Goal: Information Seeking & Learning: Check status

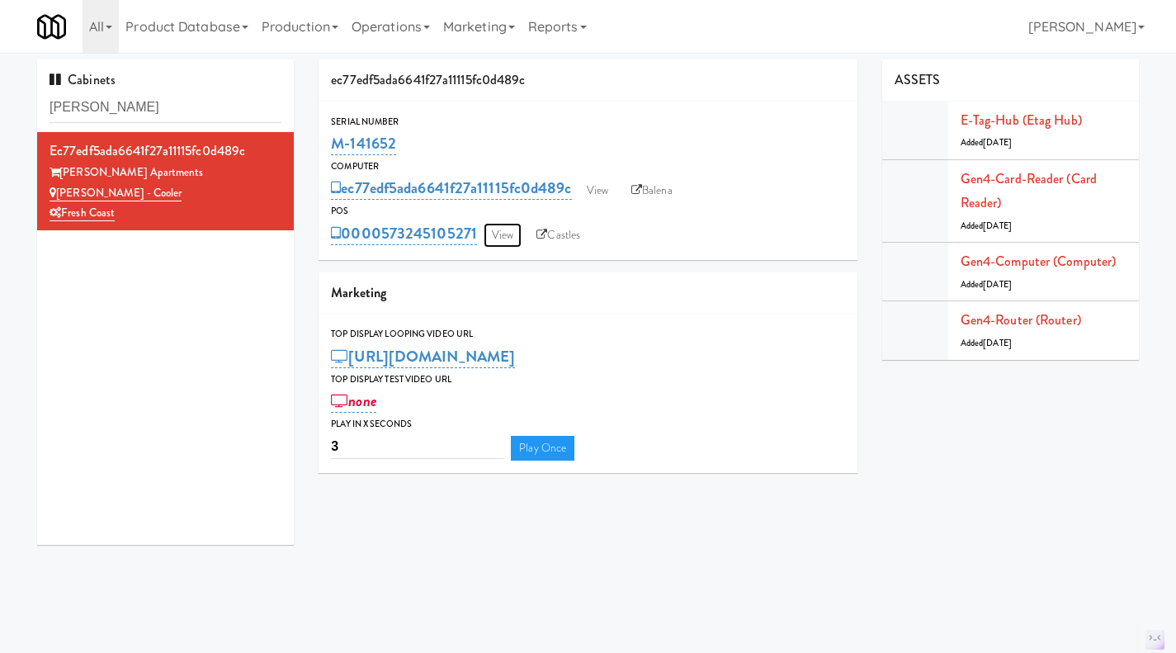
click at [486, 233] on link "View" at bounding box center [502, 235] width 38 height 25
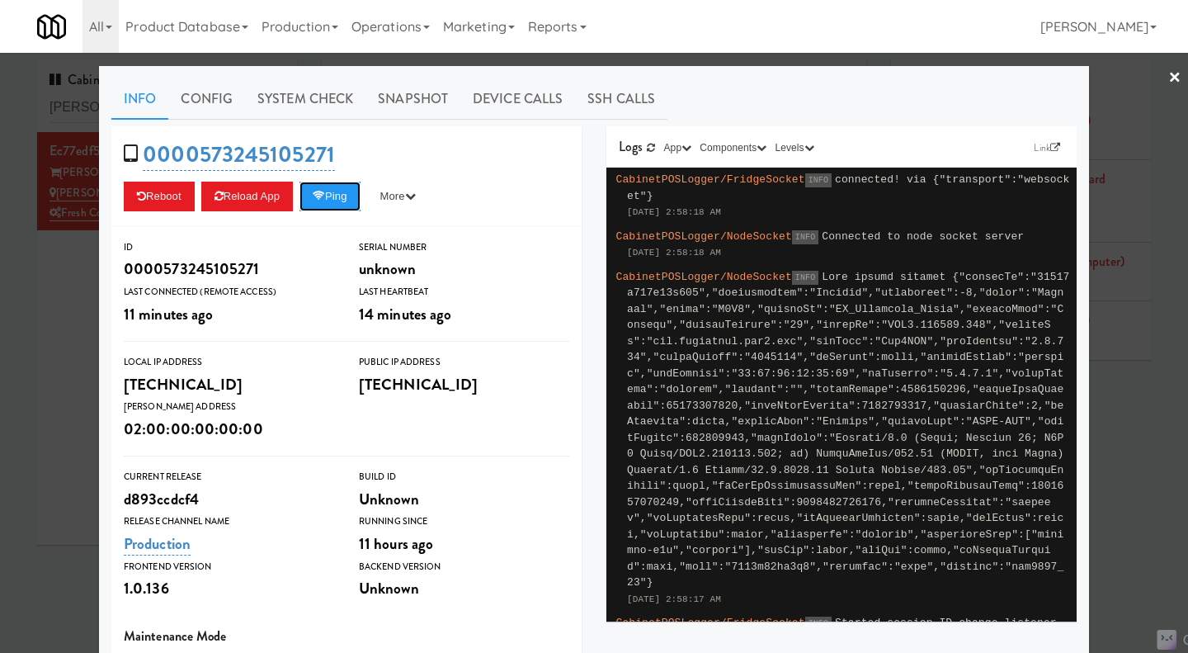
click at [335, 198] on button "Ping" at bounding box center [329, 197] width 61 height 30
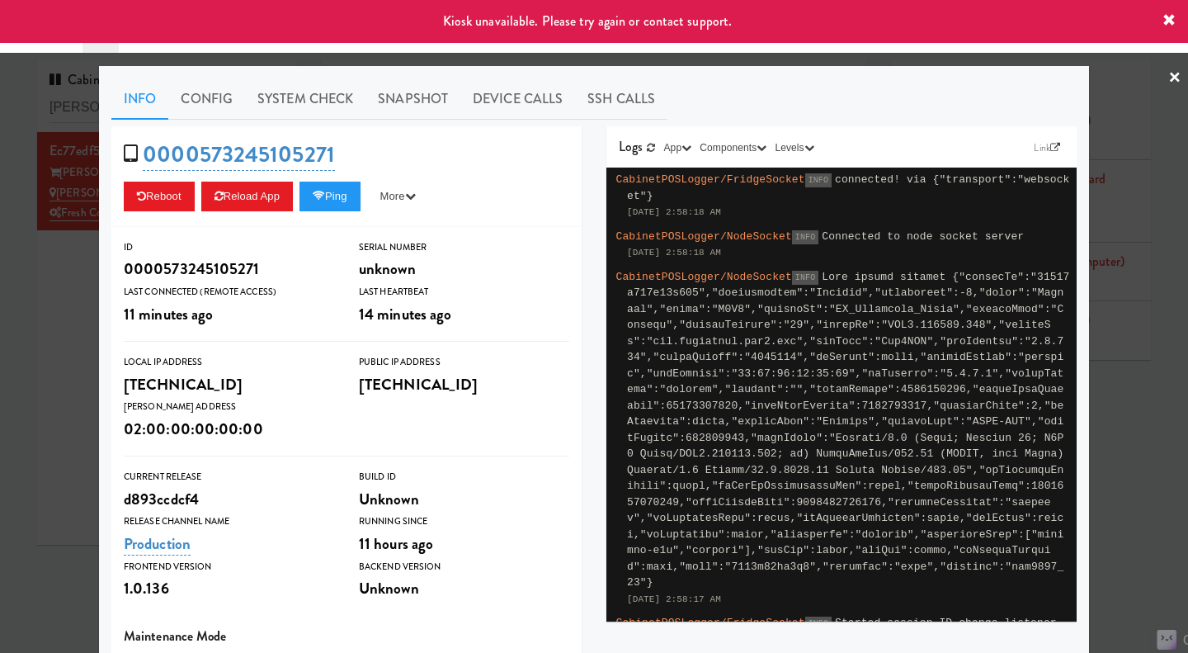
click at [87, 347] on div at bounding box center [594, 326] width 1188 height 653
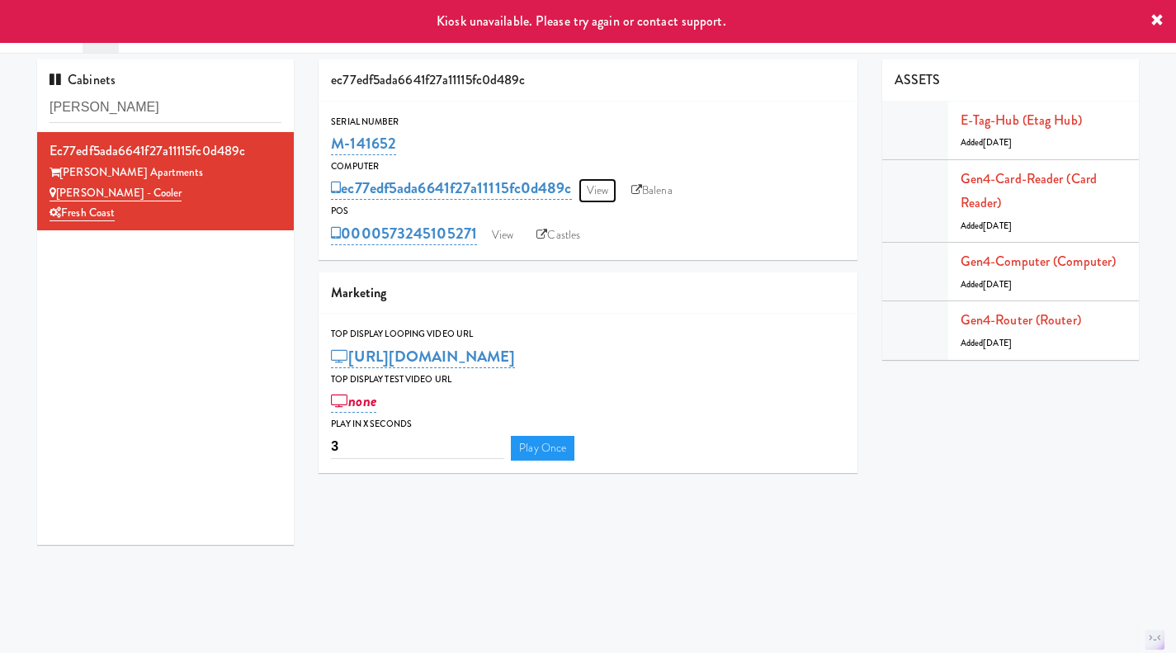
click at [597, 188] on link "View" at bounding box center [597, 190] width 38 height 25
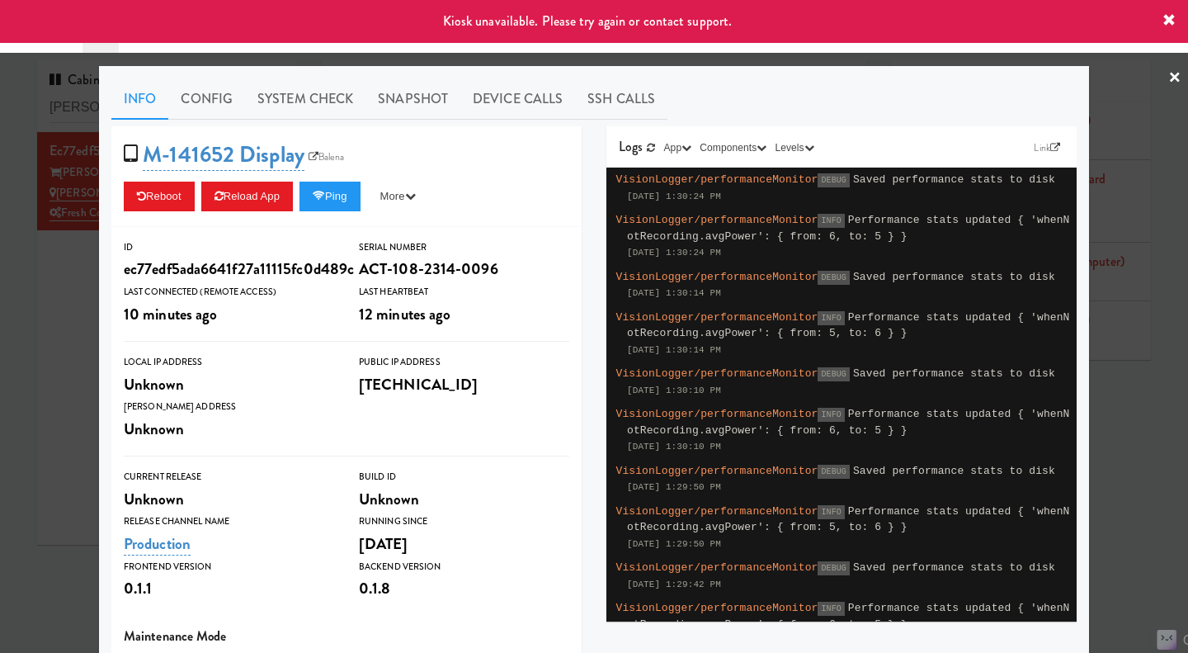
drag, startPoint x: 1145, startPoint y: 480, endPoint x: 1115, endPoint y: 460, distance: 36.8
click at [1143, 480] on div at bounding box center [594, 326] width 1188 height 653
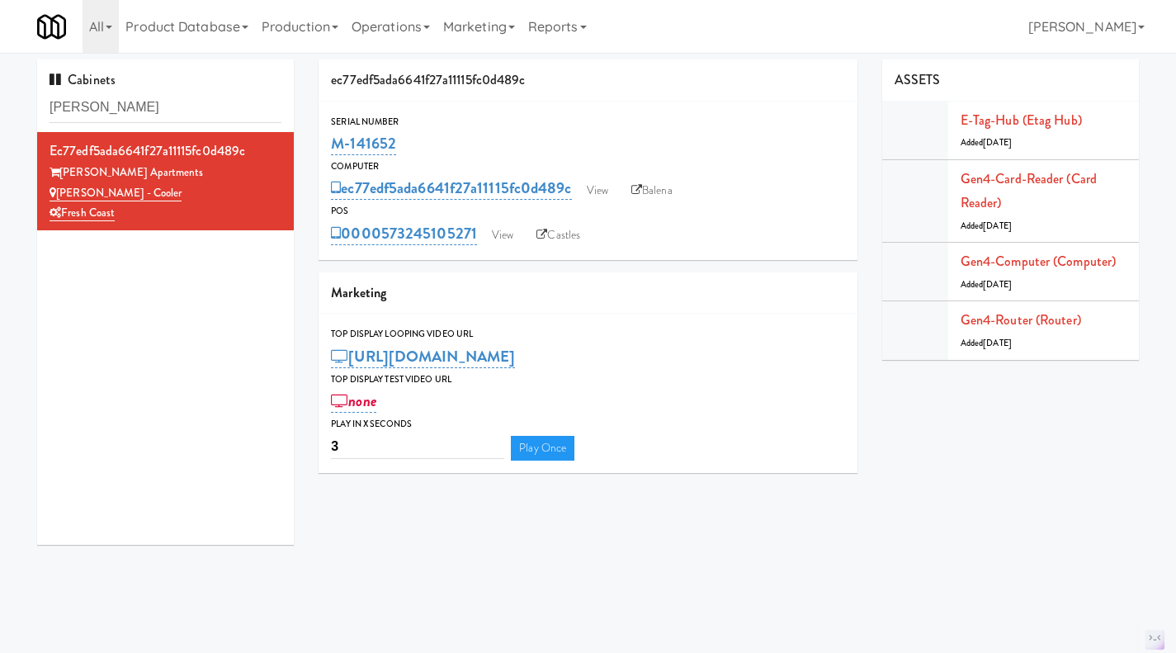
drag, startPoint x: 420, startPoint y: 149, endPoint x: 324, endPoint y: 147, distance: 95.7
click at [324, 147] on div "Serial Number M-141652" at bounding box center [587, 136] width 539 height 45
copy link "M-141652"
click at [498, 235] on link "View" at bounding box center [502, 235] width 38 height 25
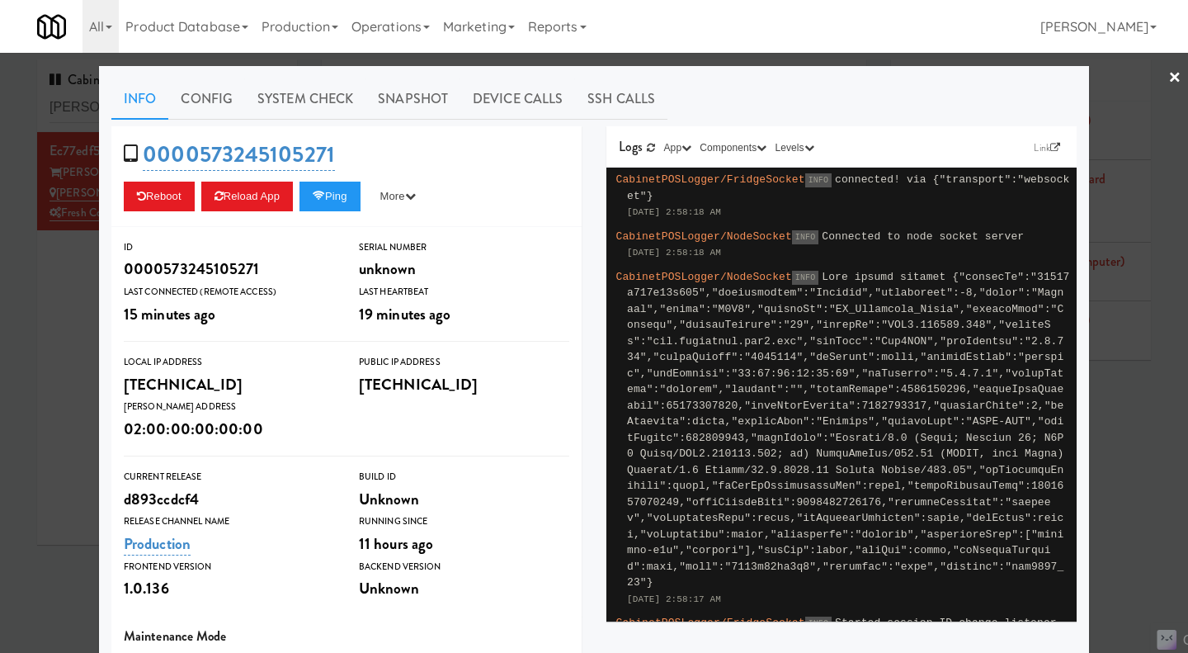
click at [57, 384] on div at bounding box center [594, 326] width 1188 height 653
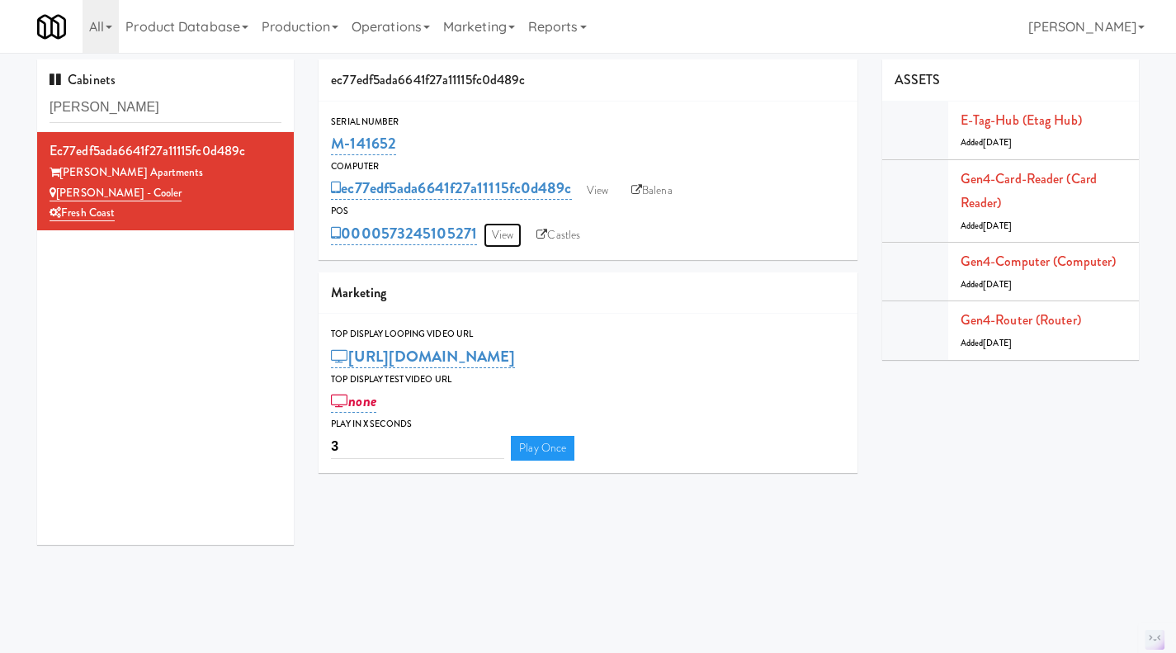
click at [517, 238] on link "View" at bounding box center [502, 235] width 38 height 25
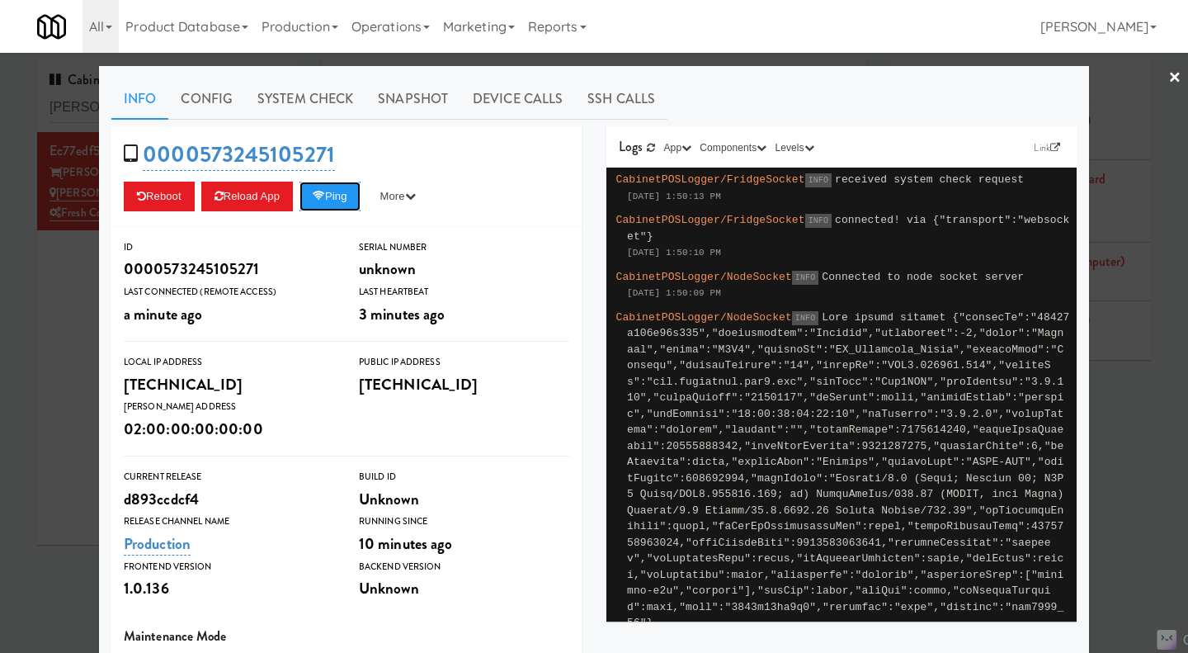
click at [340, 205] on button "Ping" at bounding box center [329, 197] width 61 height 30
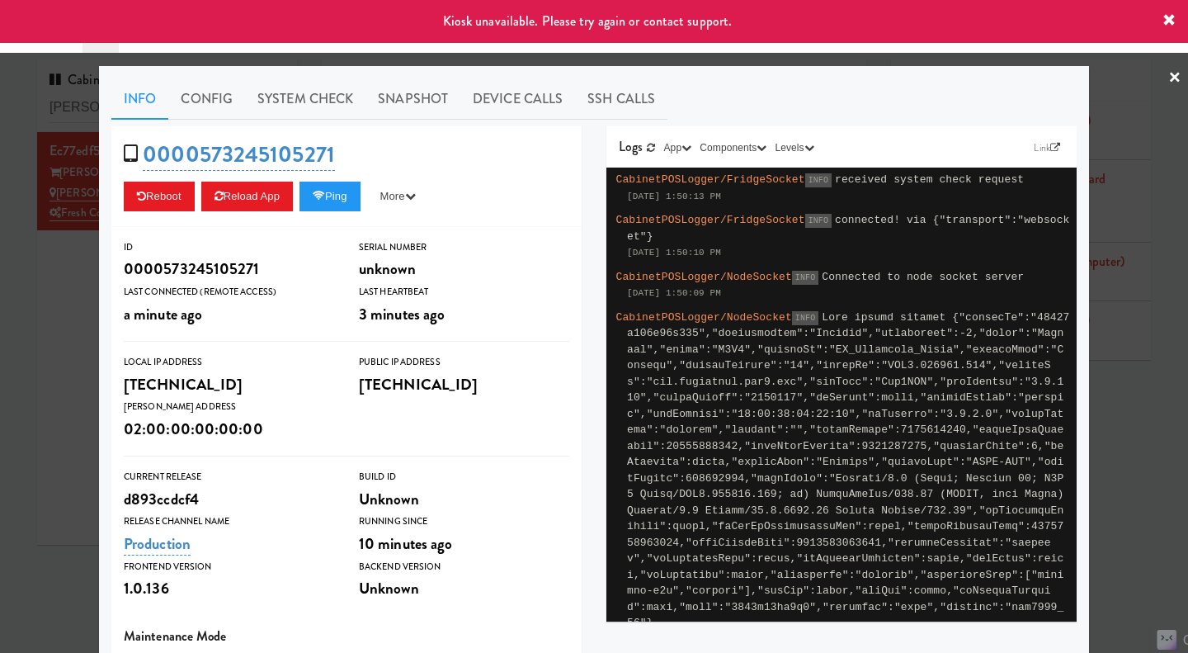
click at [73, 320] on div at bounding box center [594, 326] width 1188 height 653
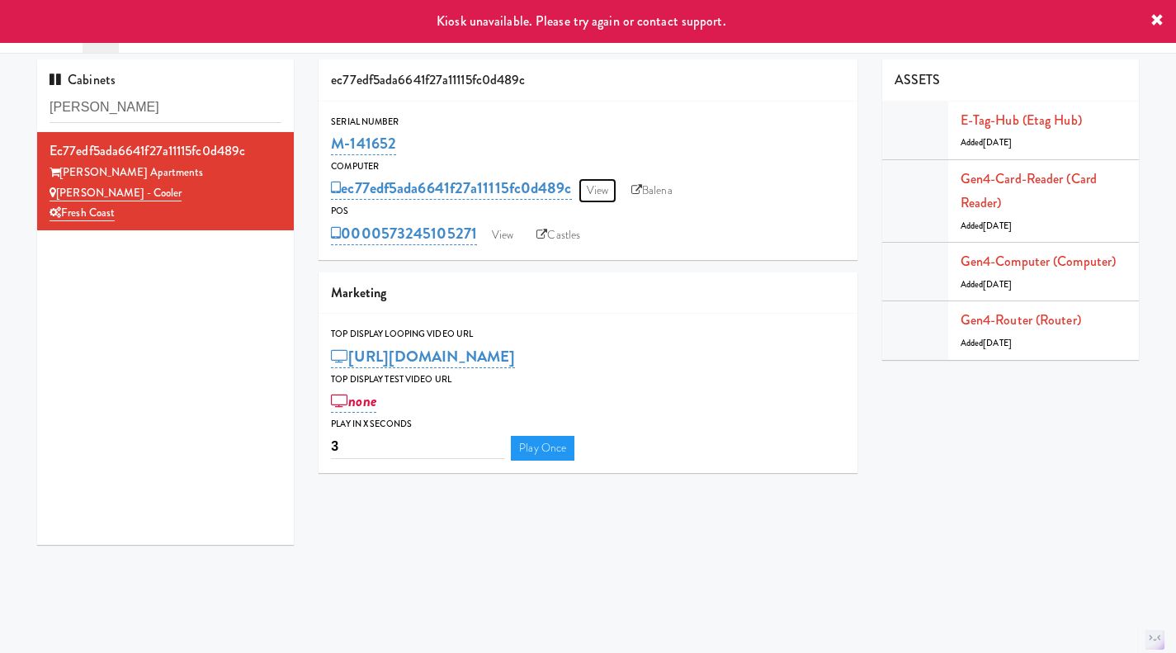
click at [591, 191] on link "View" at bounding box center [597, 190] width 38 height 25
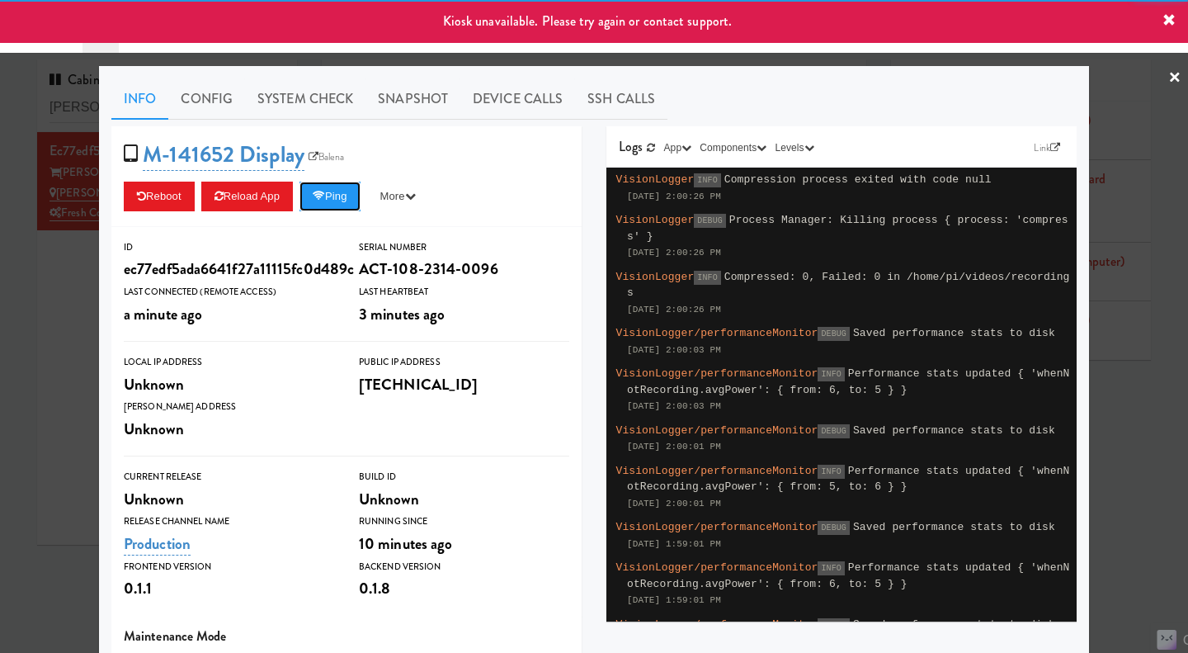
click at [332, 197] on button "Ping" at bounding box center [329, 197] width 61 height 30
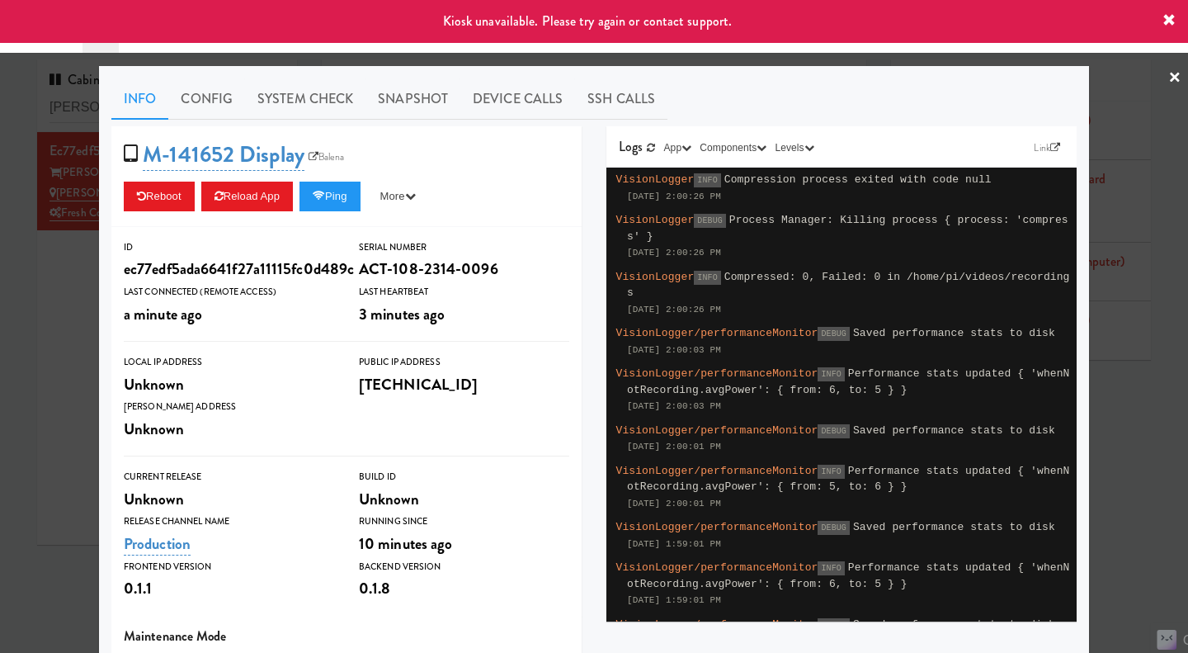
click at [1122, 460] on div at bounding box center [594, 326] width 1188 height 653
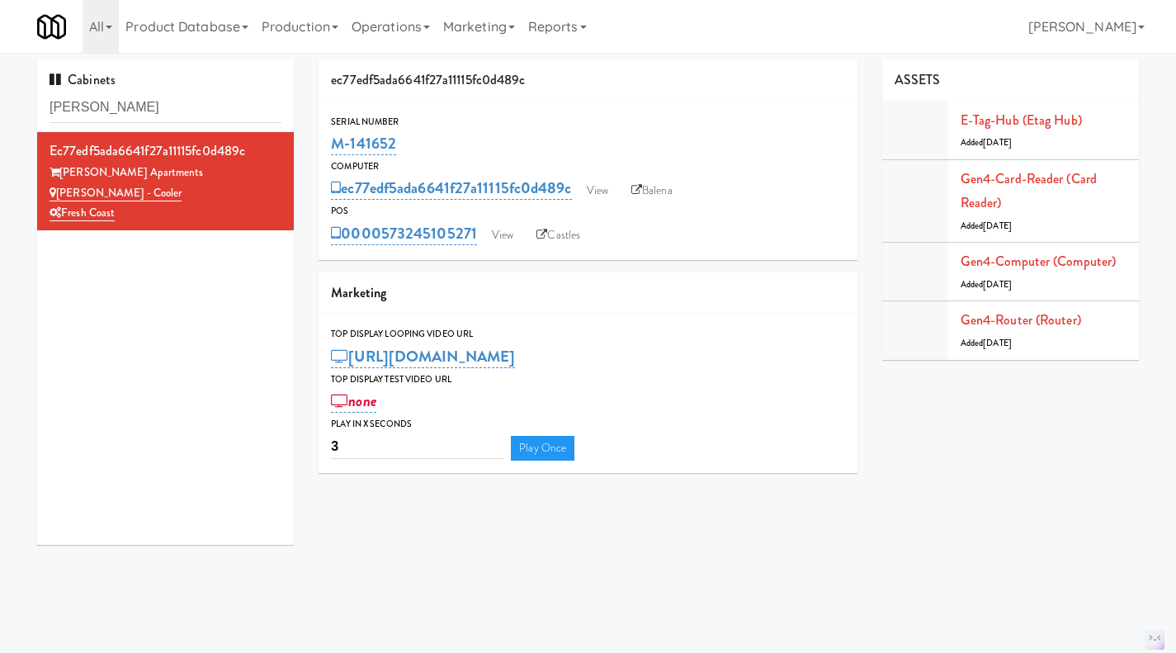
click at [663, 190] on link "Balena" at bounding box center [652, 190] width 58 height 25
click at [596, 200] on link "View" at bounding box center [597, 190] width 38 height 25
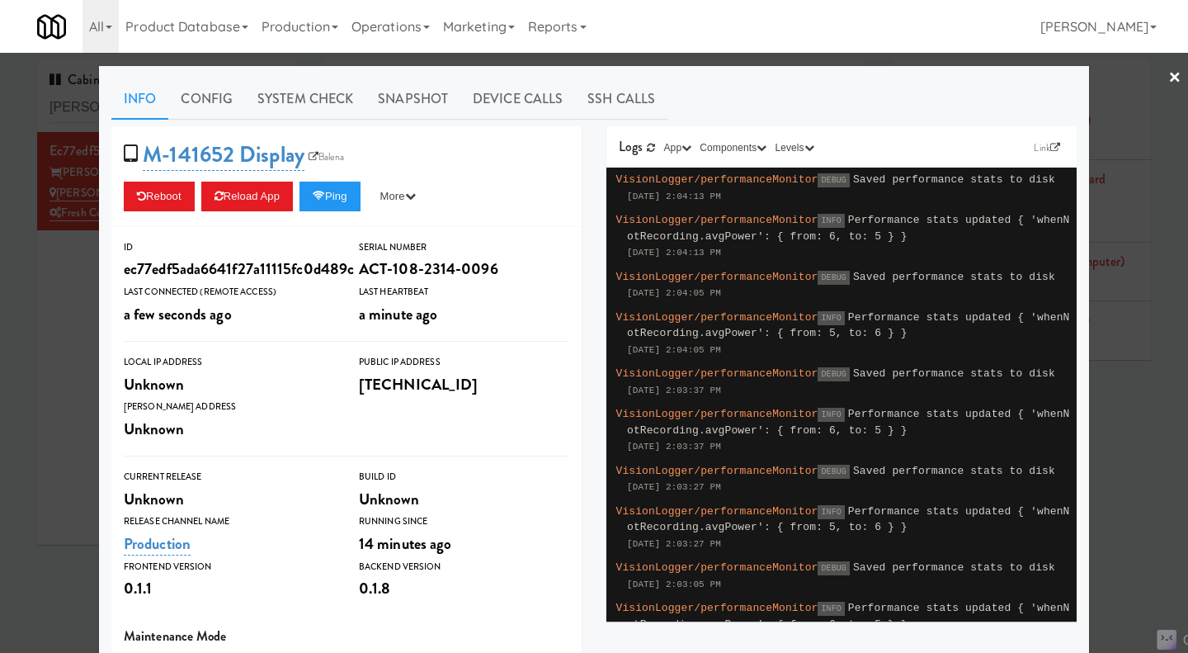
click at [33, 332] on div at bounding box center [594, 326] width 1188 height 653
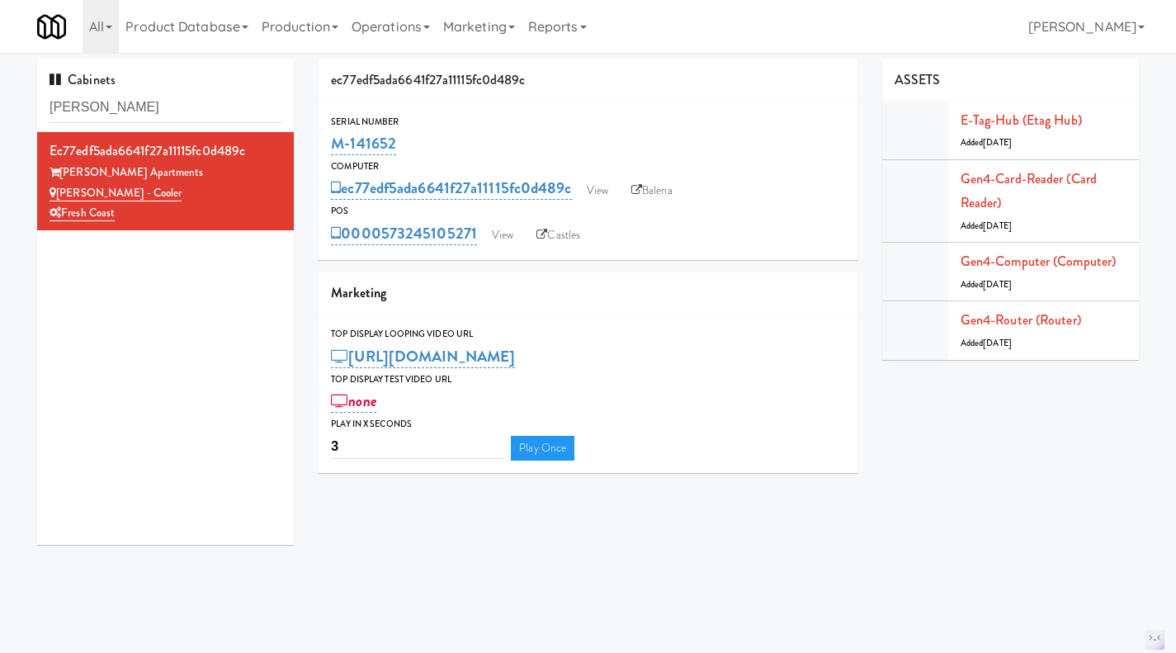
click at [521, 223] on div "0000573245105271 View Castles" at bounding box center [588, 233] width 514 height 28
click at [498, 240] on link "View" at bounding box center [502, 235] width 38 height 25
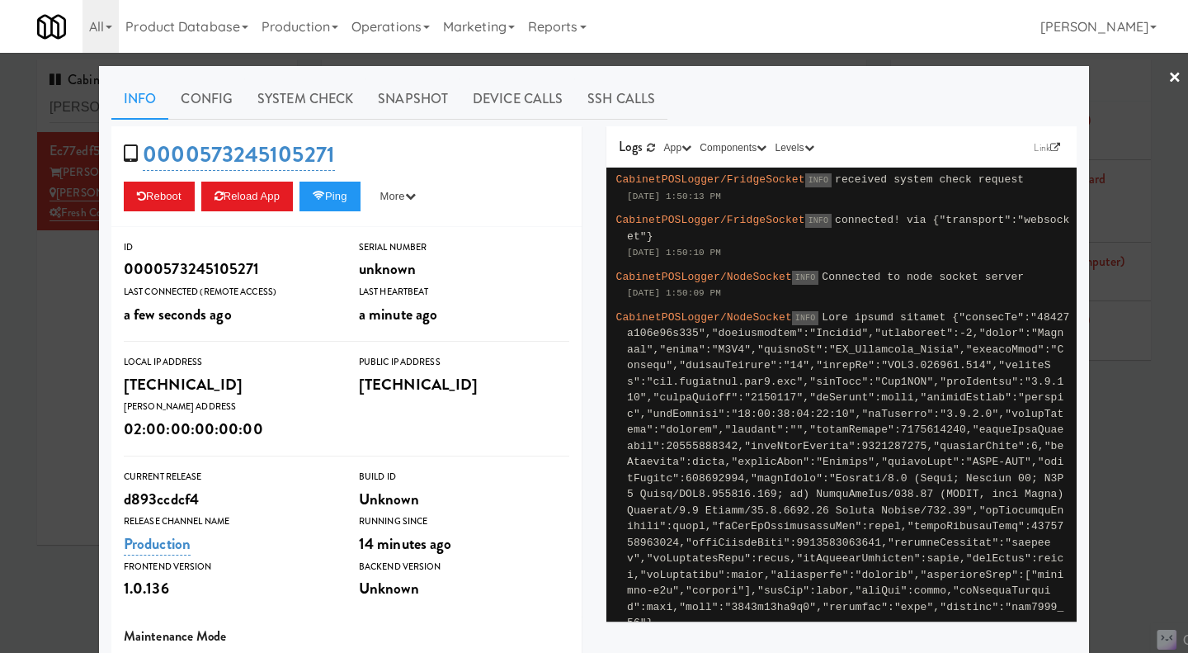
click at [921, 62] on div at bounding box center [594, 326] width 1188 height 653
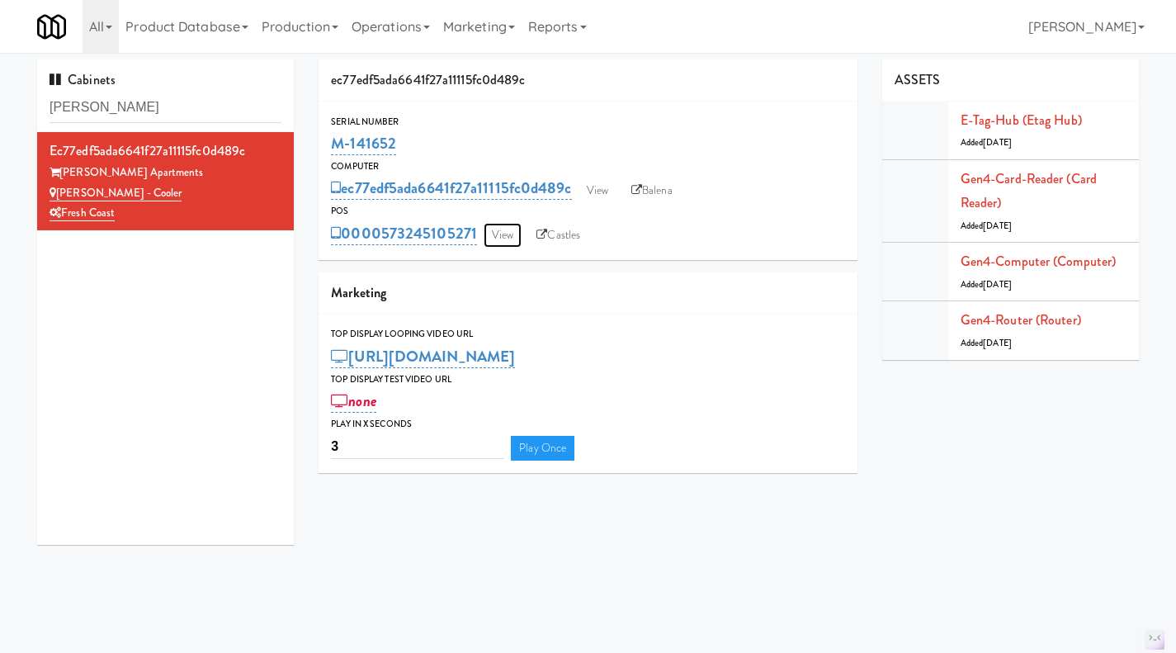
click at [504, 234] on link "View" at bounding box center [502, 235] width 38 height 25
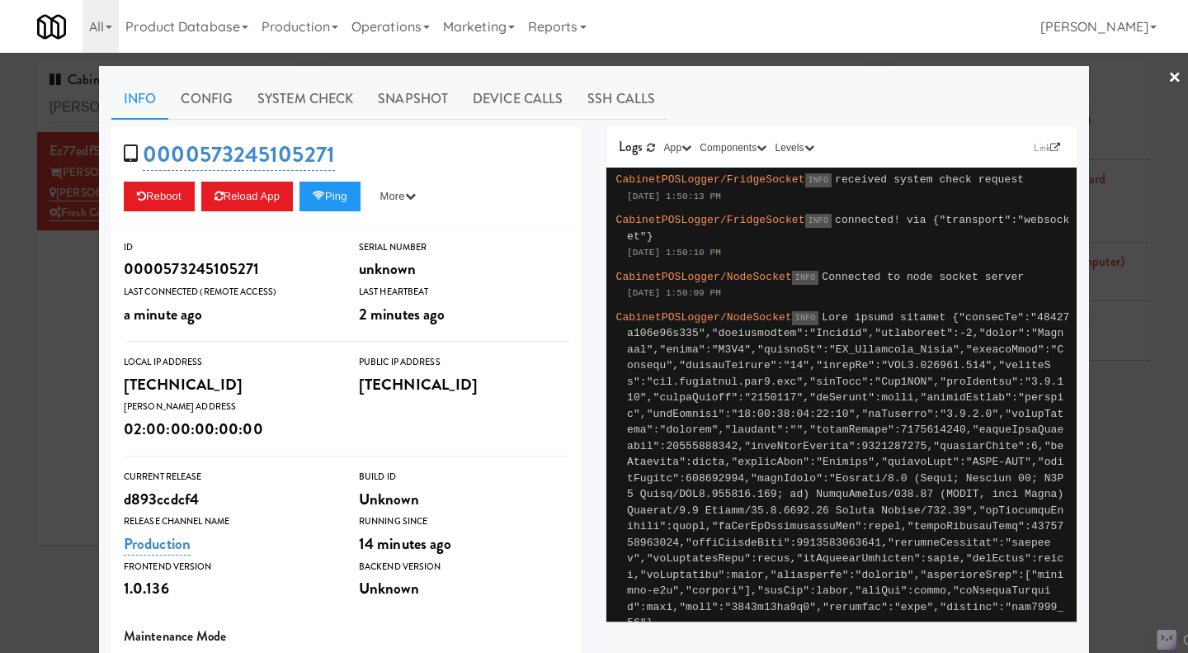
click at [427, 108] on link "Snapshot" at bounding box center [412, 98] width 95 height 41
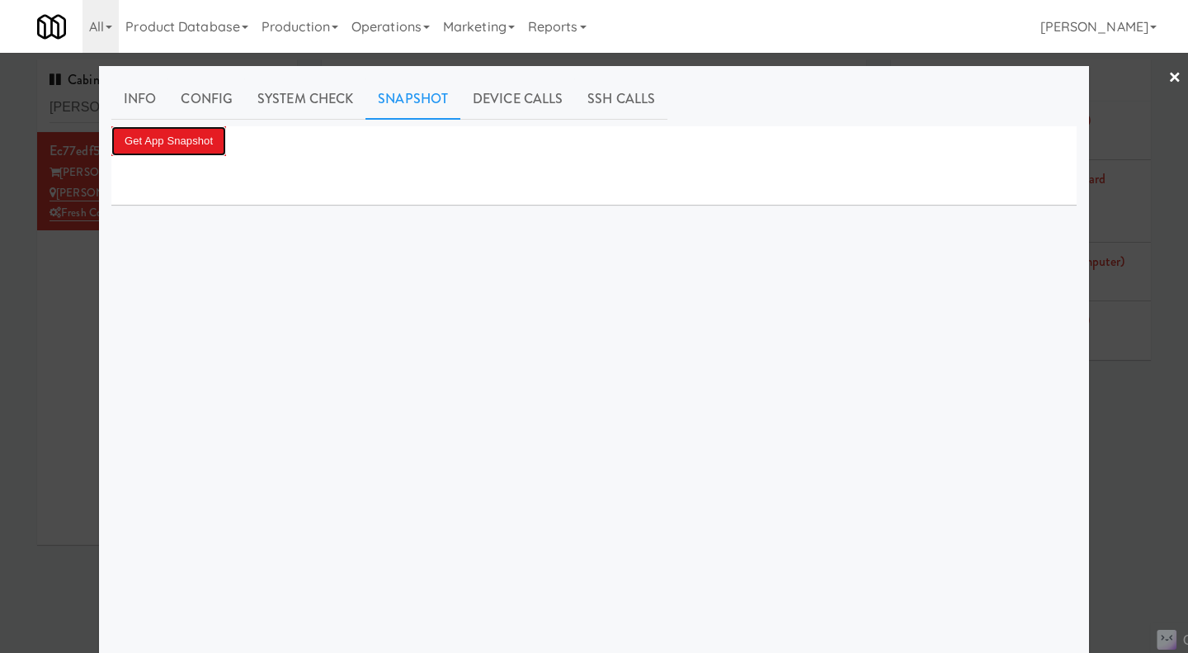
click at [172, 149] on button "Get App Snapshot" at bounding box center [168, 141] width 115 height 30
drag, startPoint x: 48, startPoint y: 328, endPoint x: 103, endPoint y: 316, distance: 56.5
click at [48, 327] on div at bounding box center [594, 326] width 1188 height 653
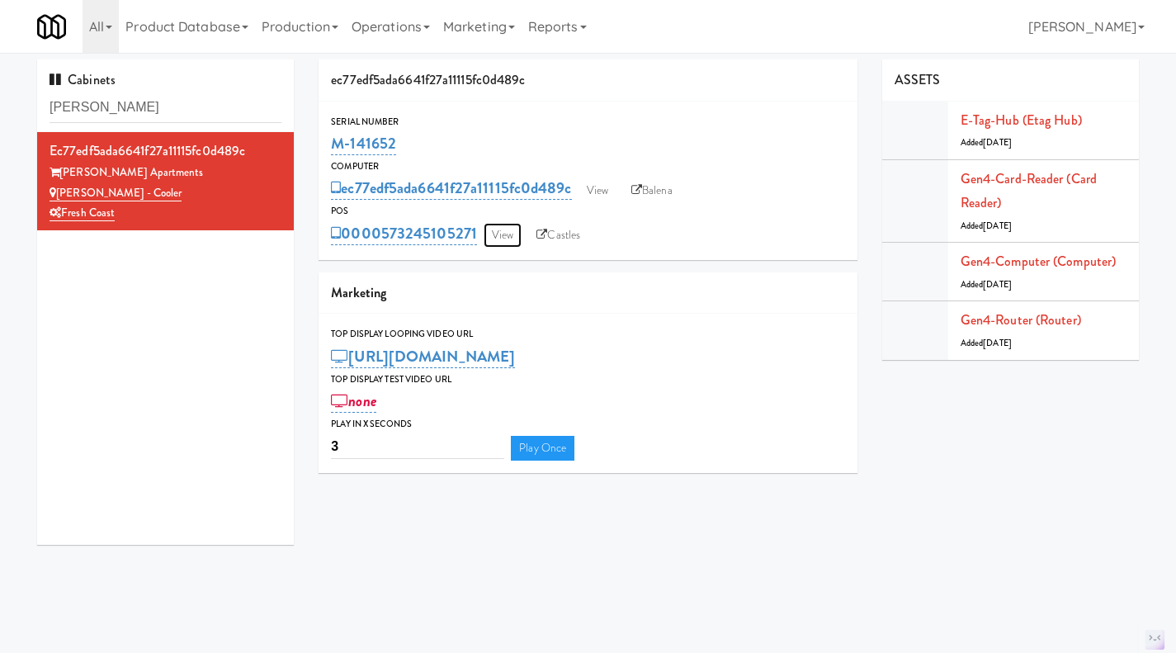
click at [514, 232] on link "View" at bounding box center [502, 235] width 38 height 25
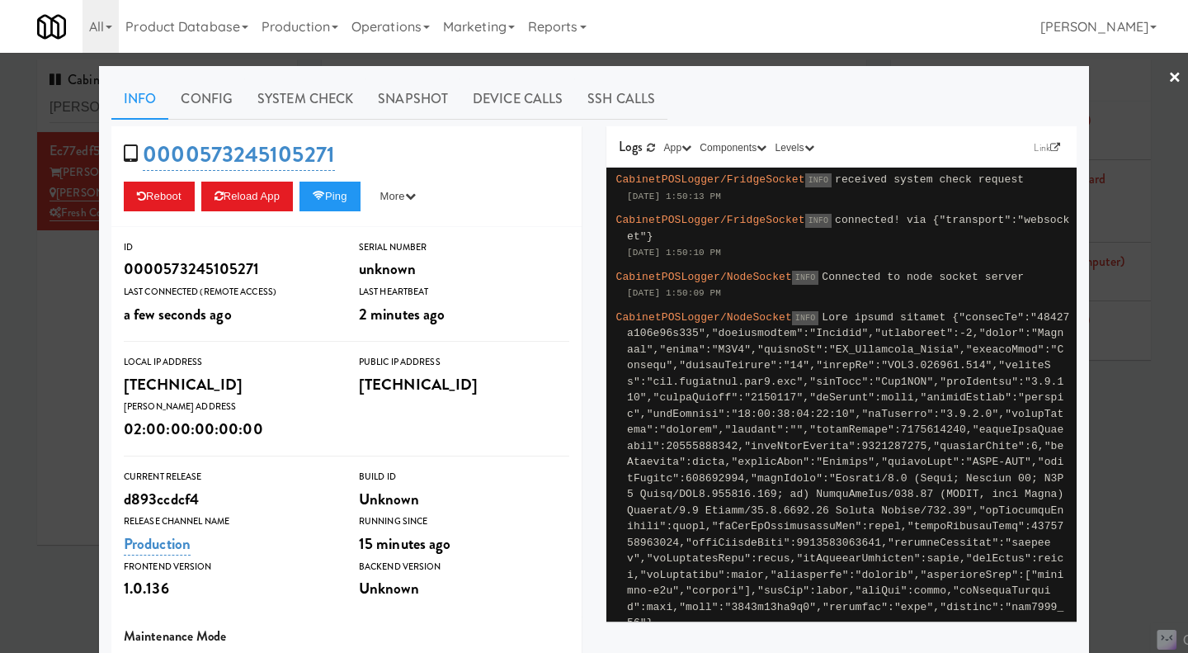
click at [403, 102] on link "Snapshot" at bounding box center [412, 98] width 95 height 41
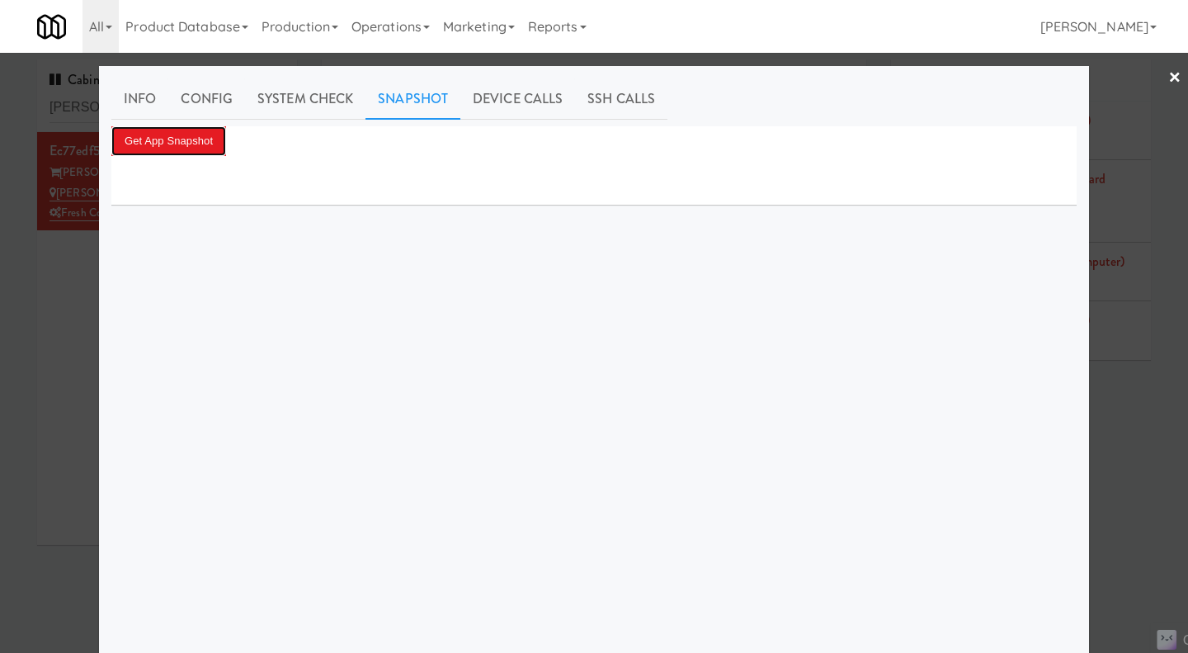
click at [192, 151] on button "Get App Snapshot" at bounding box center [168, 141] width 115 height 30
click at [40, 336] on div at bounding box center [594, 326] width 1188 height 653
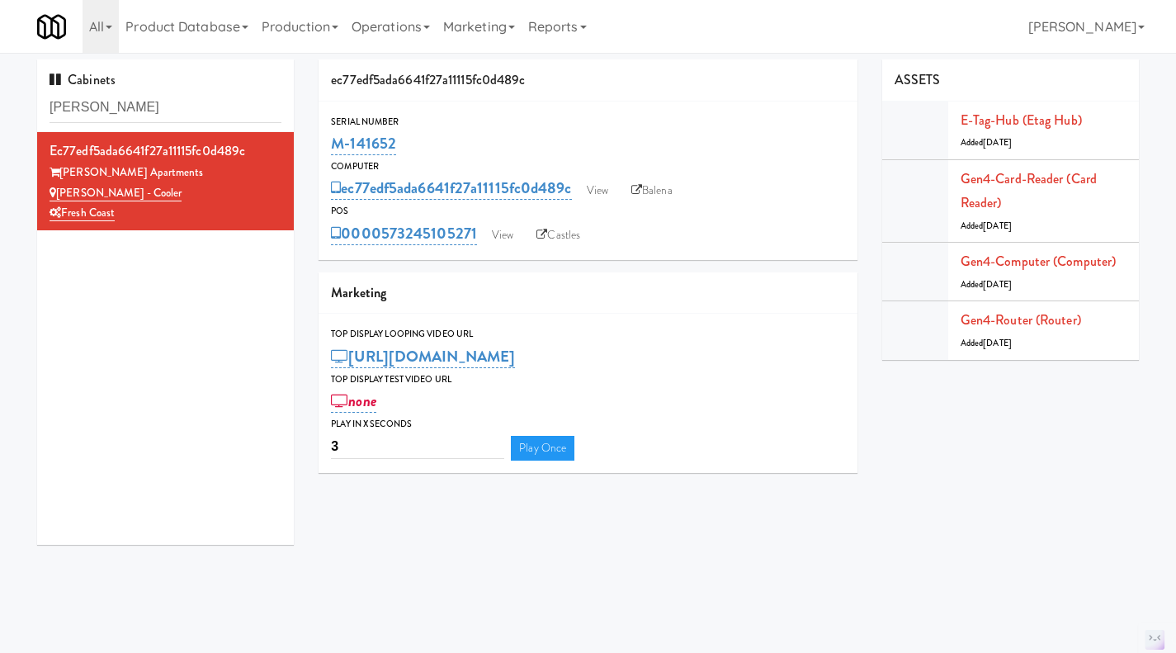
drag, startPoint x: 365, startPoint y: 140, endPoint x: 328, endPoint y: 140, distance: 38.0
click at [328, 140] on div "Serial Number M-141652" at bounding box center [587, 136] width 539 height 45
copy link "M-141652"
click at [501, 242] on link "View" at bounding box center [502, 235] width 38 height 25
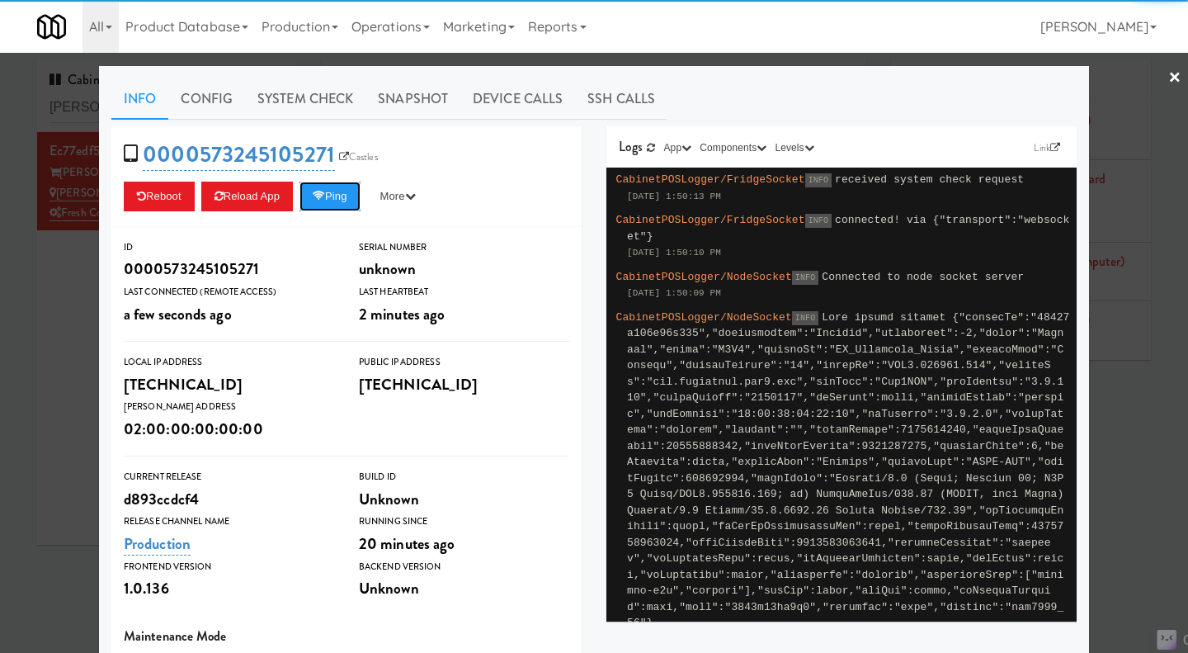
click at [325, 200] on button "Ping" at bounding box center [329, 197] width 61 height 30
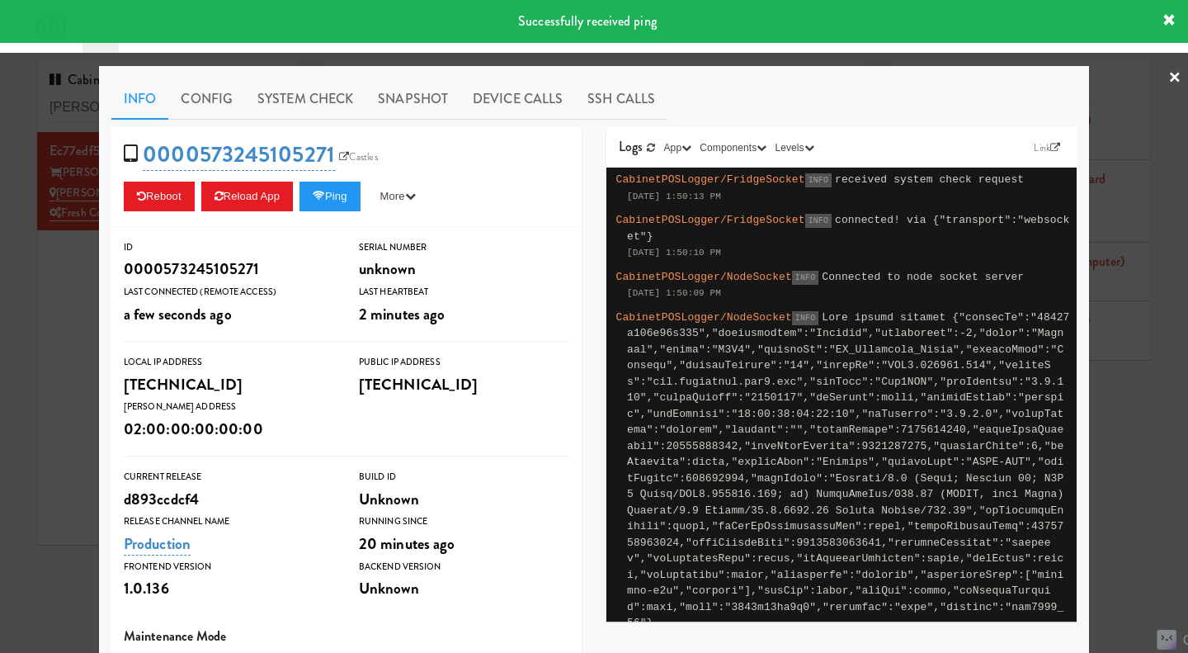
click at [419, 103] on link "Snapshot" at bounding box center [412, 98] width 95 height 41
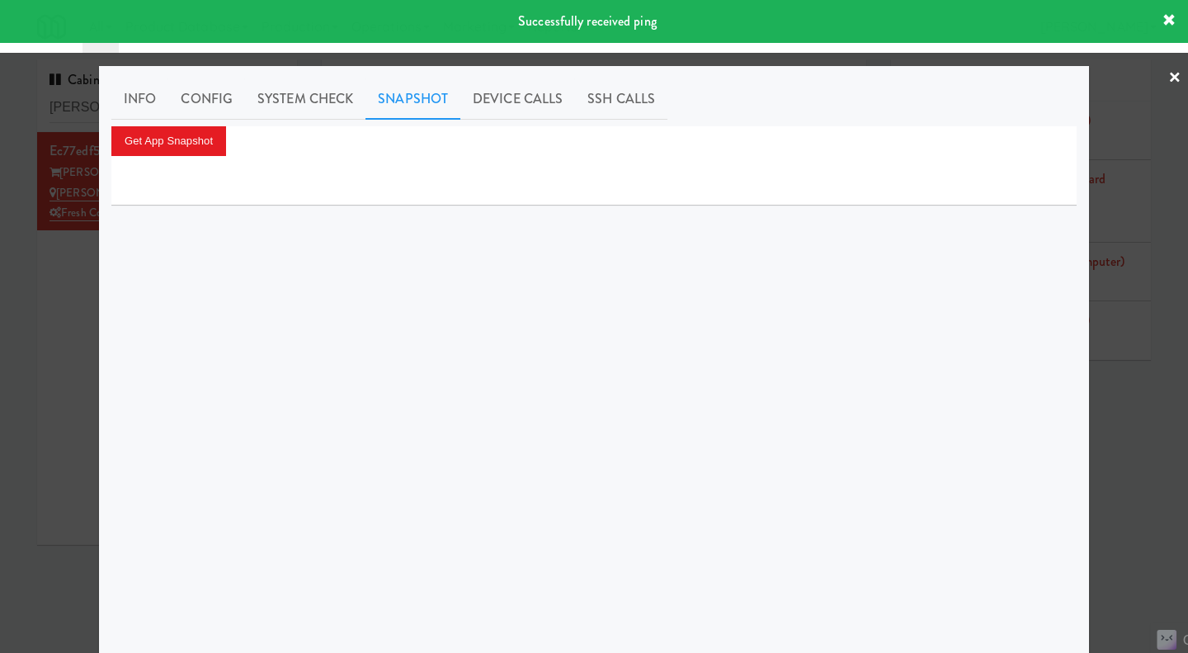
click at [45, 408] on div at bounding box center [594, 326] width 1188 height 653
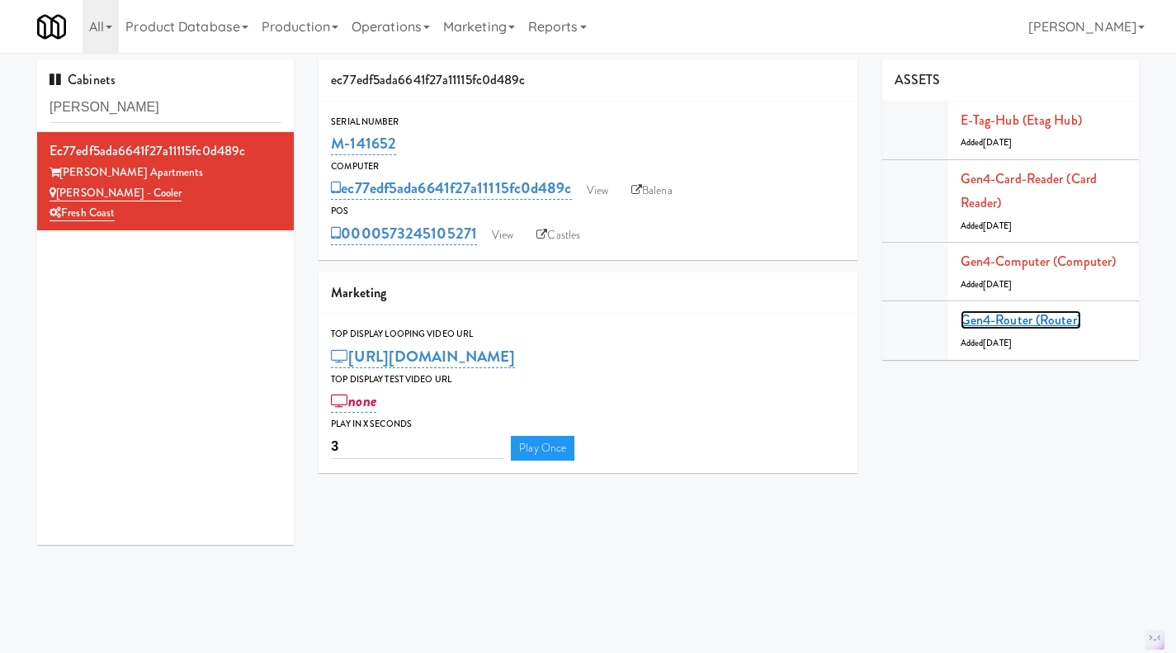
click at [1000, 327] on link "Gen4-router (Router)" at bounding box center [1020, 319] width 120 height 19
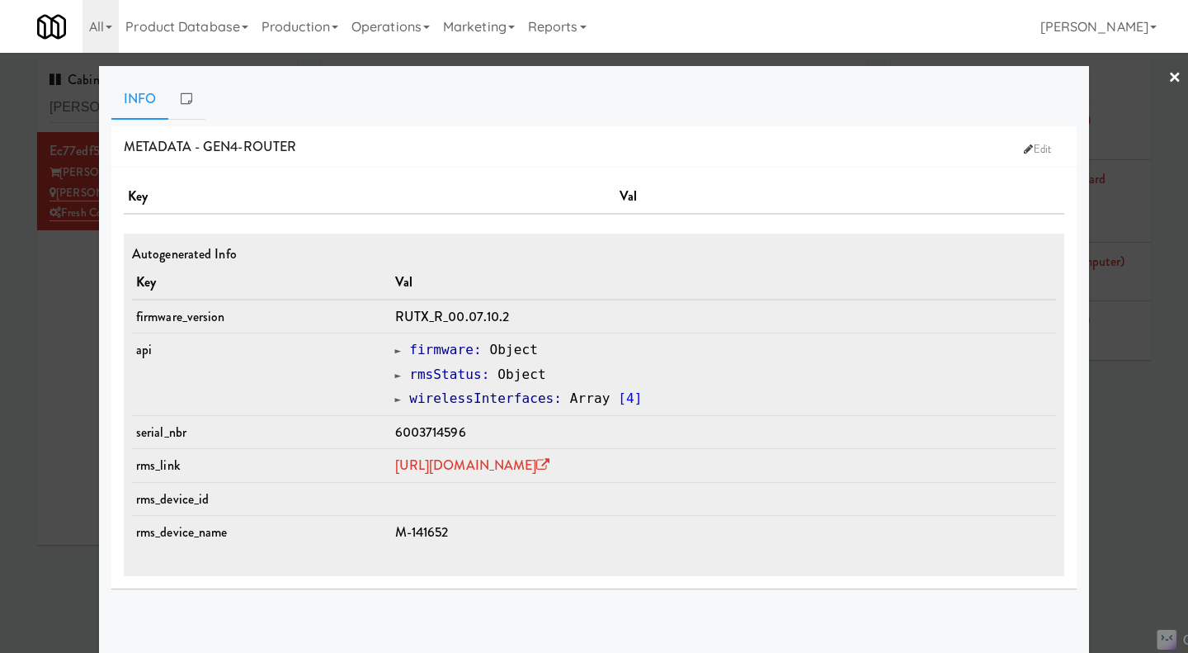
click at [53, 314] on div at bounding box center [594, 326] width 1188 height 653
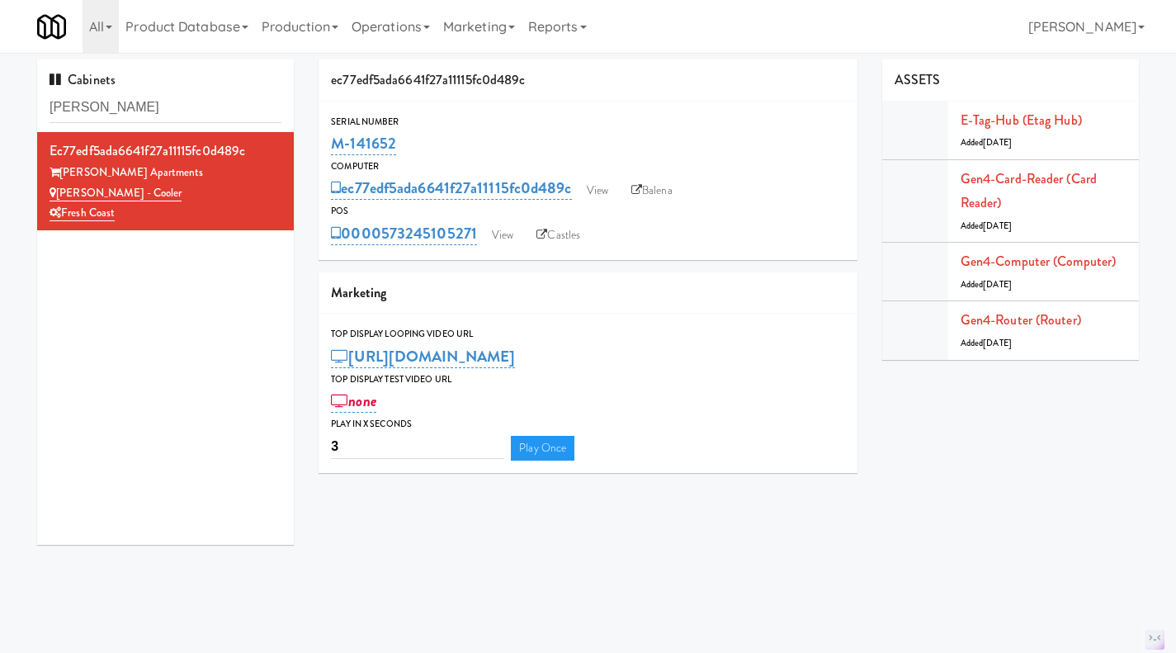
drag, startPoint x: 407, startPoint y: 147, endPoint x: 320, endPoint y: 144, distance: 86.7
click at [320, 144] on div "Serial Number M-141652" at bounding box center [587, 136] width 539 height 45
copy link "M-141652"
click at [408, 139] on div "M-141652" at bounding box center [588, 144] width 514 height 28
click at [454, 129] on div "Serial Number" at bounding box center [588, 122] width 514 height 17
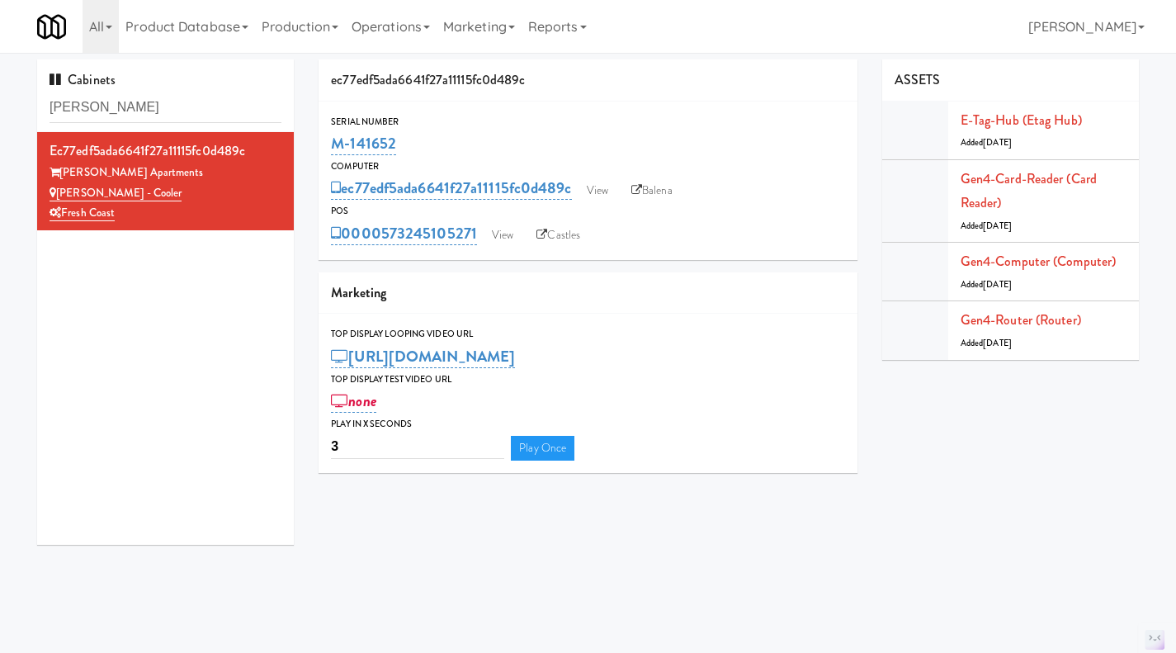
drag, startPoint x: 418, startPoint y: 145, endPoint x: 329, endPoint y: 144, distance: 89.1
click at [329, 144] on div "Serial Number M-141652" at bounding box center [587, 136] width 539 height 45
copy link "M-141652"
click at [500, 235] on link "View" at bounding box center [502, 235] width 38 height 25
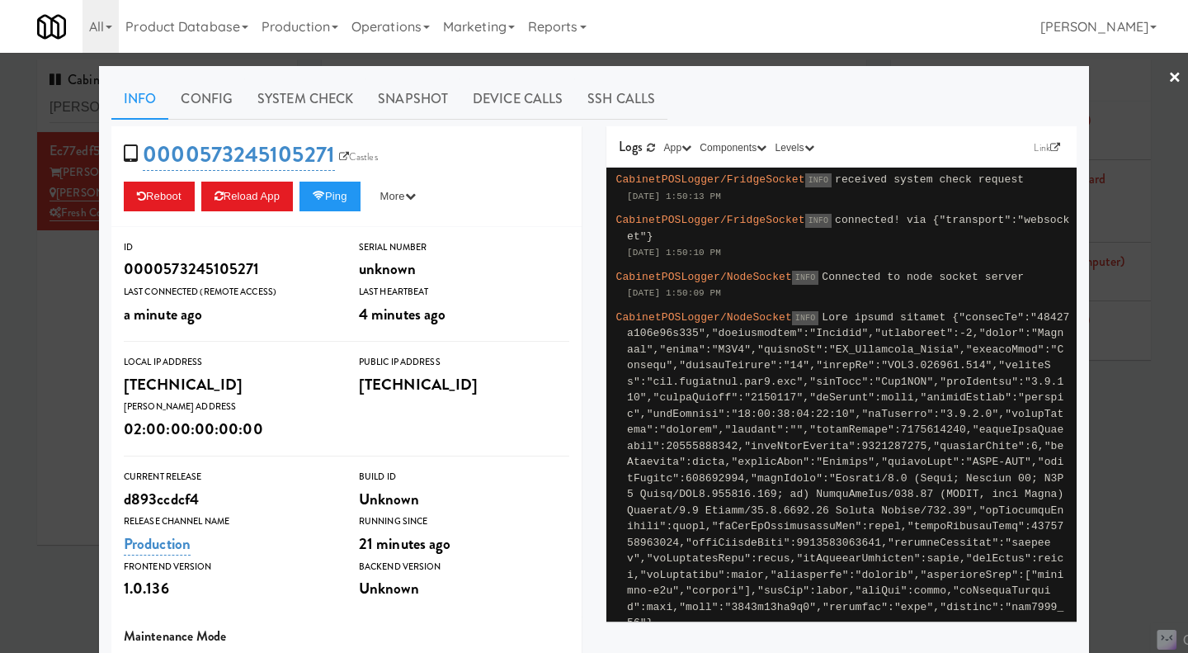
drag, startPoint x: 1115, startPoint y: 453, endPoint x: 1028, endPoint y: 404, distance: 100.1
click at [1115, 453] on div at bounding box center [594, 326] width 1188 height 653
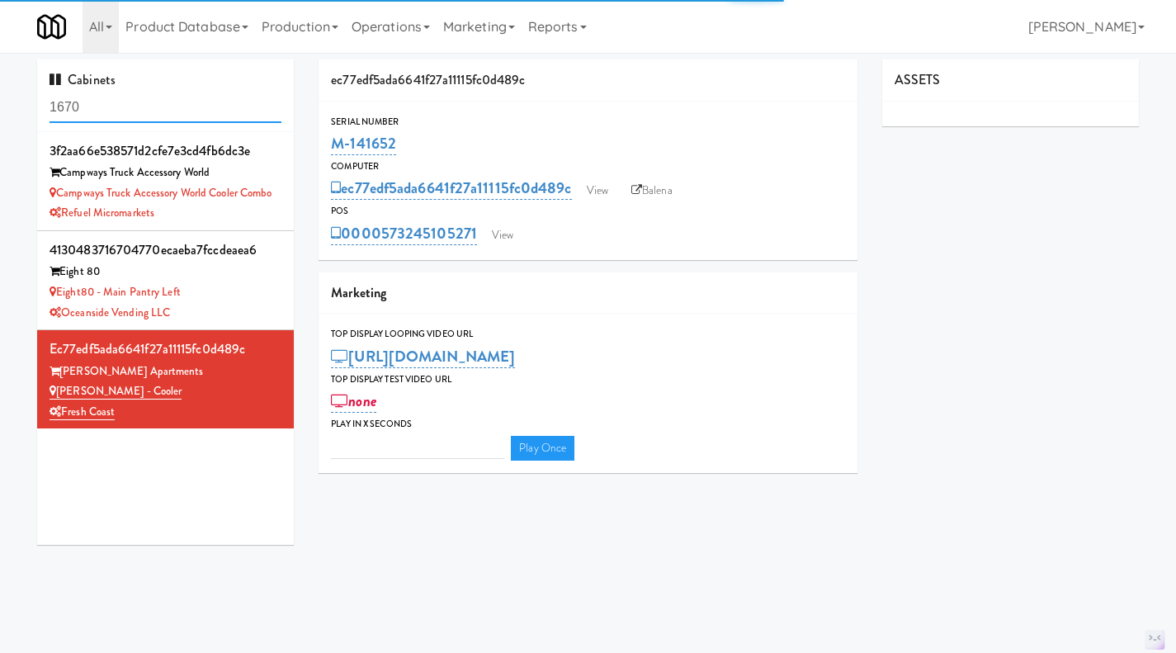
type input "3"
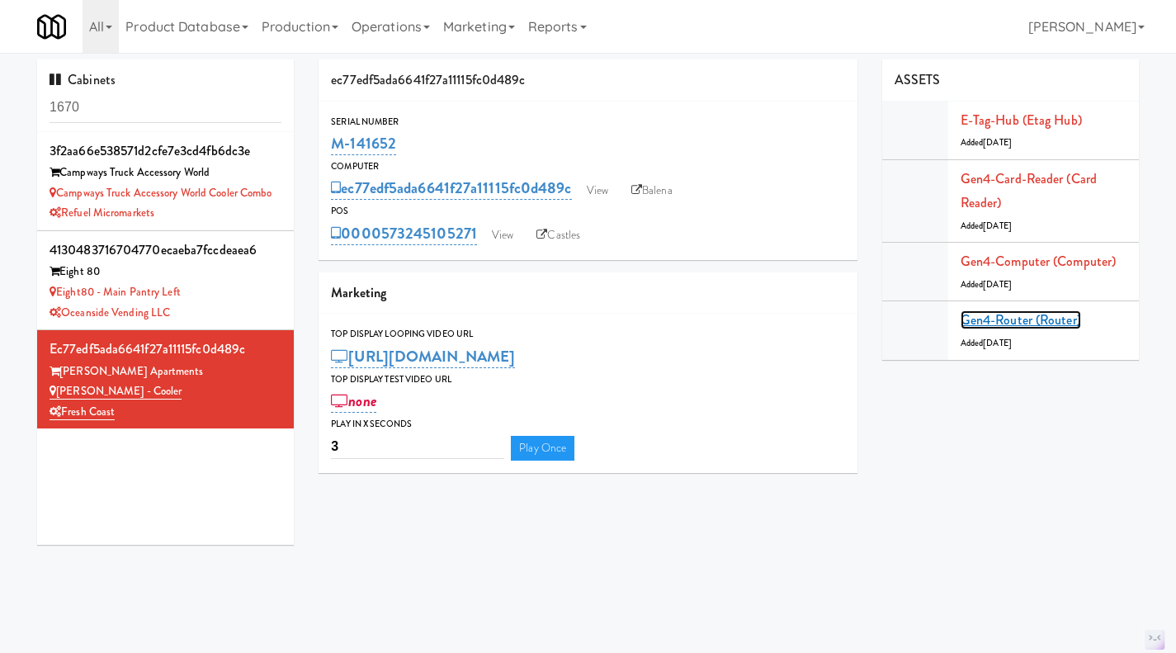
click at [1009, 323] on link "Gen4-router (Router)" at bounding box center [1020, 319] width 120 height 19
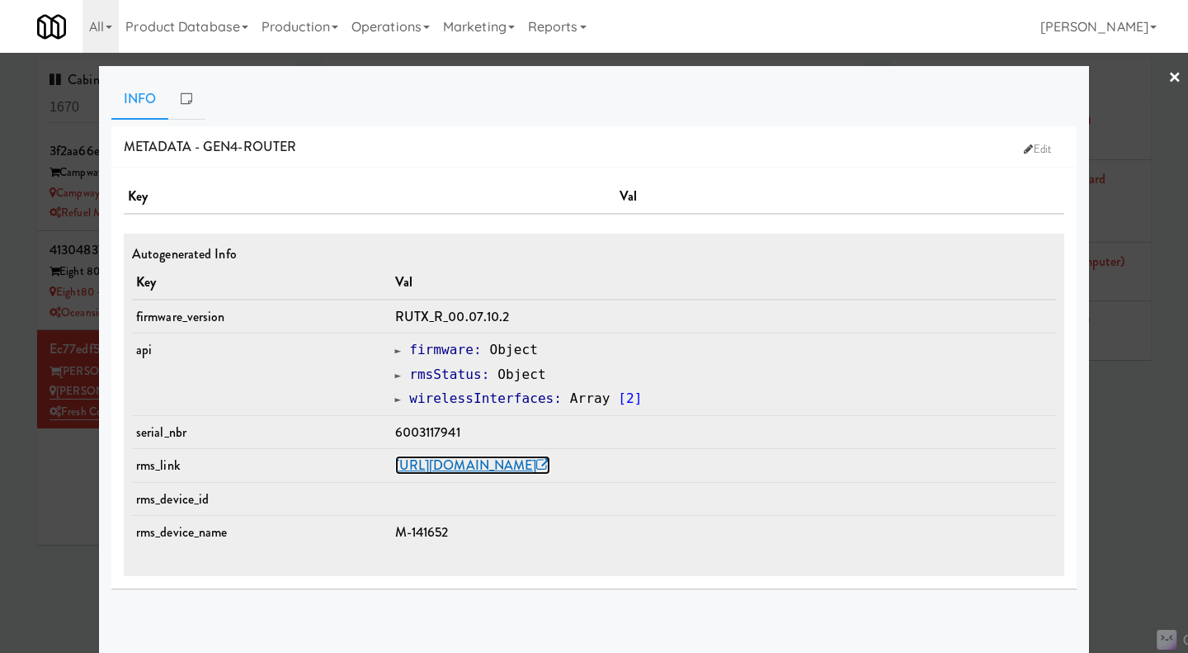
click at [550, 468] on link "https://rms.teltonika-networks.com/devices/1441923" at bounding box center [472, 464] width 155 height 19
click at [75, 535] on div at bounding box center [594, 326] width 1188 height 653
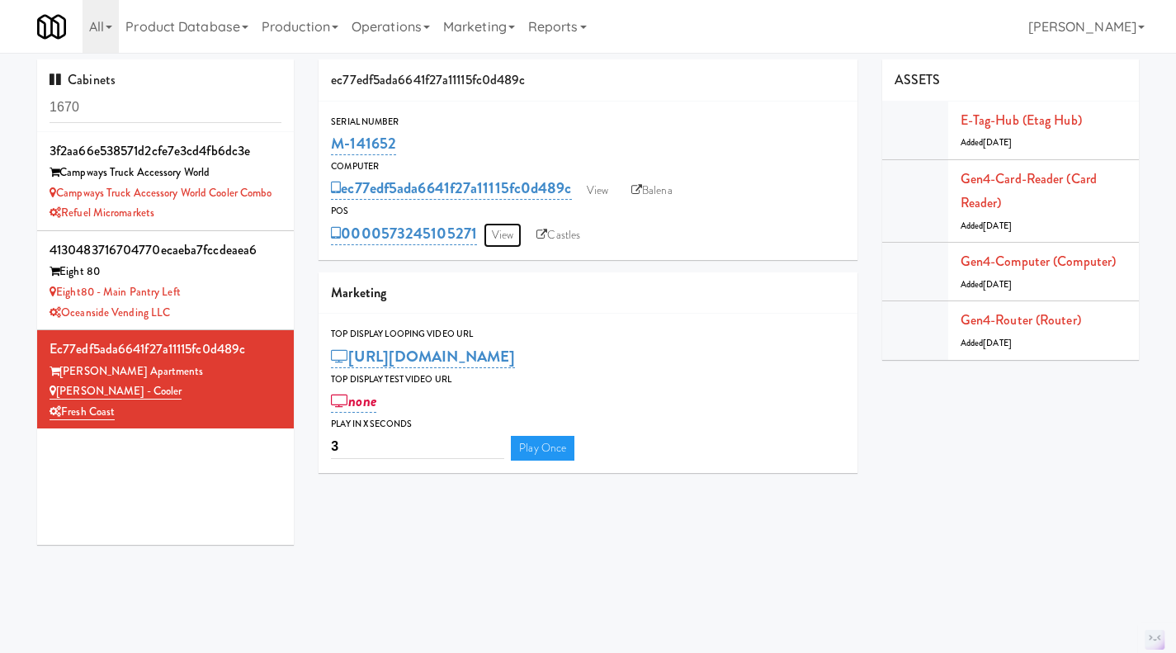
click at [504, 238] on link "View" at bounding box center [502, 235] width 38 height 25
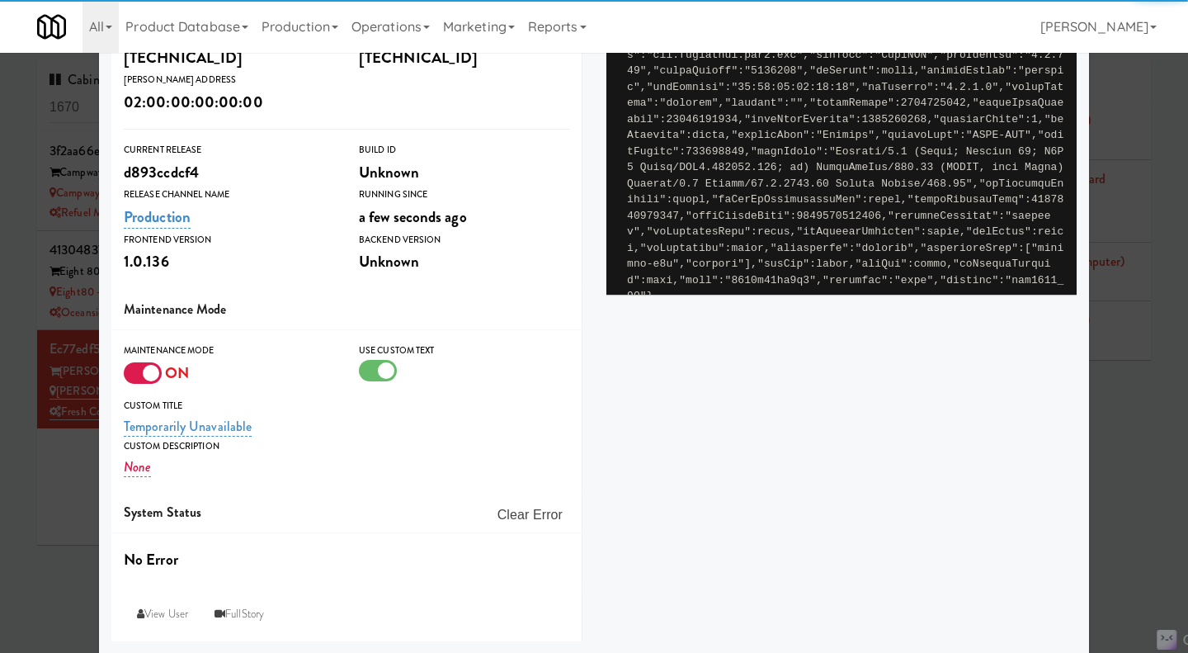
scroll to position [327, 0]
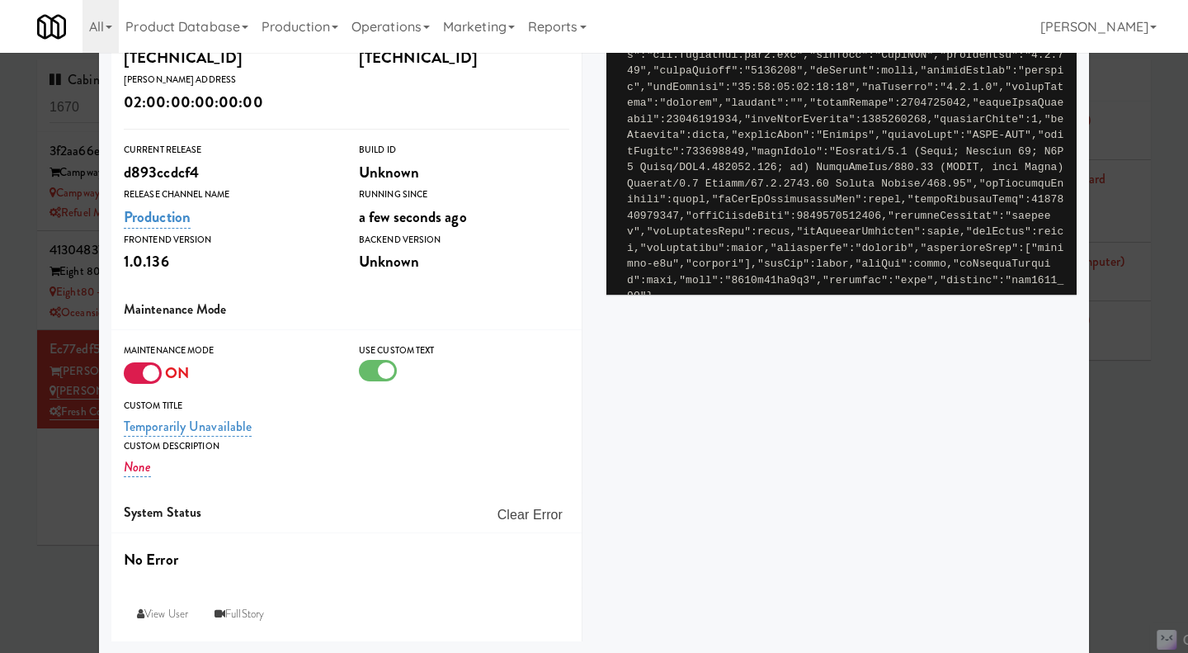
click at [139, 381] on div at bounding box center [143, 372] width 38 height 21
click at [0, 0] on input "checkbox" at bounding box center [0, 0] width 0 height 0
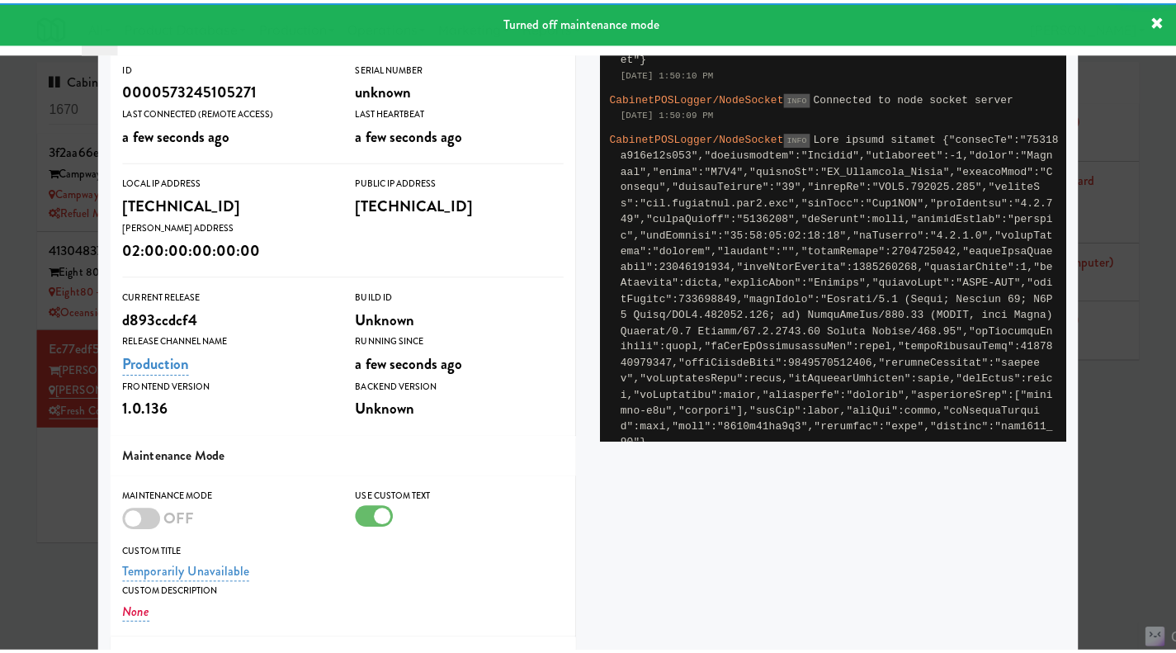
scroll to position [0, 0]
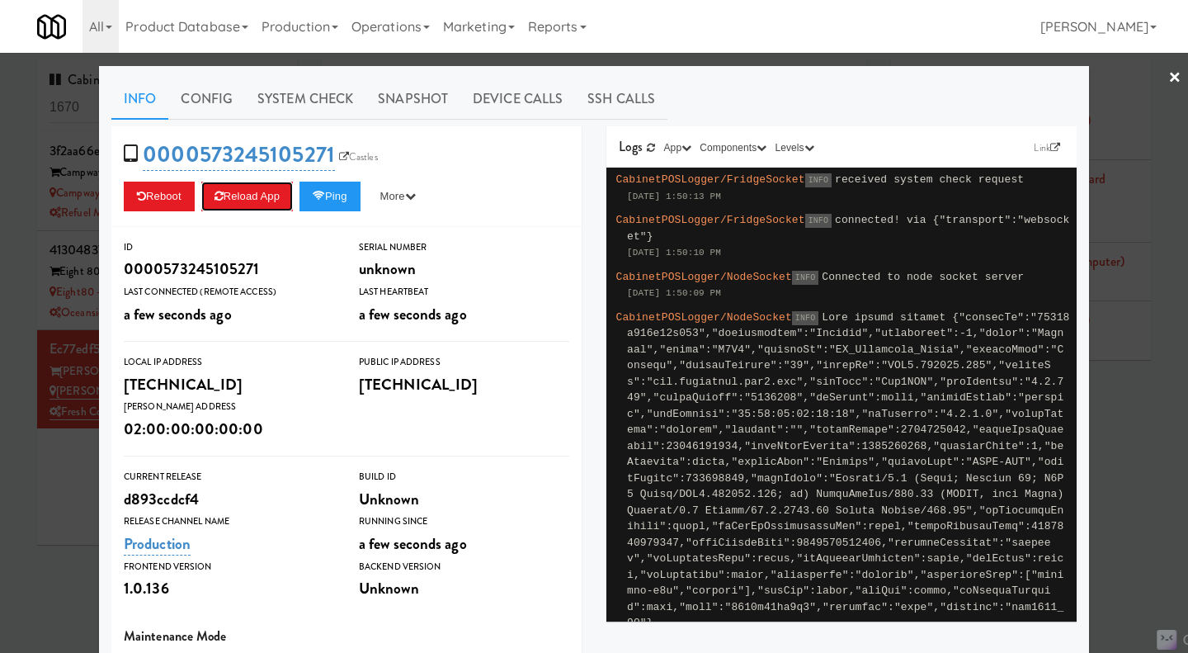
click at [260, 201] on button "Reload App" at bounding box center [247, 197] width 92 height 30
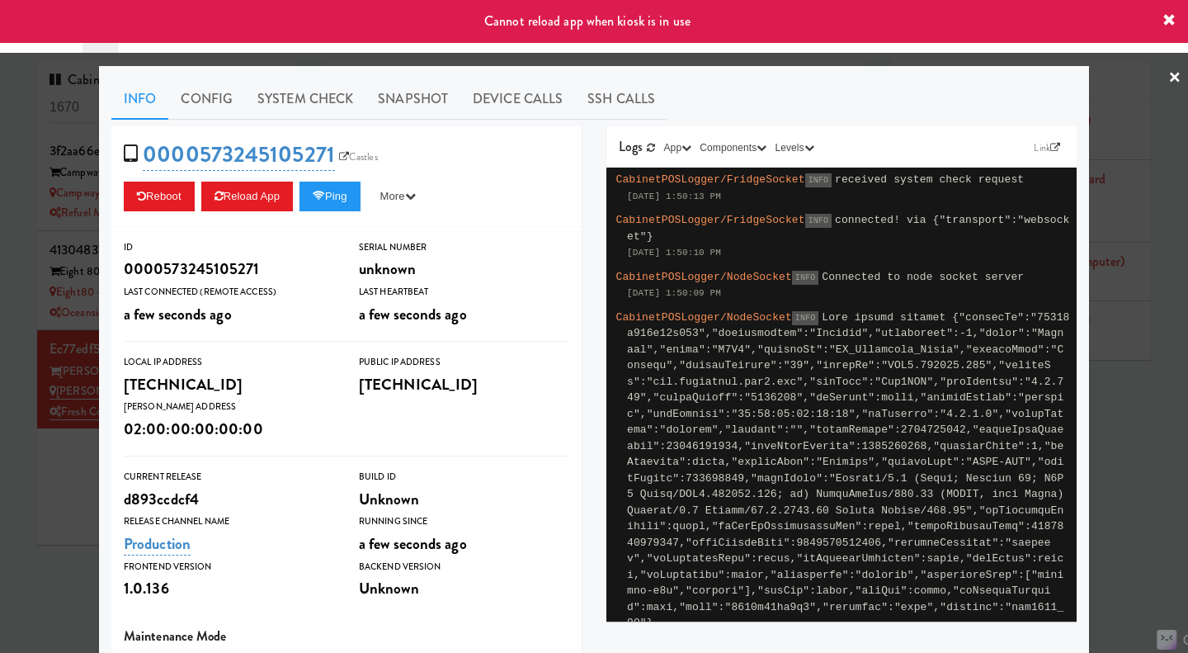
click at [34, 543] on div at bounding box center [594, 326] width 1188 height 653
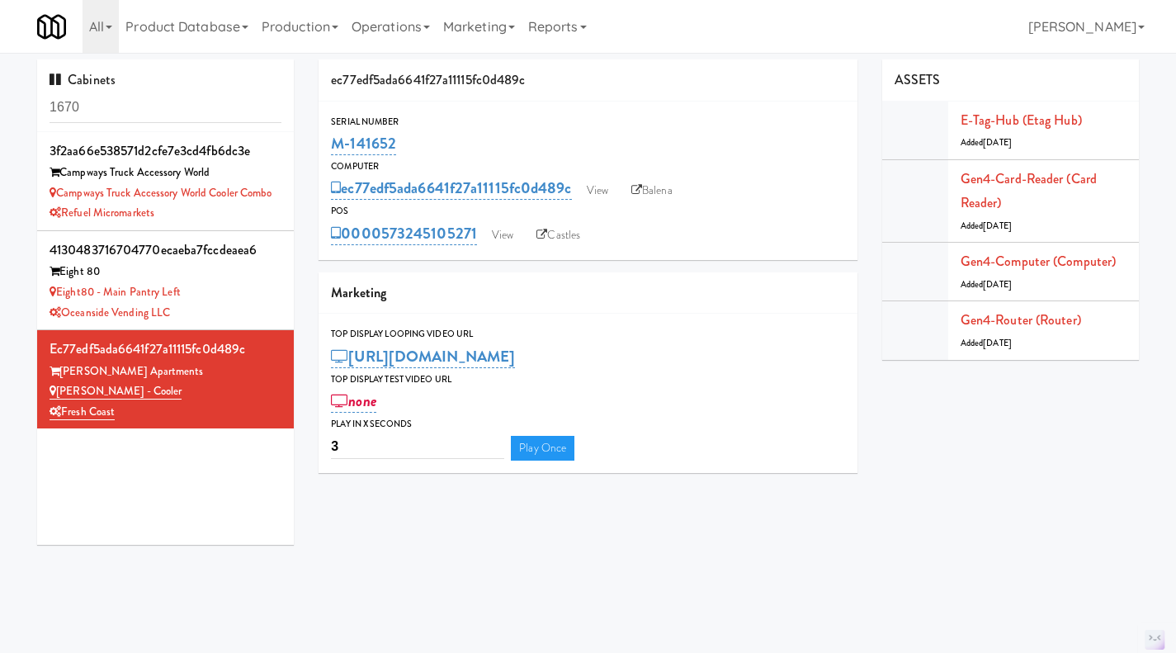
drag, startPoint x: 470, startPoint y: 248, endPoint x: 380, endPoint y: 248, distance: 90.8
click at [380, 248] on div "Serial Number M-141652 Computer ec77edf5ada6641f27a11115fc0d489c View Balena PO…" at bounding box center [587, 180] width 539 height 158
copy link "573245105271"
click at [513, 234] on link "View" at bounding box center [502, 235] width 38 height 25
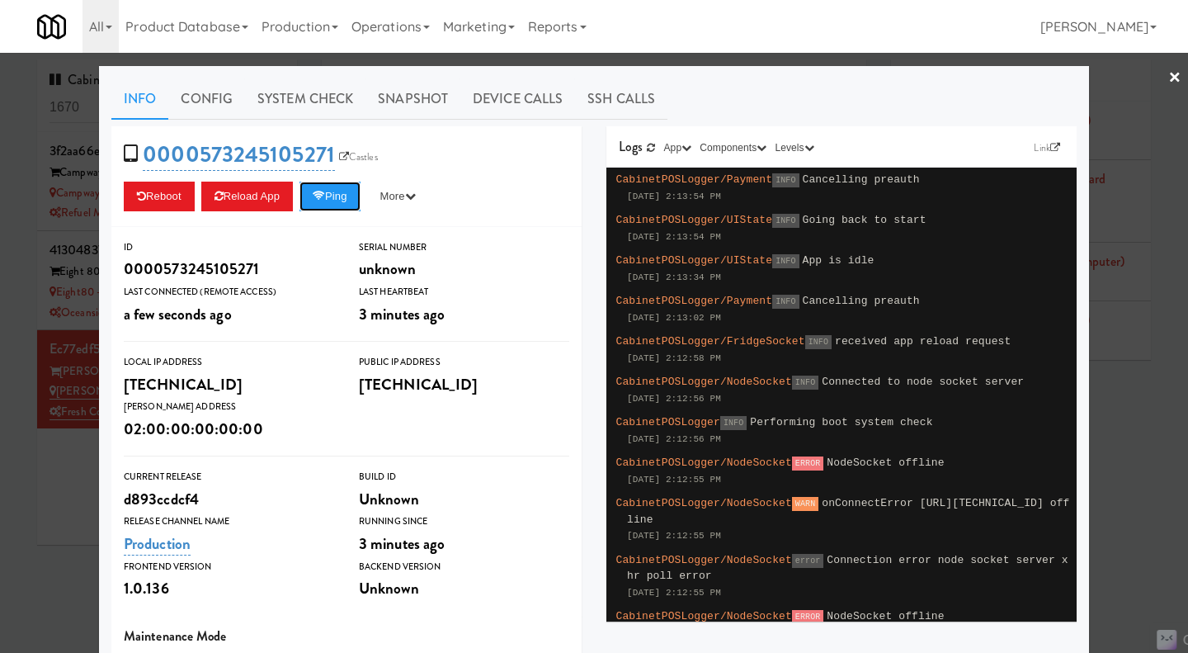
click at [332, 203] on button "Ping" at bounding box center [329, 197] width 61 height 30
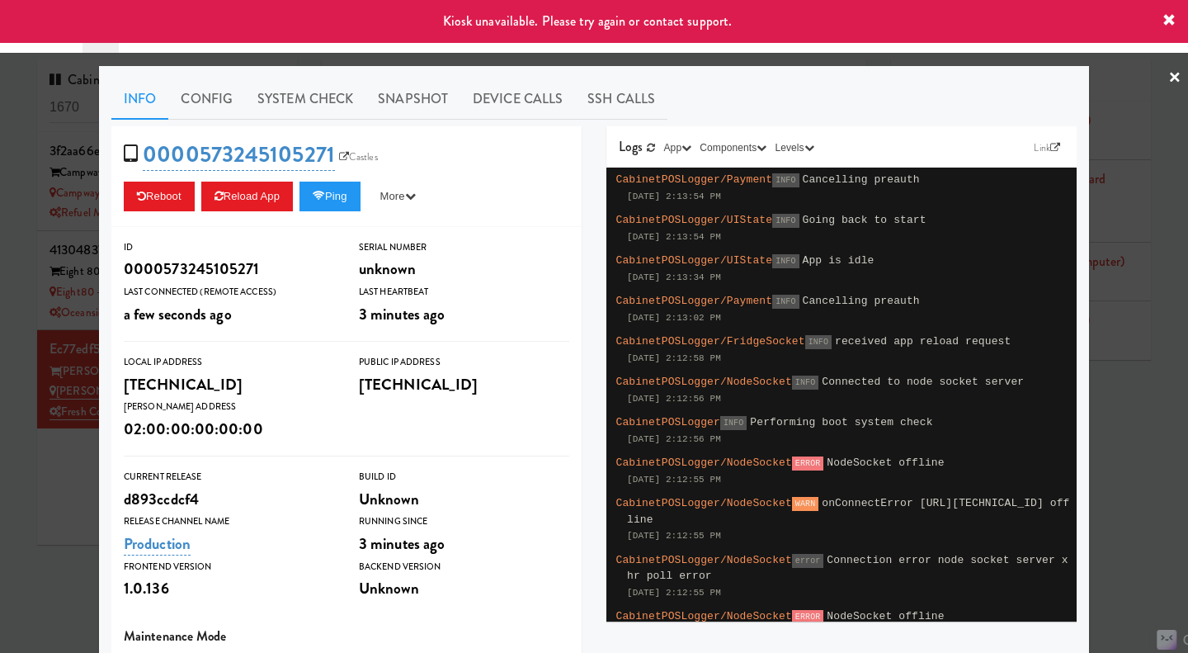
click at [1122, 423] on div at bounding box center [594, 326] width 1188 height 653
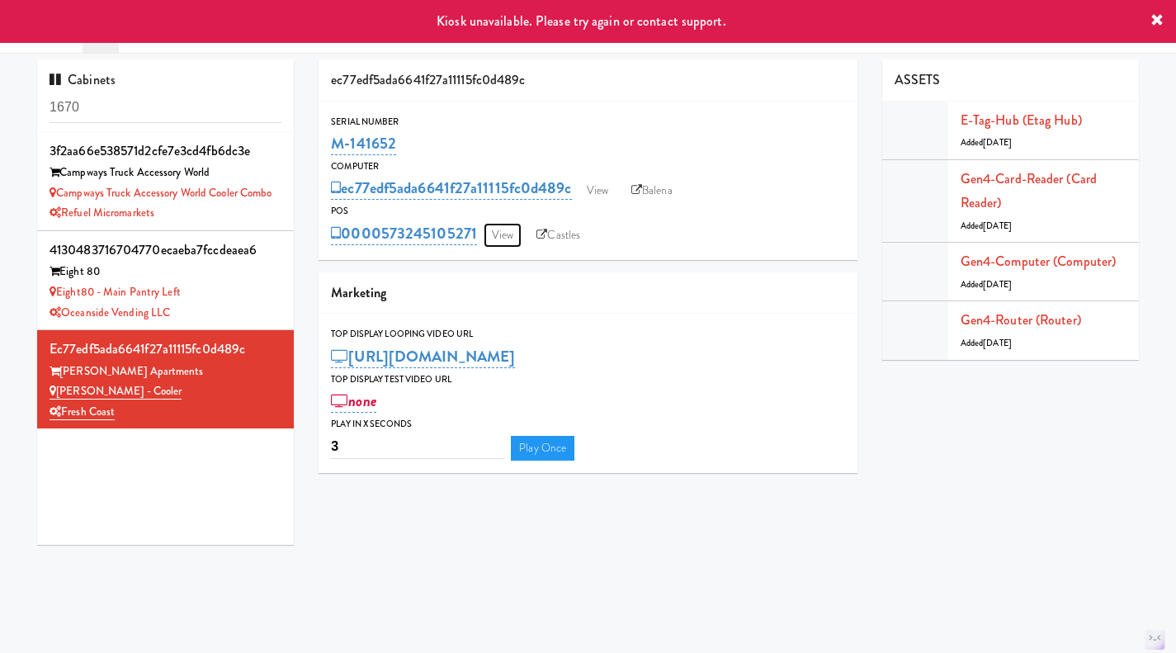
click at [504, 238] on link "View" at bounding box center [502, 235] width 38 height 25
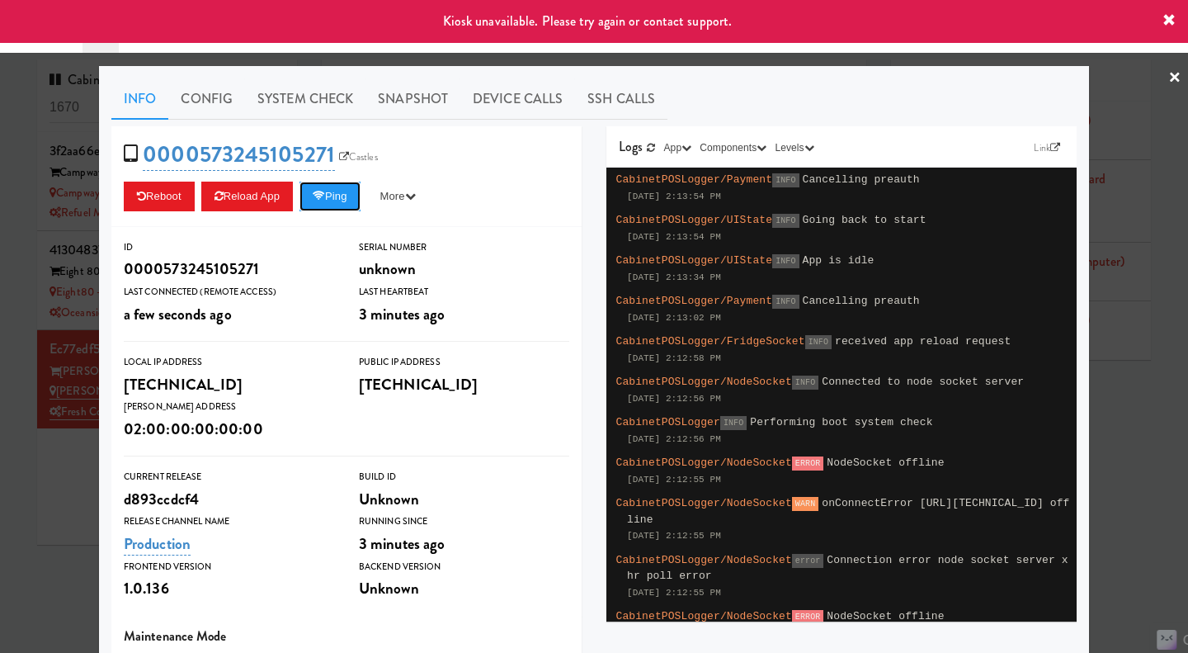
click at [334, 199] on button "Ping" at bounding box center [329, 197] width 61 height 30
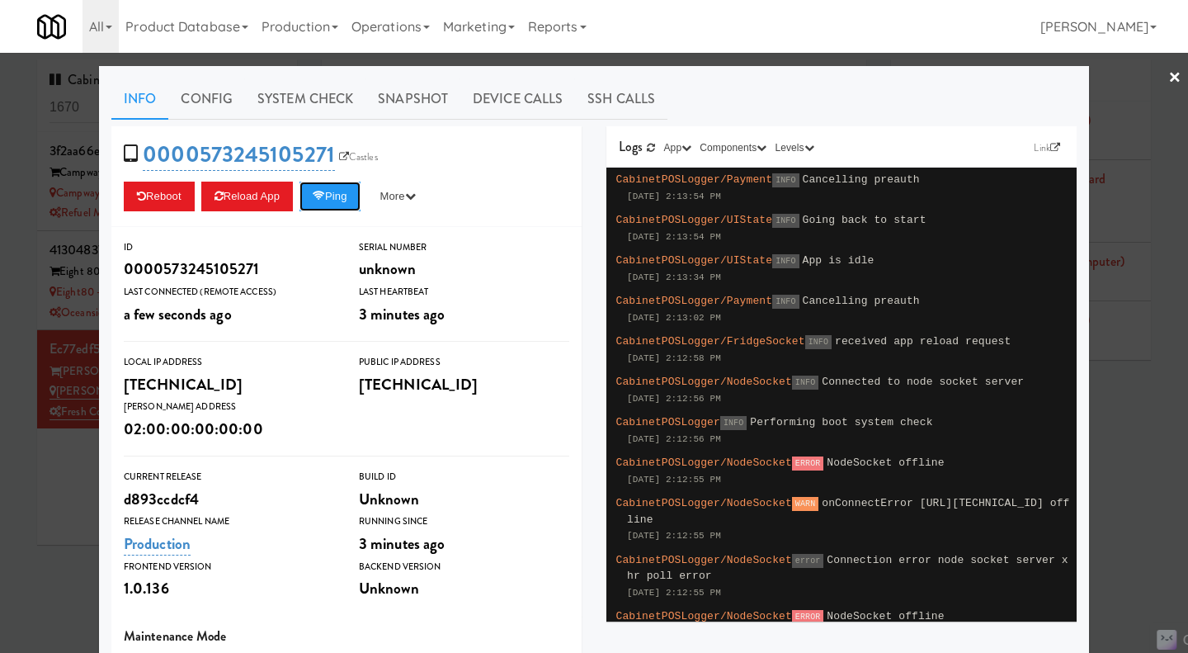
click at [324, 200] on icon at bounding box center [319, 196] width 12 height 11
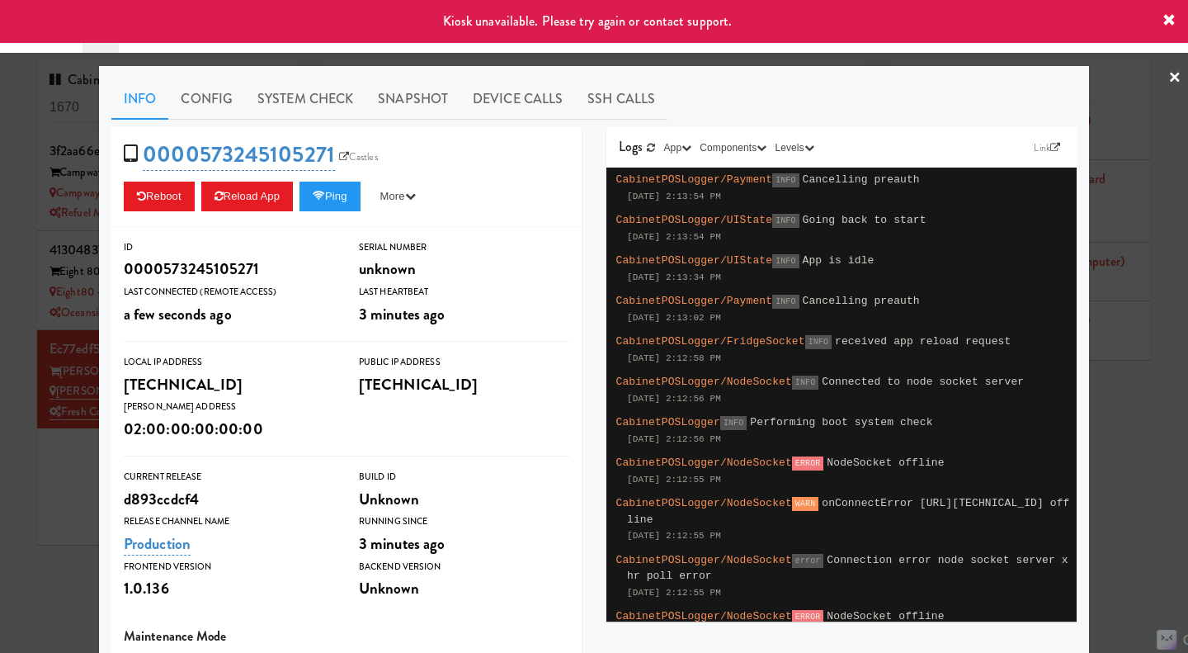
drag, startPoint x: 1132, startPoint y: 420, endPoint x: 1066, endPoint y: 362, distance: 87.7
click at [1131, 419] on div at bounding box center [594, 326] width 1188 height 653
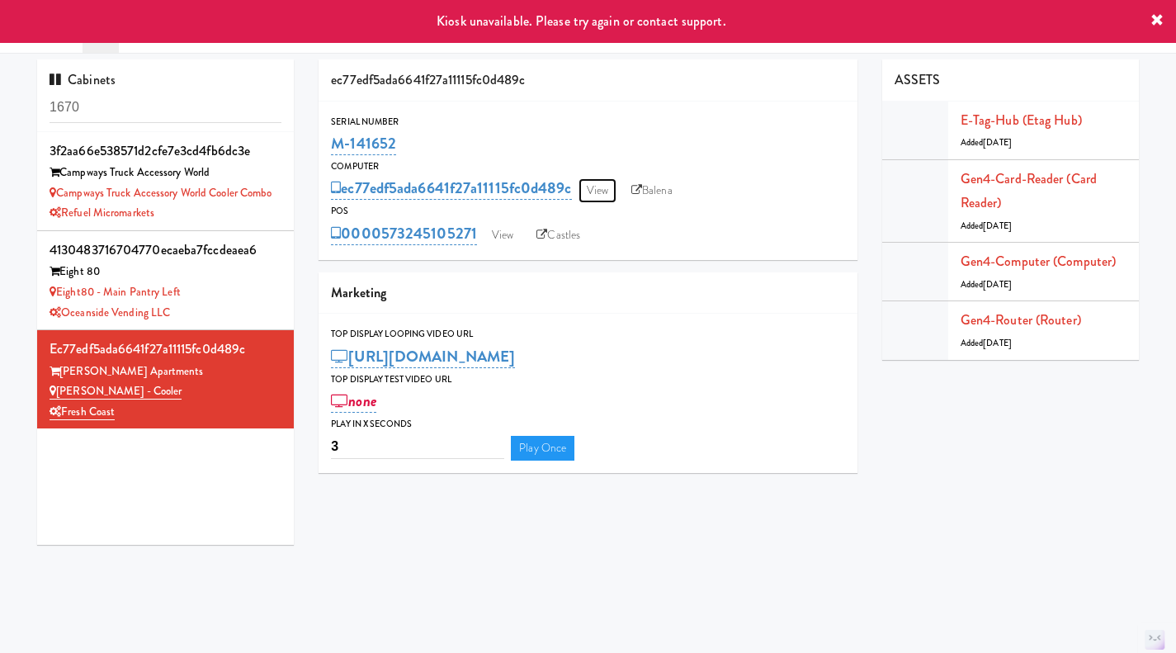
click at [608, 194] on link "View" at bounding box center [597, 190] width 38 height 25
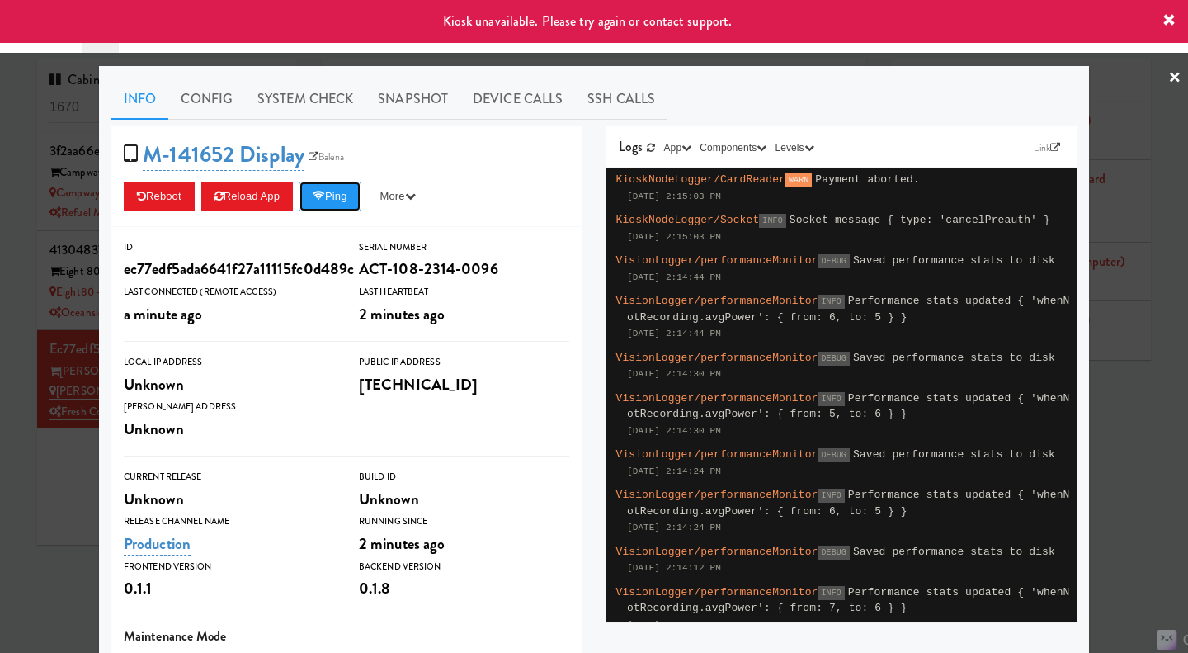
click at [331, 202] on button "Ping" at bounding box center [329, 197] width 61 height 30
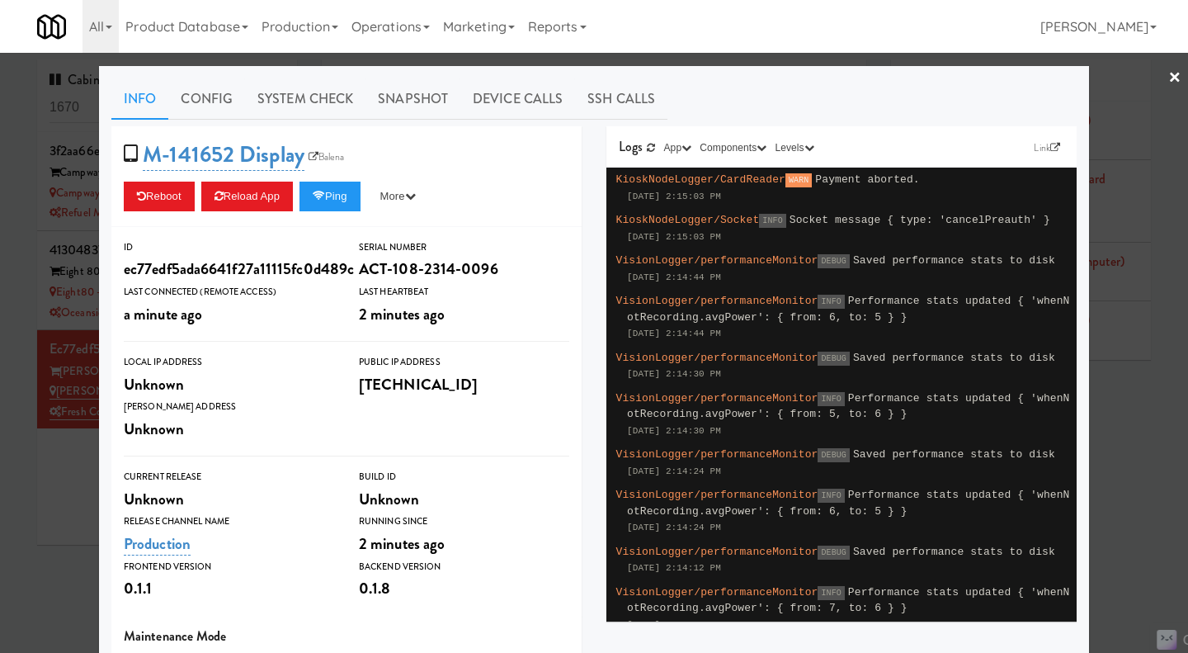
click at [1120, 448] on div at bounding box center [594, 326] width 1188 height 653
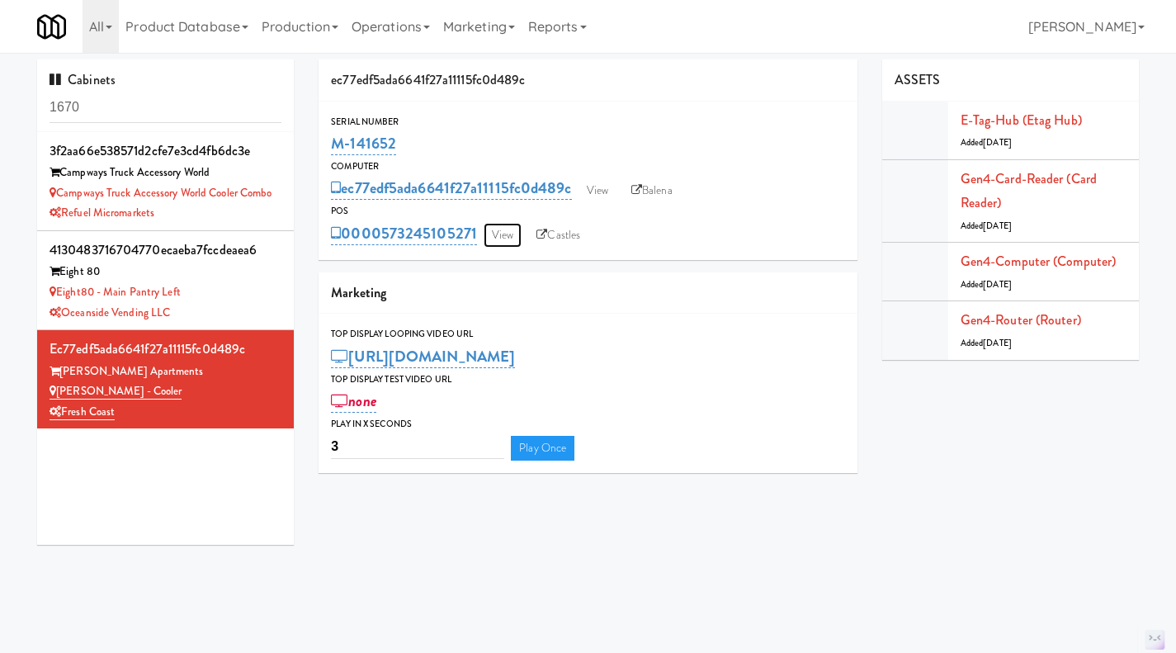
click at [500, 231] on link "View" at bounding box center [502, 235] width 38 height 25
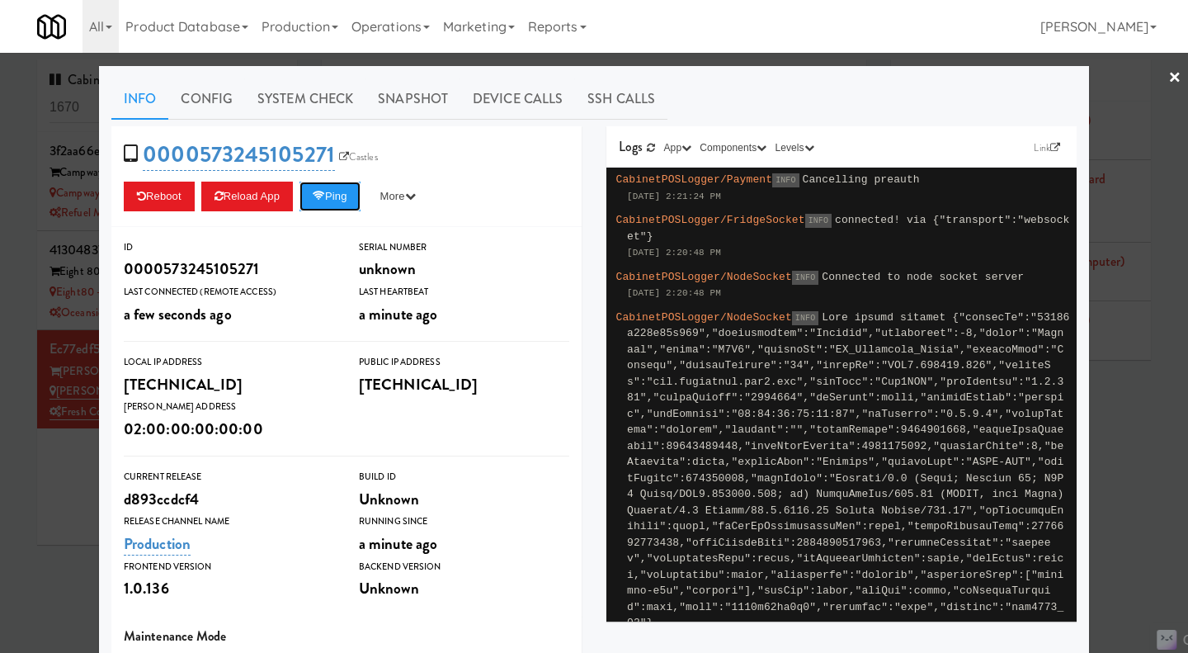
click at [332, 205] on button "Ping" at bounding box center [329, 197] width 61 height 30
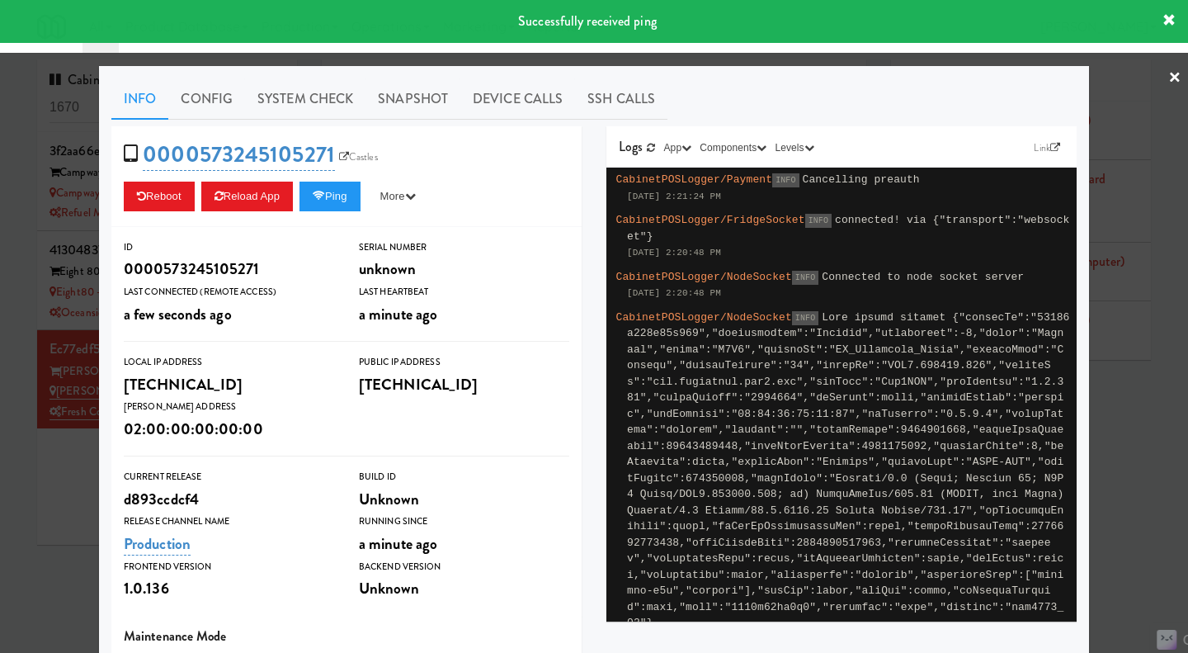
click at [792, 61] on div at bounding box center [594, 326] width 1188 height 653
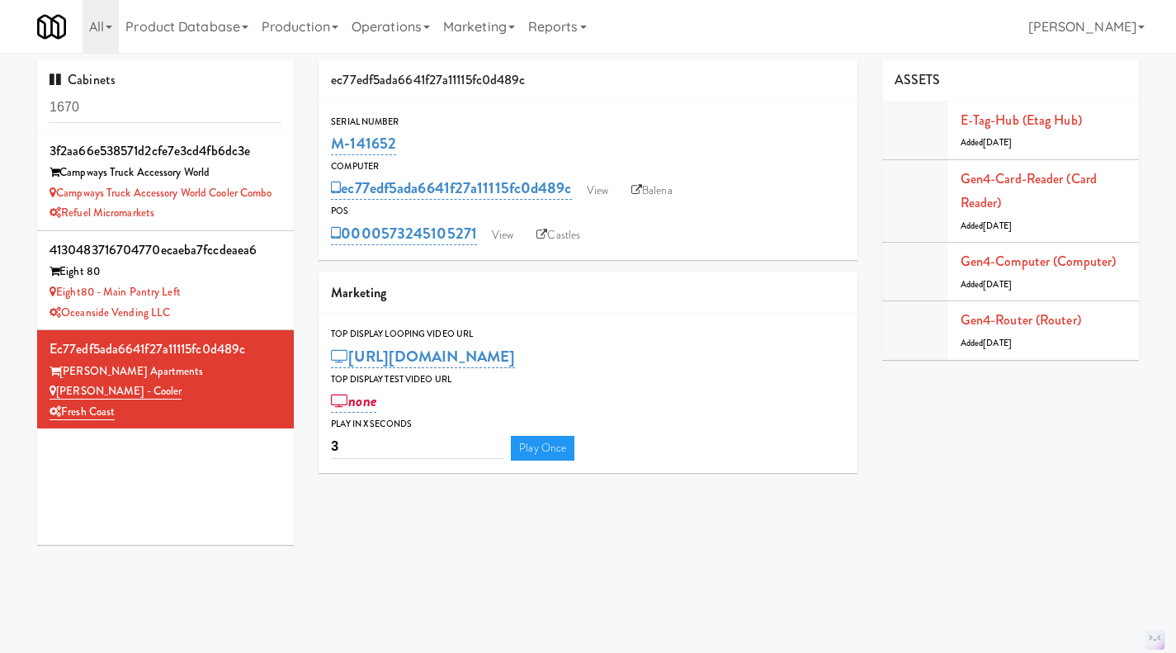
drag, startPoint x: 478, startPoint y: 252, endPoint x: 383, endPoint y: 251, distance: 94.9
click at [383, 251] on div "Serial Number M-141652 Computer ec77edf5ada6641f27a11115fc0d489c View Balena PO…" at bounding box center [587, 180] width 539 height 158
copy link "573245105271"
click at [120, 112] on input "1670" at bounding box center [166, 107] width 232 height 31
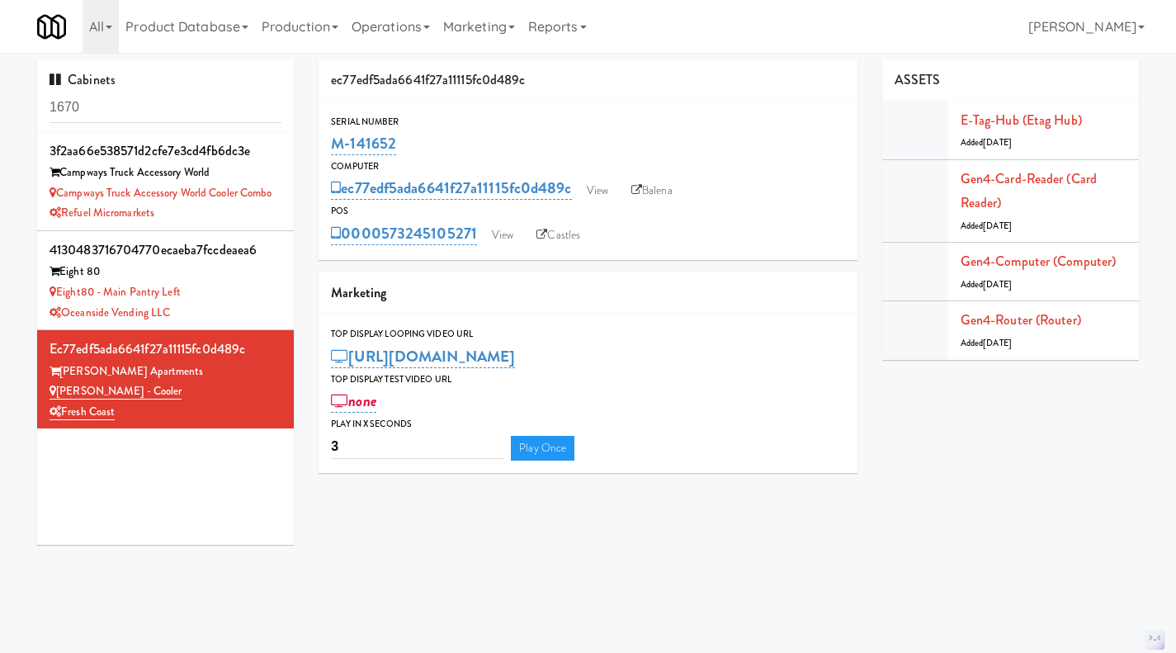
click at [401, 37] on link "Operations" at bounding box center [391, 26] width 92 height 53
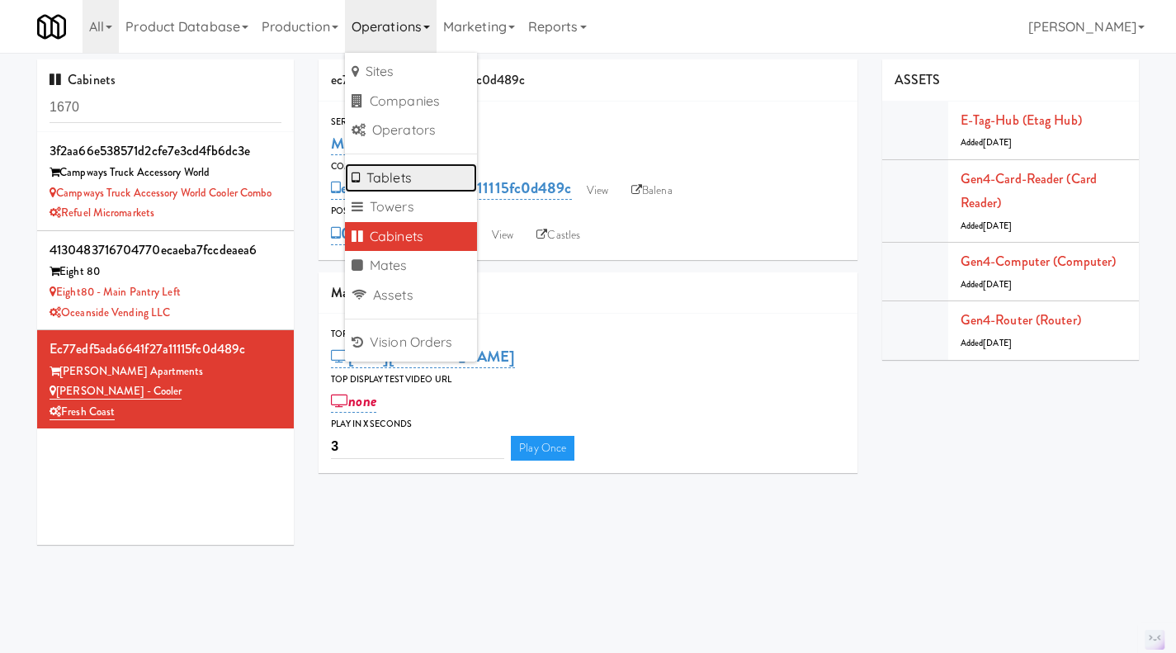
click at [443, 176] on link "Tablets" at bounding box center [411, 178] width 132 height 30
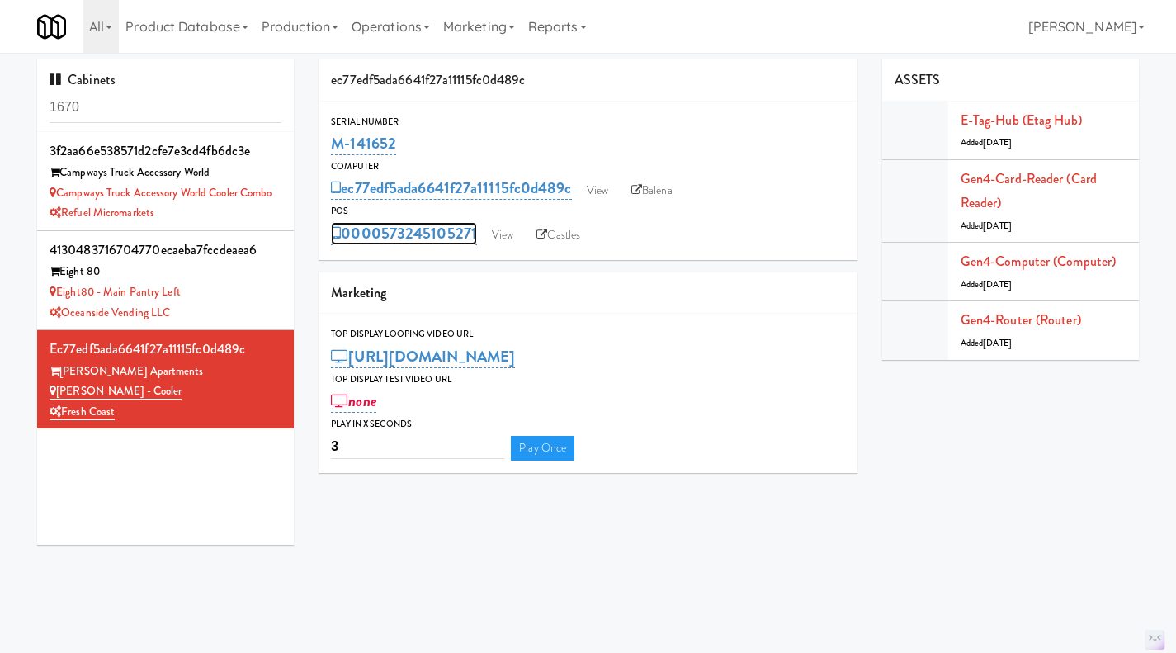
click at [374, 240] on link "0000573245105271" at bounding box center [404, 233] width 146 height 23
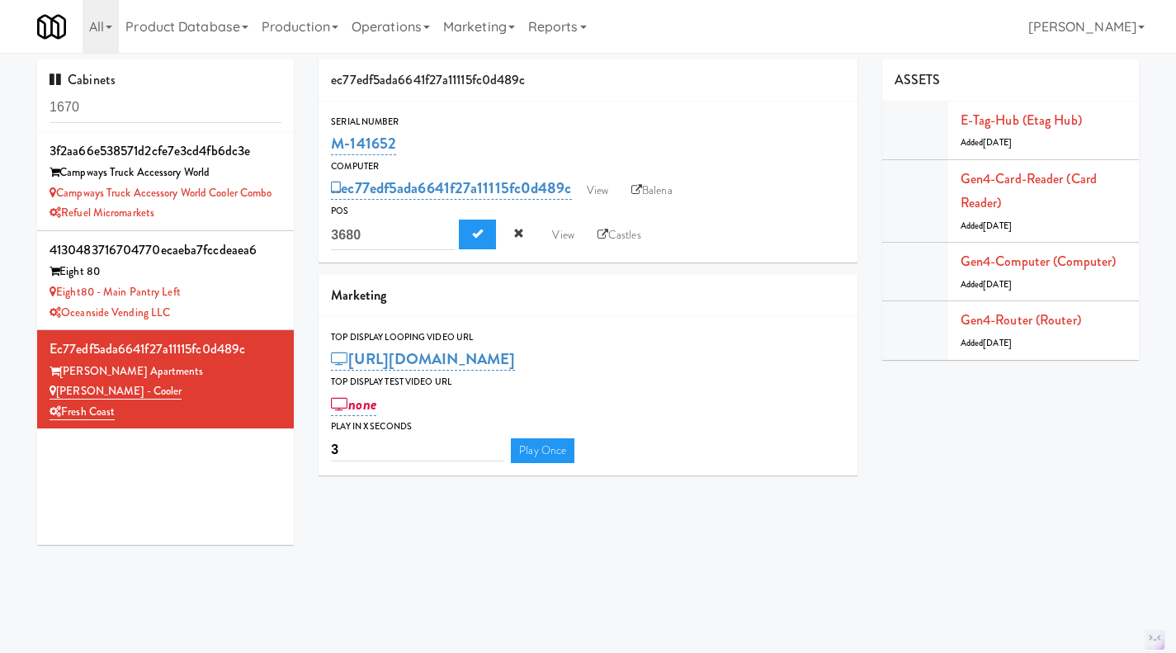
click at [766, 123] on div "Serial Number" at bounding box center [588, 122] width 514 height 17
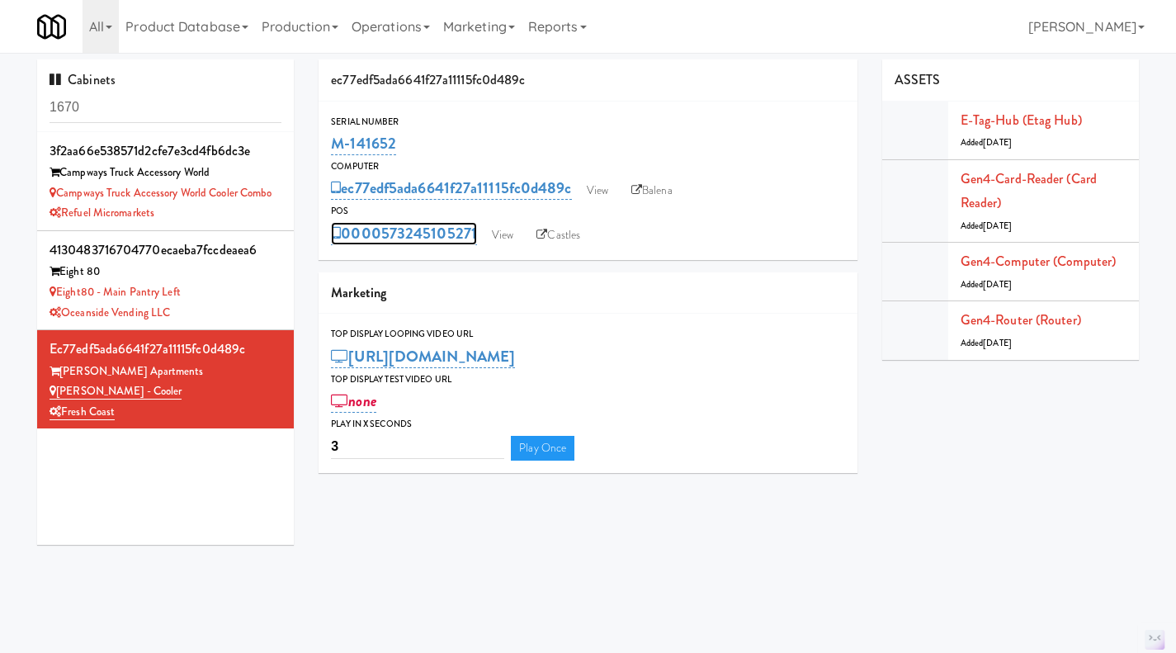
click at [396, 240] on link "0000573245105271" at bounding box center [404, 233] width 146 height 23
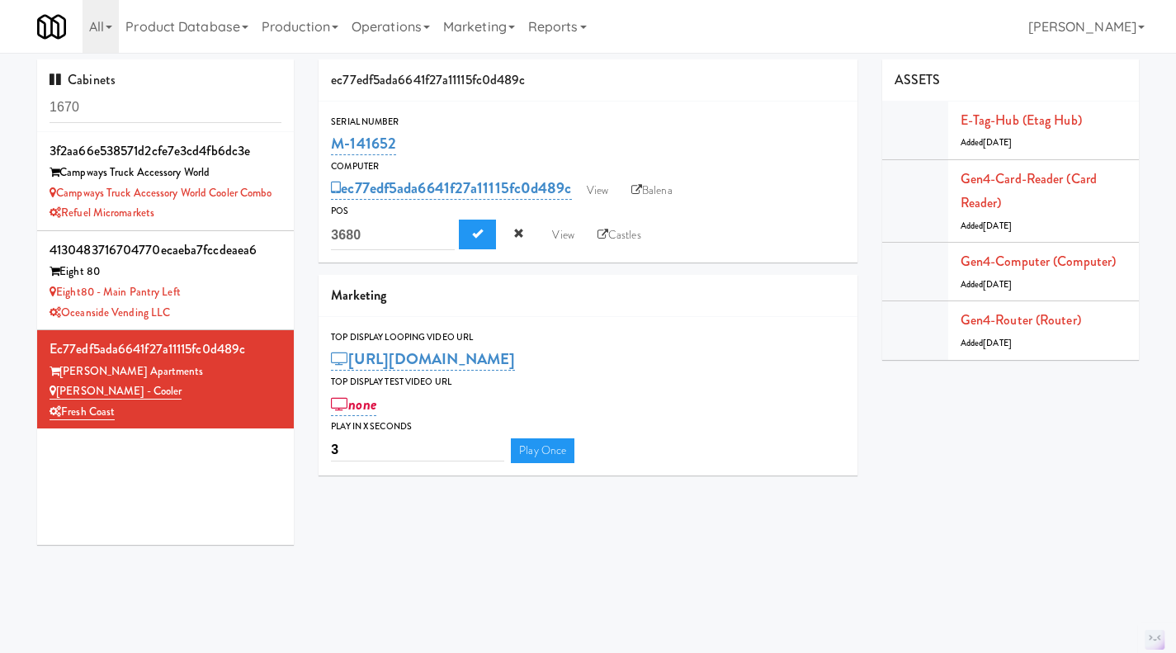
click at [798, 224] on div "0000573245105271 3680 View Castles" at bounding box center [588, 234] width 514 height 31
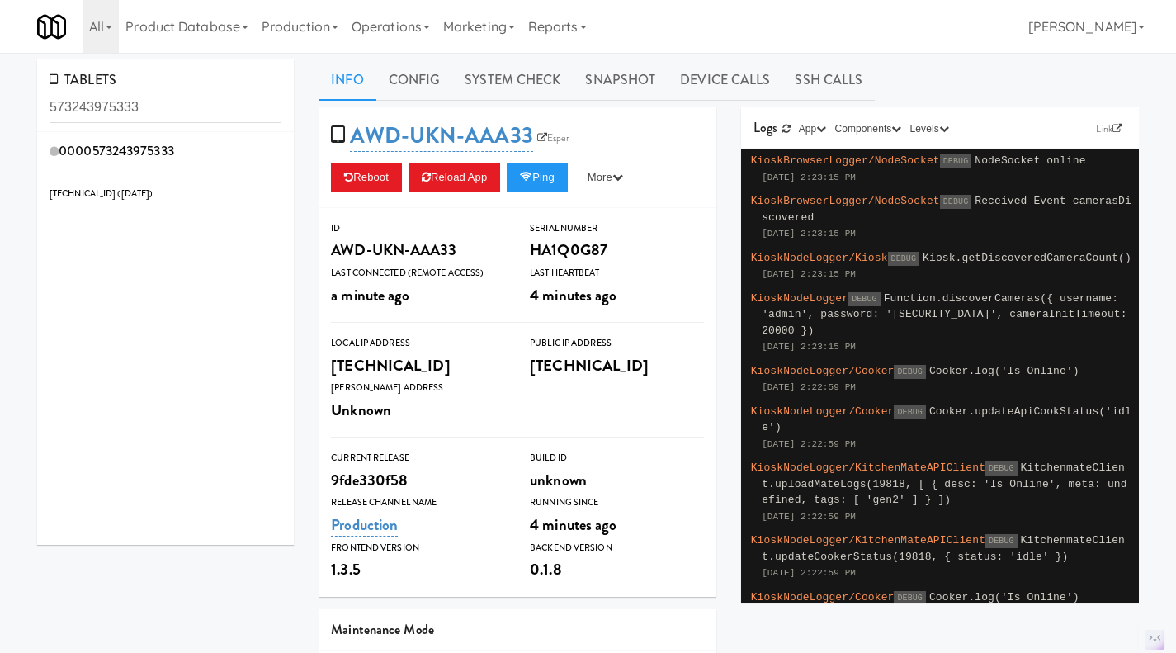
type input "573243975333"
click at [231, 162] on div "0000573243975333 [TECHNICAL_ID] ( [DATE] )" at bounding box center [166, 171] width 232 height 65
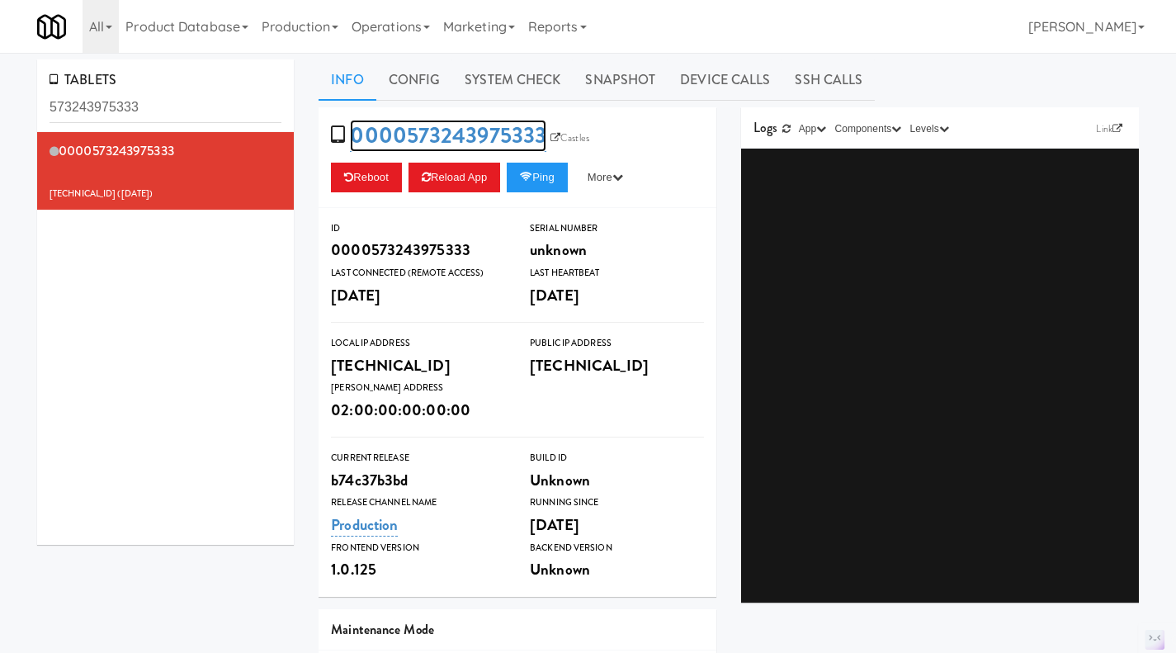
click at [449, 135] on link "0000573243975333" at bounding box center [448, 136] width 196 height 32
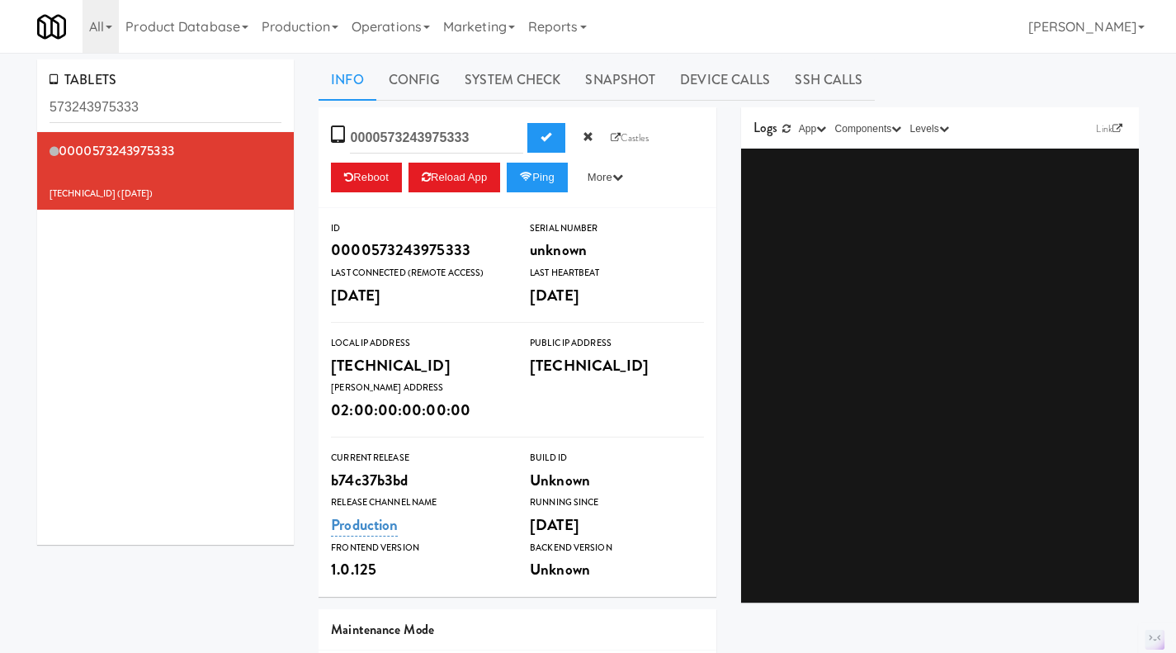
click at [205, 318] on div "0000573243975333 [TECHNICAL_ID] ( [DATE] )" at bounding box center [165, 338] width 257 height 413
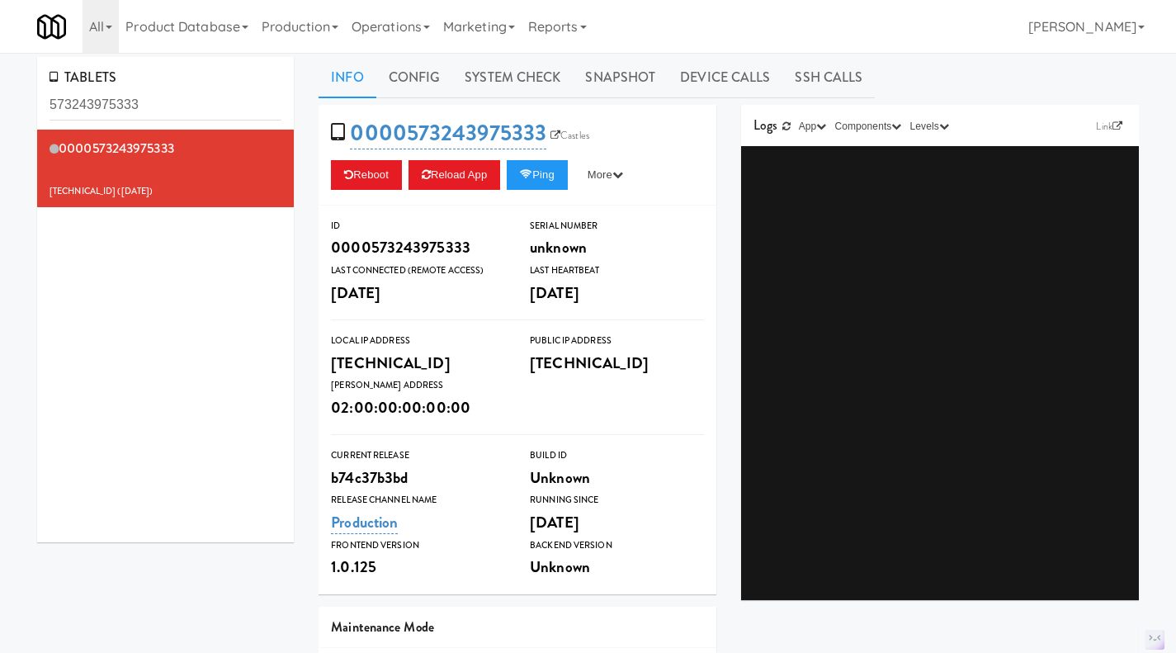
scroll to position [7, 0]
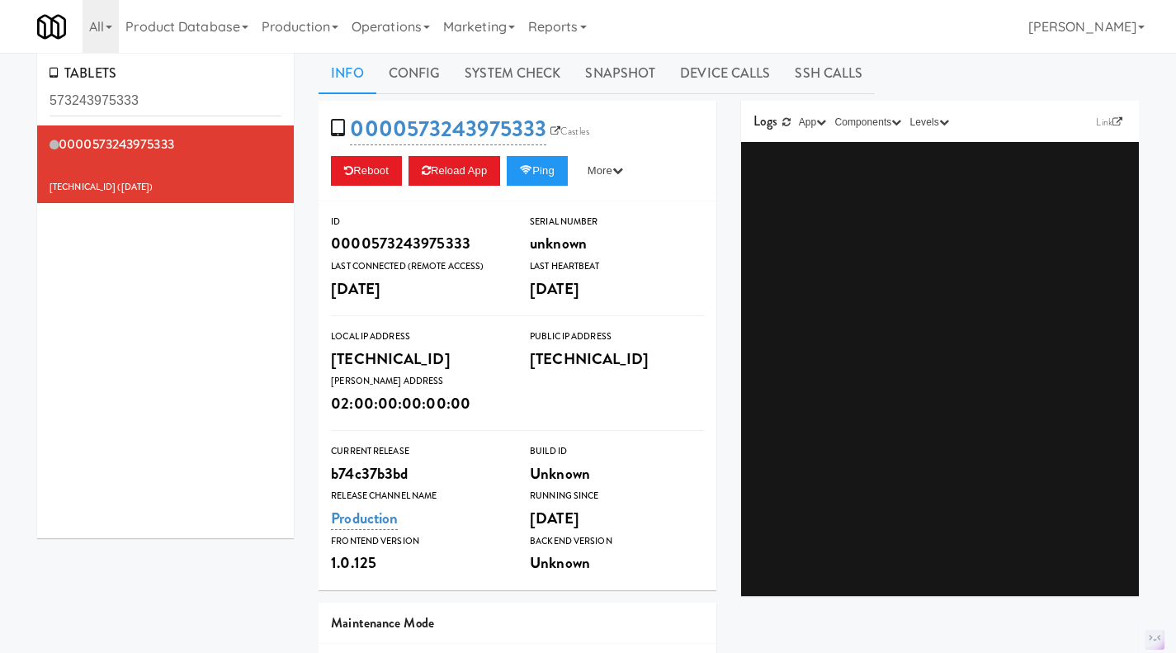
click at [389, 31] on link "Operations" at bounding box center [391, 26] width 92 height 53
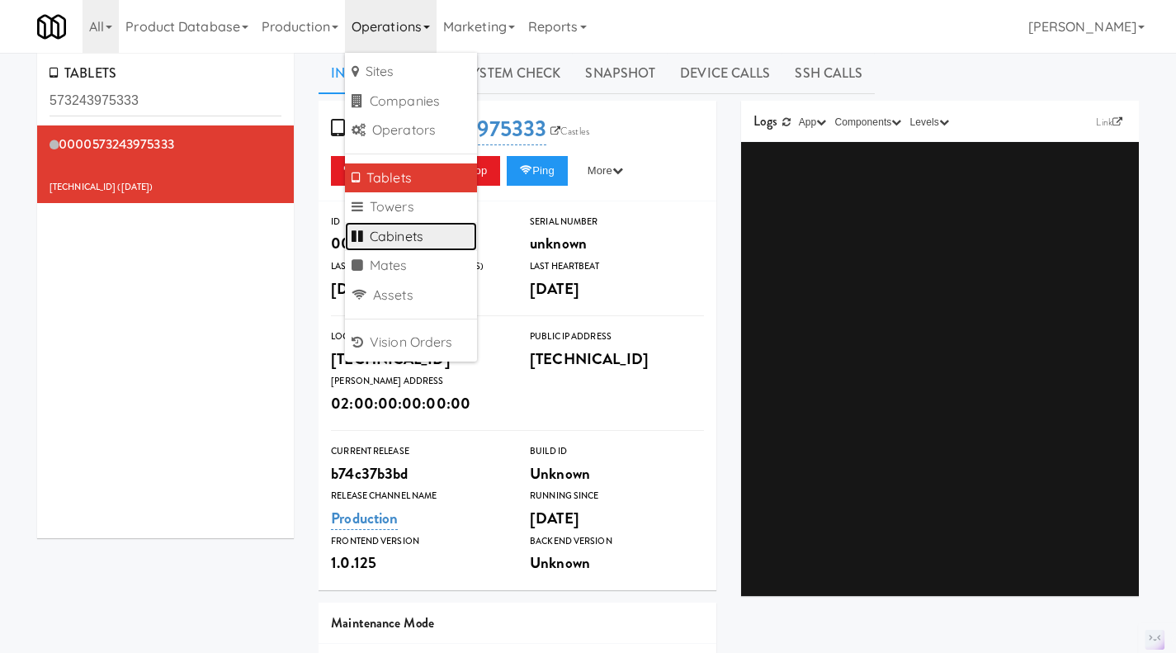
click at [421, 223] on link "Cabinets" at bounding box center [411, 237] width 132 height 30
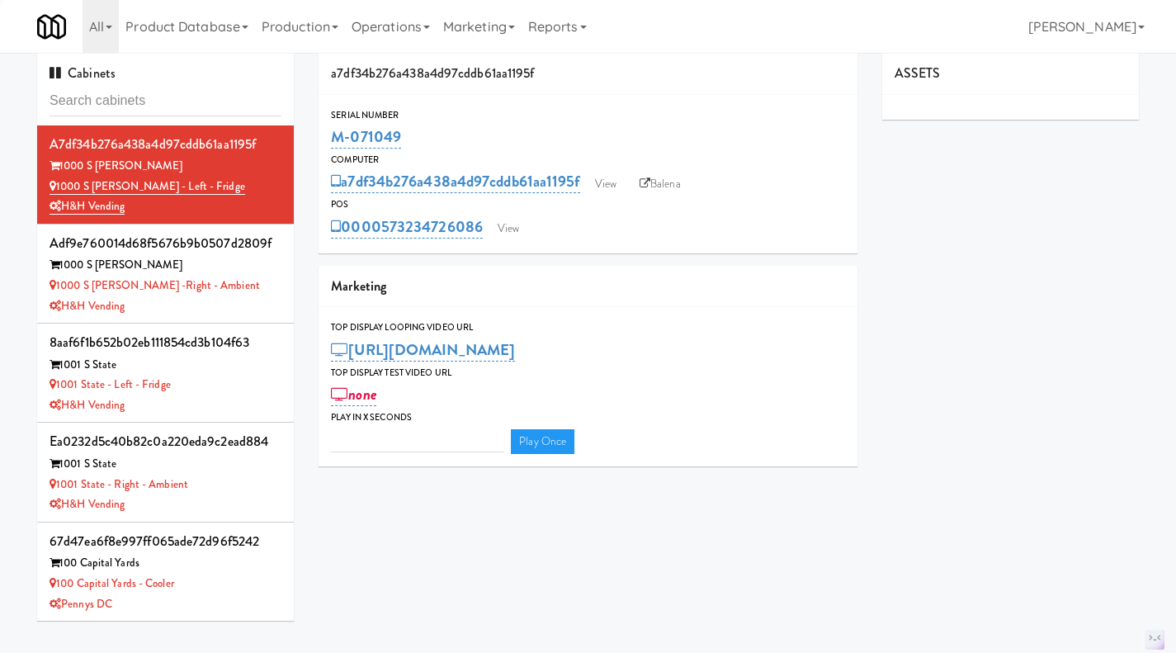
type input "3"
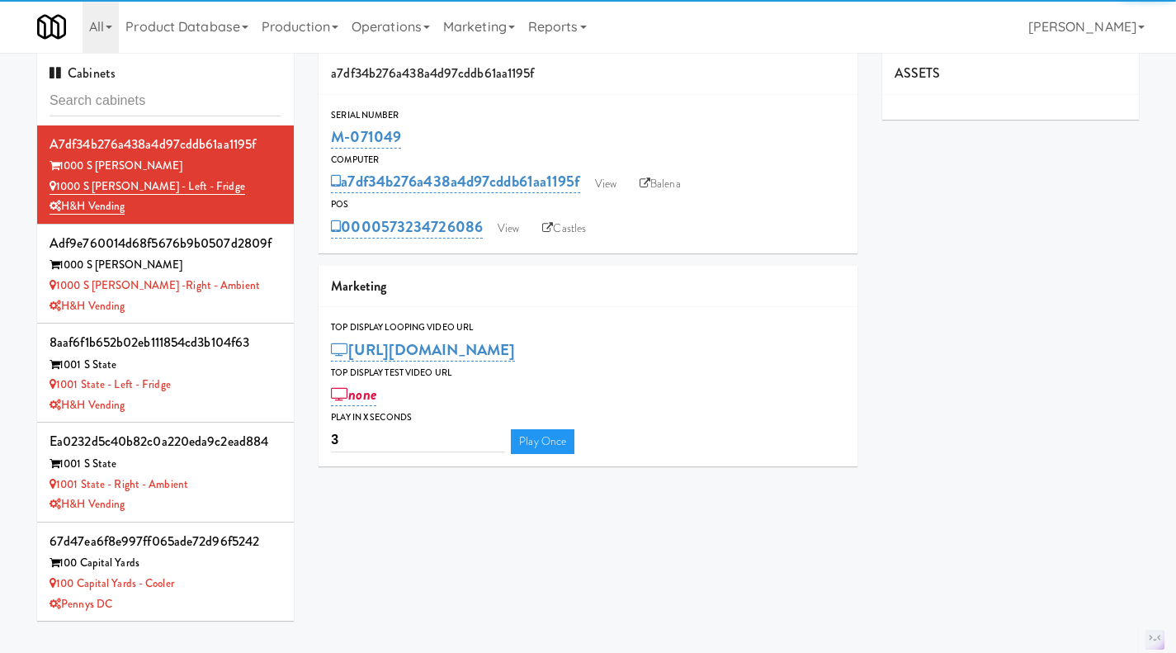
click at [147, 107] on input "text" at bounding box center [166, 101] width 232 height 31
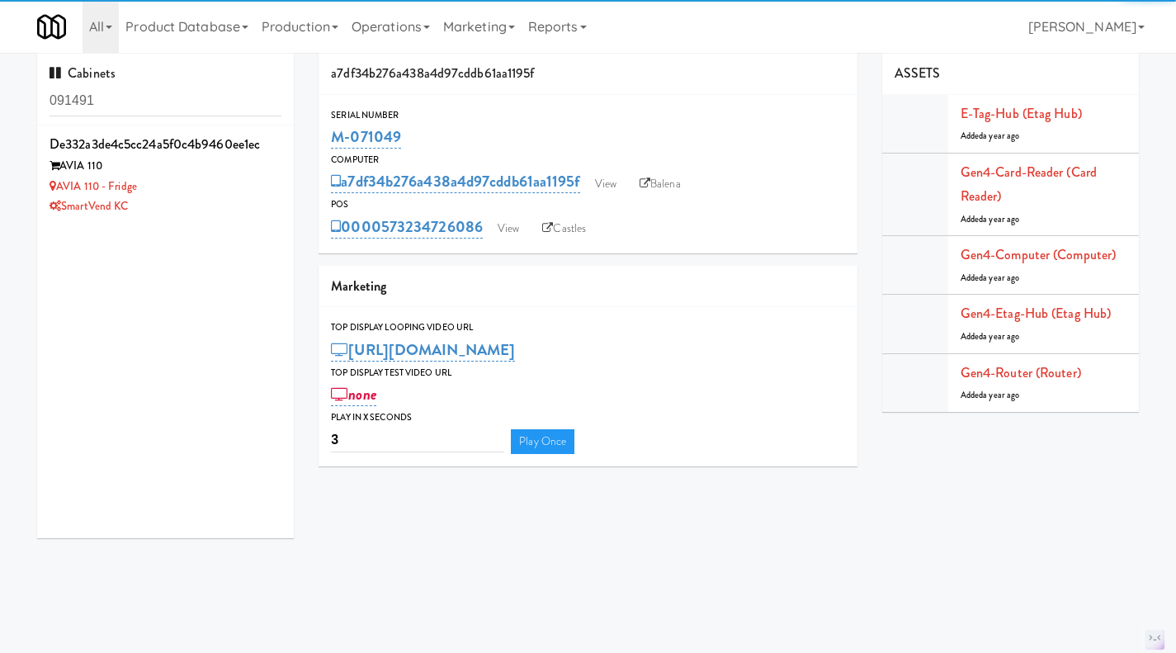
type input "091491"
click at [222, 187] on div "AVIA 110 - Fridge" at bounding box center [166, 187] width 232 height 21
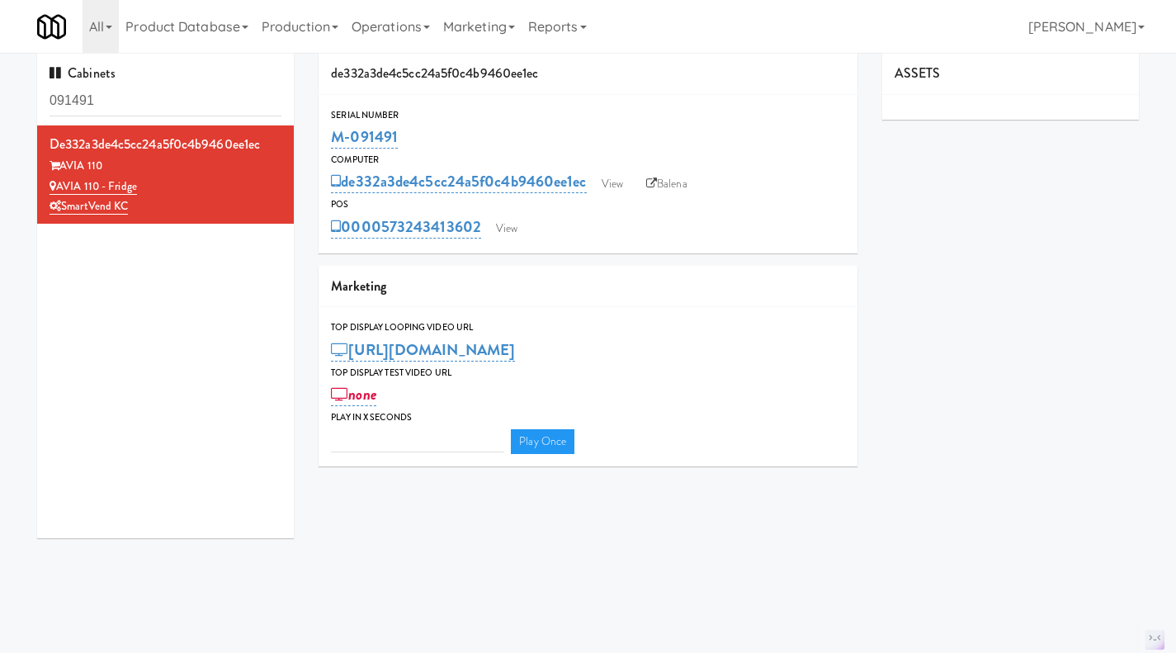
type input "3"
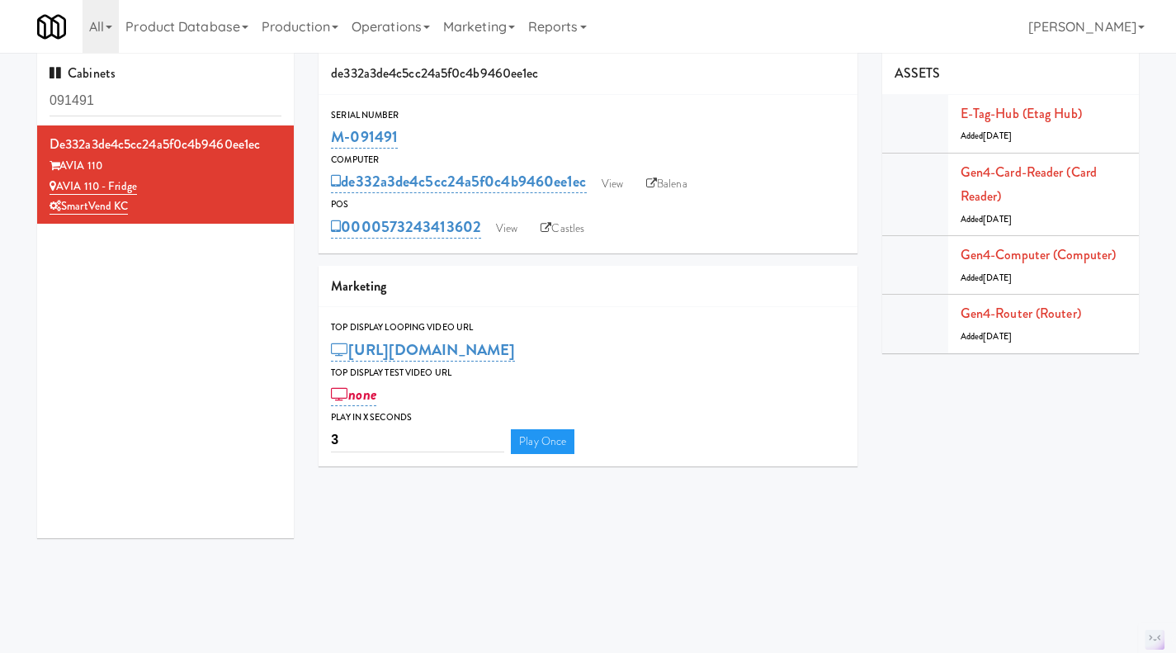
click at [385, 28] on link "Operations" at bounding box center [391, 26] width 92 height 53
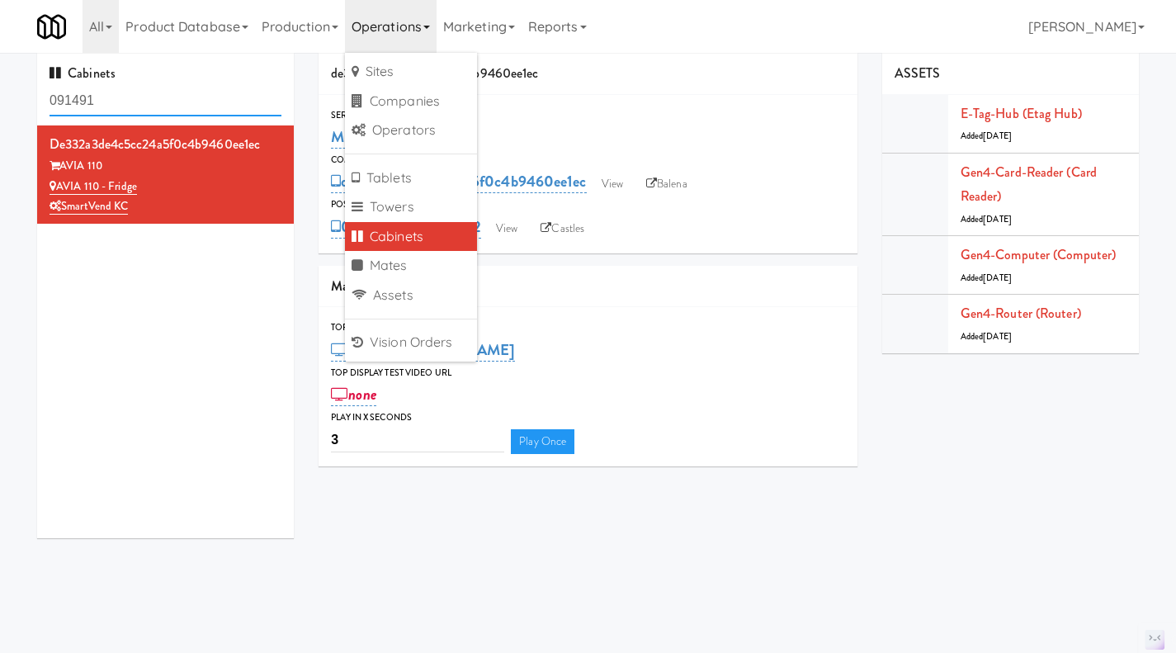
click at [153, 98] on input "091491" at bounding box center [166, 101] width 232 height 31
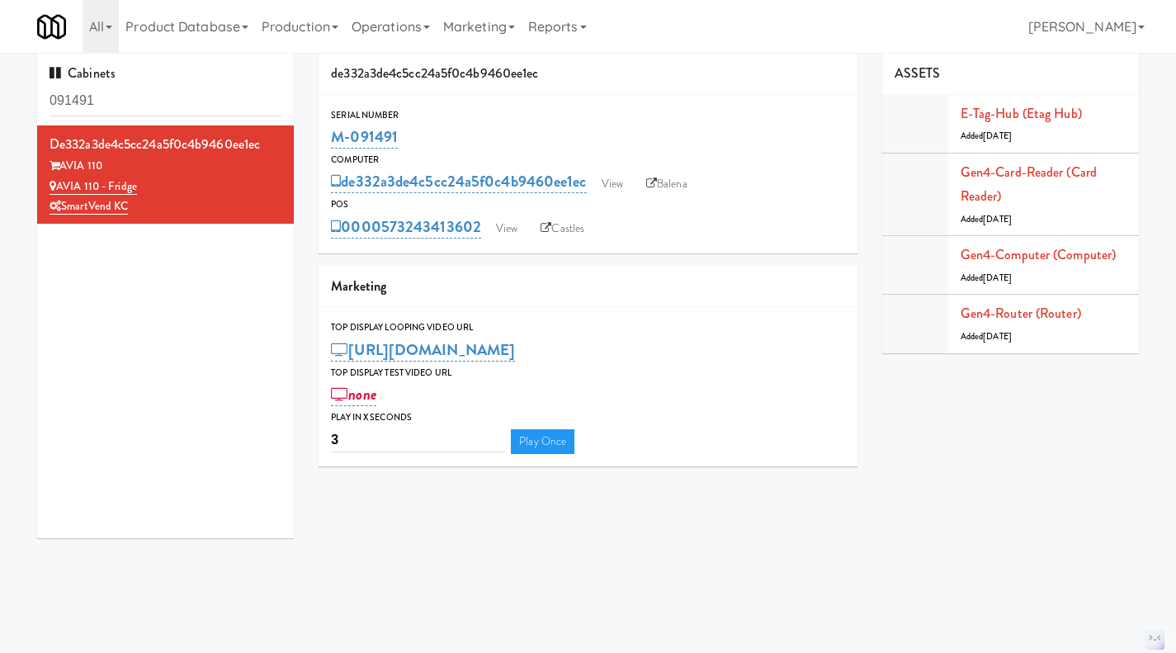
click at [409, 36] on link "Operations" at bounding box center [391, 26] width 92 height 53
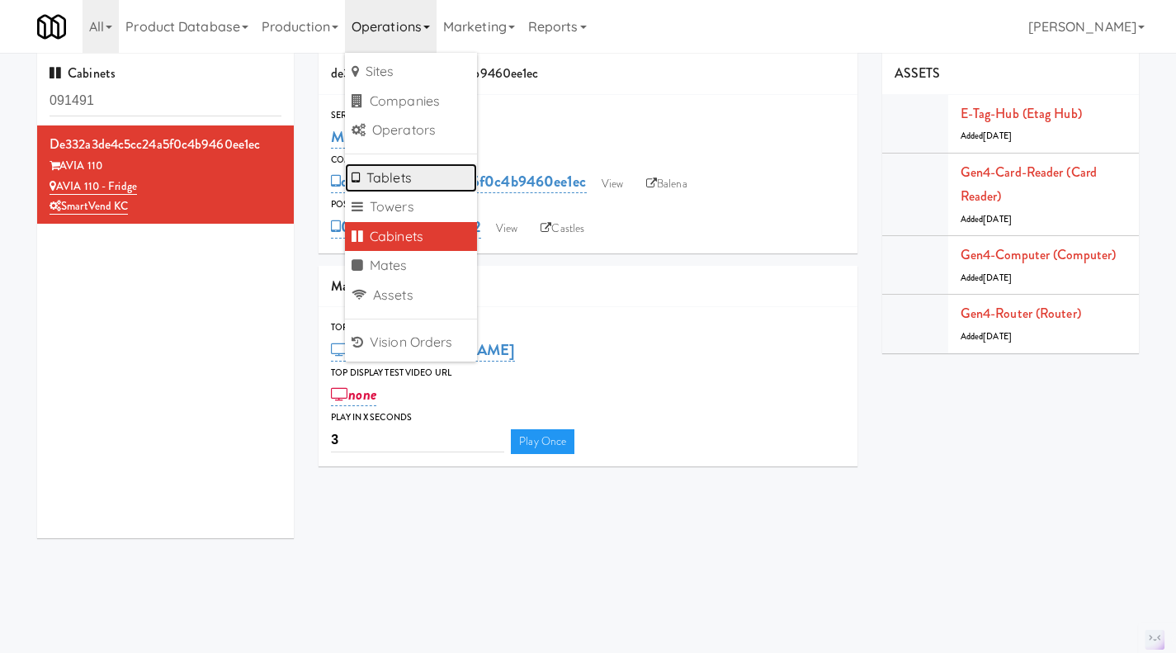
click at [420, 170] on link "Tablets" at bounding box center [411, 178] width 132 height 30
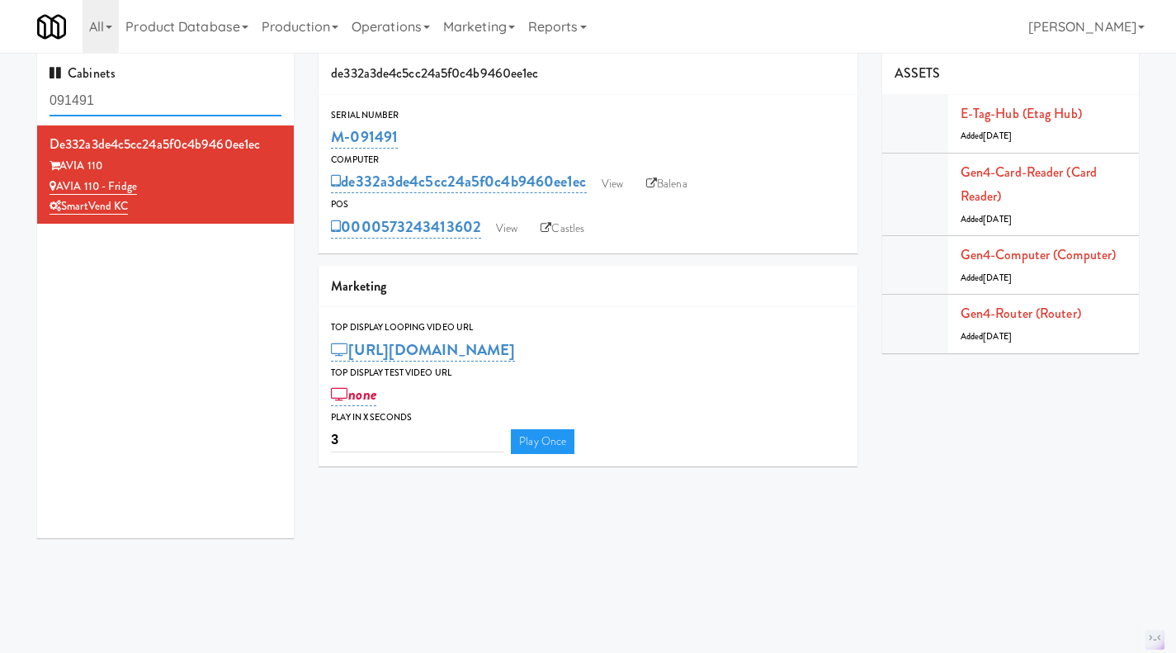
click at [186, 105] on input "091491" at bounding box center [166, 101] width 232 height 31
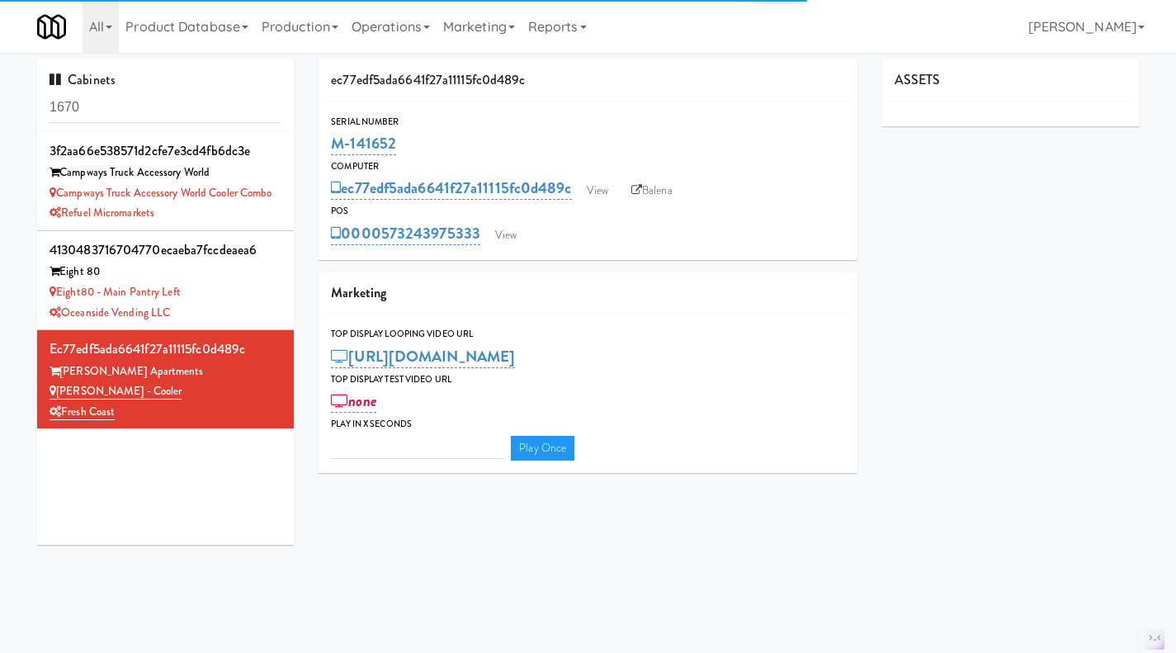
type input "3"
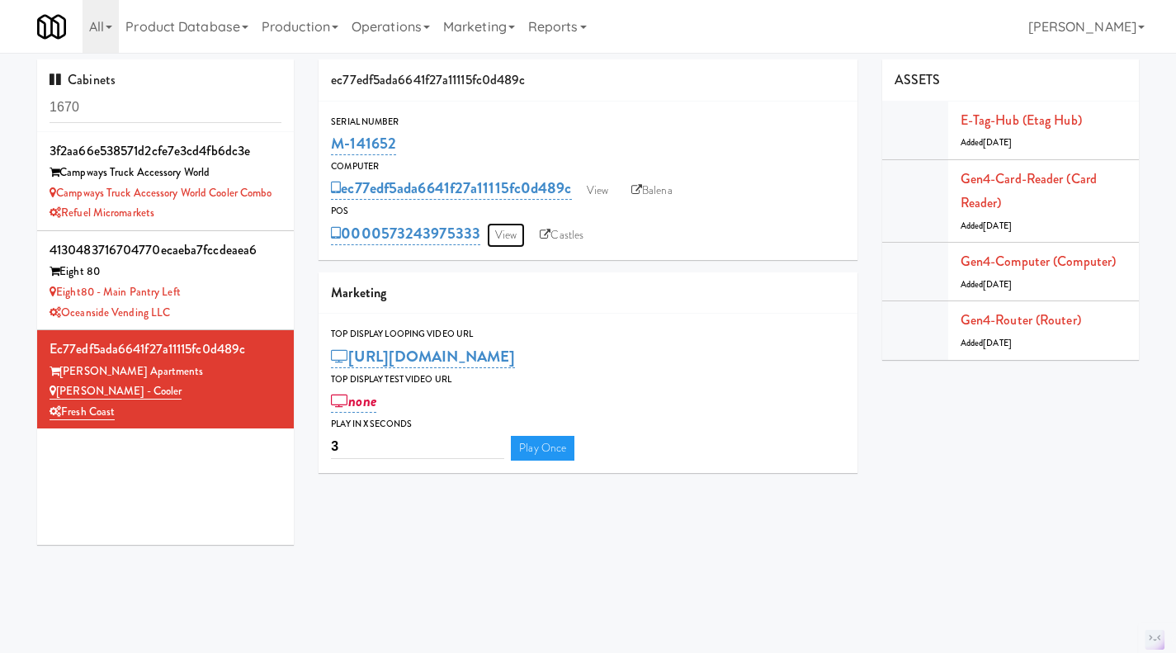
click at [502, 242] on link "View" at bounding box center [506, 235] width 38 height 25
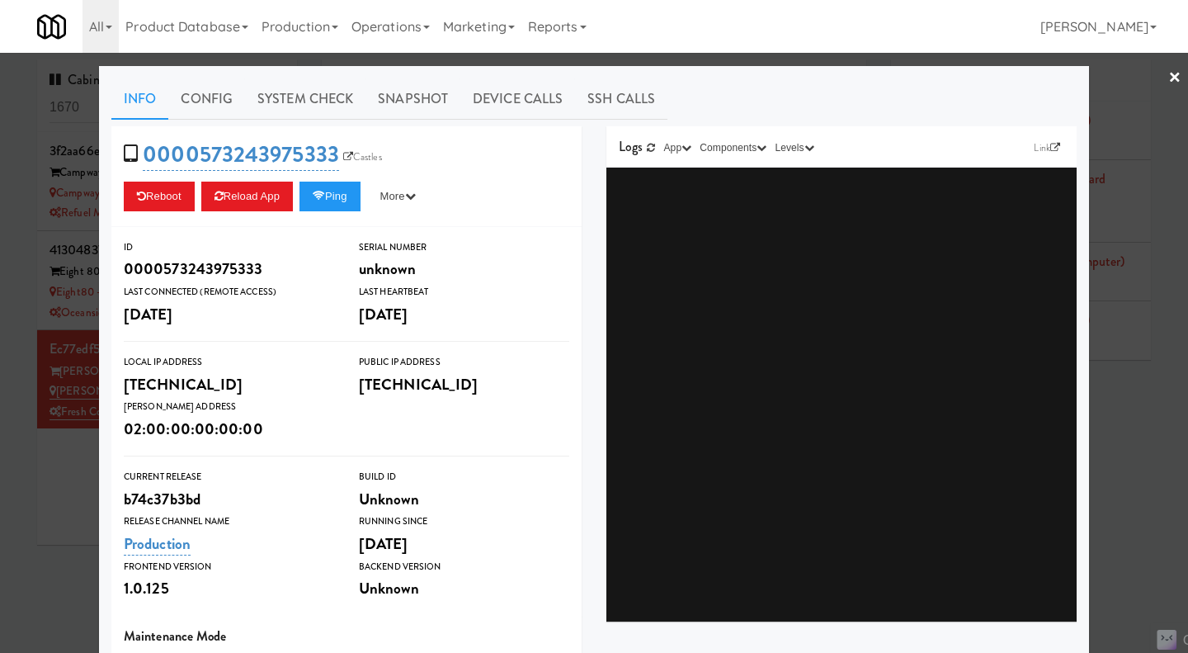
click at [45, 526] on div at bounding box center [594, 326] width 1188 height 653
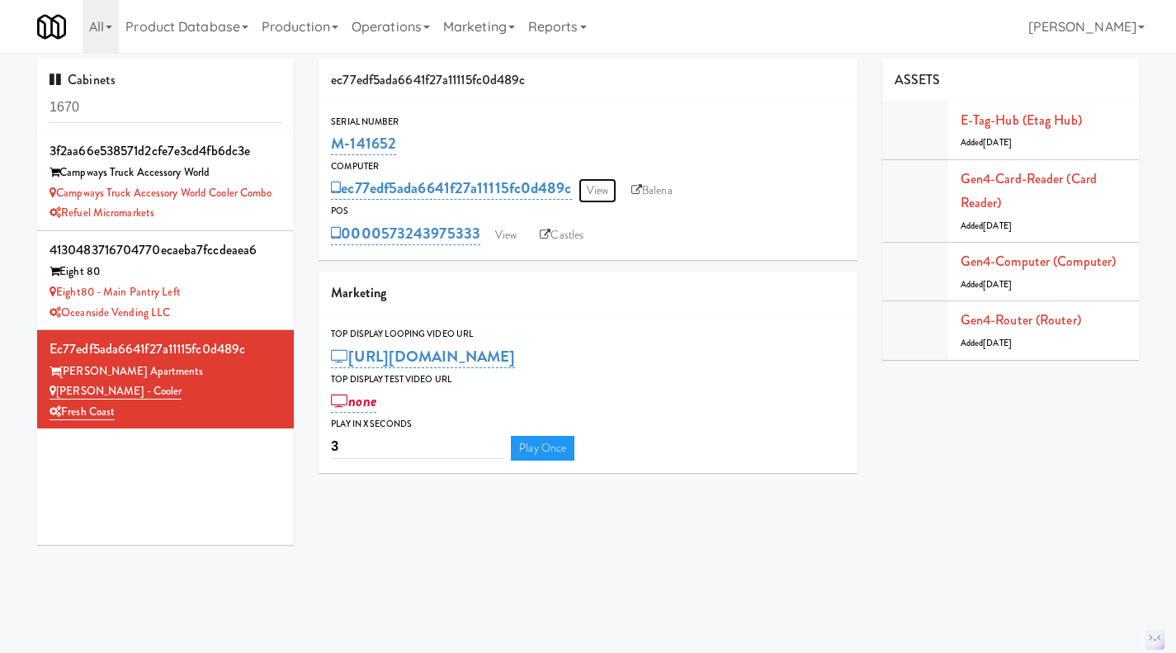
click at [596, 195] on link "View" at bounding box center [597, 190] width 38 height 25
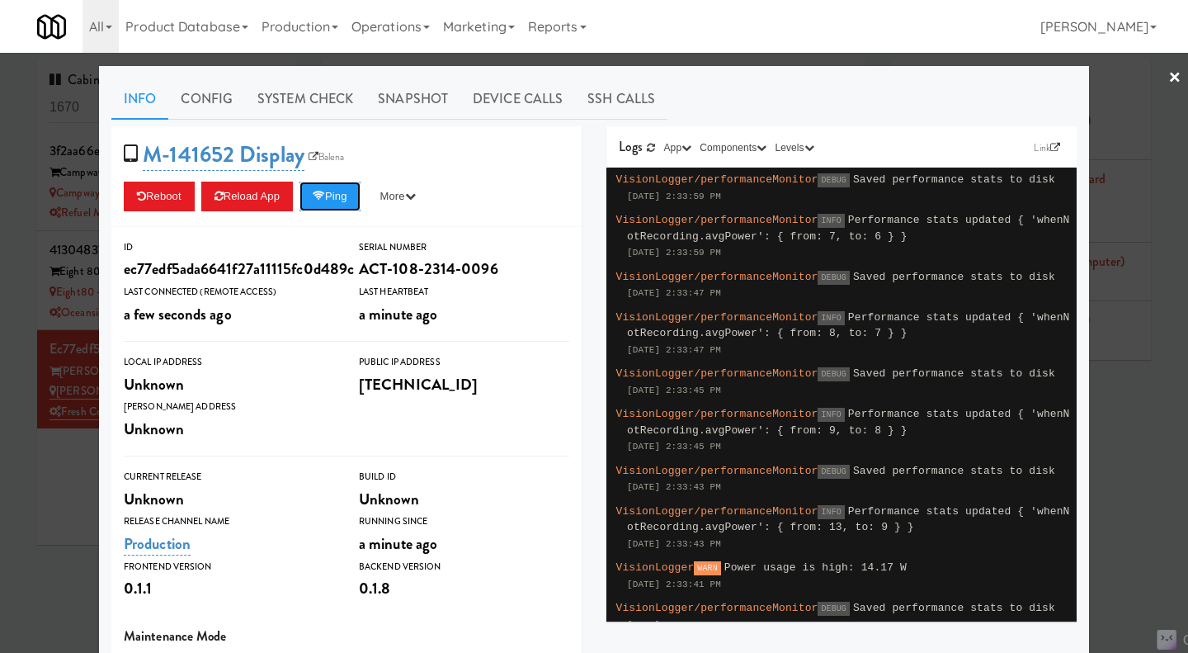
click at [309, 208] on button "Ping" at bounding box center [329, 197] width 61 height 30
drag, startPoint x: 45, startPoint y: 559, endPoint x: 60, endPoint y: 551, distance: 16.6
click at [46, 559] on div at bounding box center [594, 326] width 1188 height 653
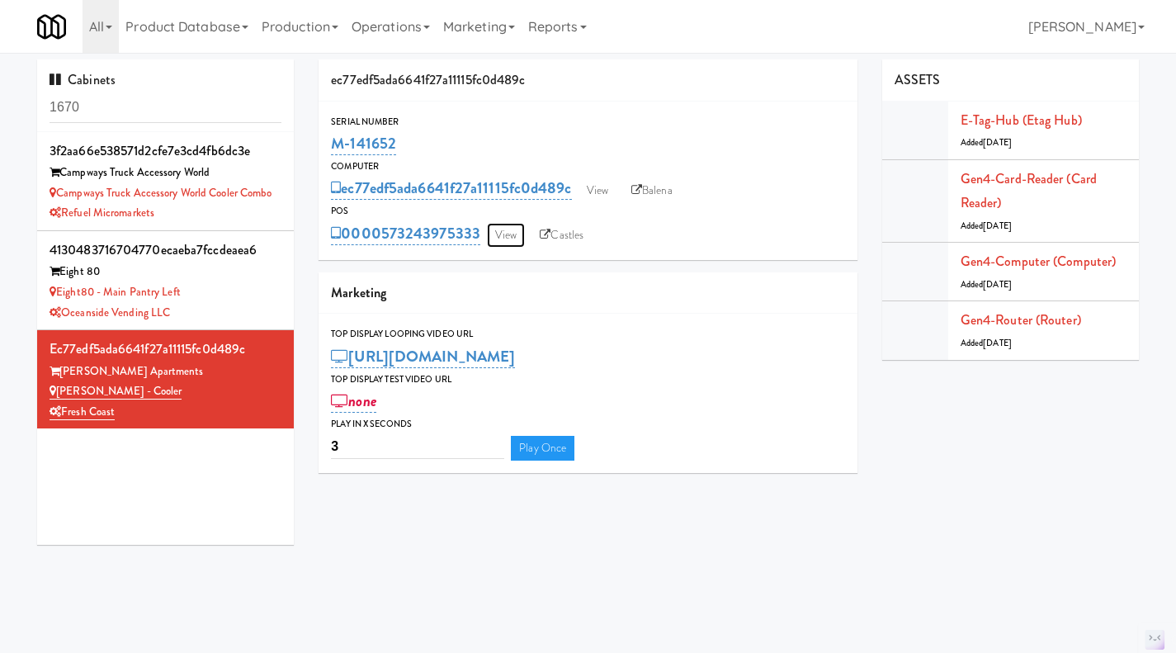
click at [509, 241] on link "View" at bounding box center [506, 235] width 38 height 25
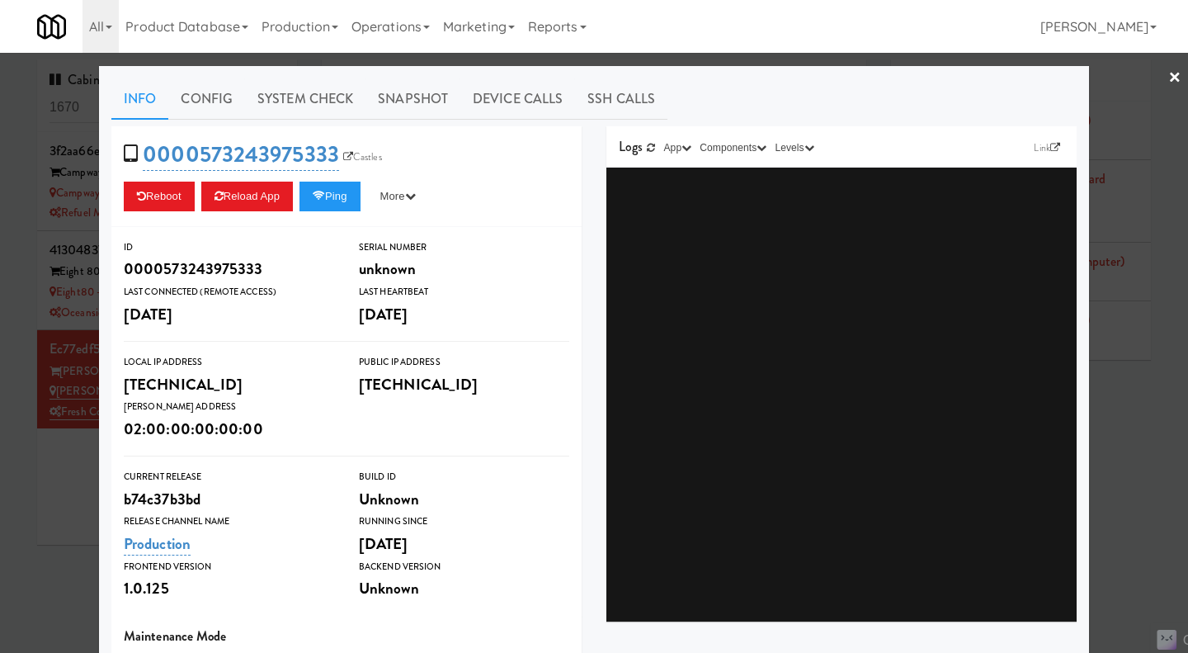
click at [44, 531] on div at bounding box center [594, 326] width 1188 height 653
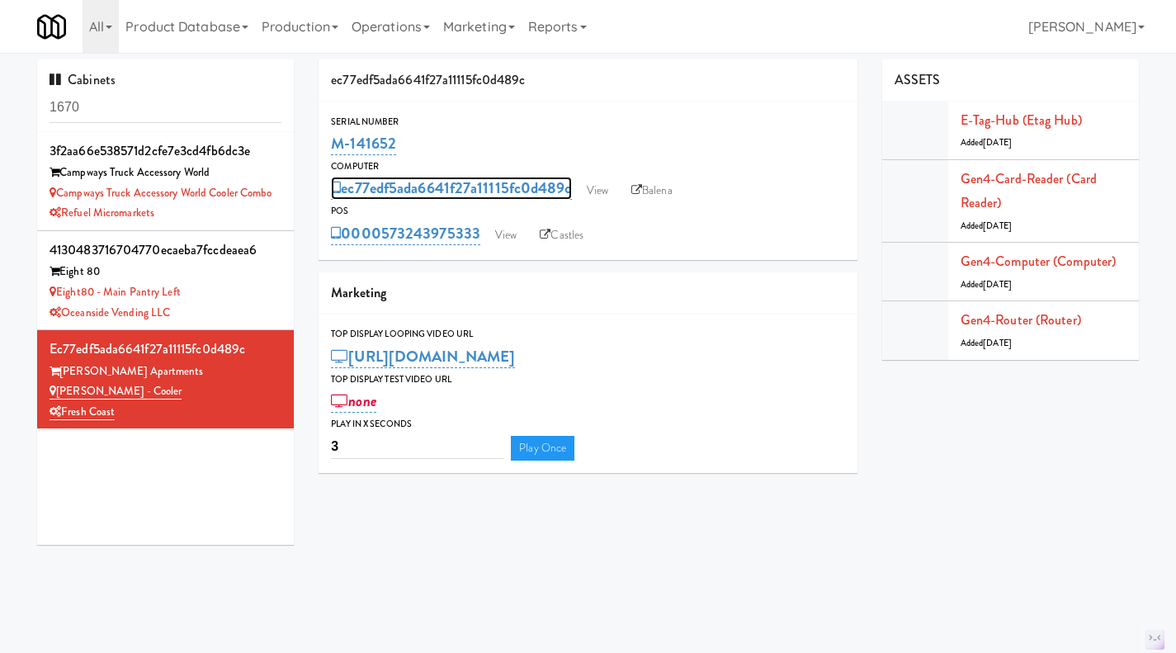
click at [392, 196] on link "ec77edf5ada6641f27a11115fc0d489c" at bounding box center [451, 188] width 240 height 23
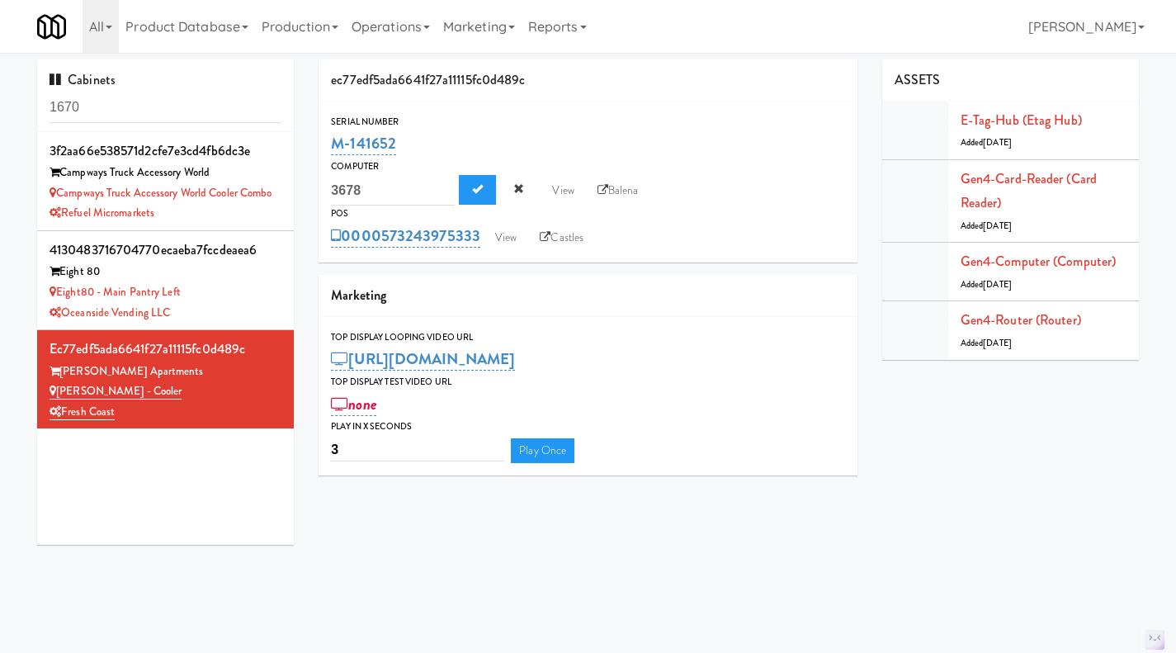
click at [614, 123] on div "Serial Number" at bounding box center [588, 122] width 514 height 17
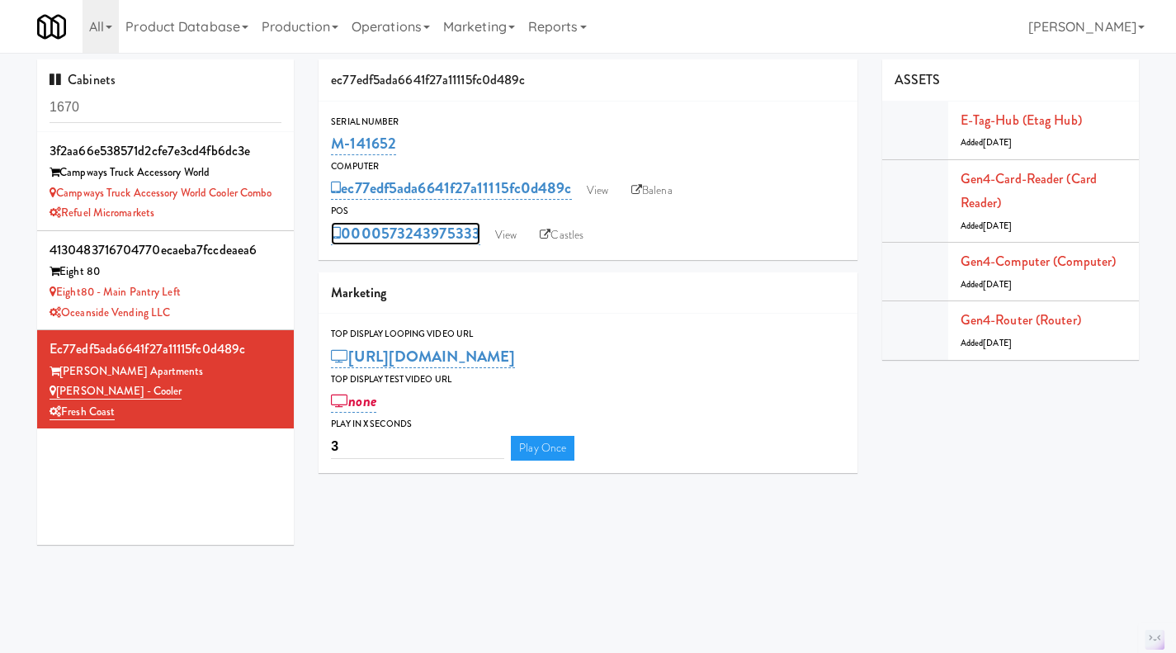
click at [394, 244] on link "0000573243975333" at bounding box center [405, 233] width 149 height 23
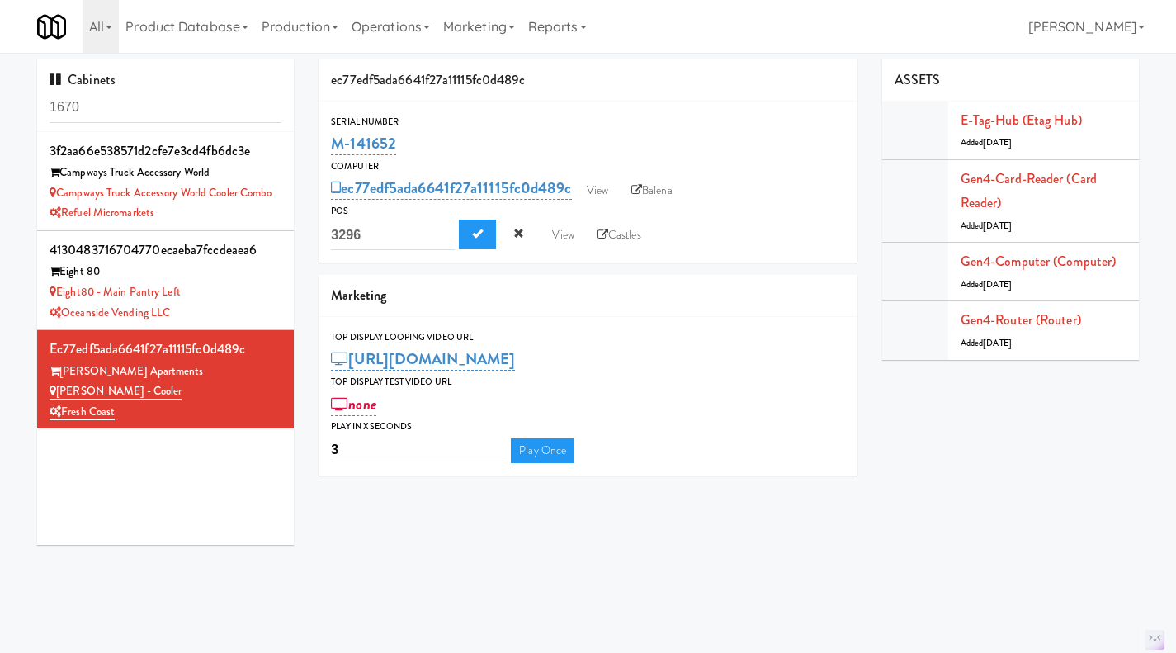
click at [743, 173] on div "Computer" at bounding box center [588, 166] width 514 height 17
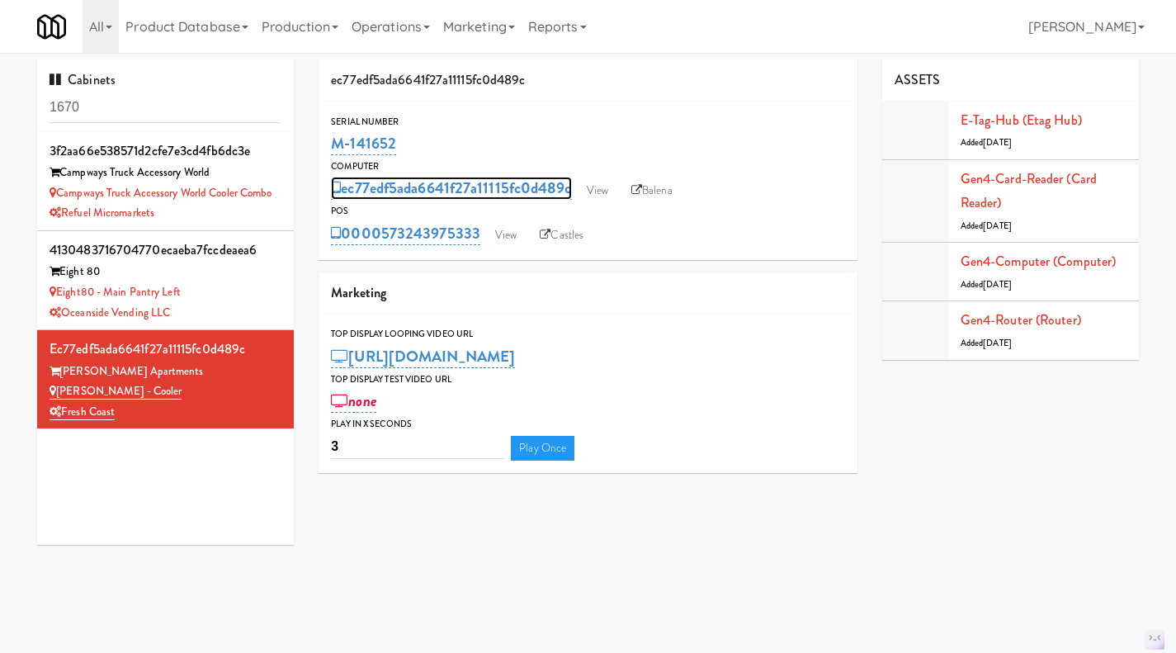
click at [418, 184] on link "ec77edf5ada6641f27a11115fc0d489c" at bounding box center [451, 188] width 240 height 23
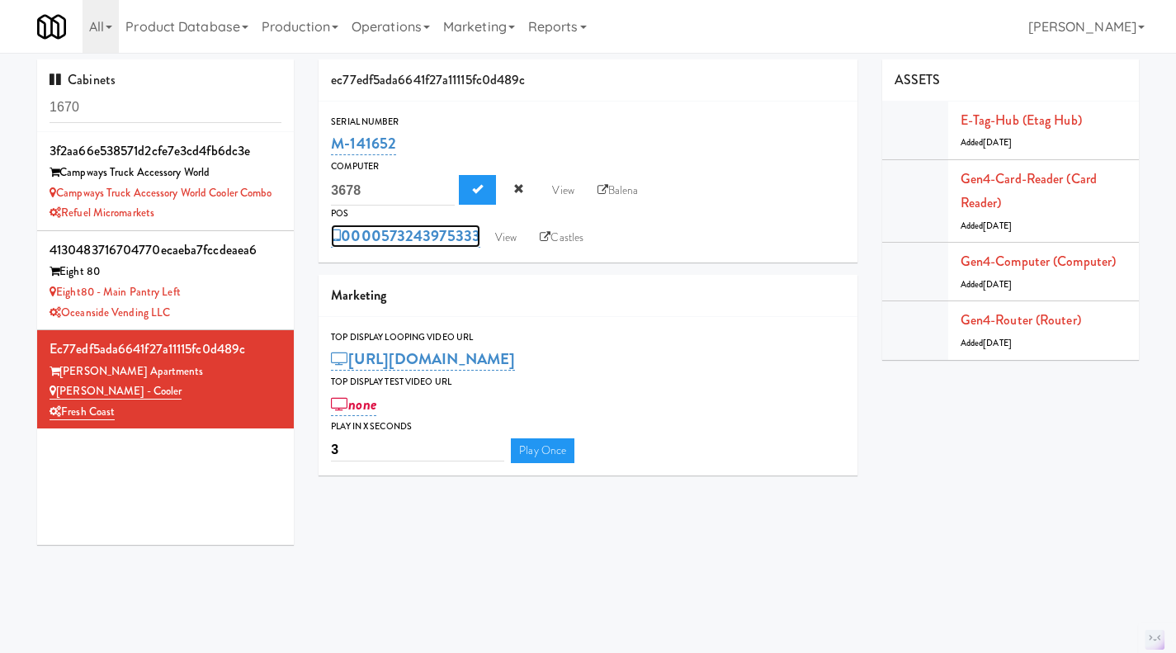
click at [365, 232] on link "0000573243975333" at bounding box center [405, 235] width 149 height 23
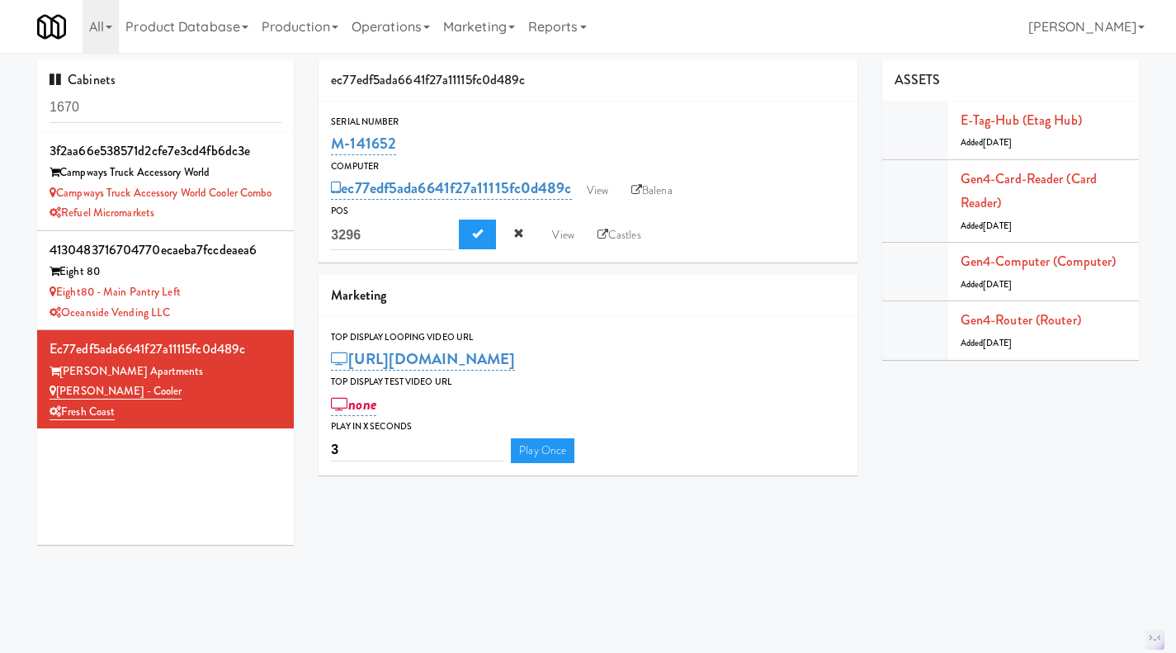
click at [427, 152] on div "M-141652" at bounding box center [588, 144] width 514 height 28
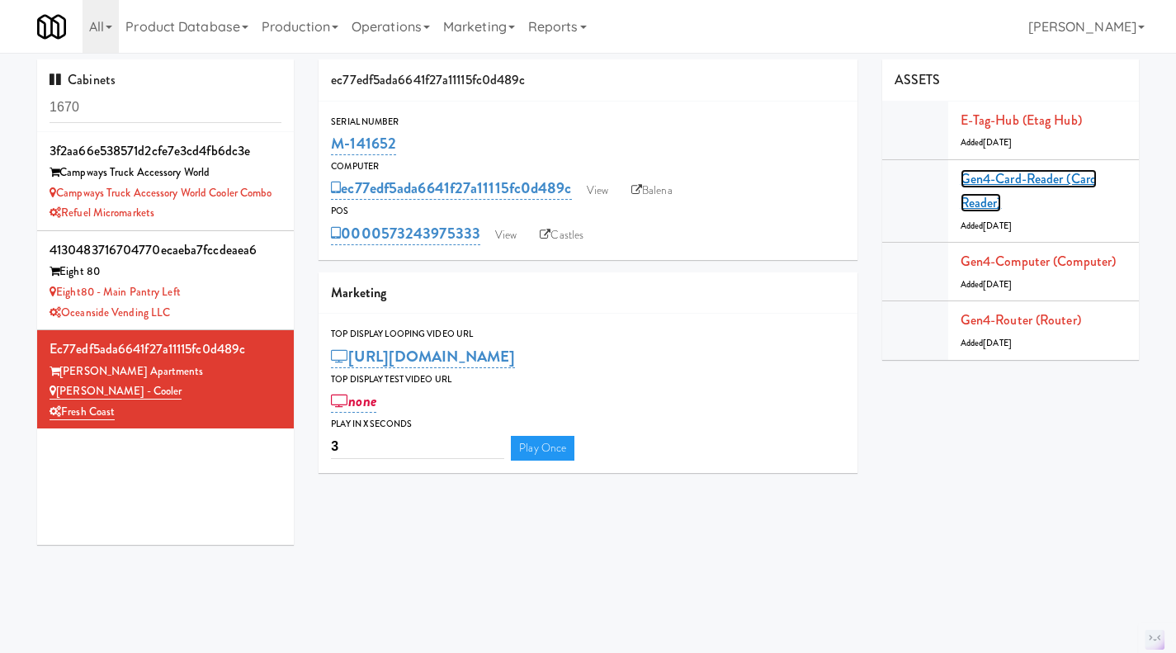
click at [1021, 172] on link "Gen4-card-reader (Card Reader)" at bounding box center [1028, 191] width 136 height 44
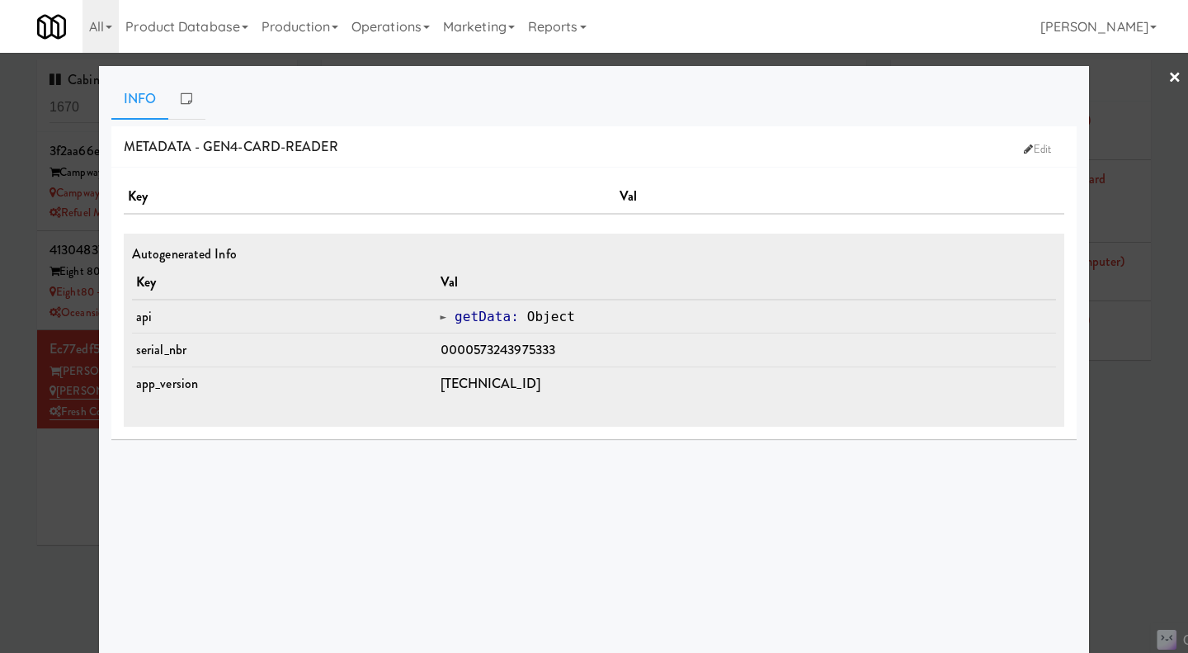
click at [1126, 460] on div at bounding box center [594, 326] width 1188 height 653
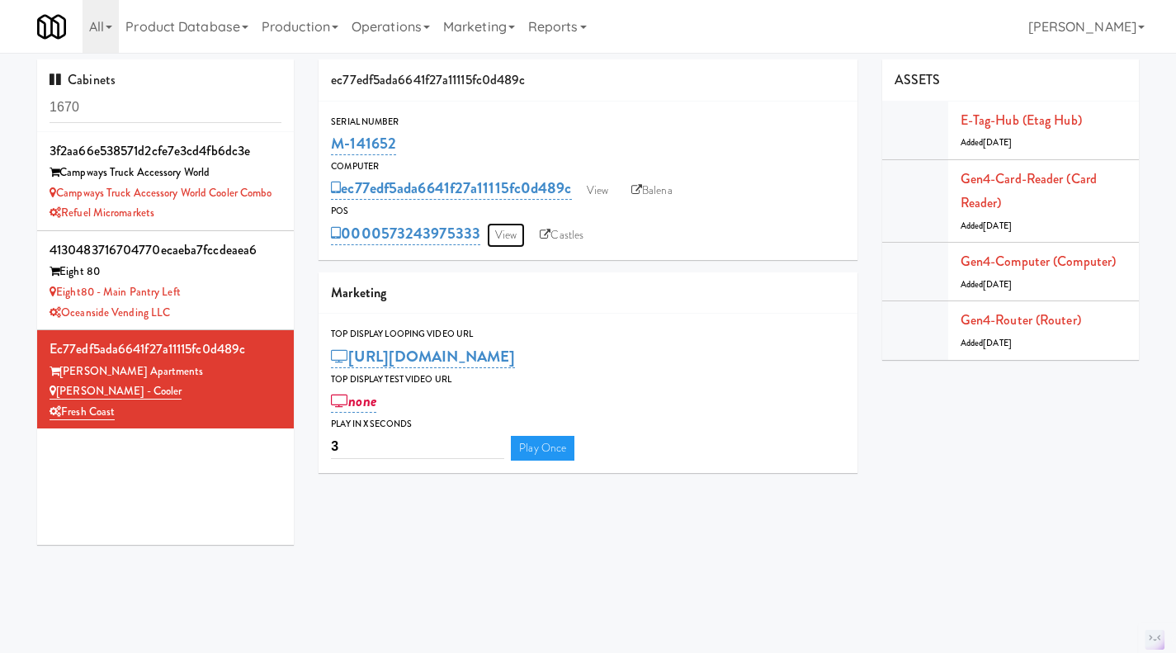
click at [501, 232] on link "View" at bounding box center [506, 235] width 38 height 25
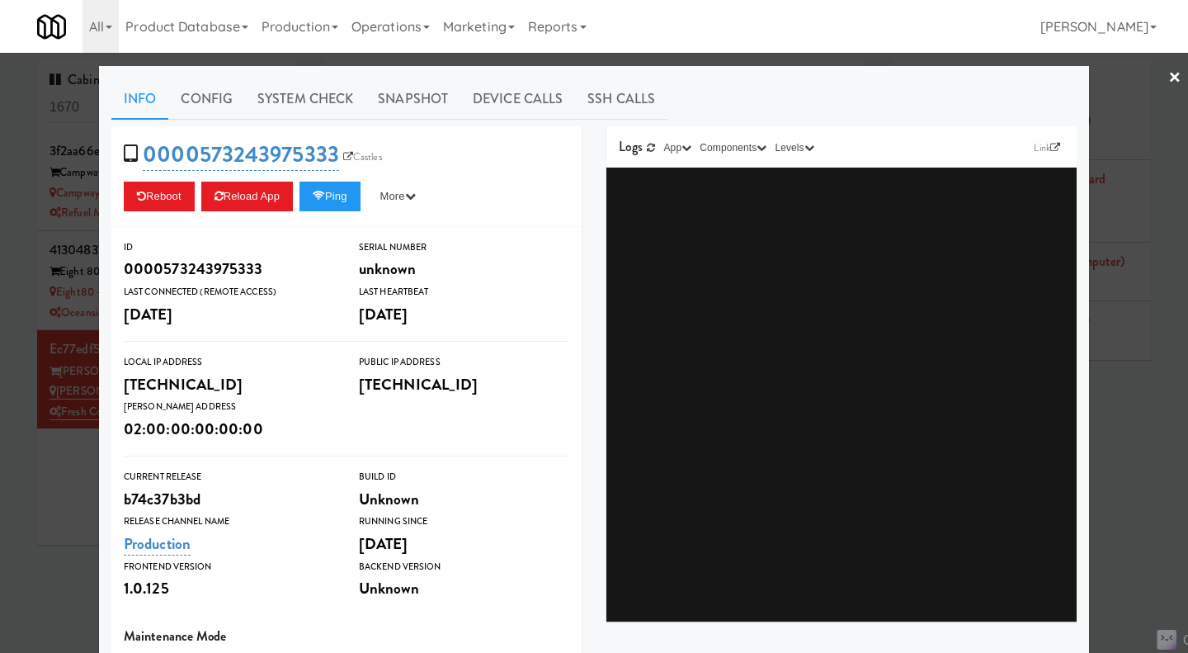
click at [44, 516] on div at bounding box center [594, 326] width 1188 height 653
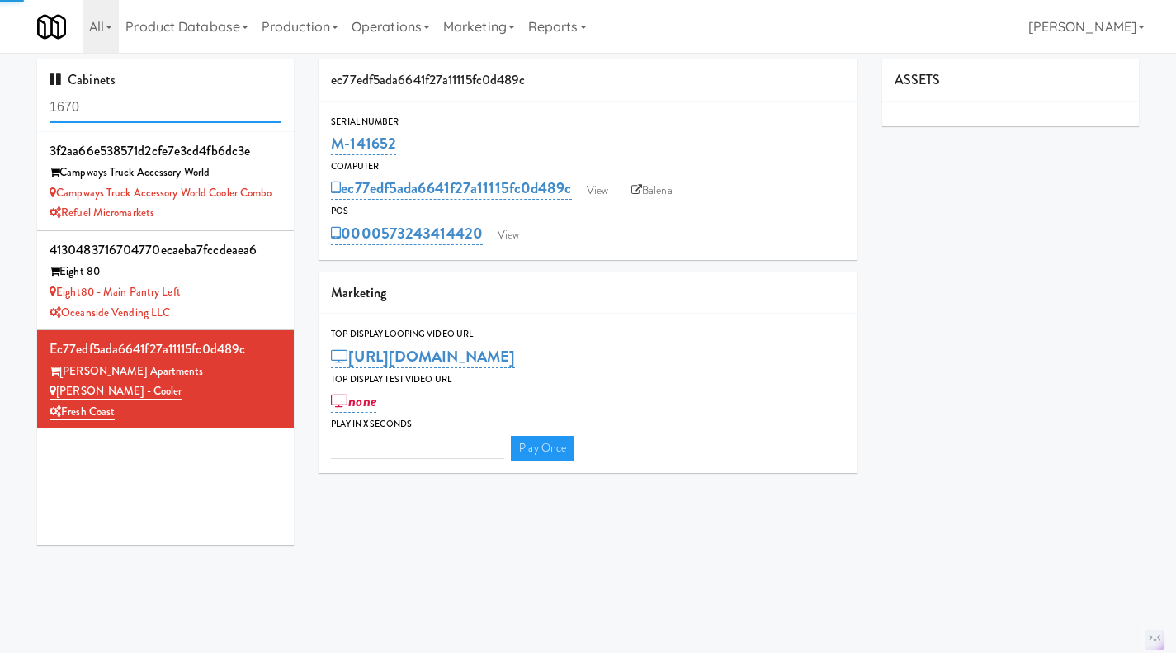
type input "3"
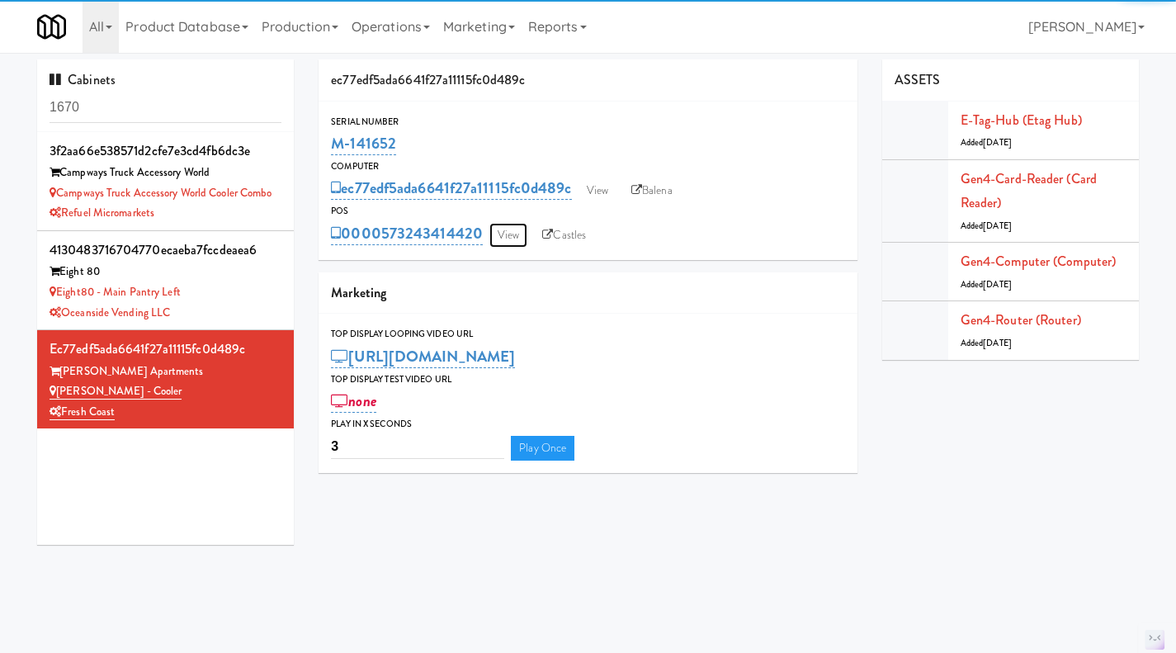
click at [500, 239] on link "View" at bounding box center [508, 235] width 38 height 25
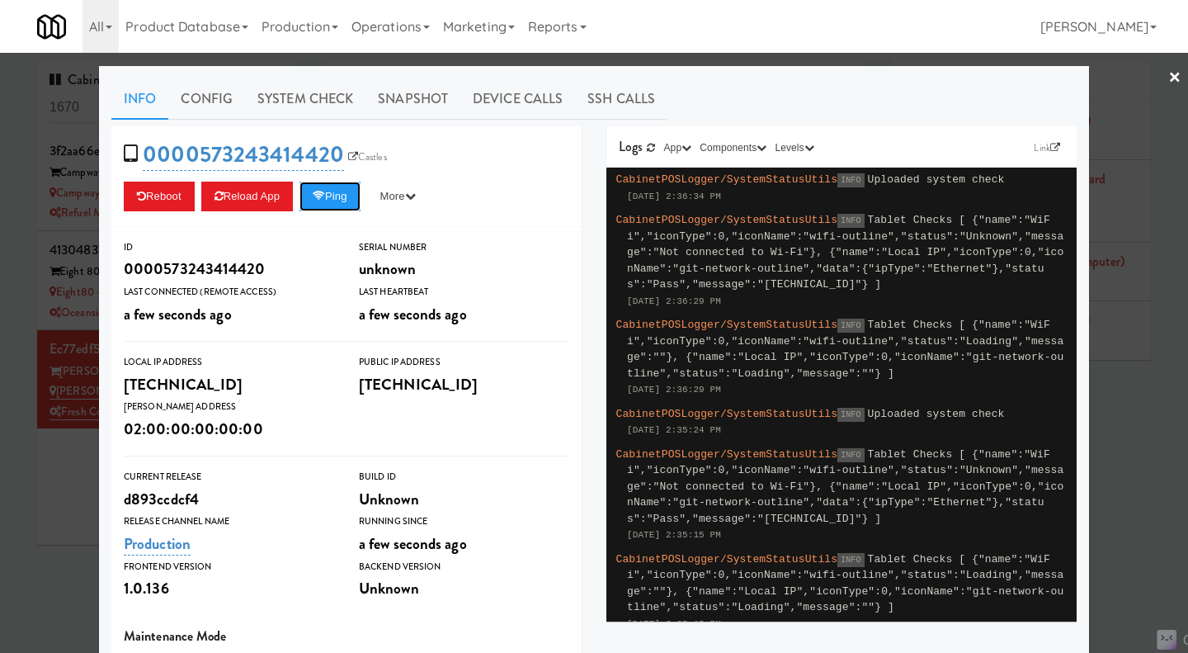
click at [328, 200] on button "Ping" at bounding box center [329, 197] width 61 height 30
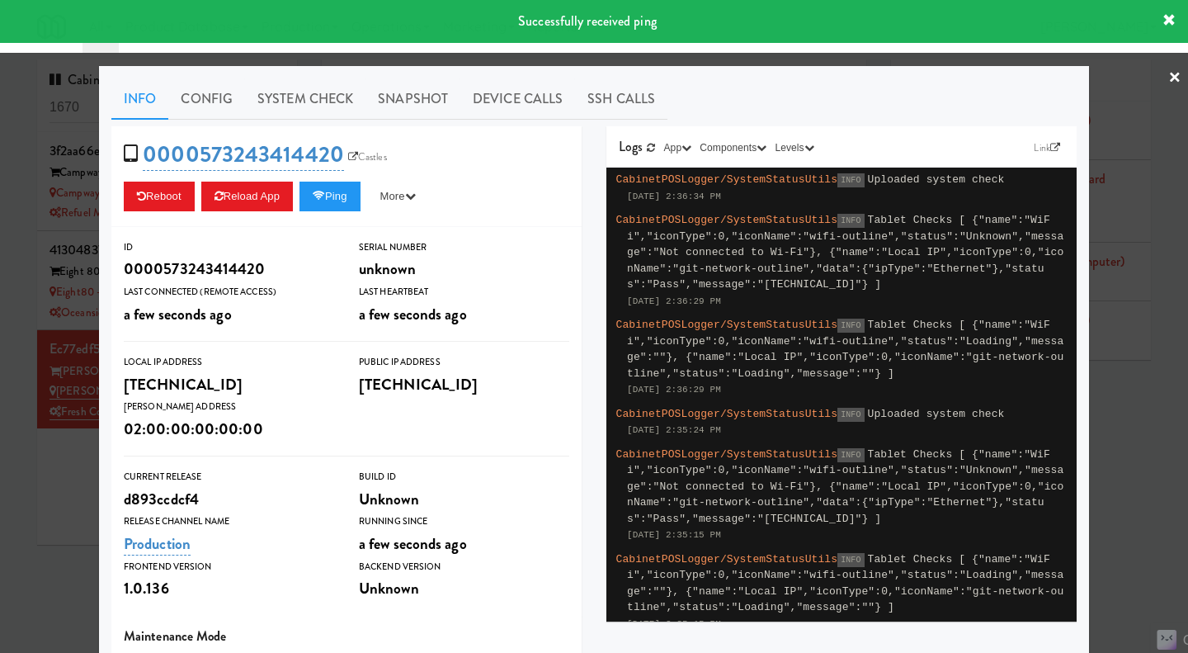
click at [71, 530] on div at bounding box center [594, 326] width 1188 height 653
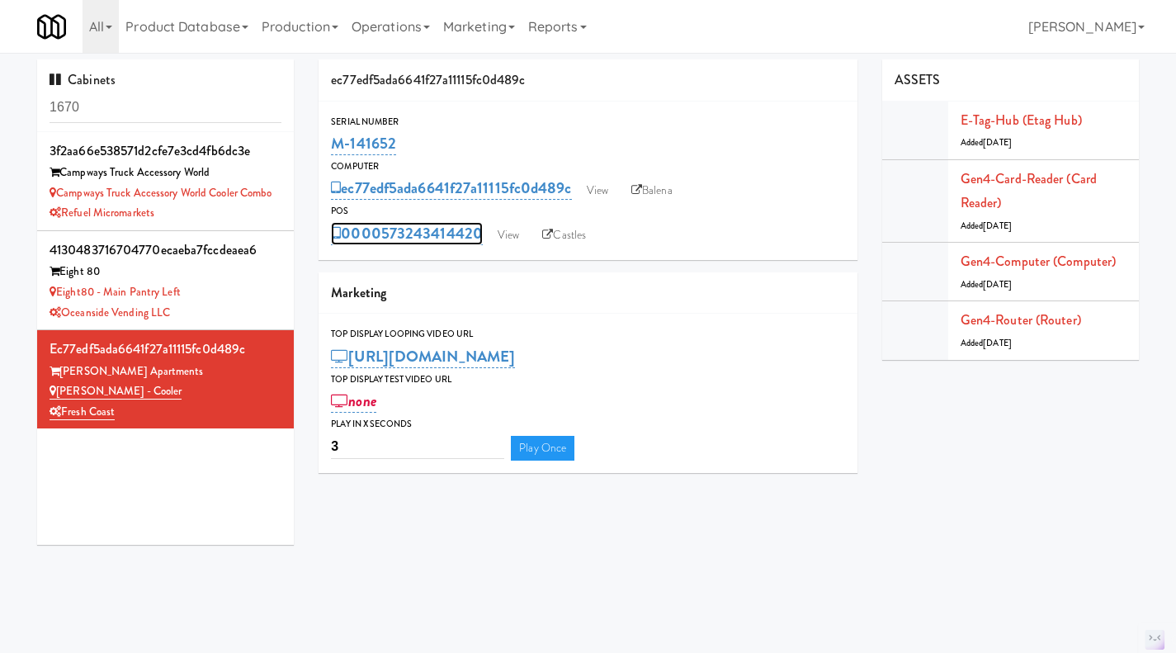
click at [408, 224] on link "0000573243414420" at bounding box center [407, 233] width 152 height 23
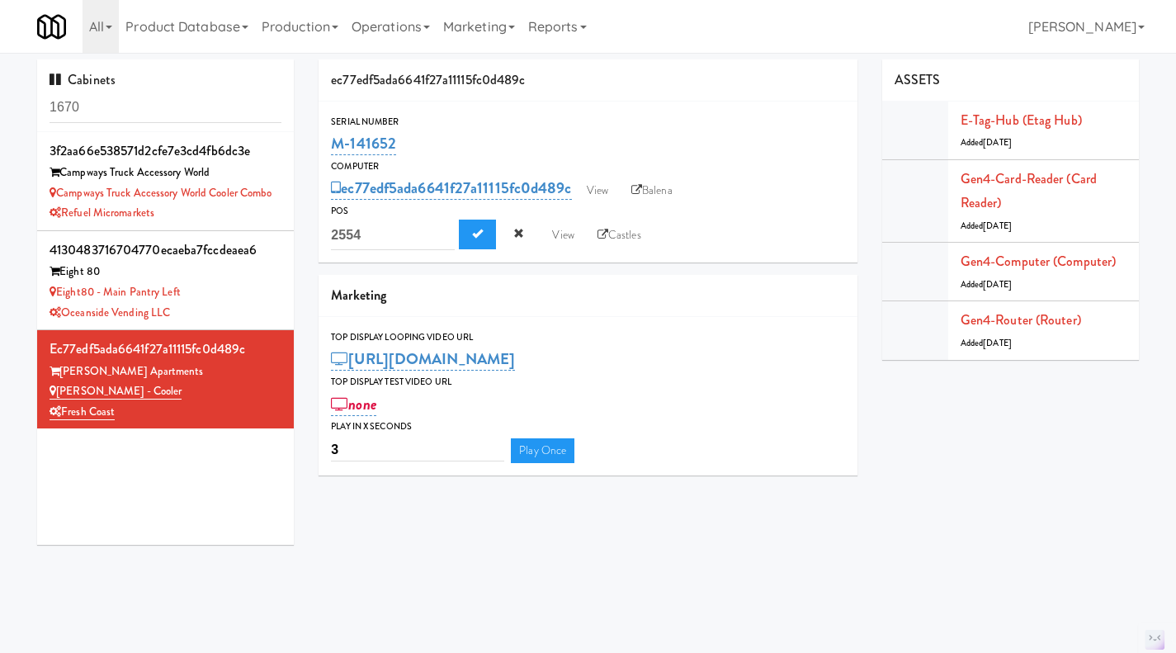
click at [757, 244] on div "0000573243414420 2554 View Castles" at bounding box center [588, 234] width 514 height 31
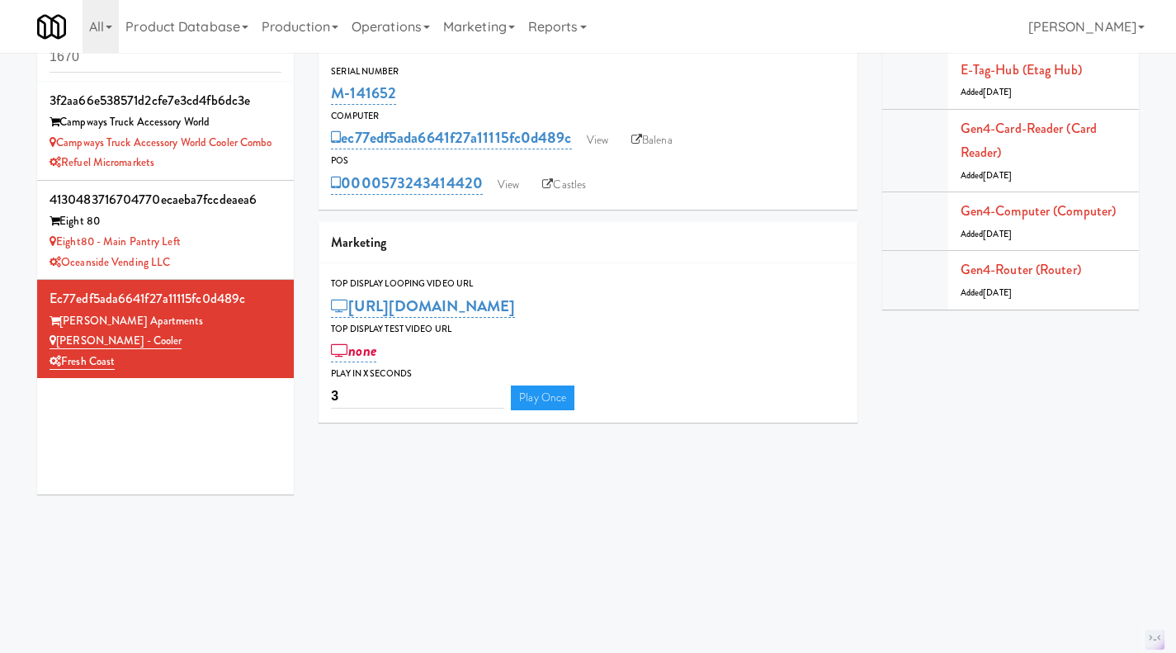
scroll to position [51, 0]
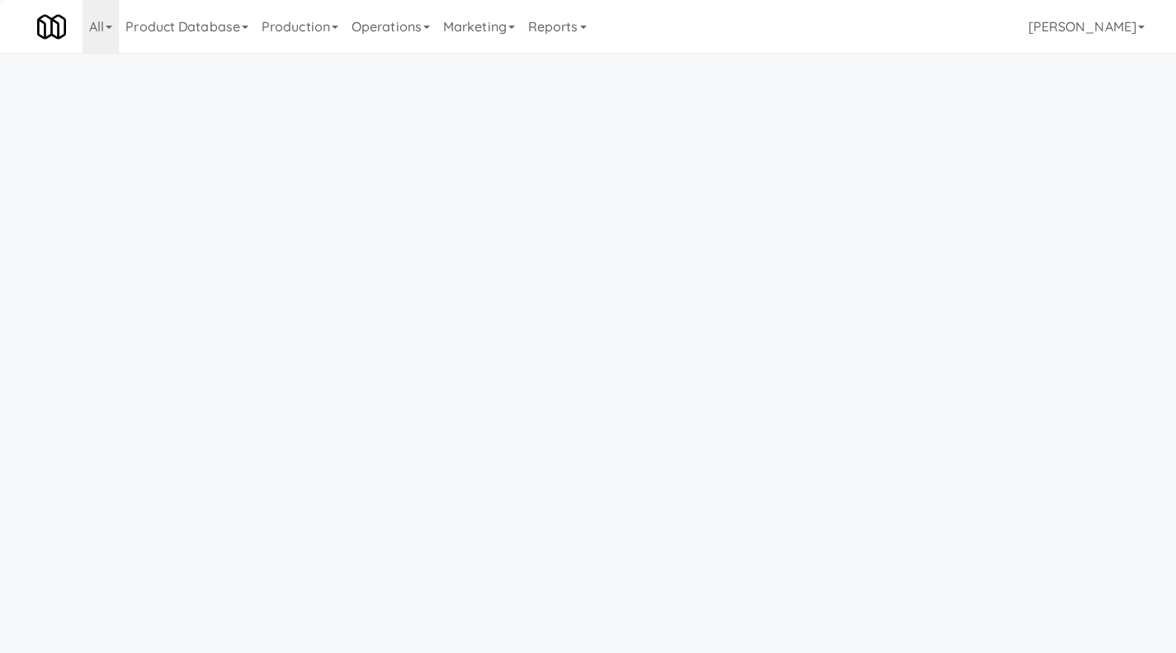
scroll to position [51, 0]
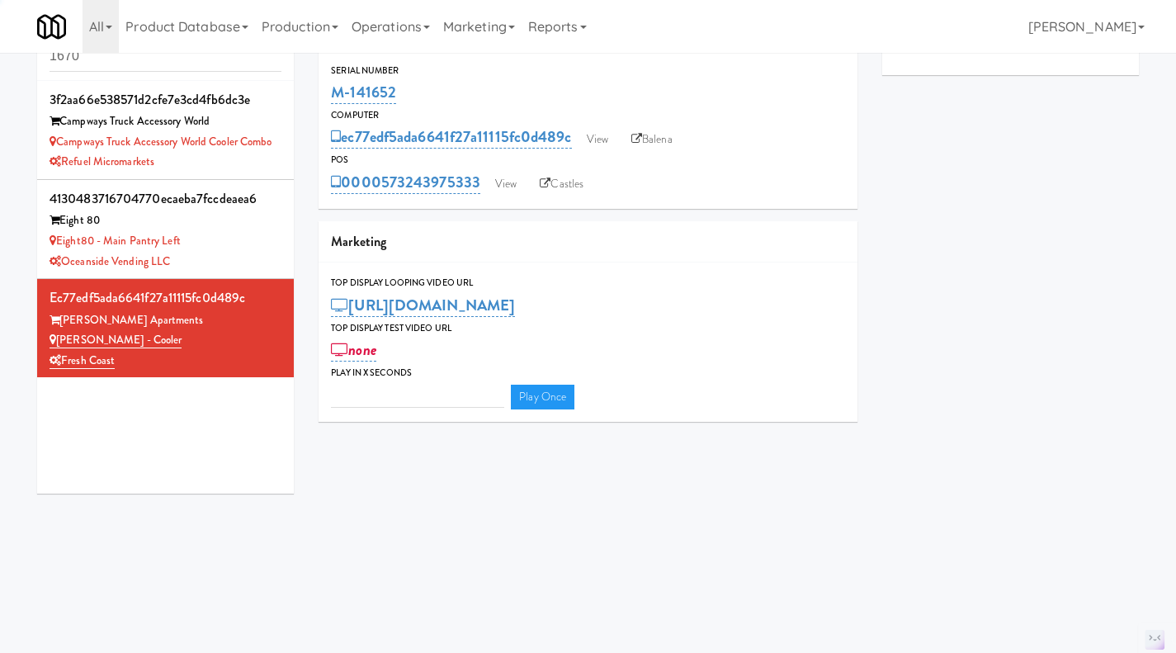
type input "3"
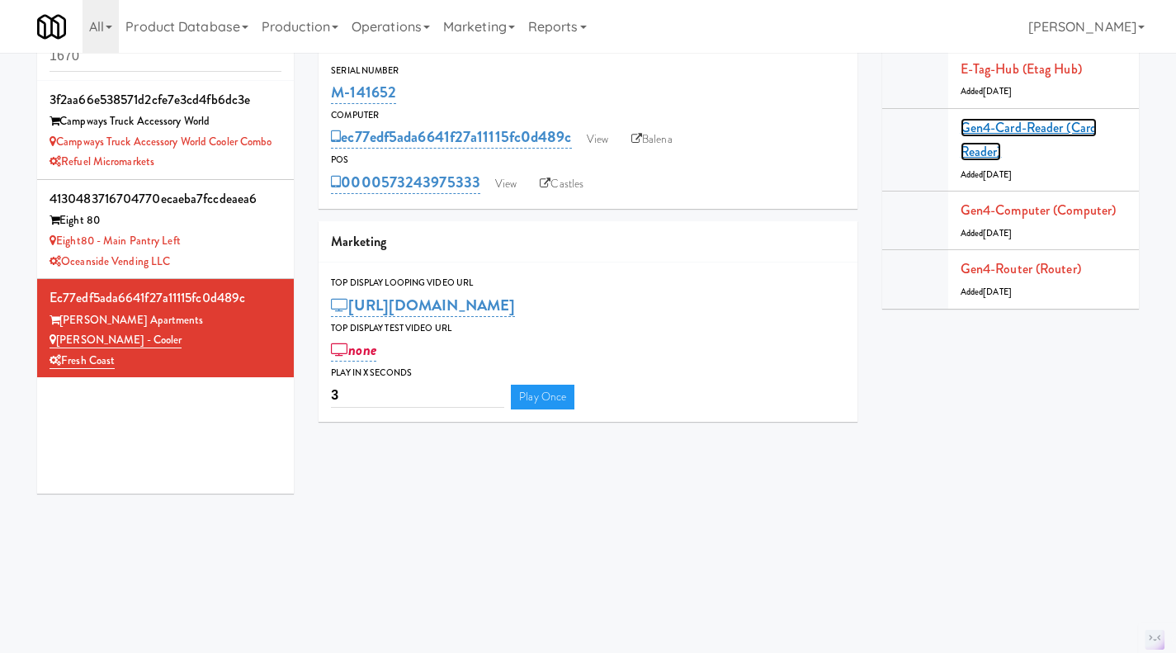
click at [1022, 134] on link "Gen4-card-reader (Card Reader)" at bounding box center [1028, 140] width 136 height 44
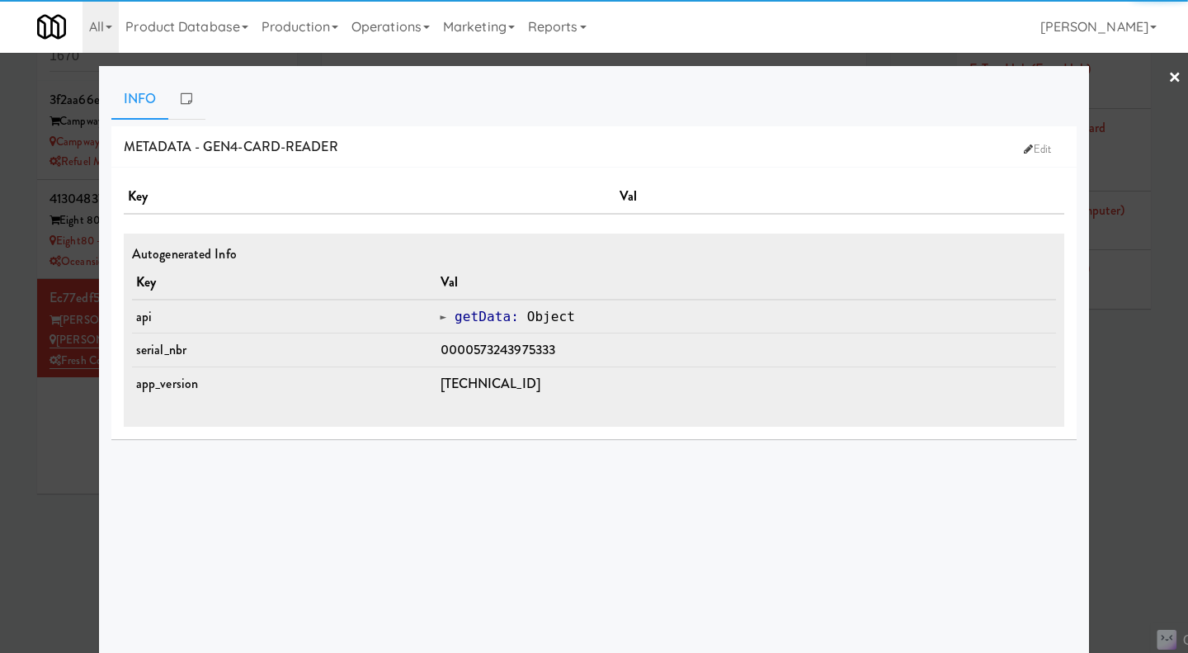
click at [1121, 402] on div at bounding box center [594, 326] width 1188 height 653
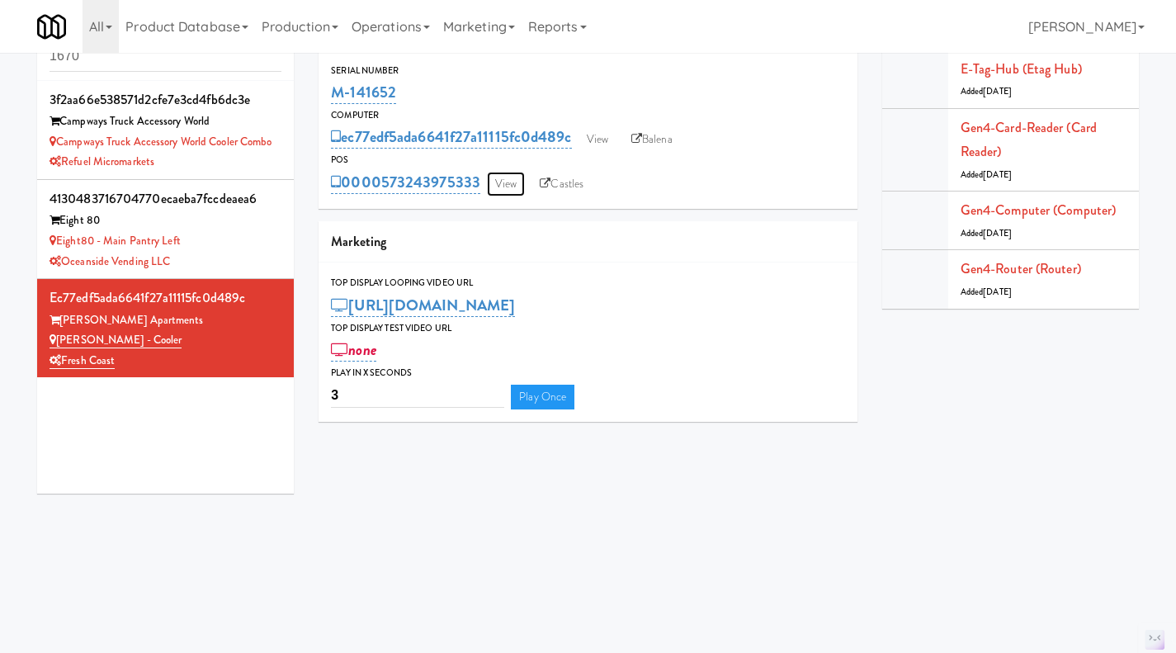
click at [504, 194] on link "View" at bounding box center [506, 184] width 38 height 25
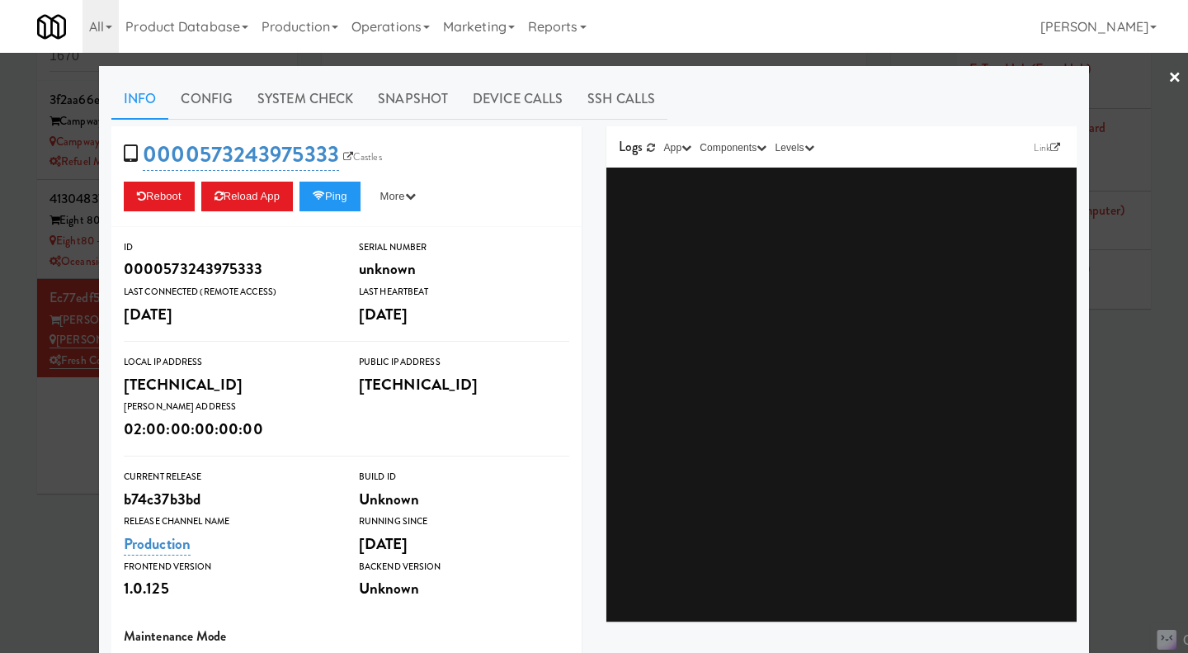
click at [739, 63] on div at bounding box center [594, 326] width 1188 height 653
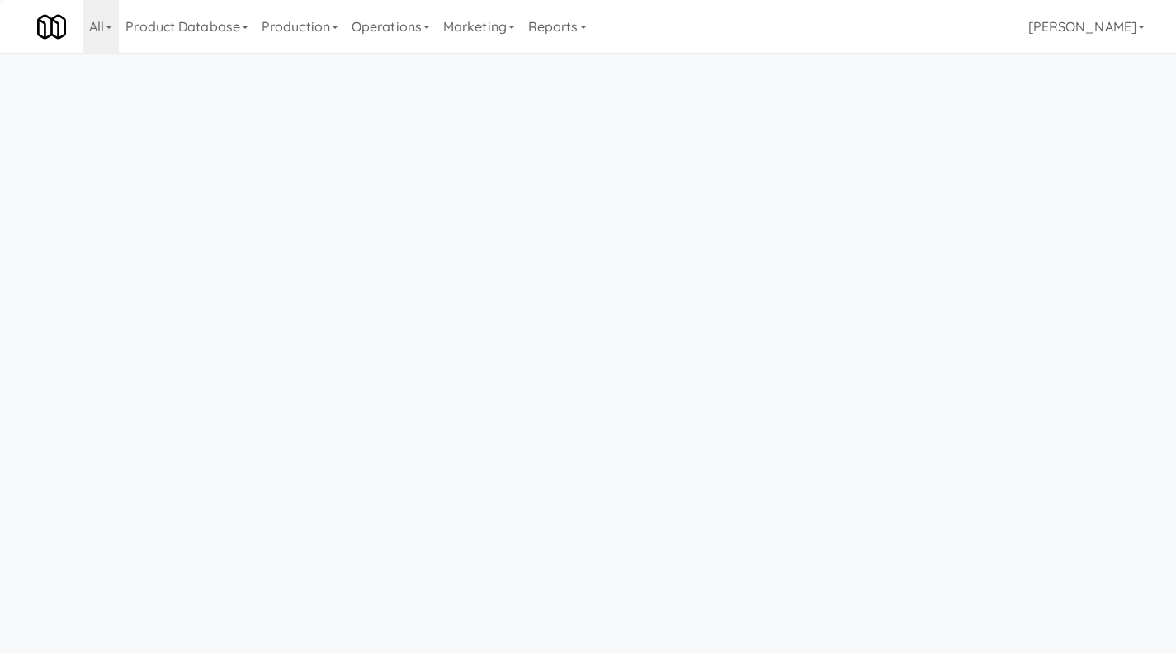
scroll to position [51, 0]
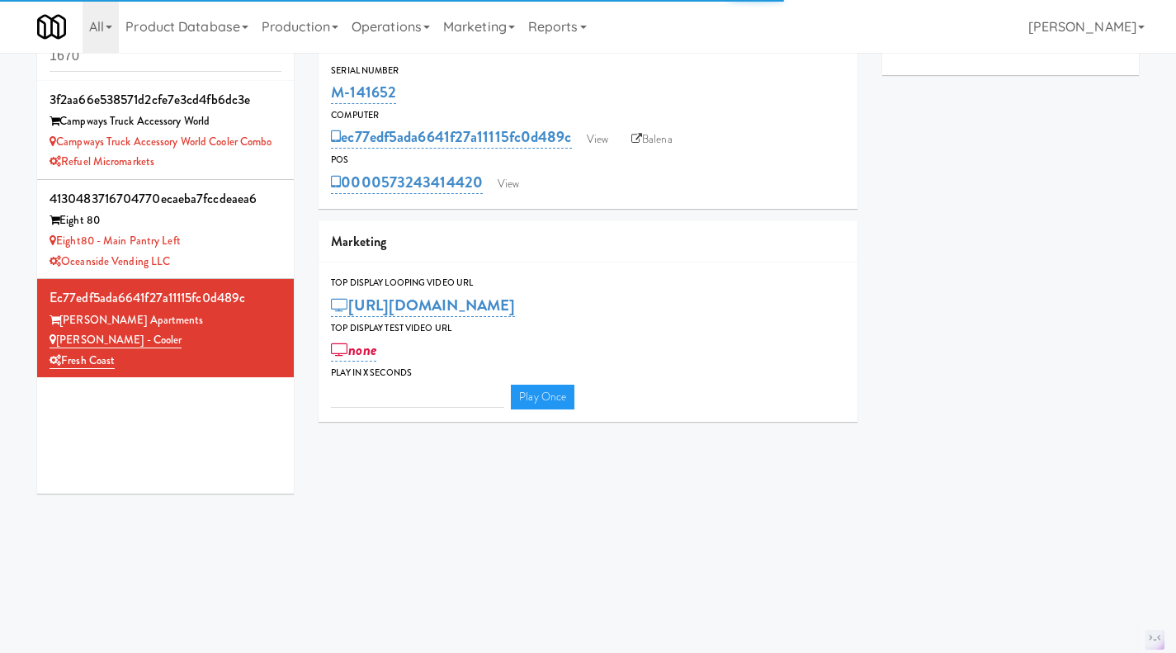
type input "3"
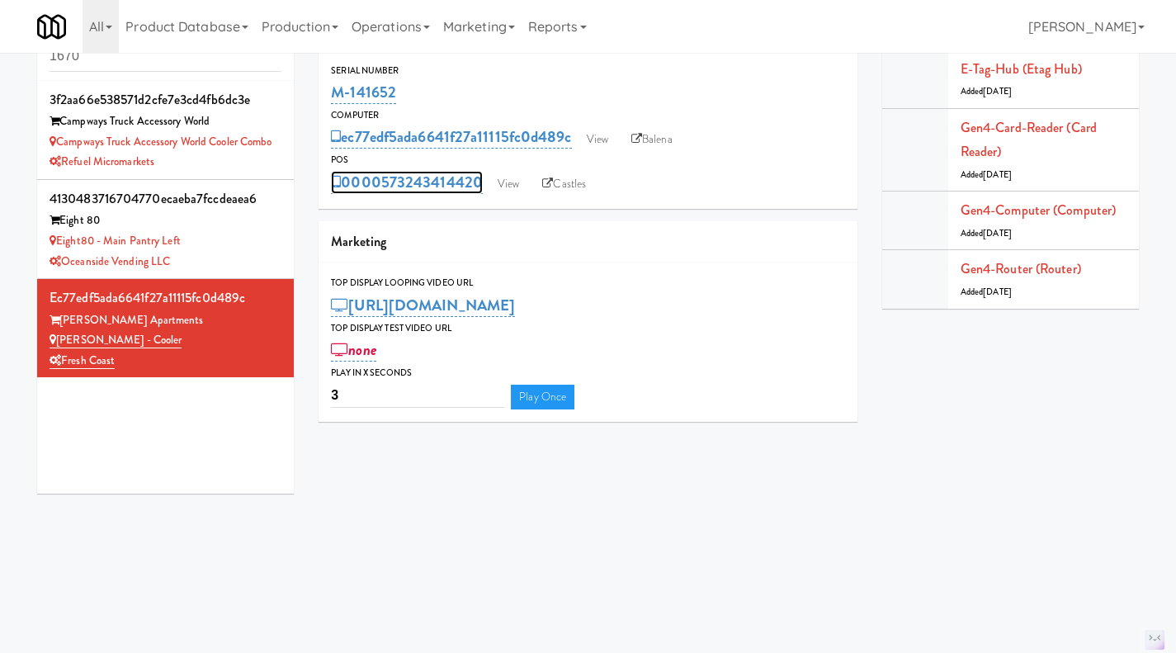
click at [433, 187] on link "0000573243414420" at bounding box center [407, 182] width 152 height 23
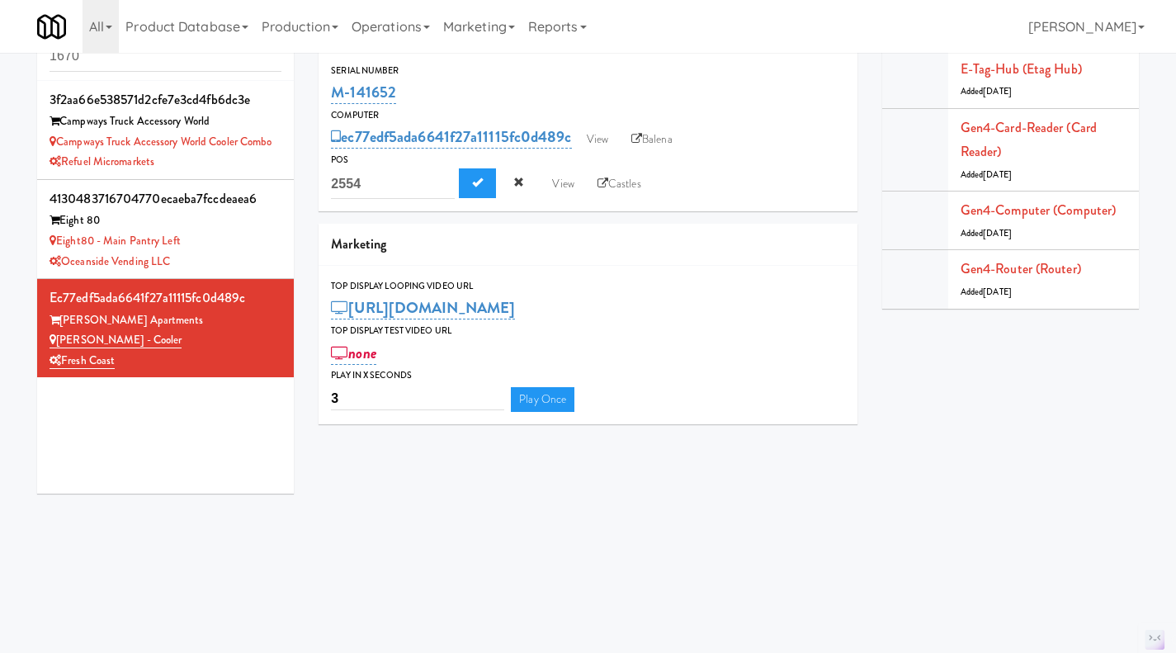
click at [385, 224] on div "Marketing" at bounding box center [587, 245] width 539 height 42
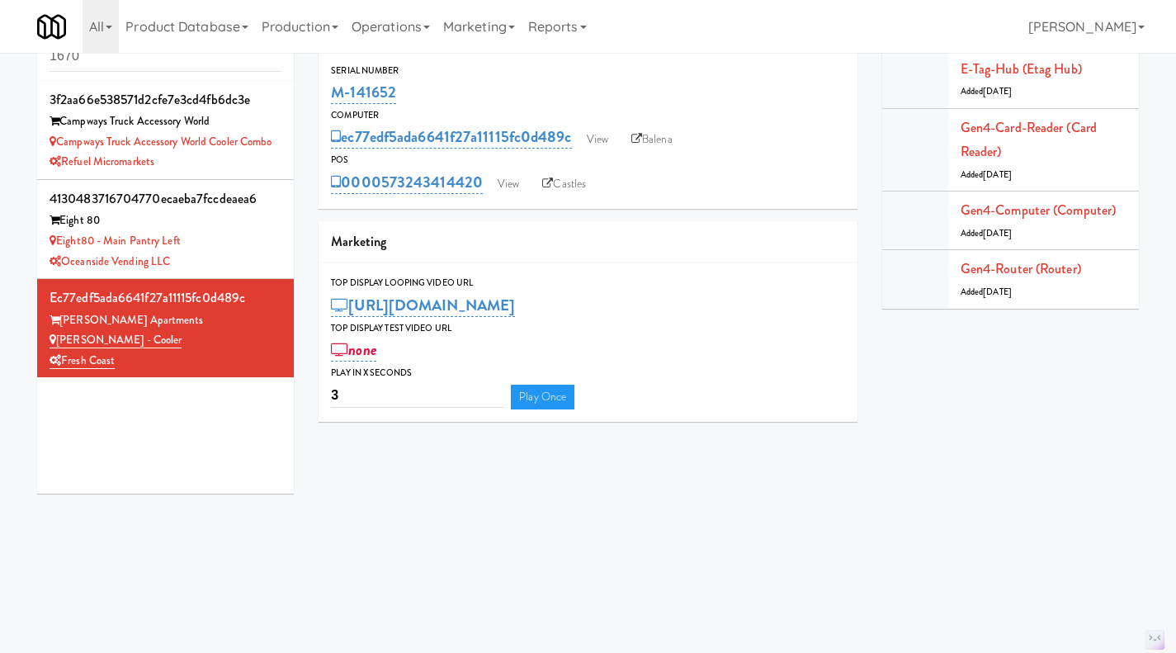
drag, startPoint x: 484, startPoint y: 199, endPoint x: 382, endPoint y: 194, distance: 102.4
click at [382, 194] on div "Serial Number M-141652 Computer ec77edf5ada6641f27a11115fc0d489c View Balena PO…" at bounding box center [587, 129] width 539 height 158
copy link "573243414420"
click at [411, 25] on link "Operations" at bounding box center [391, 26] width 92 height 53
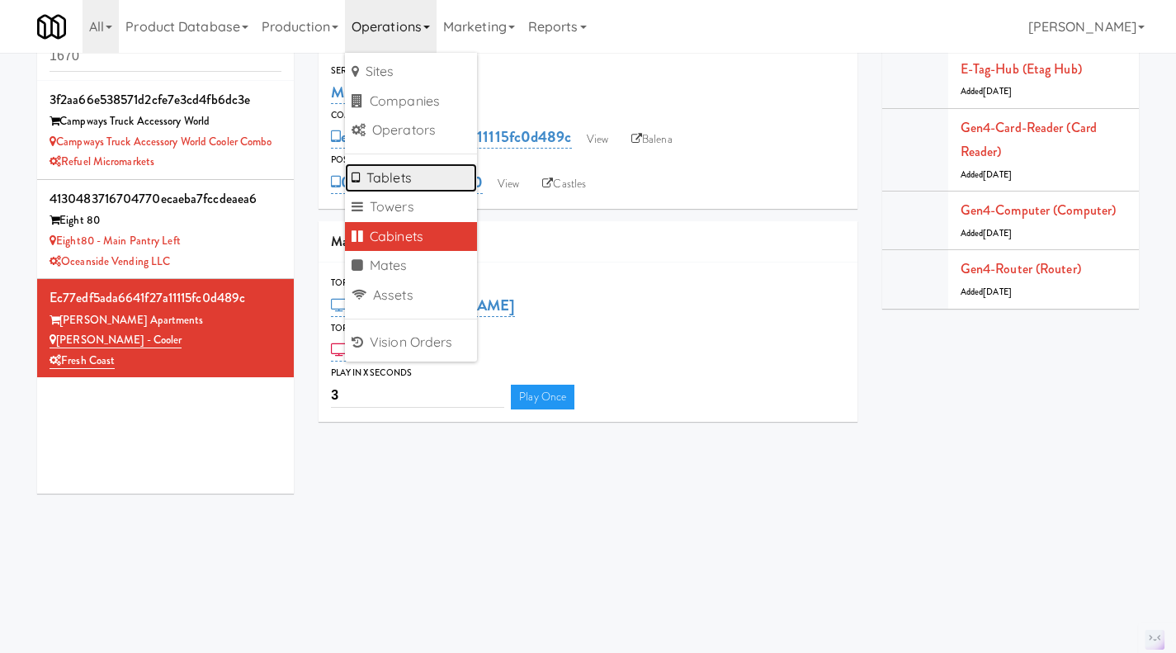
click at [427, 181] on link "Tablets" at bounding box center [411, 178] width 132 height 30
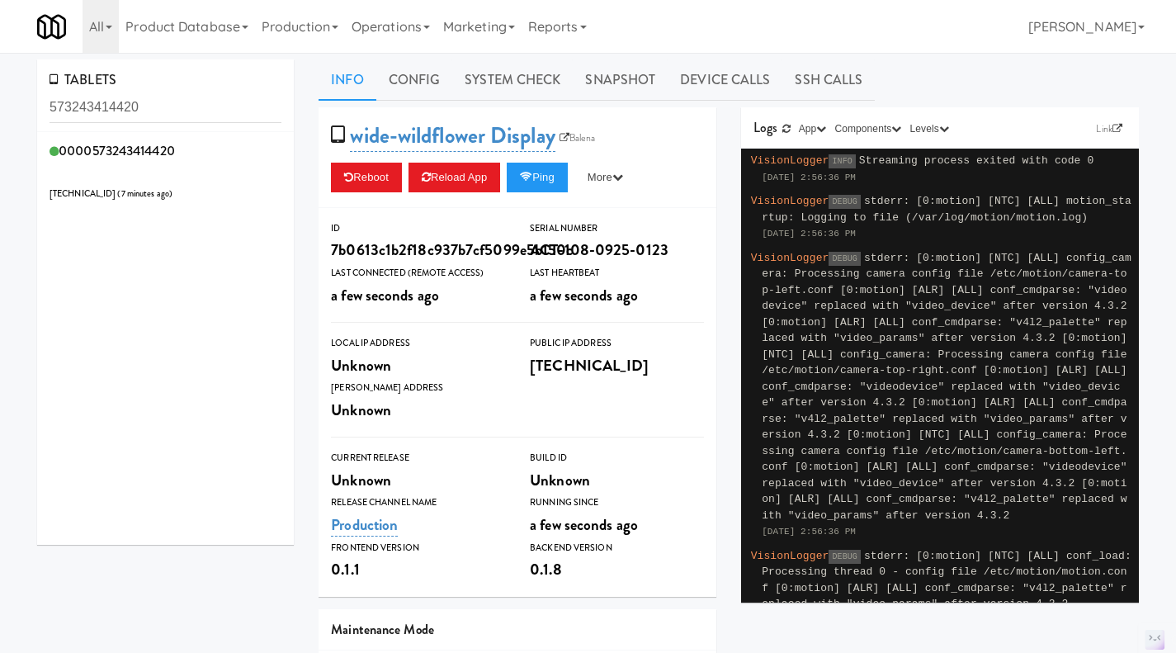
type input "573243414420"
click at [220, 183] on div "0000573243414420 162.233.7.10 ( 7 minutes ago )" at bounding box center [166, 171] width 232 height 65
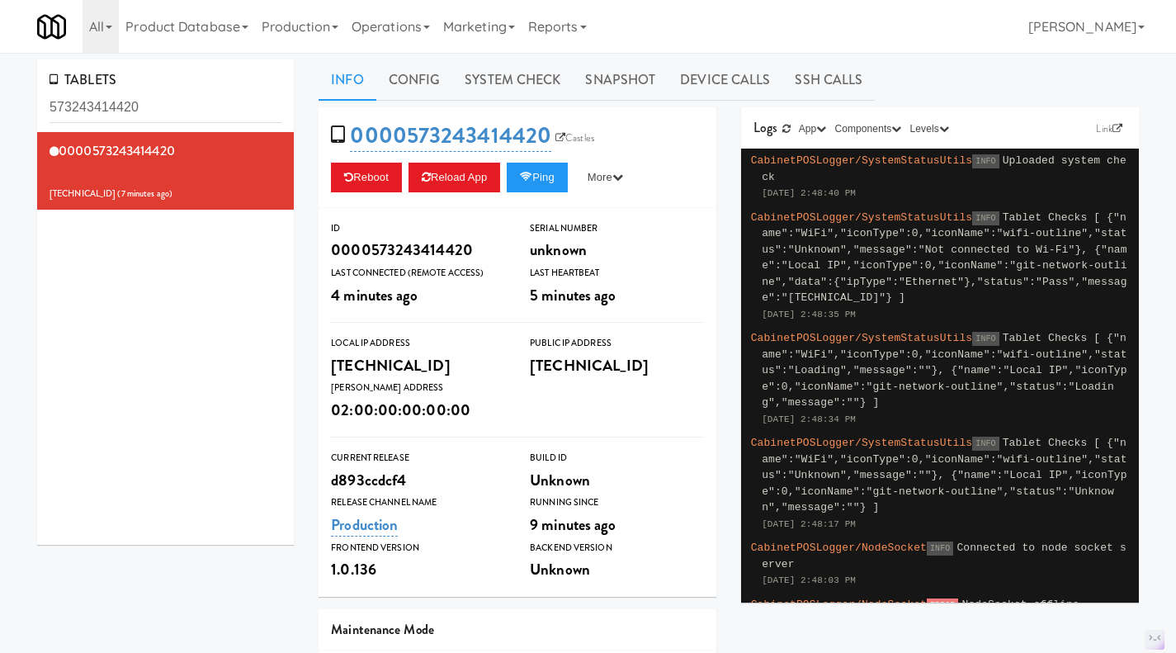
click at [367, 484] on div "d893ccdcf4" at bounding box center [418, 480] width 174 height 28
copy div "d893ccdcf4"
click at [391, 32] on link "Operations" at bounding box center [391, 26] width 92 height 53
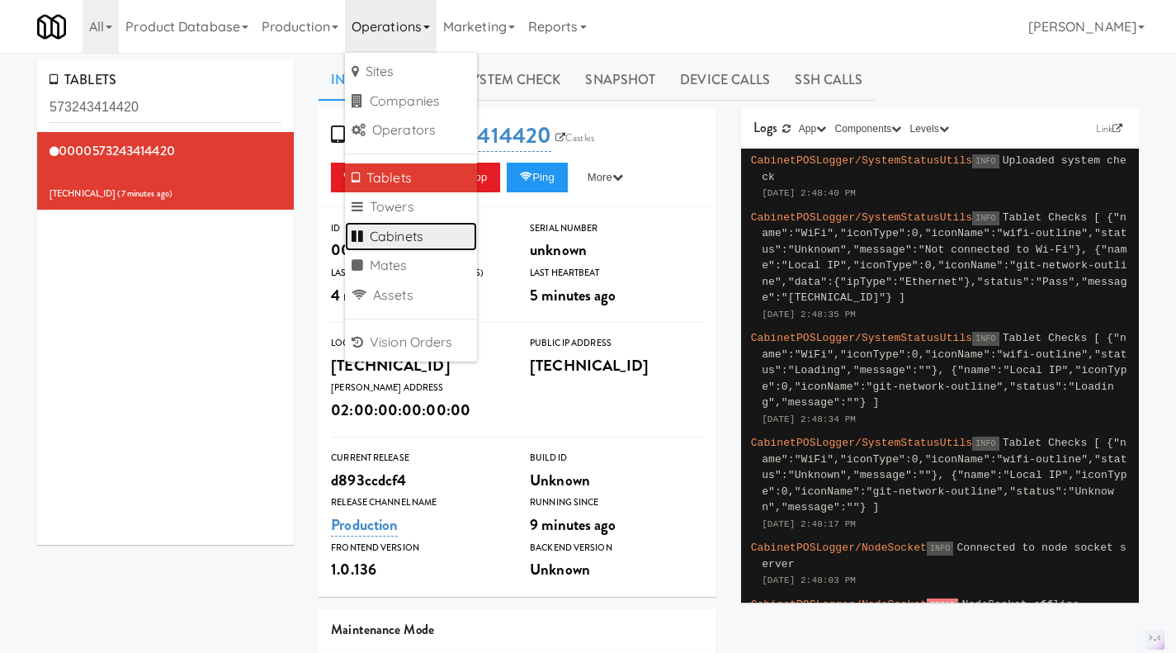
click at [411, 229] on link "Cabinets" at bounding box center [411, 237] width 132 height 30
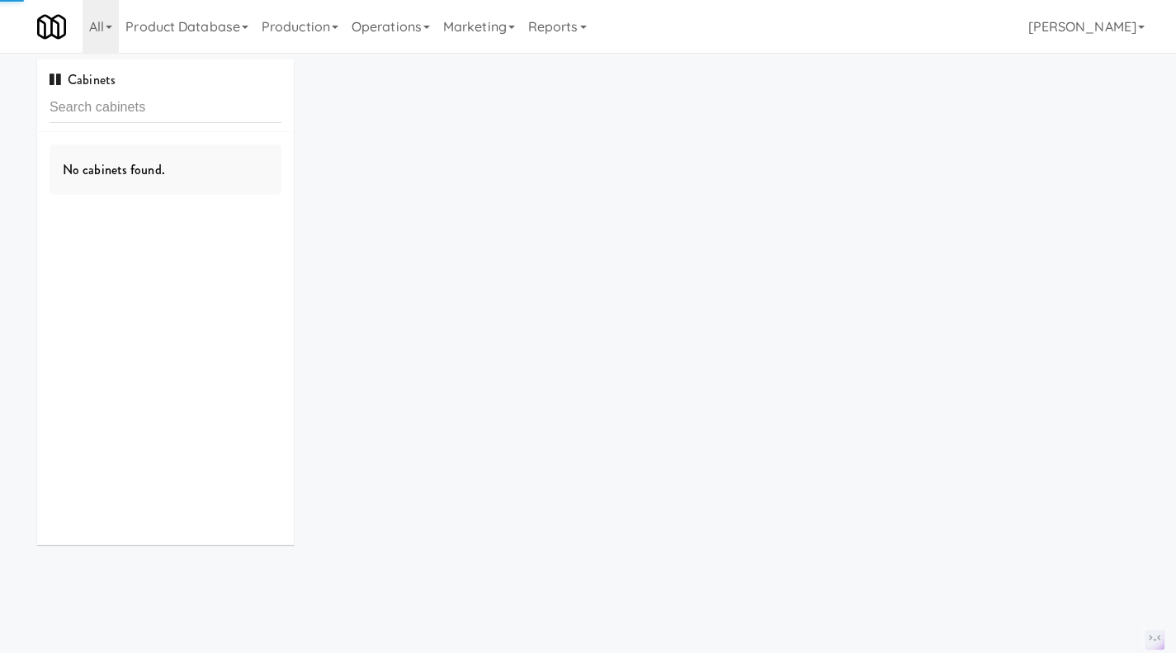
type input "d893ccdcf4"
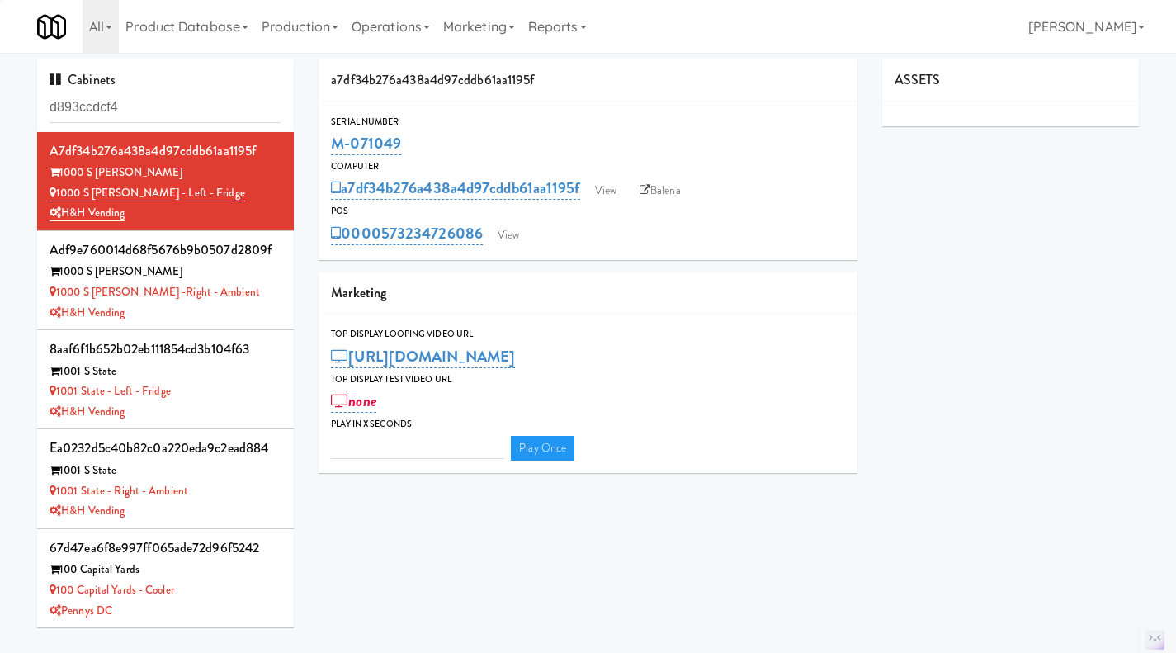
type input "3"
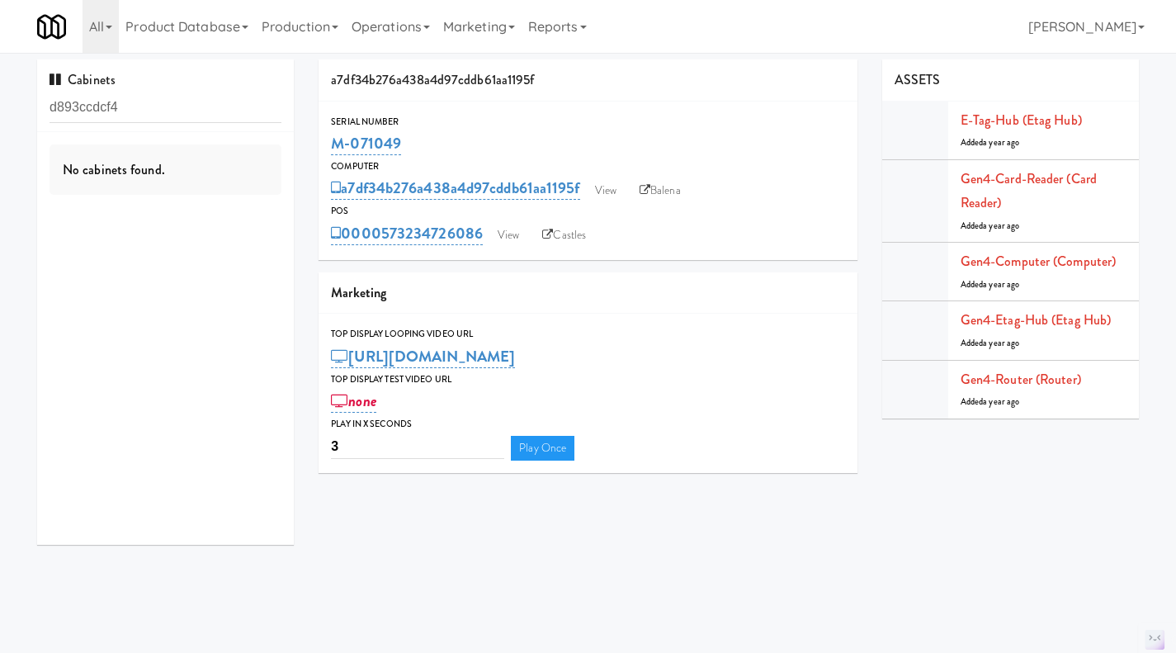
click at [158, 108] on input "d893ccdcf4" at bounding box center [166, 107] width 232 height 31
click at [207, 187] on li "44204c5e40355162ef10da3fce6847d1 KM GEN2 DEMO" at bounding box center [165, 161] width 257 height 58
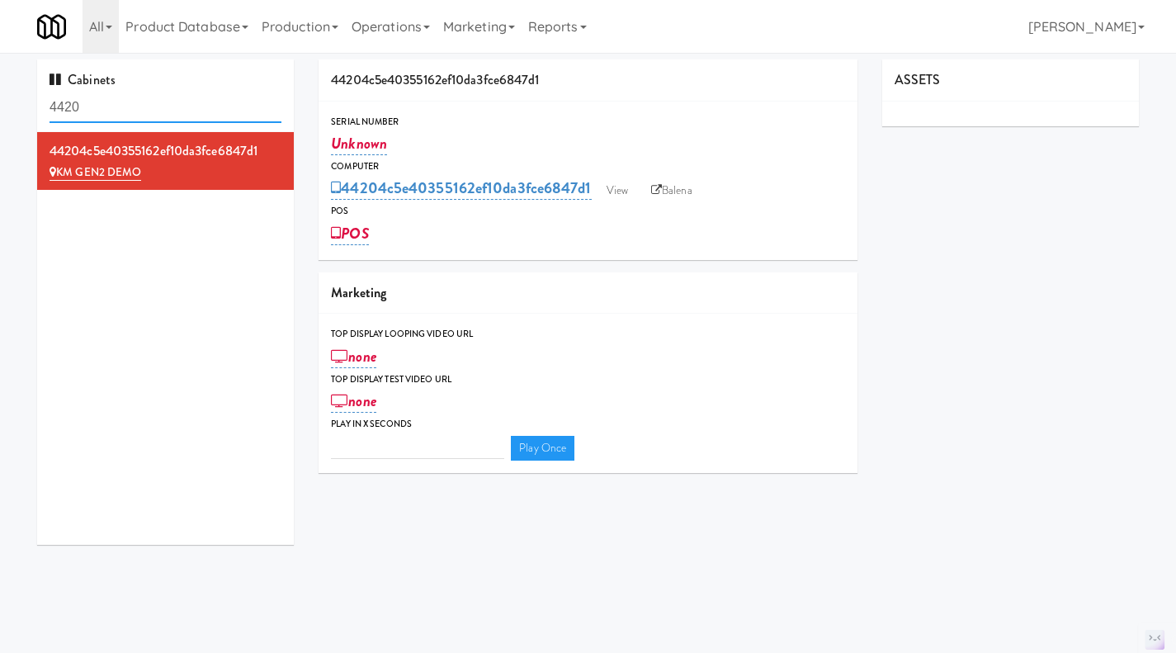
click at [109, 117] on input "4420" at bounding box center [166, 107] width 232 height 31
click at [109, 116] on input "4420" at bounding box center [166, 107] width 232 height 31
paste input "M-091491"
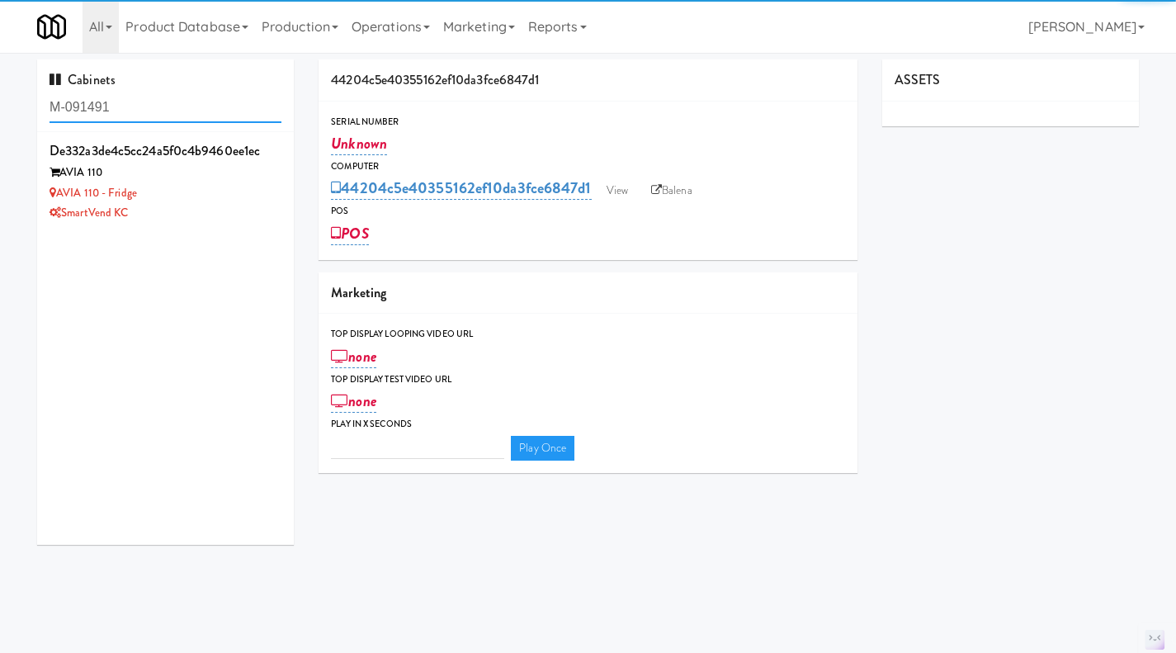
type input "M-091491"
click at [182, 188] on div "AVIA 110 - Fridge" at bounding box center [166, 193] width 232 height 21
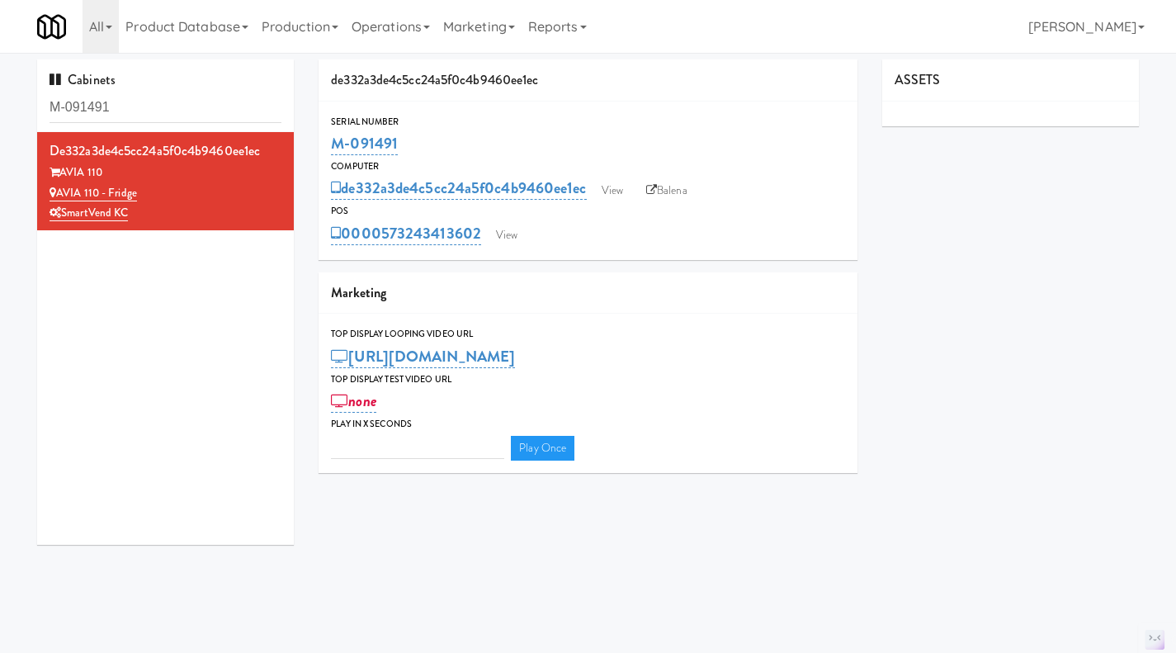
type input "3"
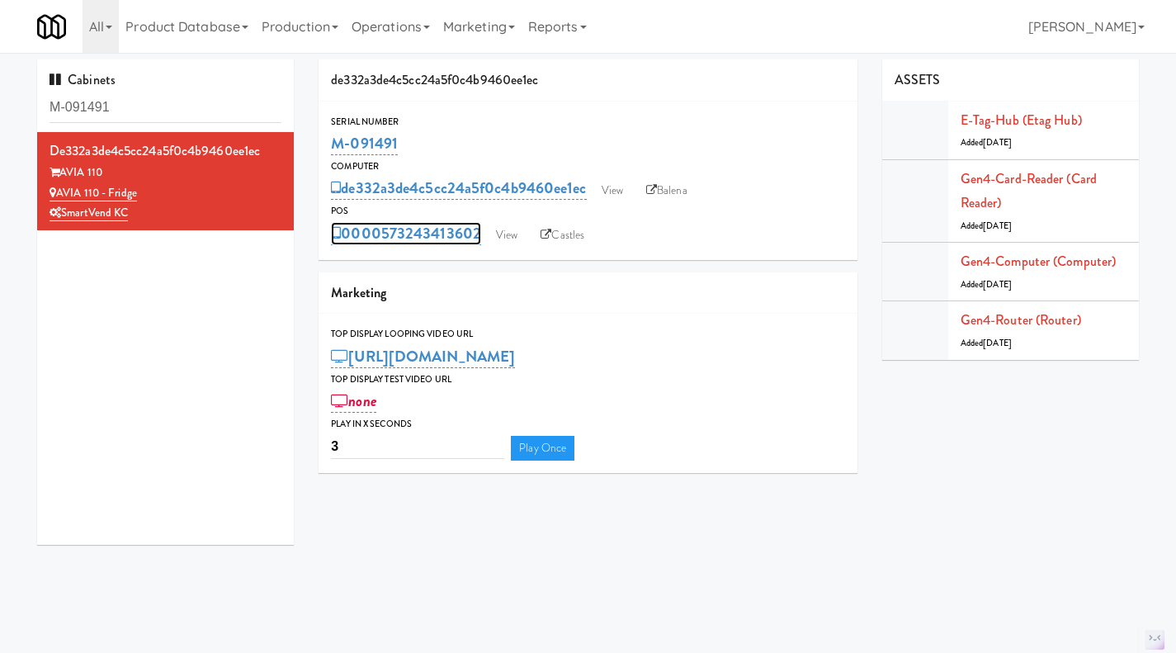
click at [418, 233] on link "0000573243413602" at bounding box center [406, 233] width 150 height 23
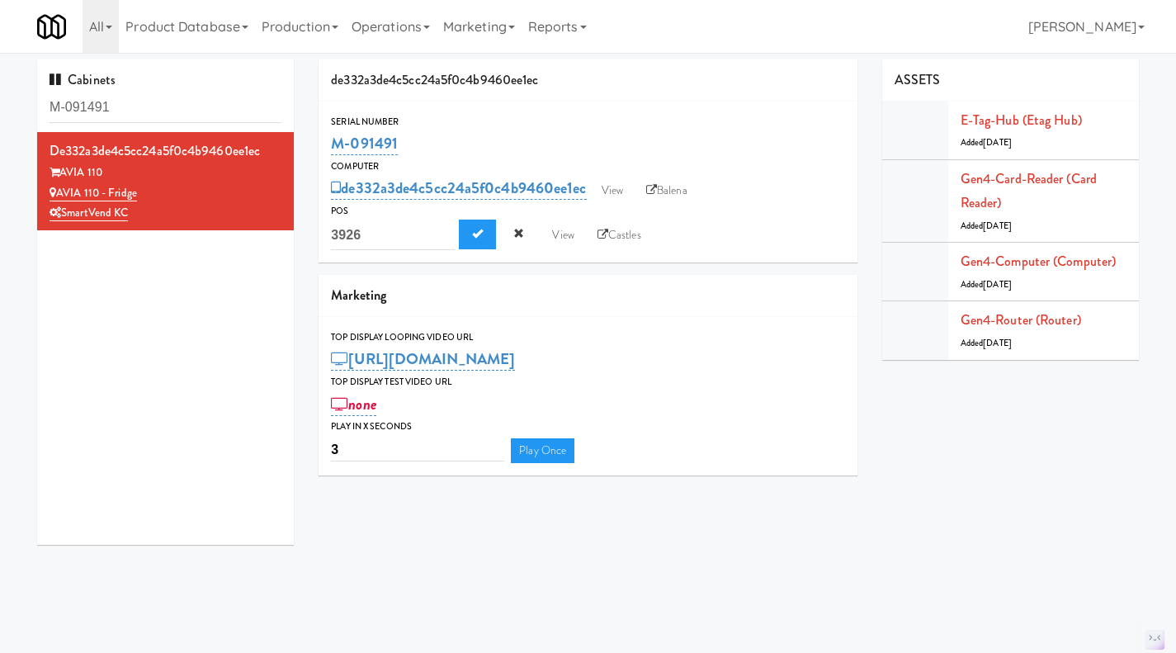
click at [228, 302] on div "de332a3de4c5cc24a5f0c4b9460ee1ec AVIA 110 AVIA 110 - Fridge SmartVend KC" at bounding box center [165, 338] width 257 height 413
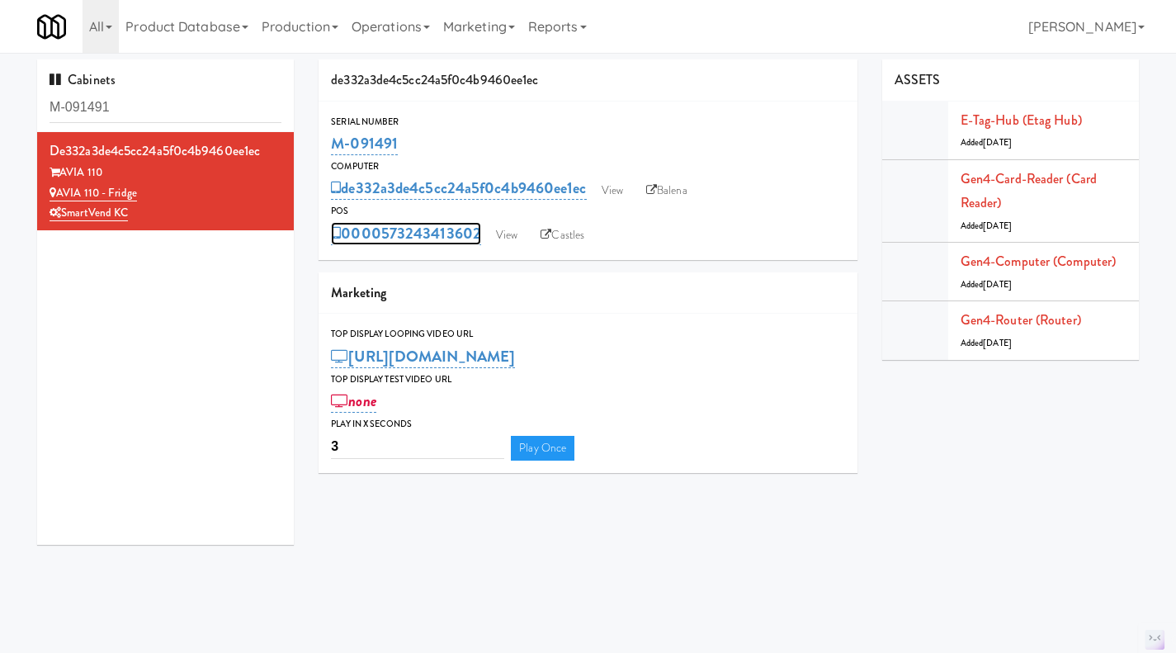
click at [404, 238] on link "0000573243413602" at bounding box center [406, 233] width 150 height 23
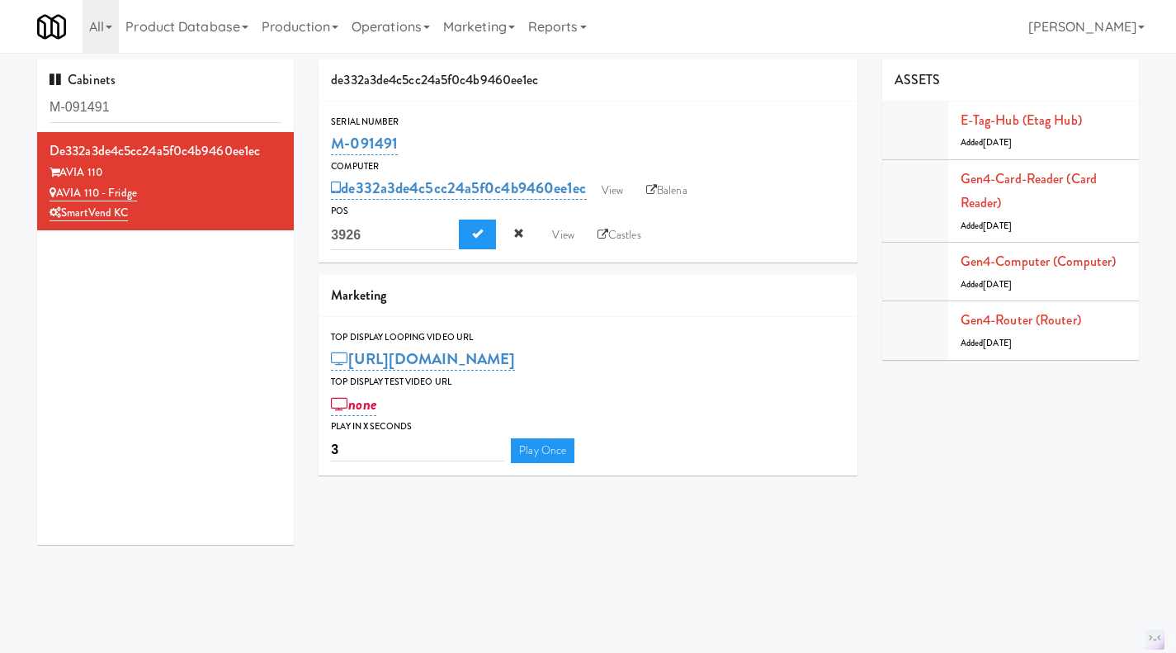
click at [196, 329] on div "de332a3de4c5cc24a5f0c4b9460ee1ec AVIA 110 AVIA 110 - Fridge SmartVend KC" at bounding box center [165, 338] width 257 height 413
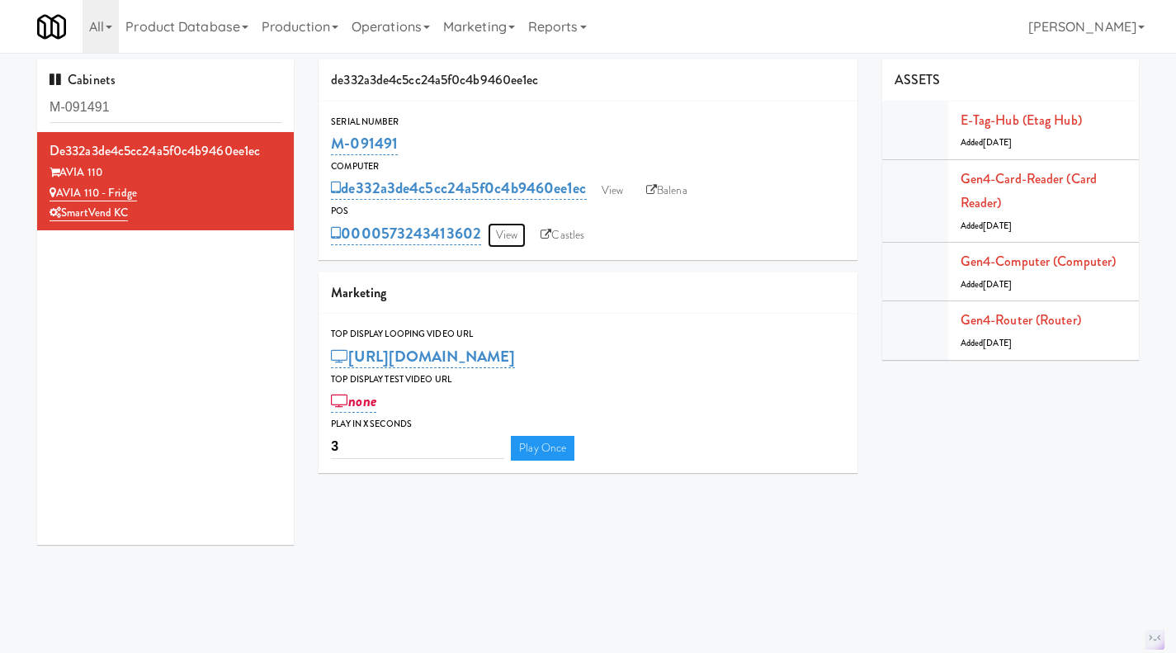
click at [502, 242] on link "View" at bounding box center [507, 235] width 38 height 25
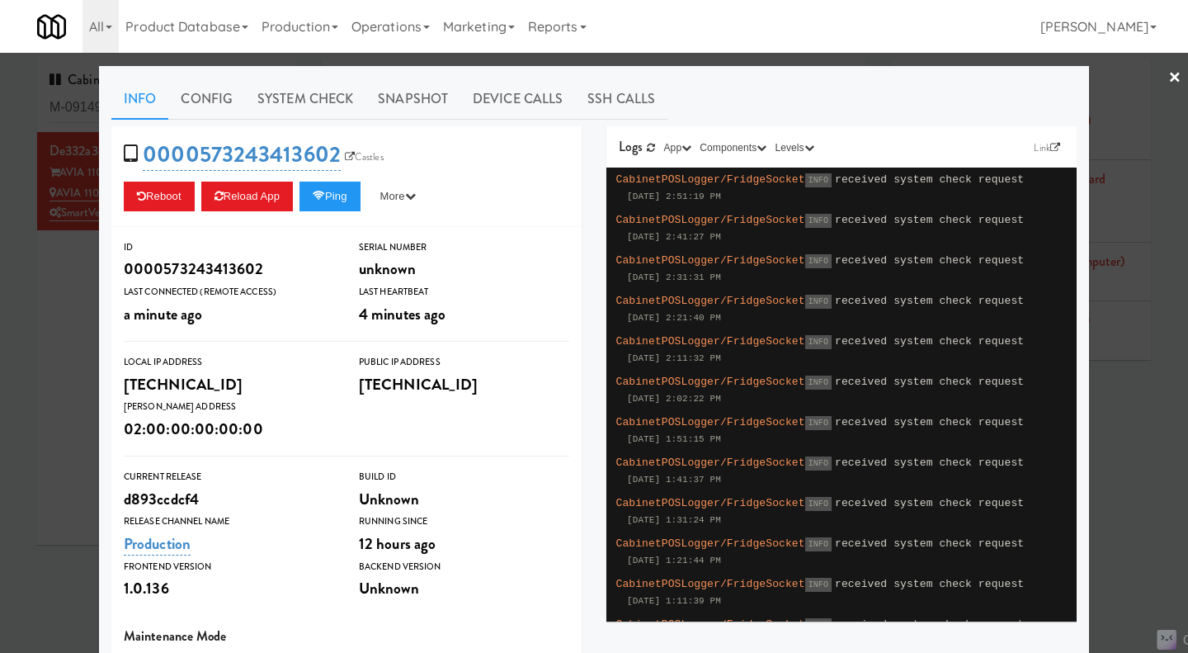
click at [49, 331] on div at bounding box center [594, 326] width 1188 height 653
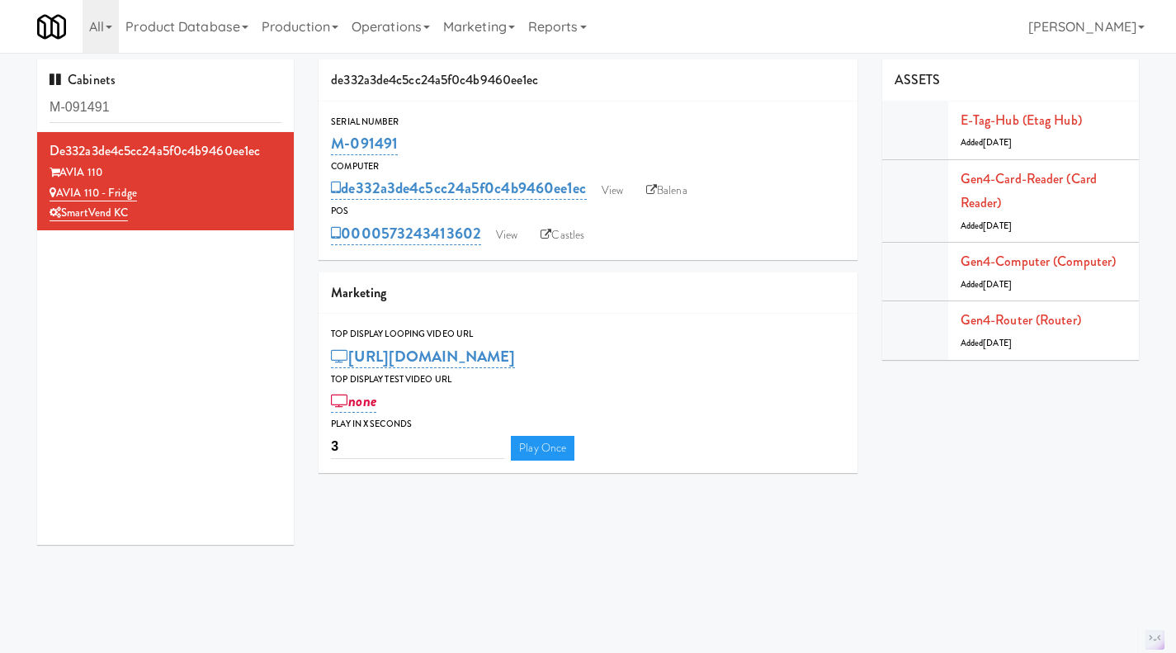
click at [190, 358] on div "de332a3de4c5cc24a5f0c4b9460ee1ec AVIA 110 AVIA 110 - Fridge SmartVend KC" at bounding box center [165, 338] width 257 height 413
click at [131, 113] on input "M-091491" at bounding box center [166, 107] width 232 height 31
click at [87, 119] on input "M-091491" at bounding box center [166, 107] width 232 height 31
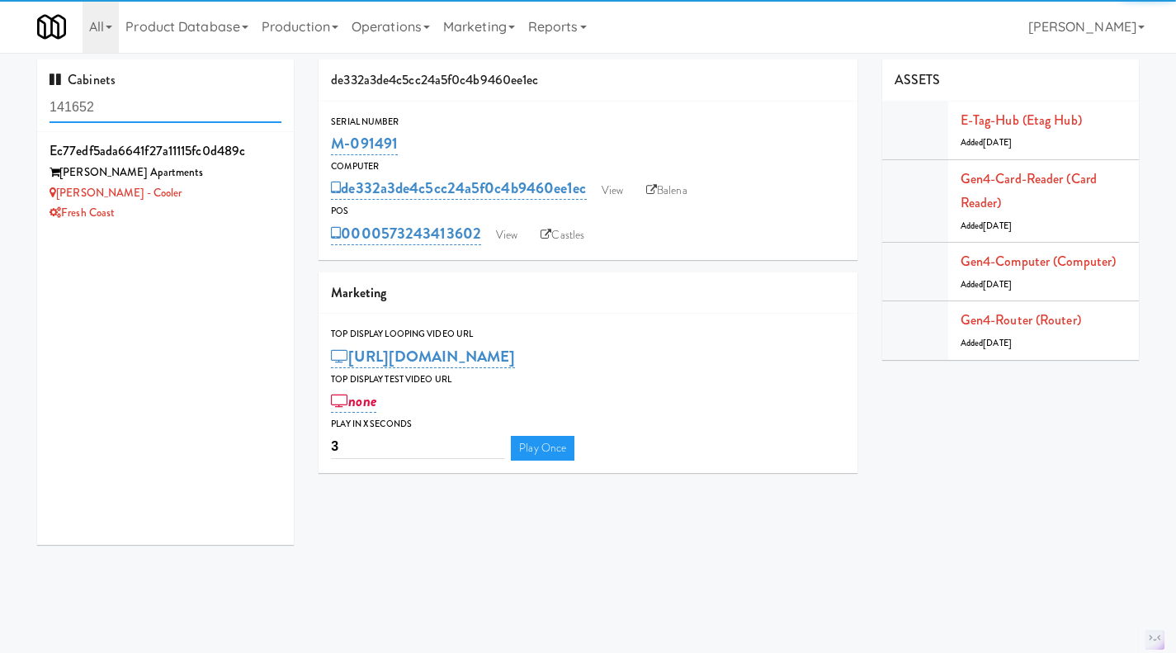
type input "141652"
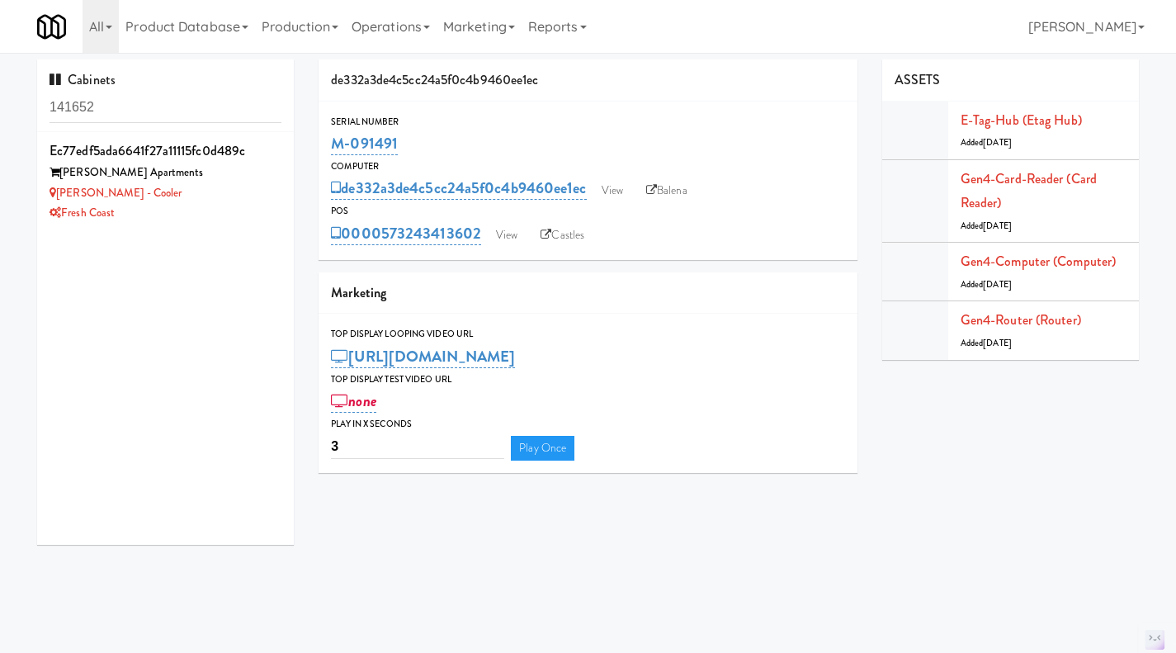
drag, startPoint x: 196, startPoint y: 199, endPoint x: 279, endPoint y: 205, distance: 83.5
click at [196, 199] on div "Marisol - Cooler" at bounding box center [166, 193] width 232 height 21
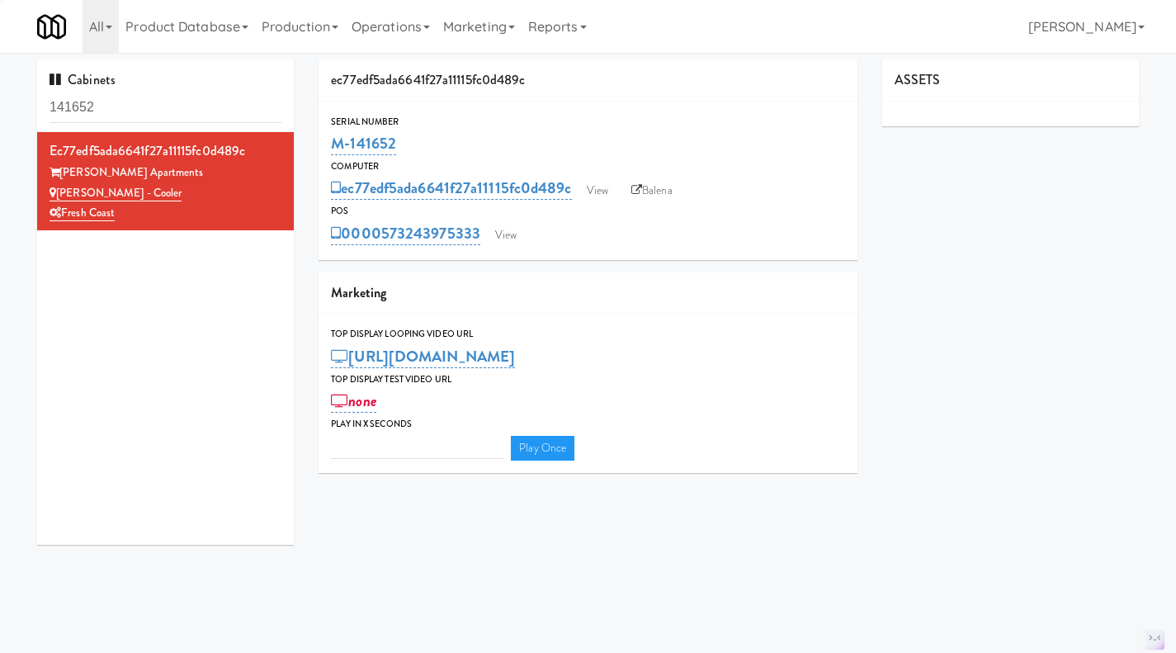
type input "3"
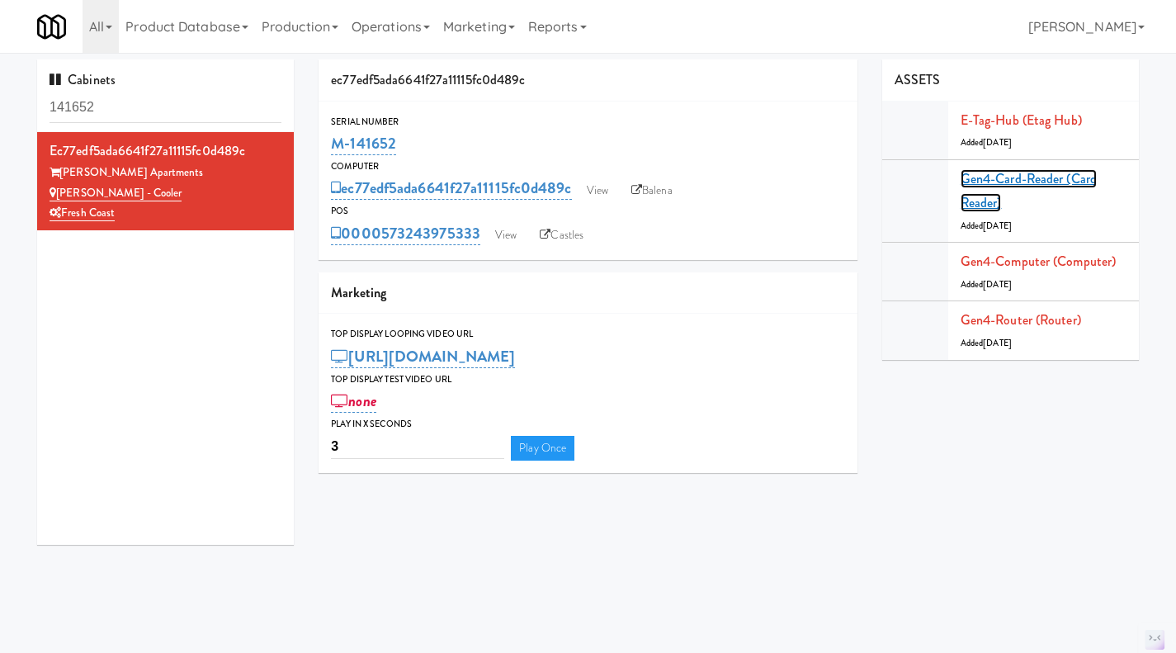
click at [1001, 175] on link "Gen4-card-reader (Card Reader)" at bounding box center [1028, 191] width 136 height 44
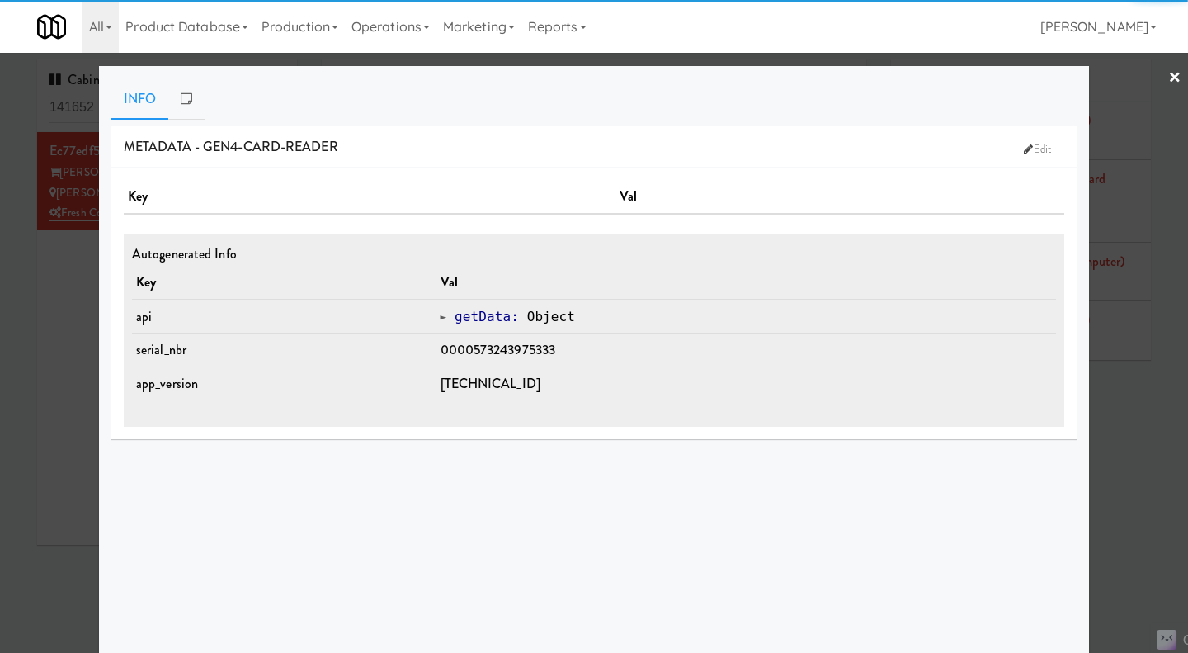
click at [1066, 487] on div "METADATA - gen4-card-reader Edit Key Val Autogenerated Info Key Val api Object …" at bounding box center [593, 435] width 965 height 619
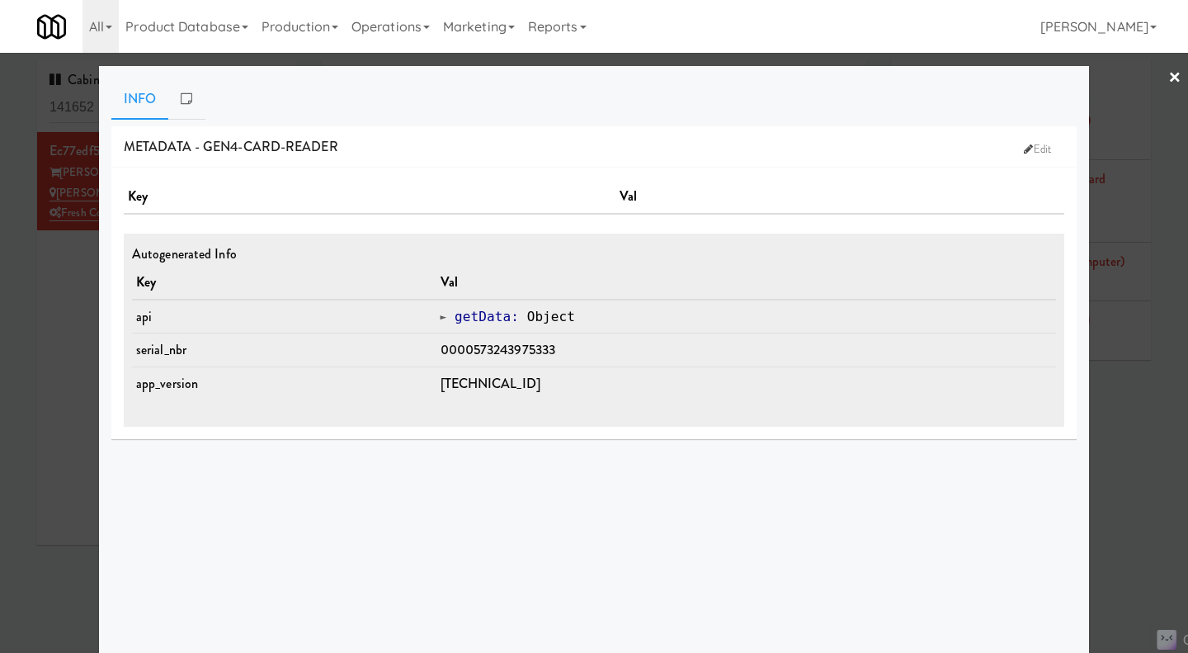
click at [1122, 552] on div at bounding box center [594, 326] width 1188 height 653
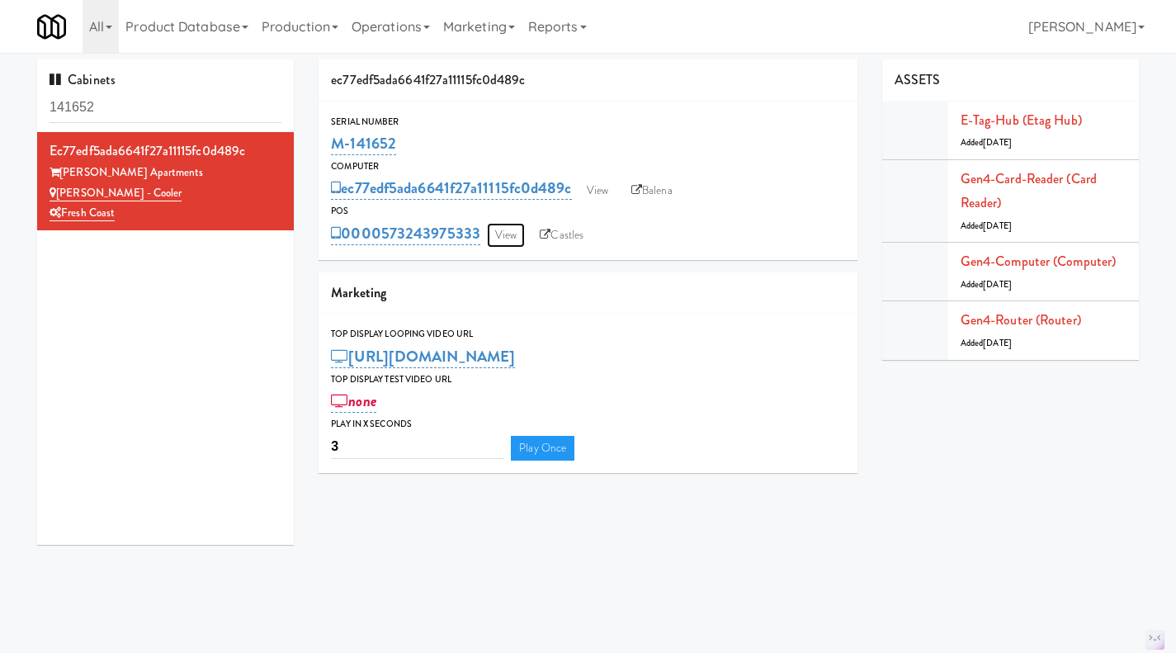
click at [502, 234] on link "View" at bounding box center [506, 235] width 38 height 25
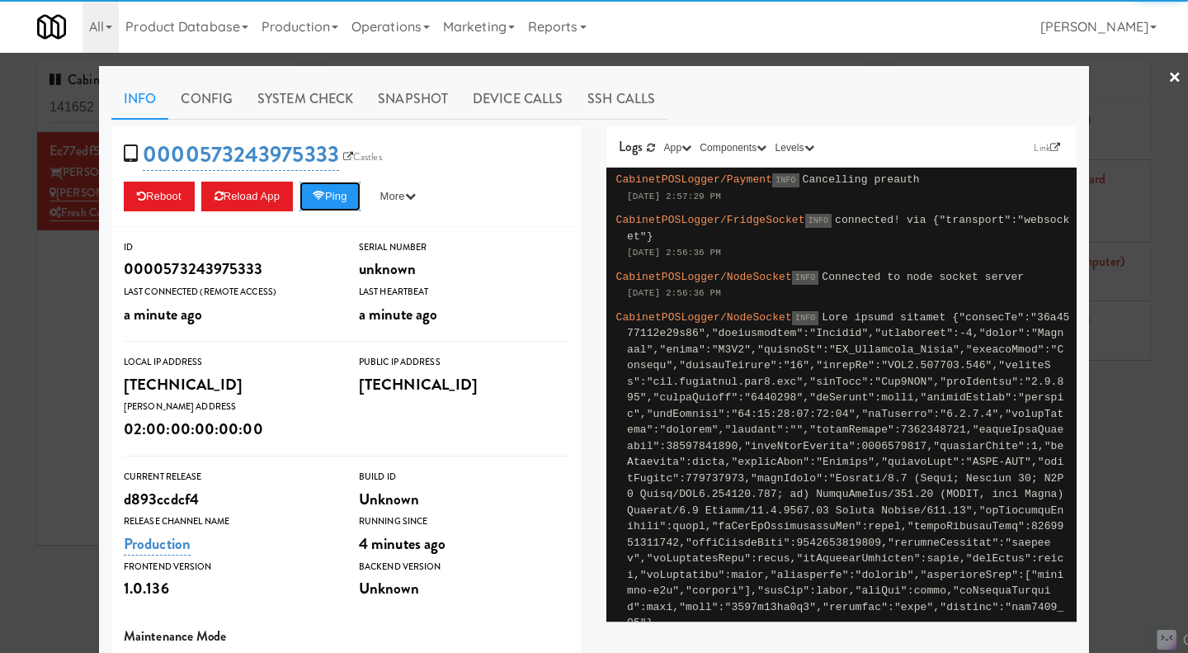
click at [335, 202] on button "Ping" at bounding box center [329, 197] width 61 height 30
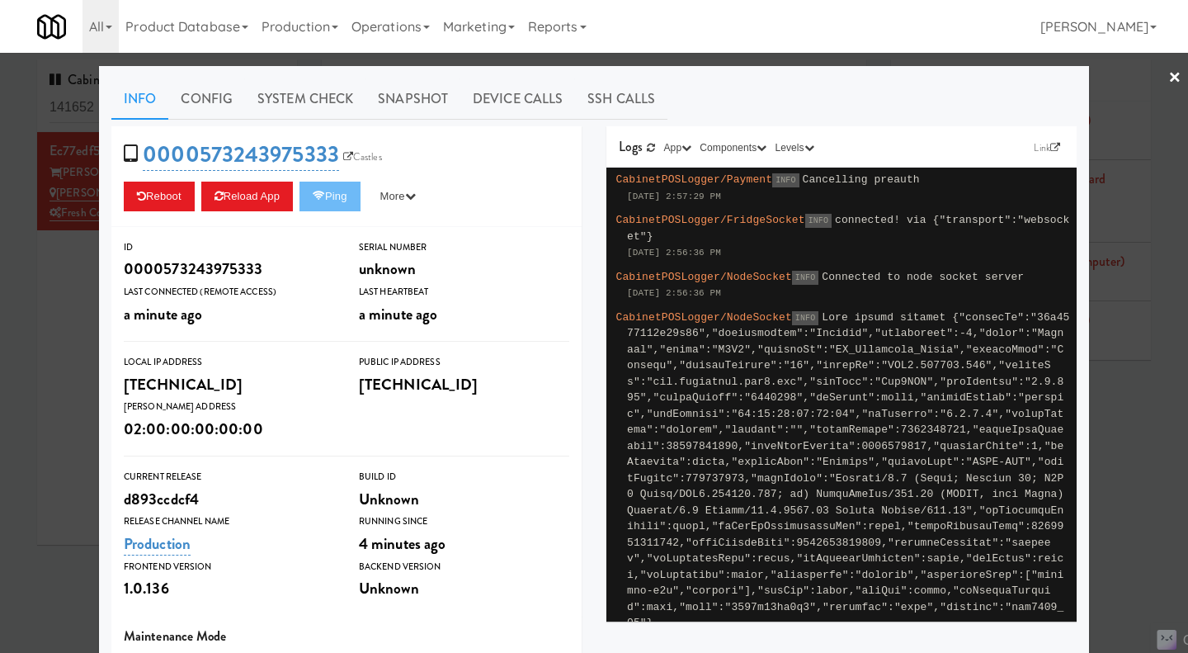
click at [1123, 473] on div at bounding box center [594, 326] width 1188 height 653
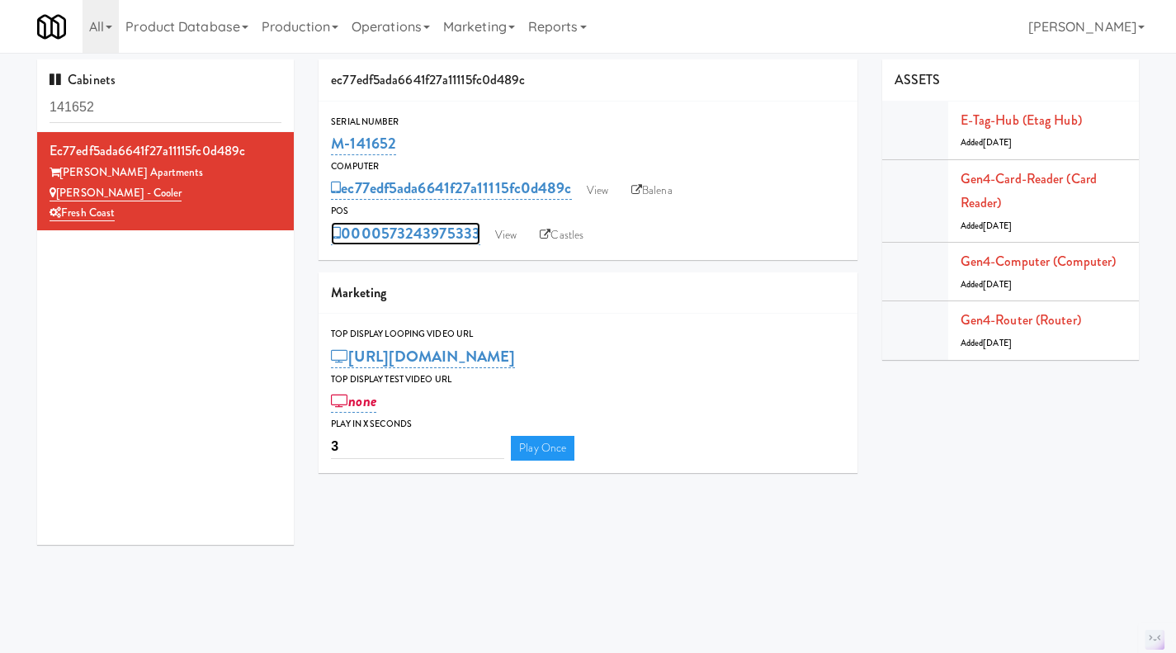
click at [391, 238] on link "0000573243975333" at bounding box center [405, 233] width 149 height 23
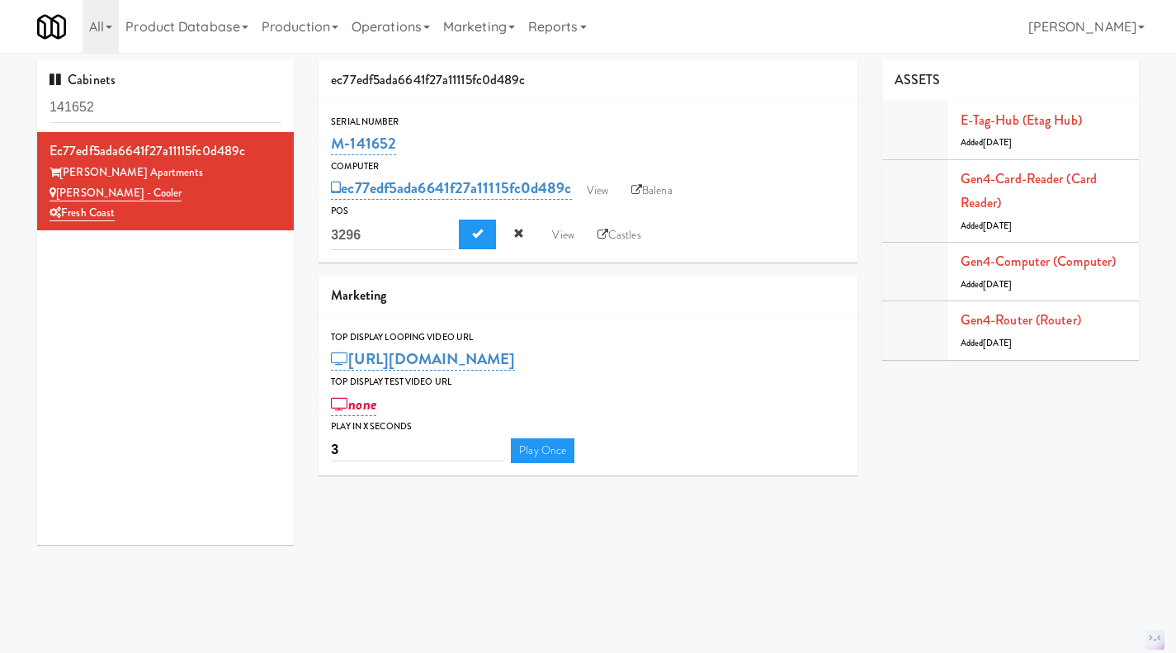
click at [200, 365] on div "ec77edf5ada6641f27a11115fc0d489c Marisol Apartments Marisol - Cooler Fresh Coast" at bounding box center [165, 338] width 257 height 413
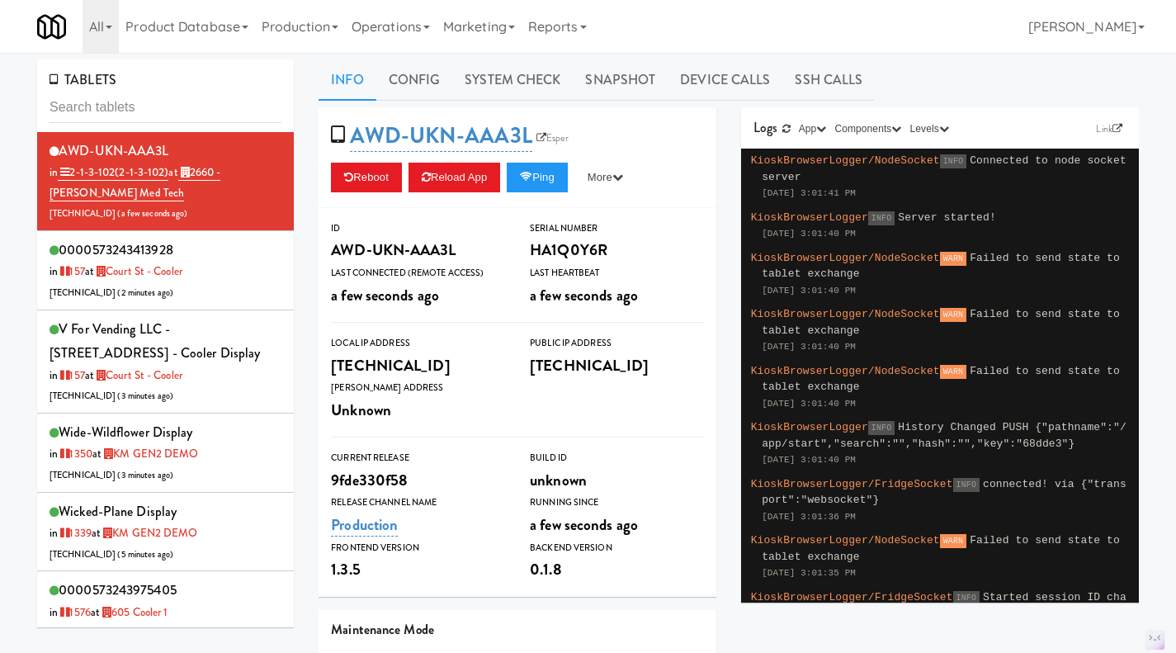
click at [172, 116] on input "text" at bounding box center [166, 107] width 232 height 31
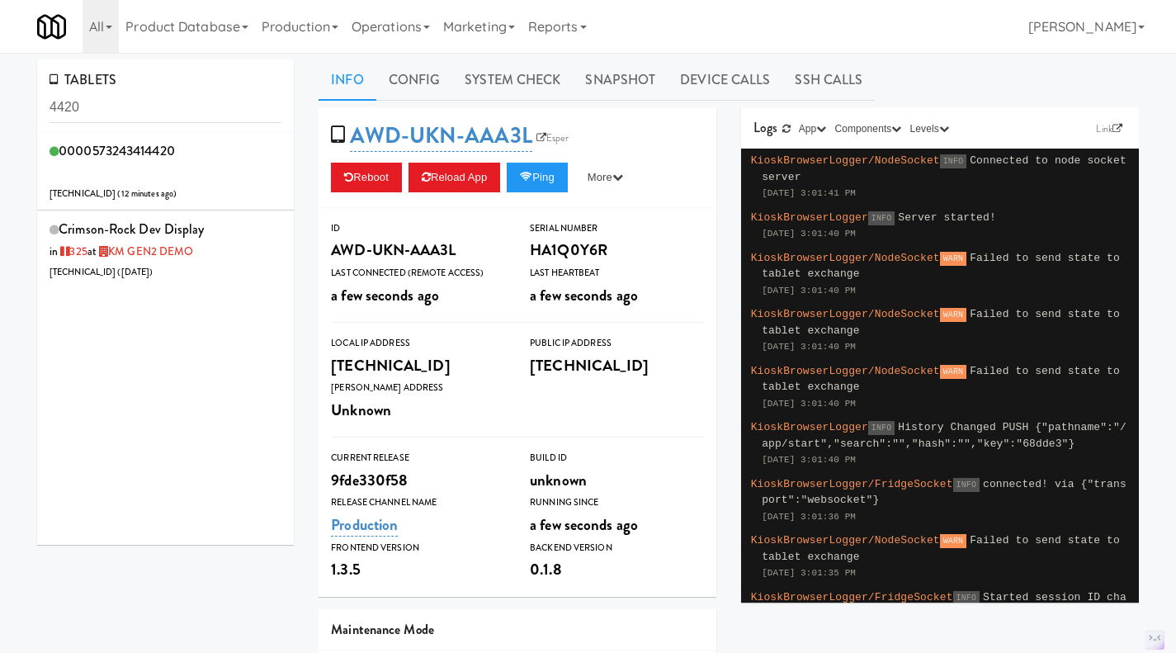
type input "4420"
click at [229, 172] on div "0000573243414420 [TECHNICAL_ID] ( 12 minutes ago )" at bounding box center [166, 171] width 232 height 65
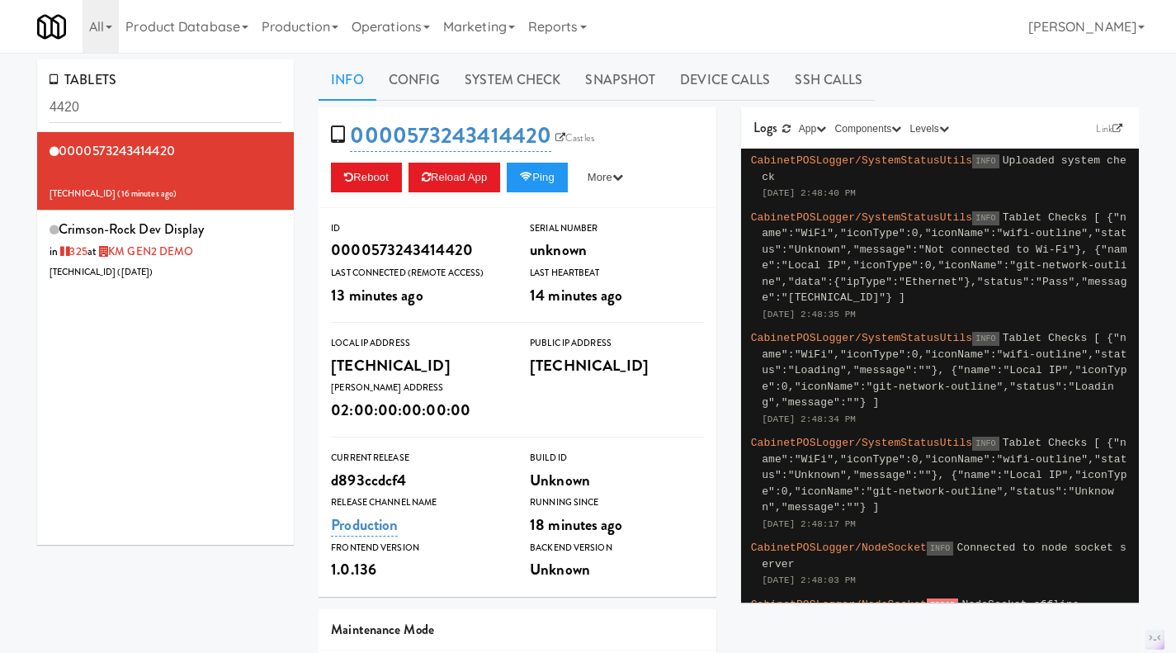
click at [410, 20] on link "Operations" at bounding box center [391, 26] width 92 height 53
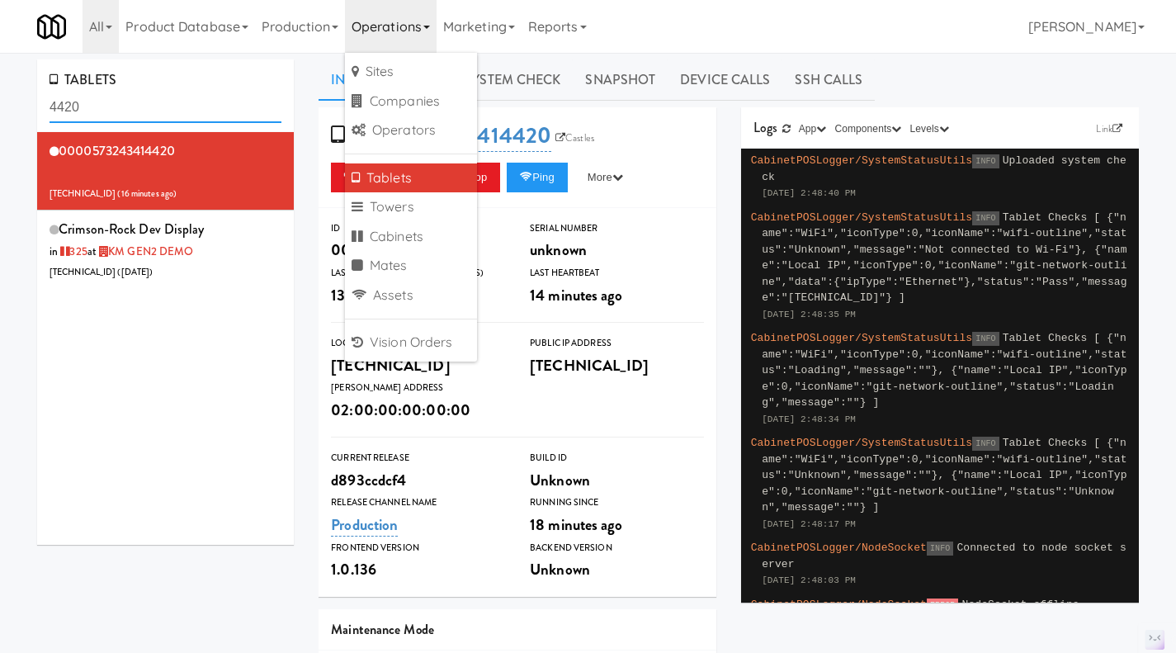
click at [172, 111] on input "4420" at bounding box center [166, 107] width 232 height 31
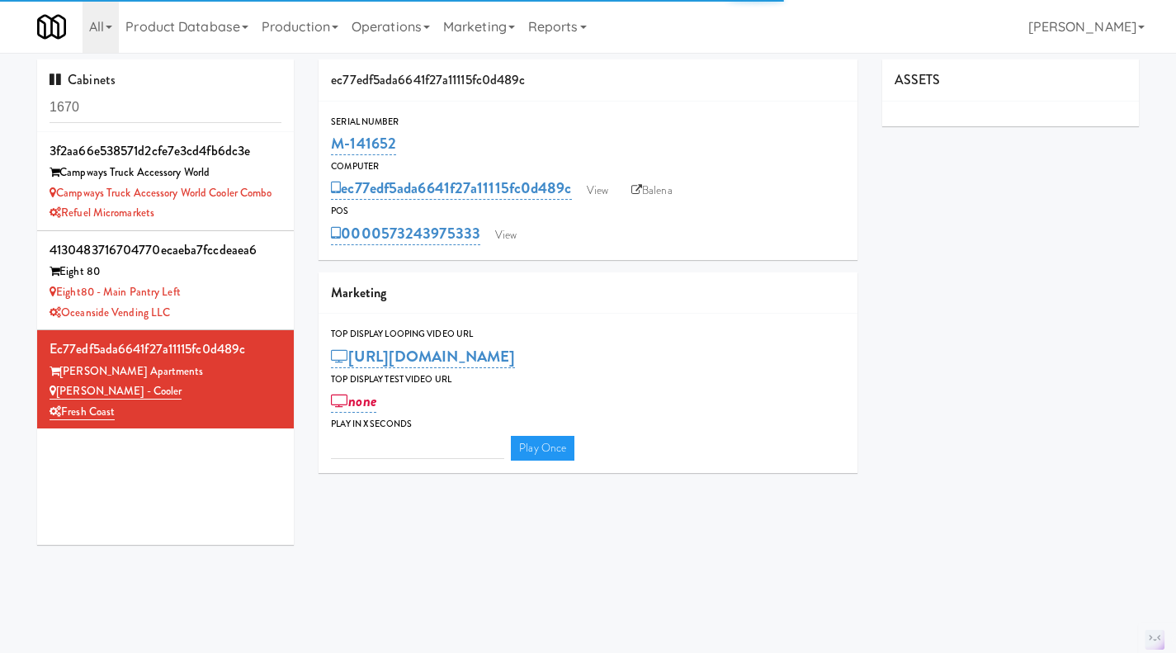
type input "3"
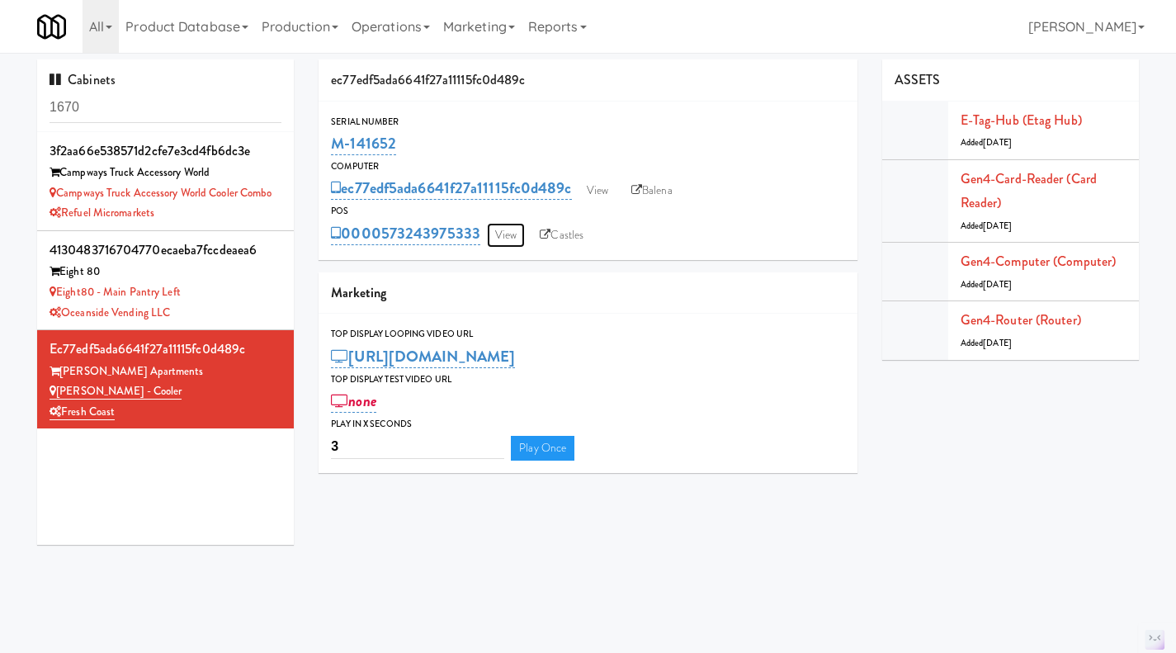
click at [510, 238] on link "View" at bounding box center [506, 235] width 38 height 25
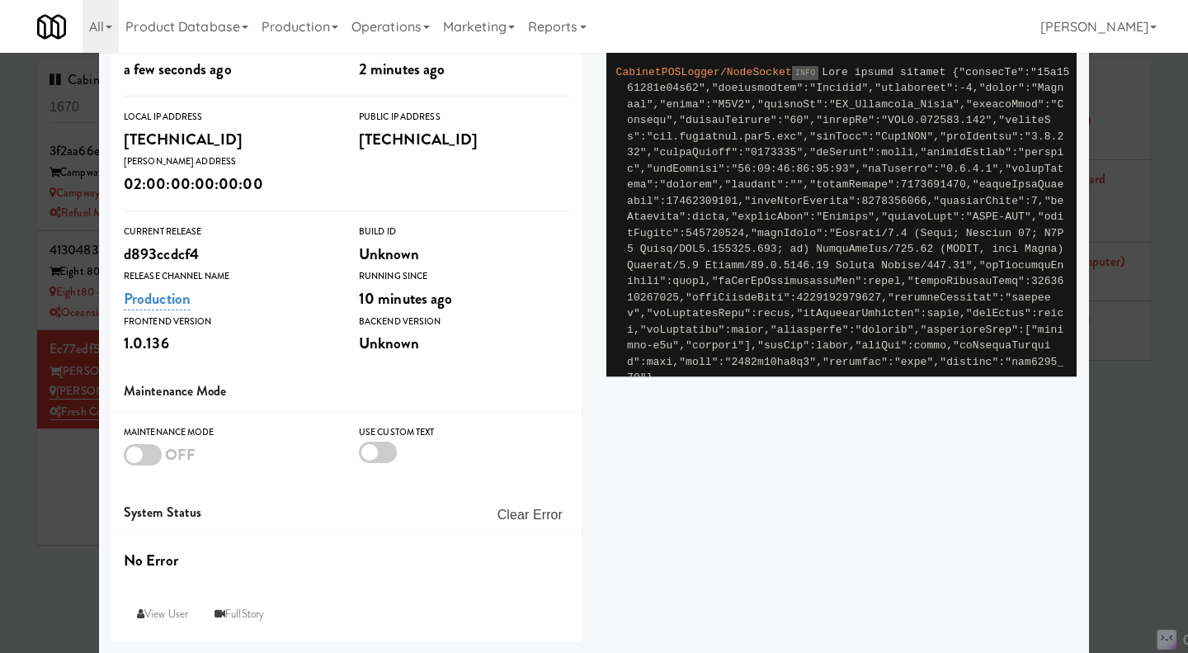
scroll to position [246, 0]
click at [163, 607] on link "View User" at bounding box center [163, 613] width 78 height 30
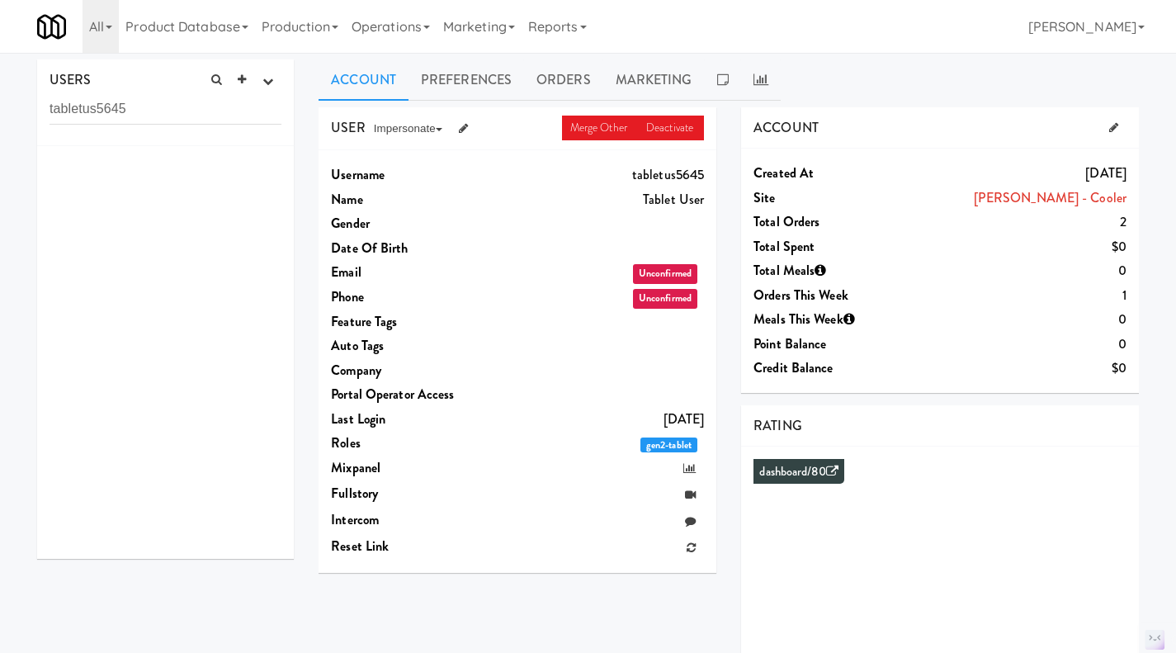
click at [384, 26] on link "Operations" at bounding box center [391, 26] width 92 height 53
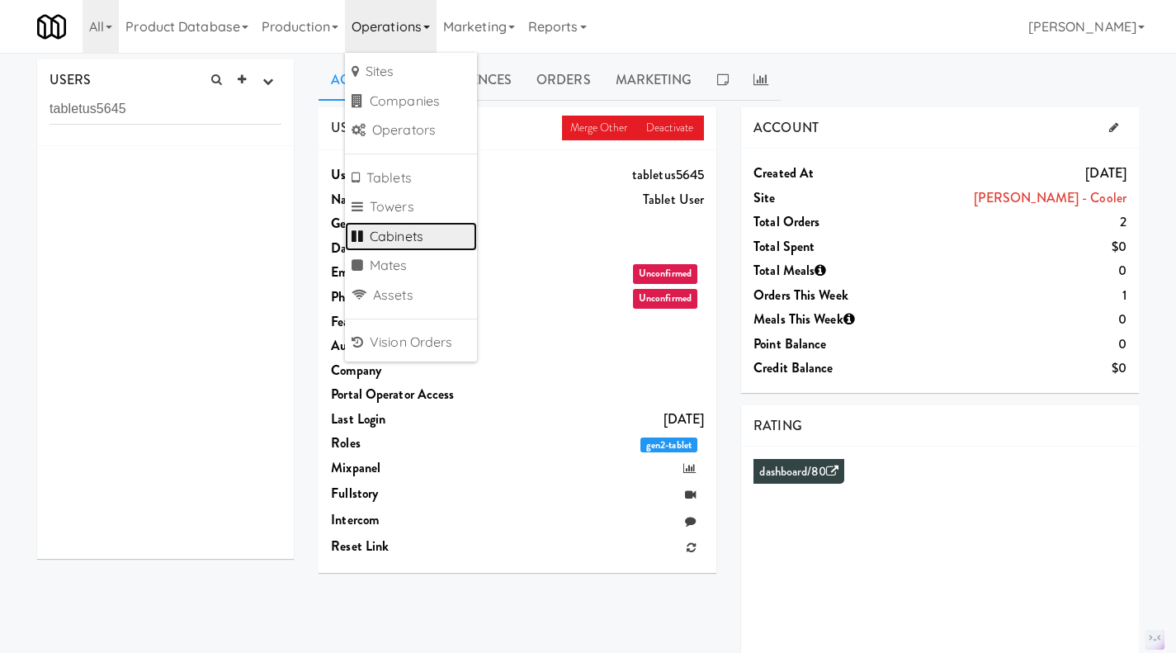
click at [428, 230] on link "Cabinets" at bounding box center [411, 237] width 132 height 30
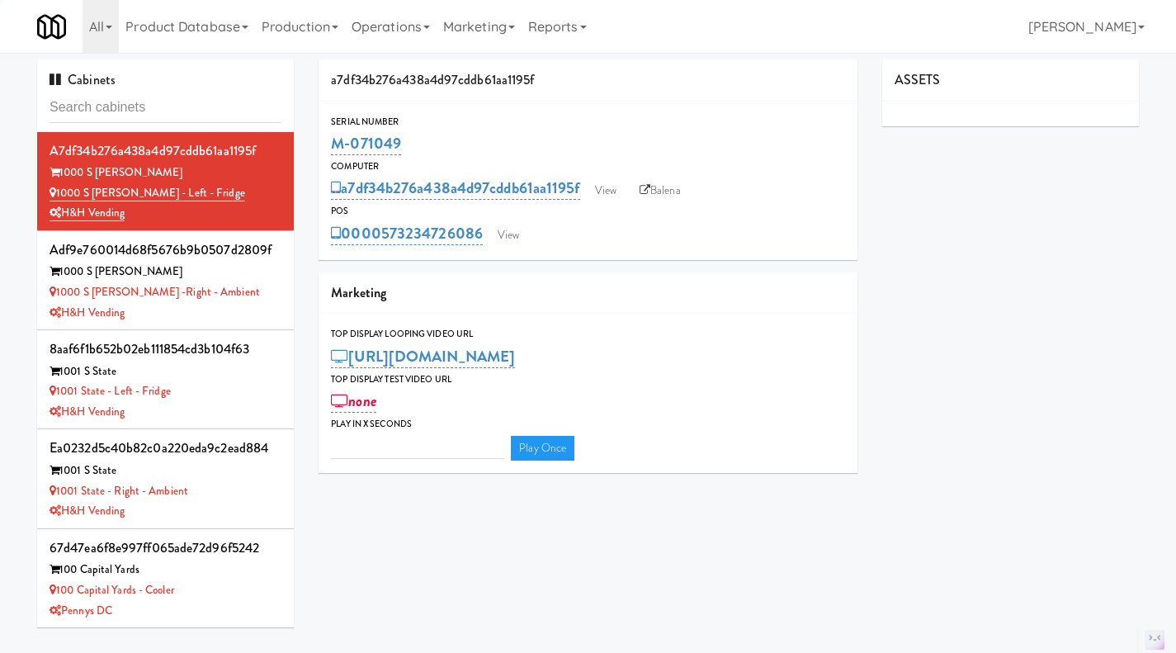
type input "3"
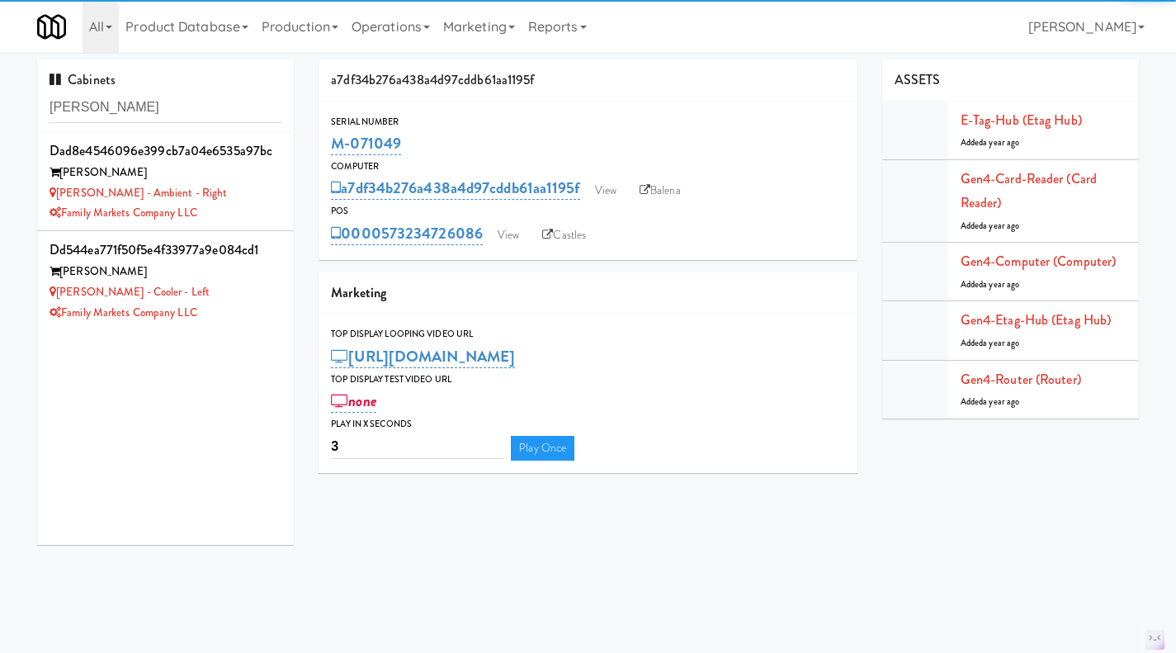
type input "rigby"
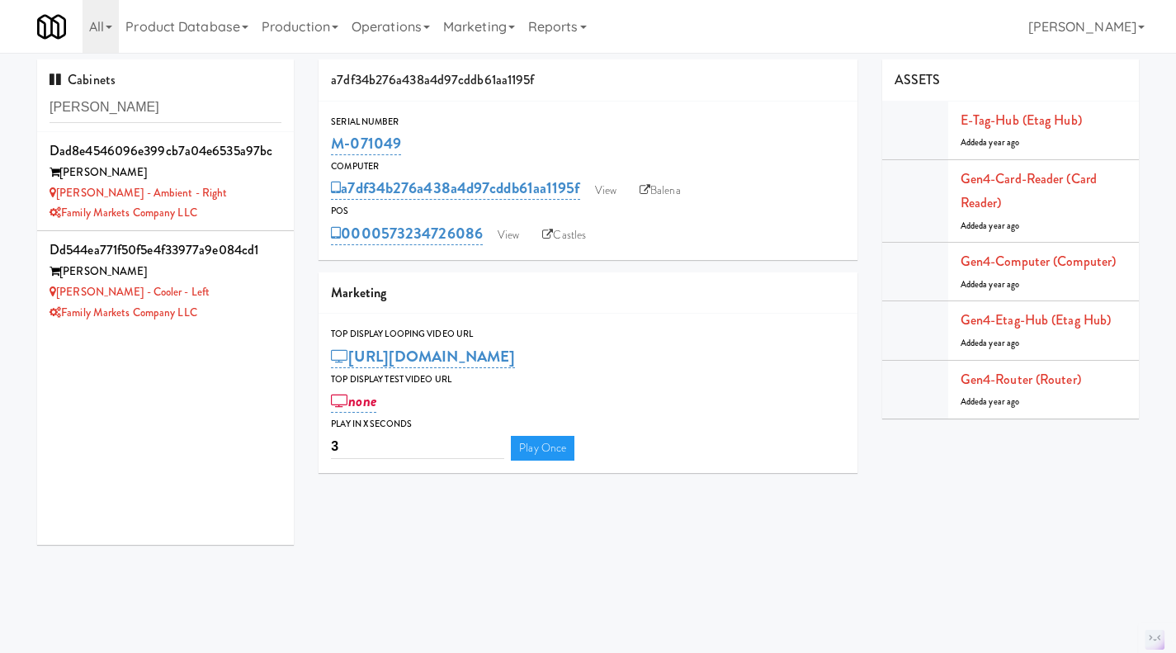
click at [250, 210] on div "Family Markets Company LLC" at bounding box center [166, 213] width 232 height 21
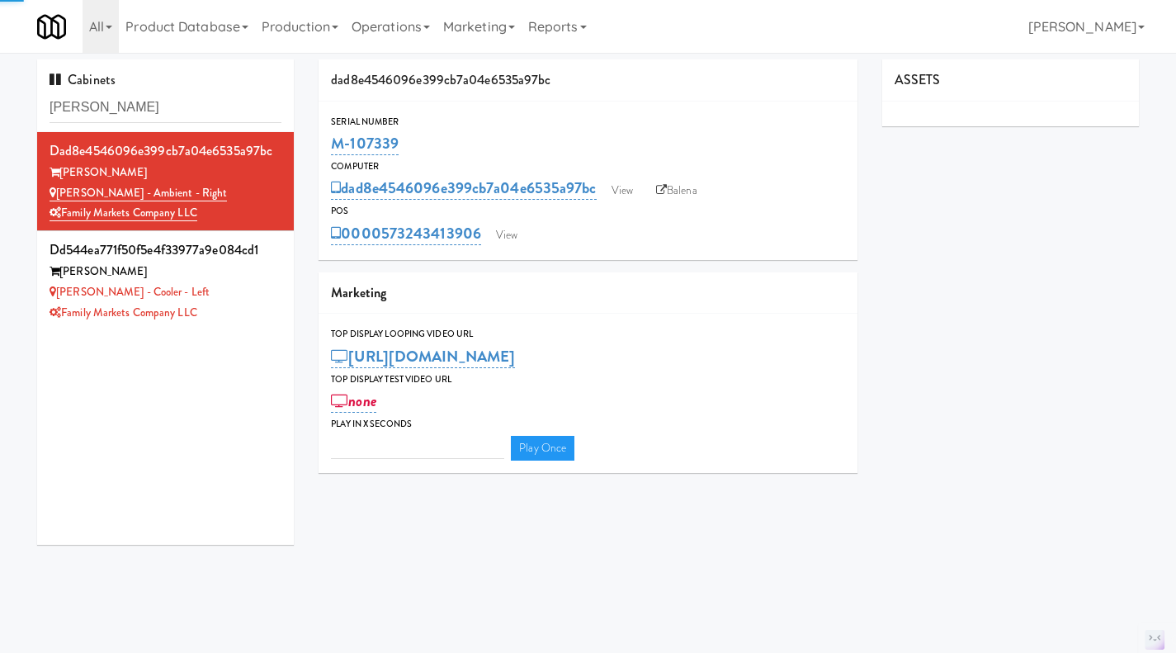
type input "3"
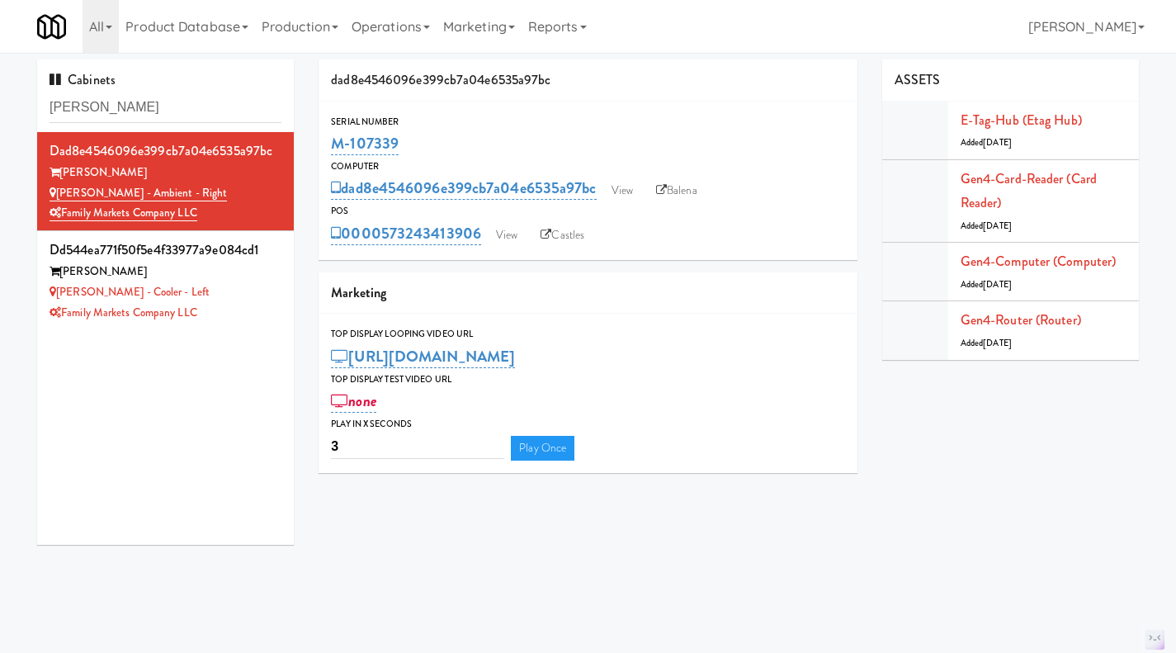
drag, startPoint x: 480, startPoint y: 257, endPoint x: 386, endPoint y: 258, distance: 94.1
click at [381, 258] on div "Serial Number M-107339 Computer dad8e4546096e399cb7a04e6535a97bc View Balena PO…" at bounding box center [587, 180] width 539 height 158
copy link "573243413906"
click at [501, 237] on link "View" at bounding box center [507, 235] width 38 height 25
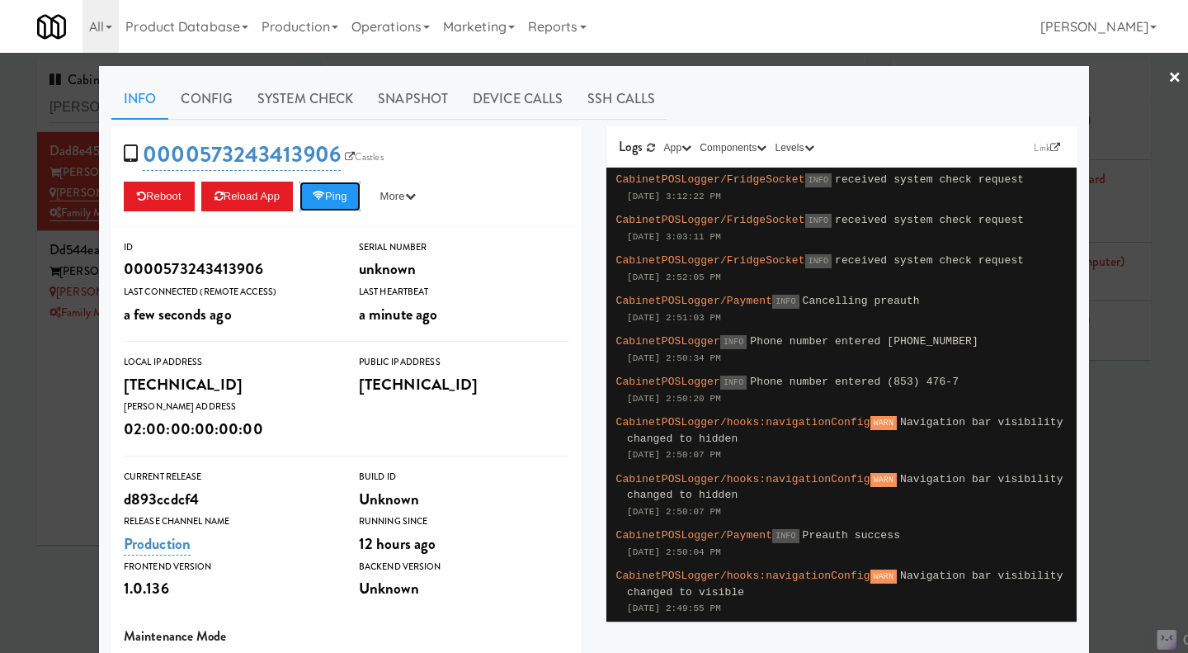
click at [332, 201] on button "Ping" at bounding box center [329, 197] width 61 height 30
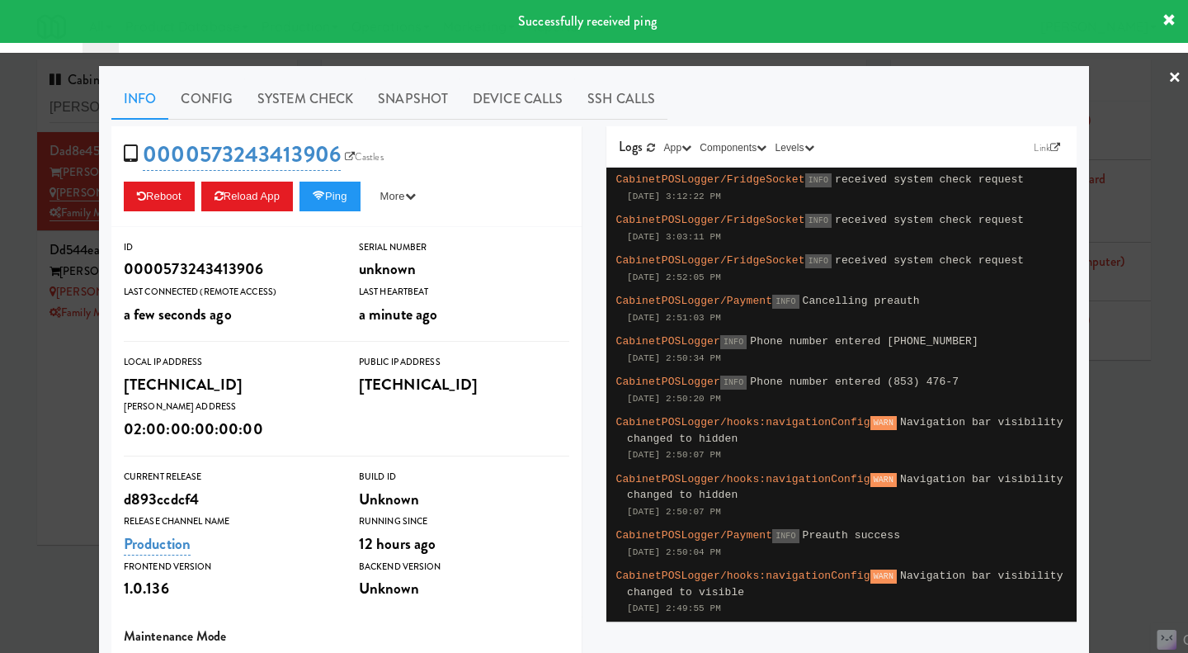
click at [309, 106] on link "System Check" at bounding box center [305, 98] width 120 height 41
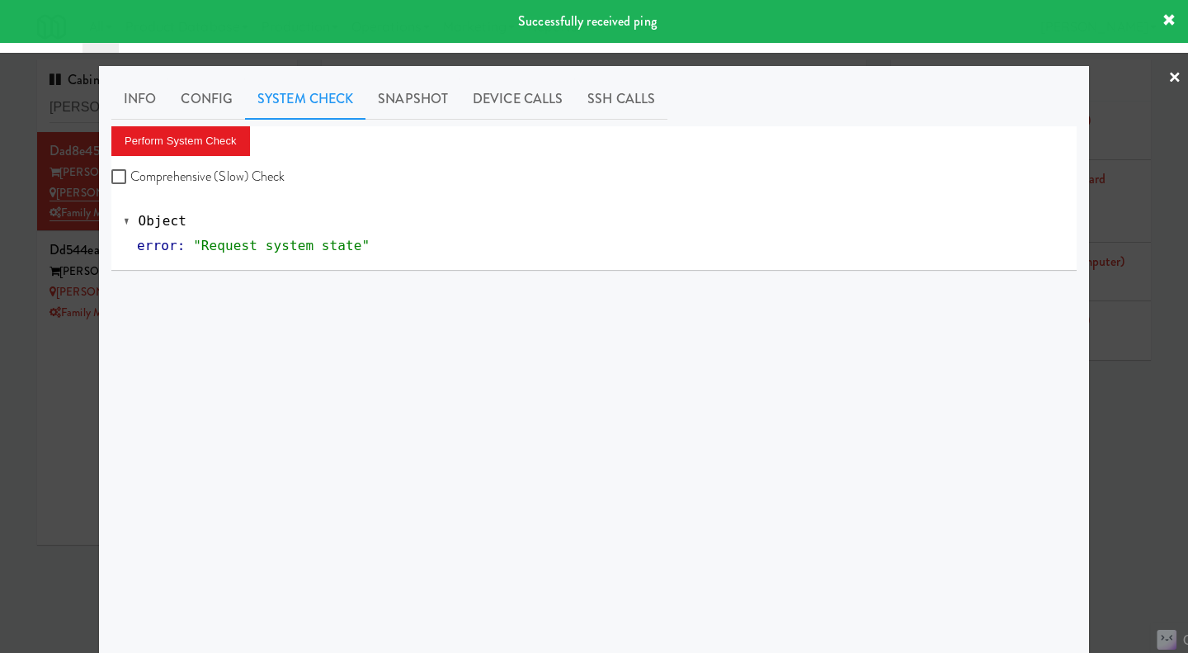
click at [250, 172] on label "Comprehensive (Slow) Check" at bounding box center [198, 176] width 174 height 25
click at [130, 172] on input "Comprehensive (Slow) Check" at bounding box center [120, 177] width 19 height 13
checkbox input "true"
click at [184, 137] on button "Perform System Check" at bounding box center [180, 141] width 139 height 30
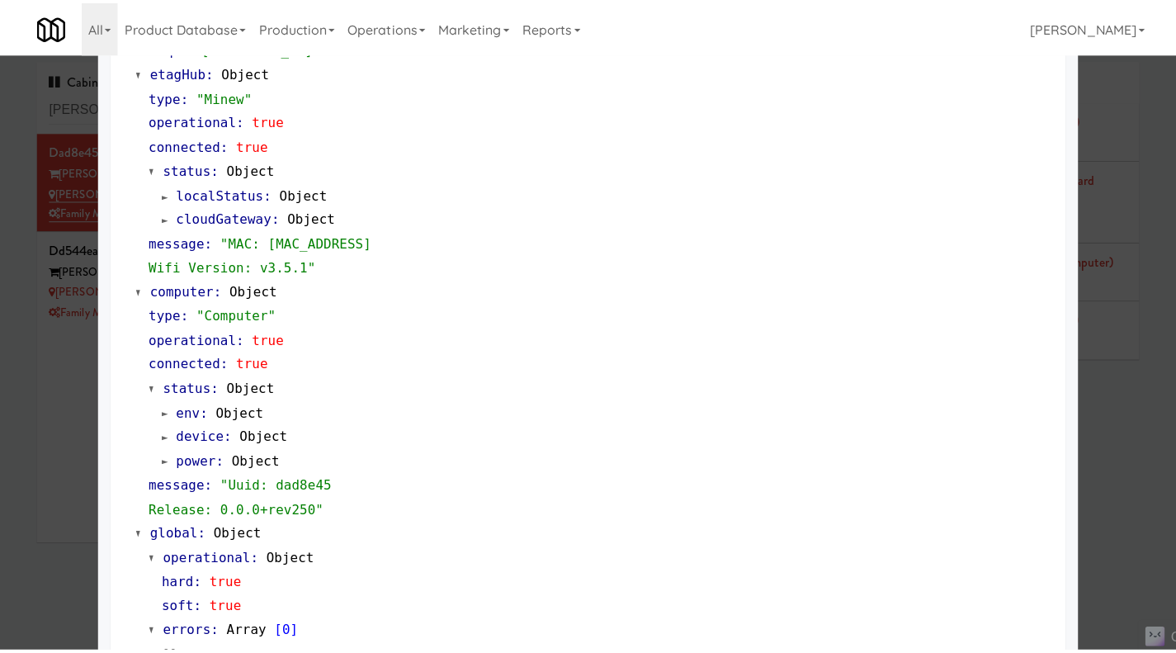
scroll to position [1384, 0]
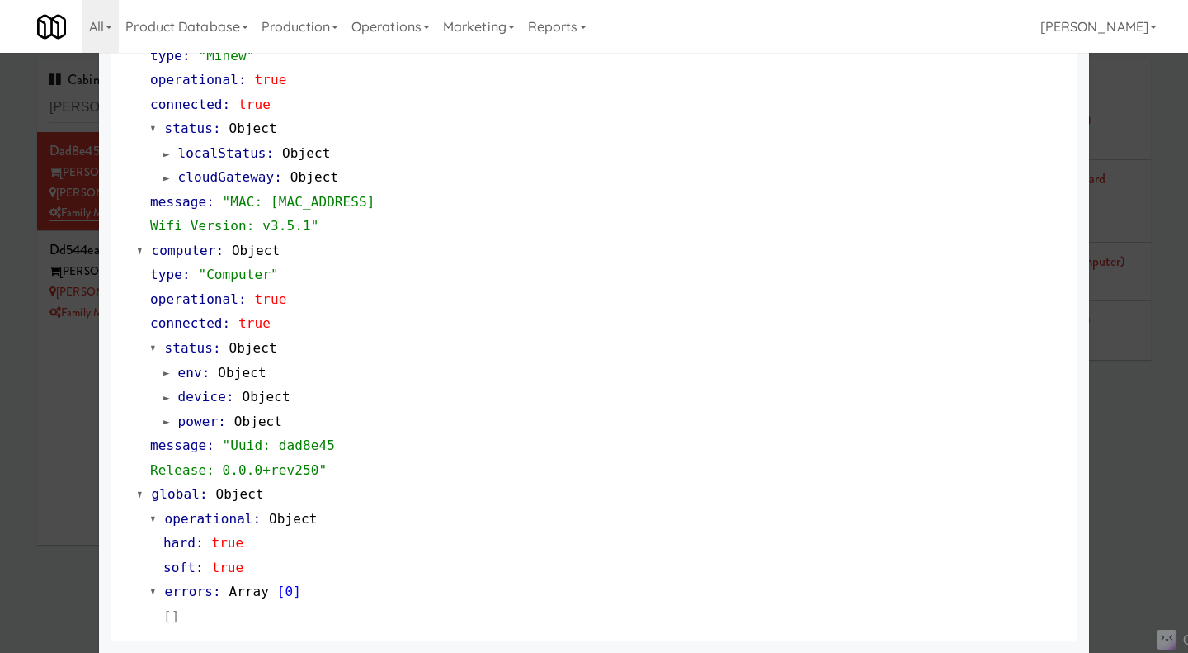
click at [1136, 536] on div at bounding box center [594, 326] width 1188 height 653
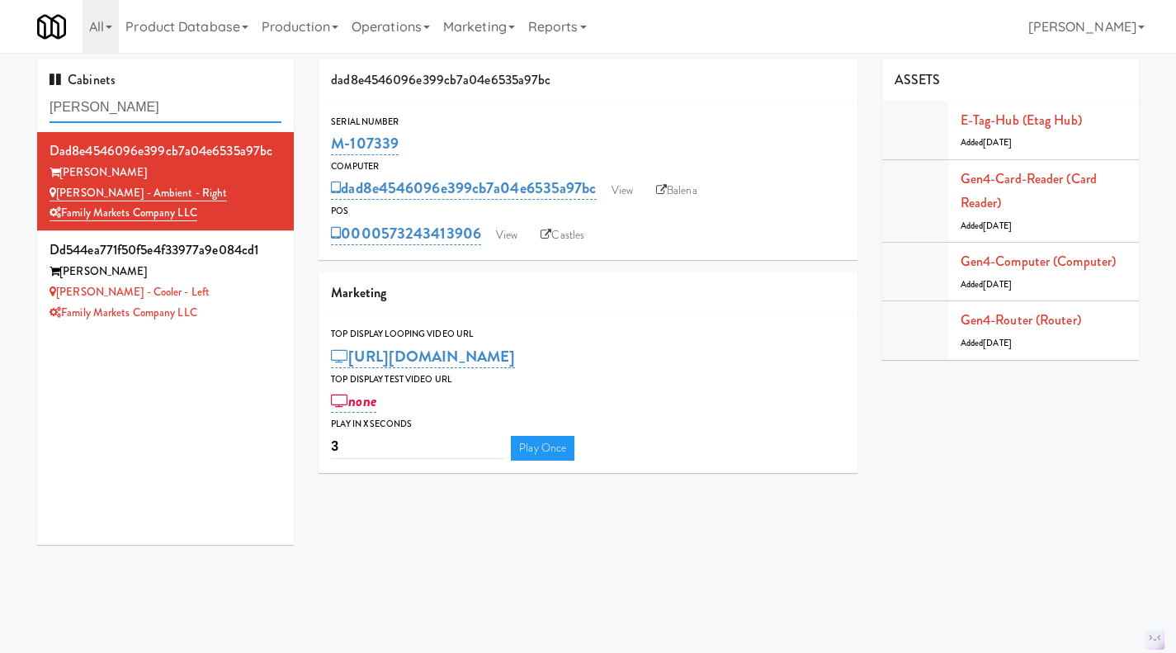
click at [192, 106] on input "rigby" at bounding box center [166, 107] width 232 height 31
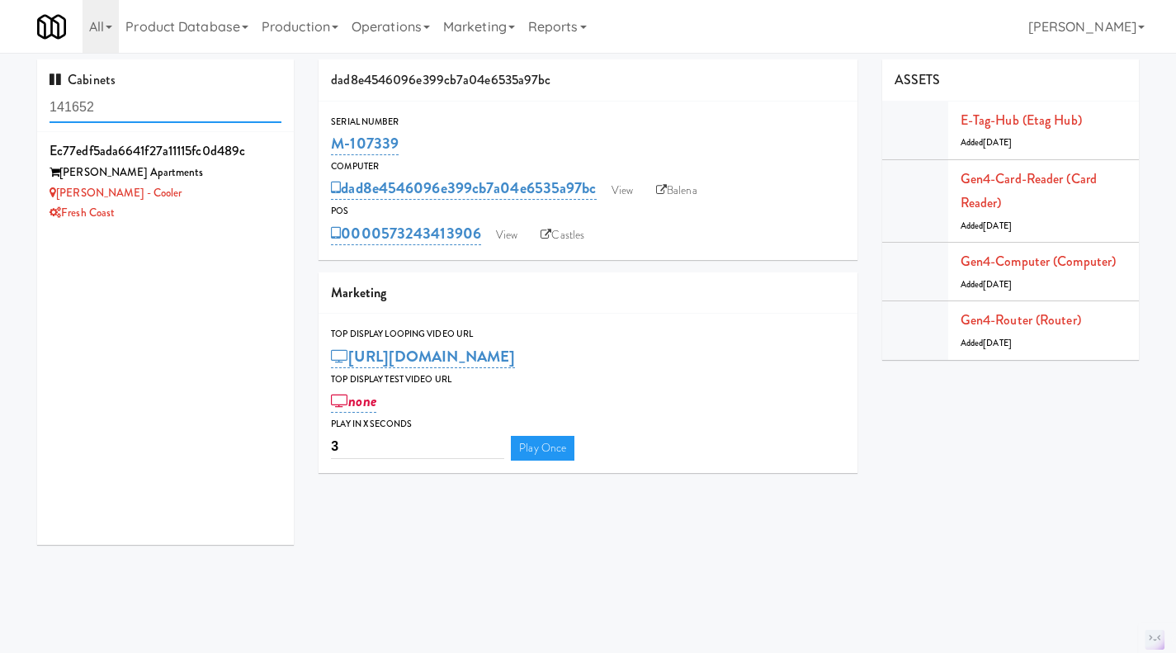
type input "141652"
click at [238, 219] on div "Fresh Coast" at bounding box center [166, 213] width 232 height 21
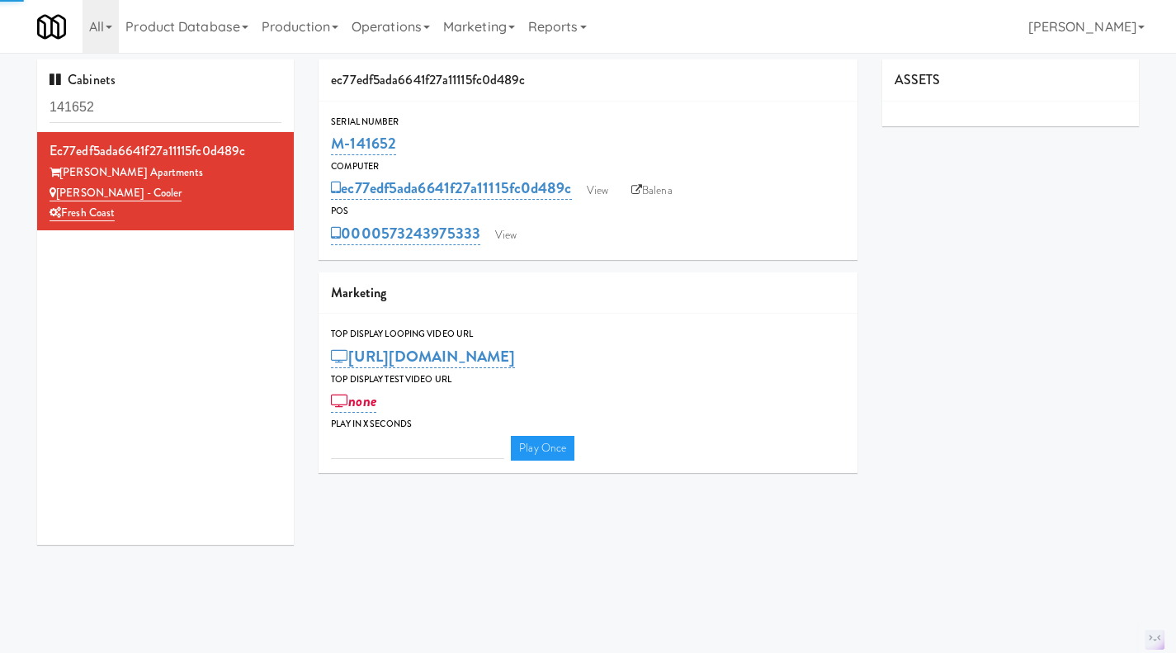
type input "3"
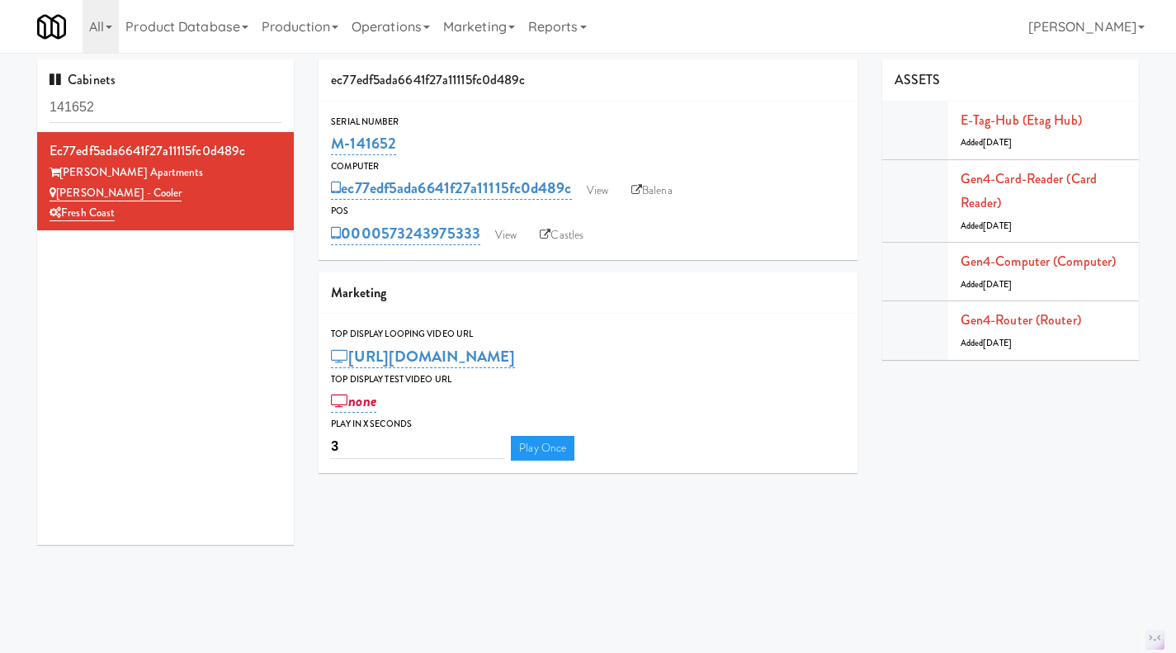
drag, startPoint x: 422, startPoint y: 149, endPoint x: 335, endPoint y: 150, distance: 87.5
click at [335, 150] on div "M-141652" at bounding box center [588, 144] width 514 height 28
copy link "M-141652"
click at [597, 191] on link "View" at bounding box center [597, 190] width 38 height 25
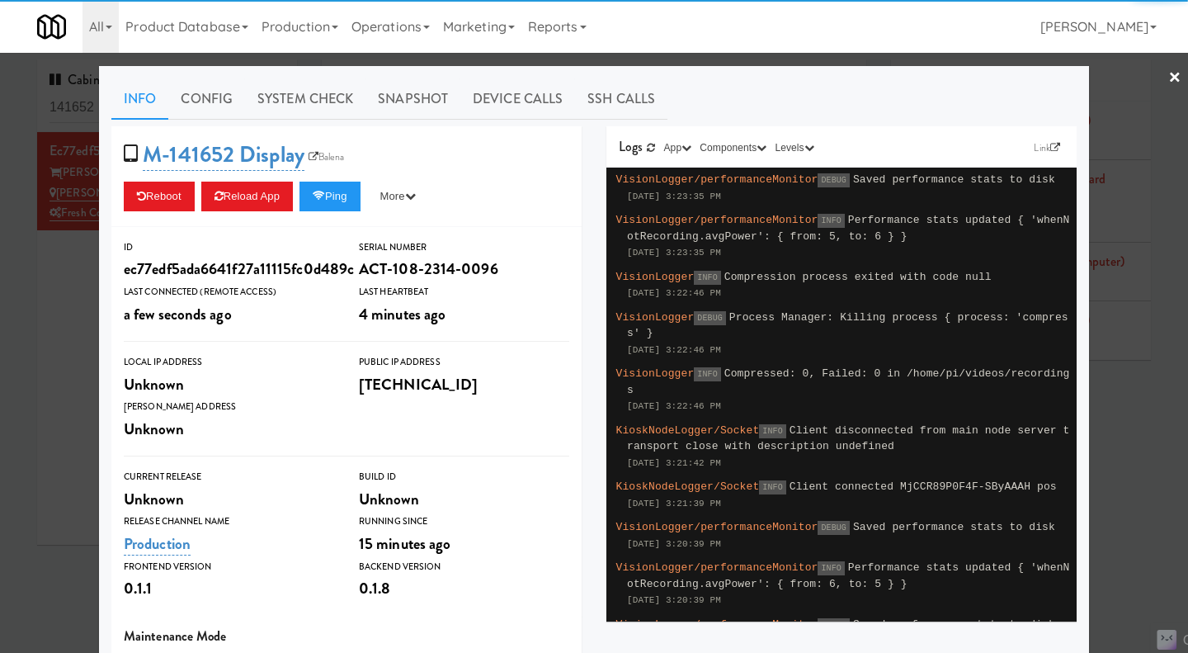
click at [833, 64] on div at bounding box center [594, 326] width 1188 height 653
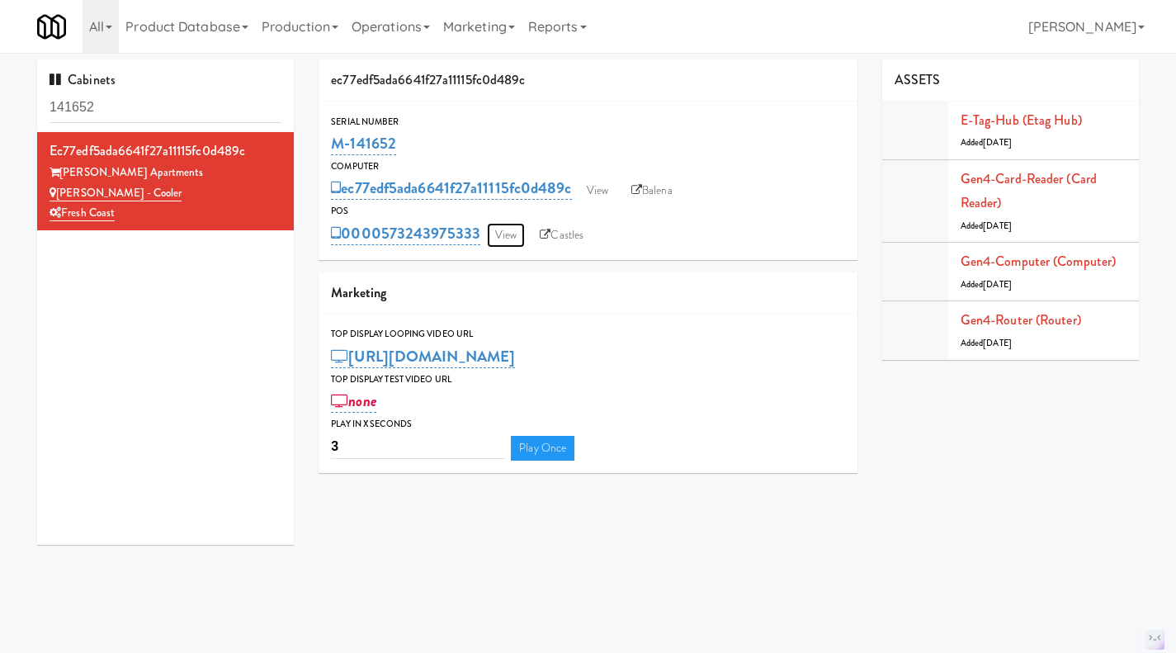
click at [512, 247] on link "View" at bounding box center [506, 235] width 38 height 25
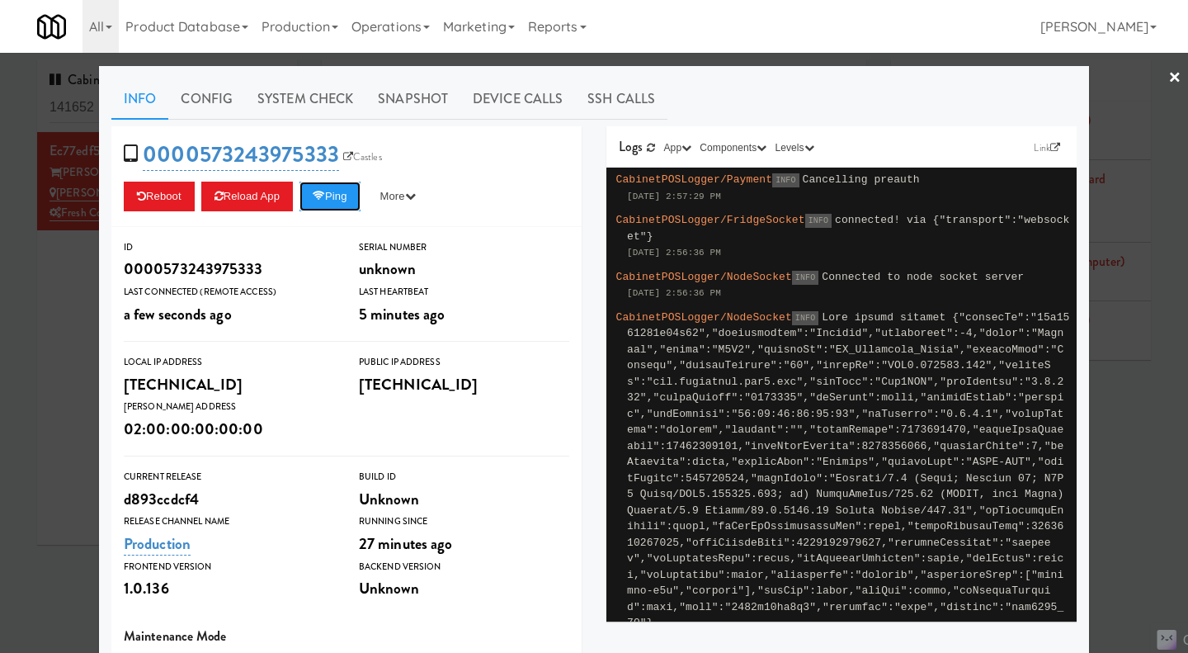
click at [322, 197] on icon at bounding box center [319, 196] width 12 height 11
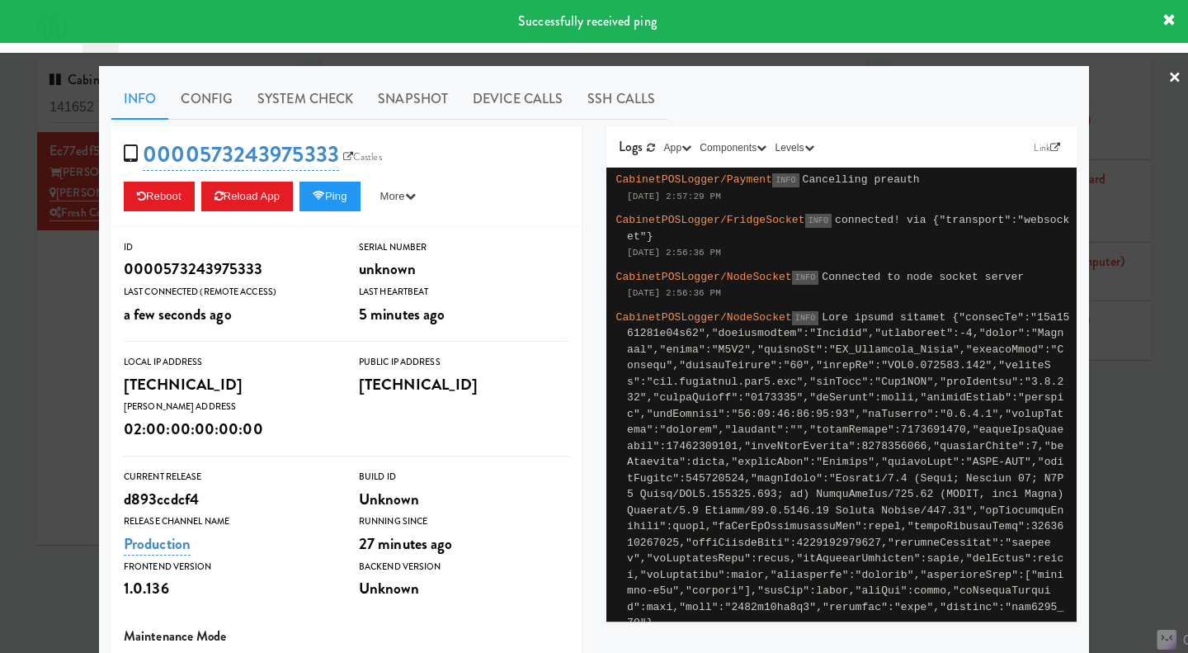
click at [75, 353] on div at bounding box center [594, 326] width 1188 height 653
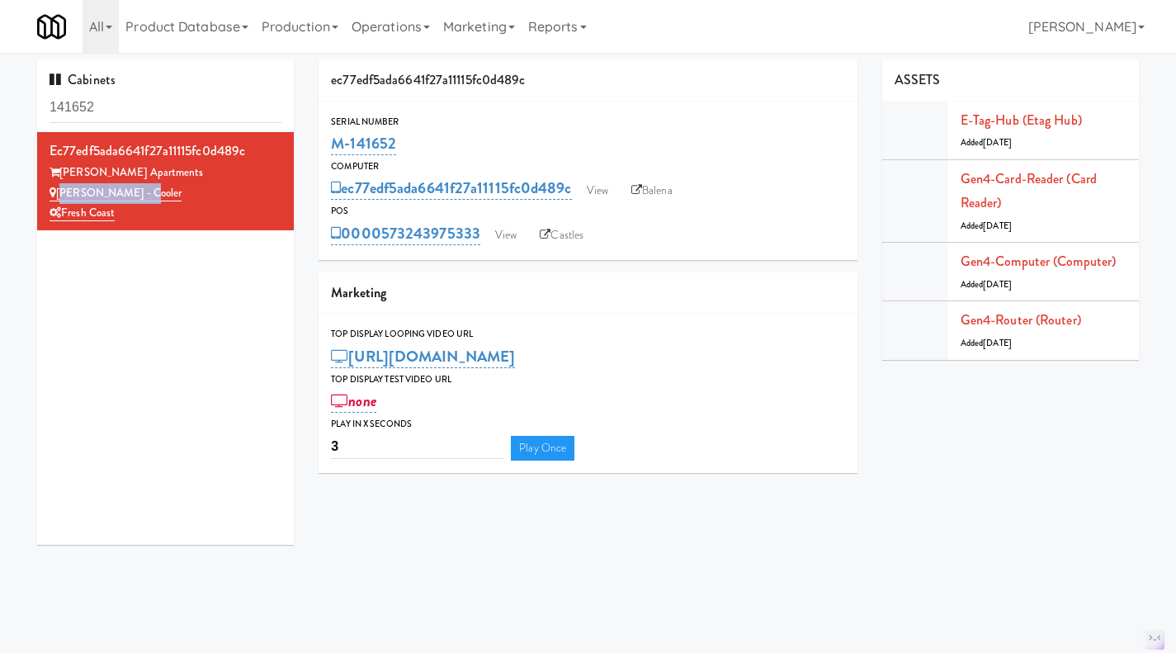
drag, startPoint x: 163, startPoint y: 195, endPoint x: 59, endPoint y: 199, distance: 104.0
click at [59, 199] on div "Marisol - Cooler" at bounding box center [166, 193] width 232 height 21
copy link "Marisol - Cooler"
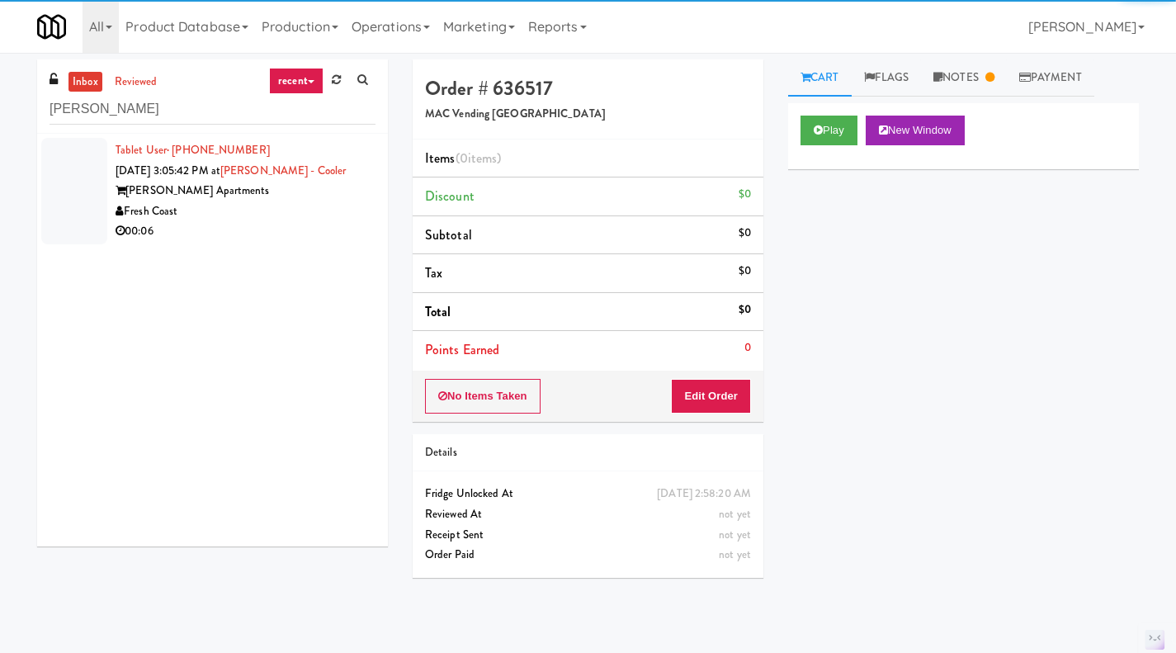
click at [288, 219] on div "Fresh Coast" at bounding box center [246, 211] width 260 height 21
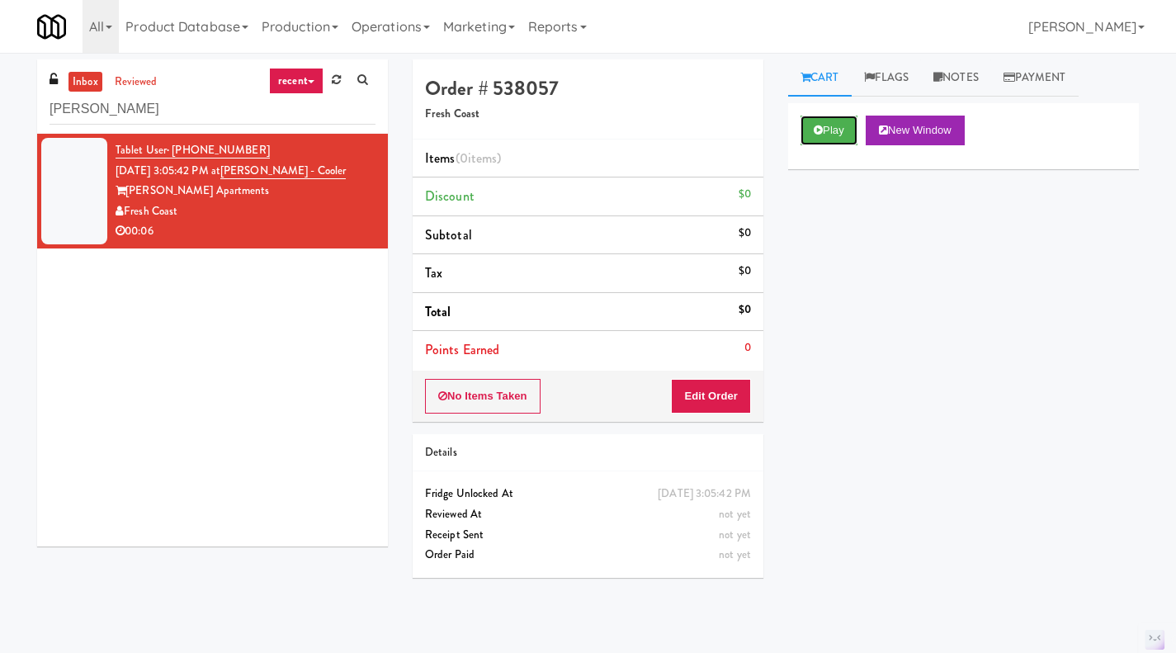
click at [837, 135] on button "Play" at bounding box center [828, 131] width 57 height 30
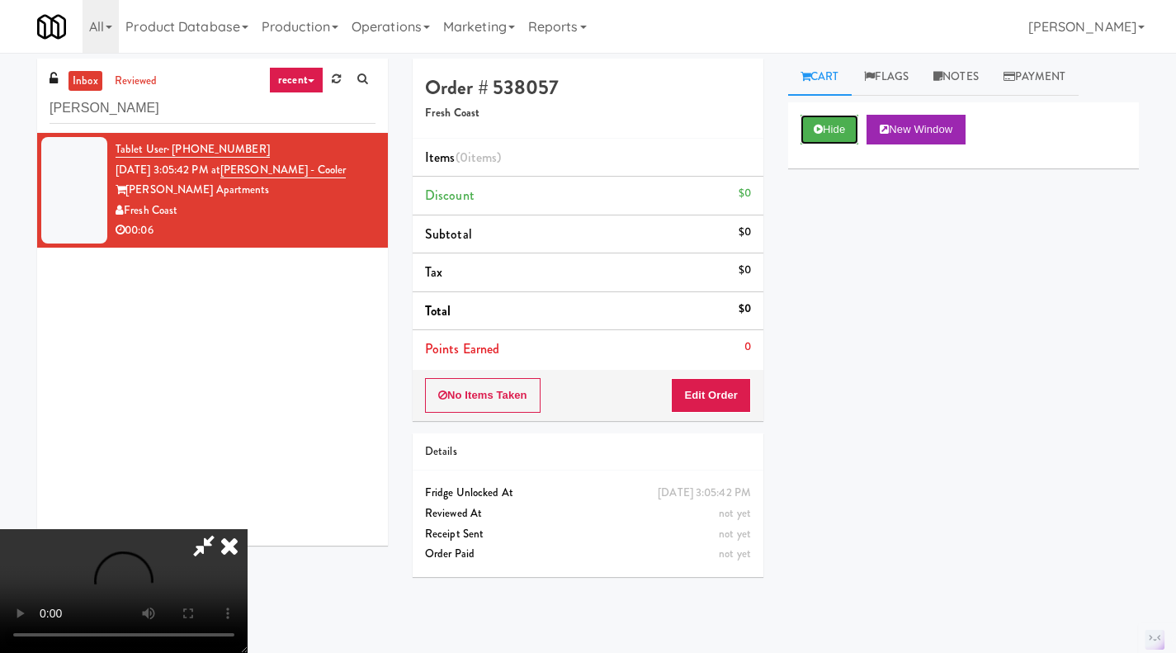
scroll to position [1, 0]
click at [854, 318] on div "Hide New Window Primary Flag Clear Flag if unable to determine what was taken o…" at bounding box center [963, 411] width 351 height 619
click at [248, 529] on icon at bounding box center [229, 545] width 36 height 33
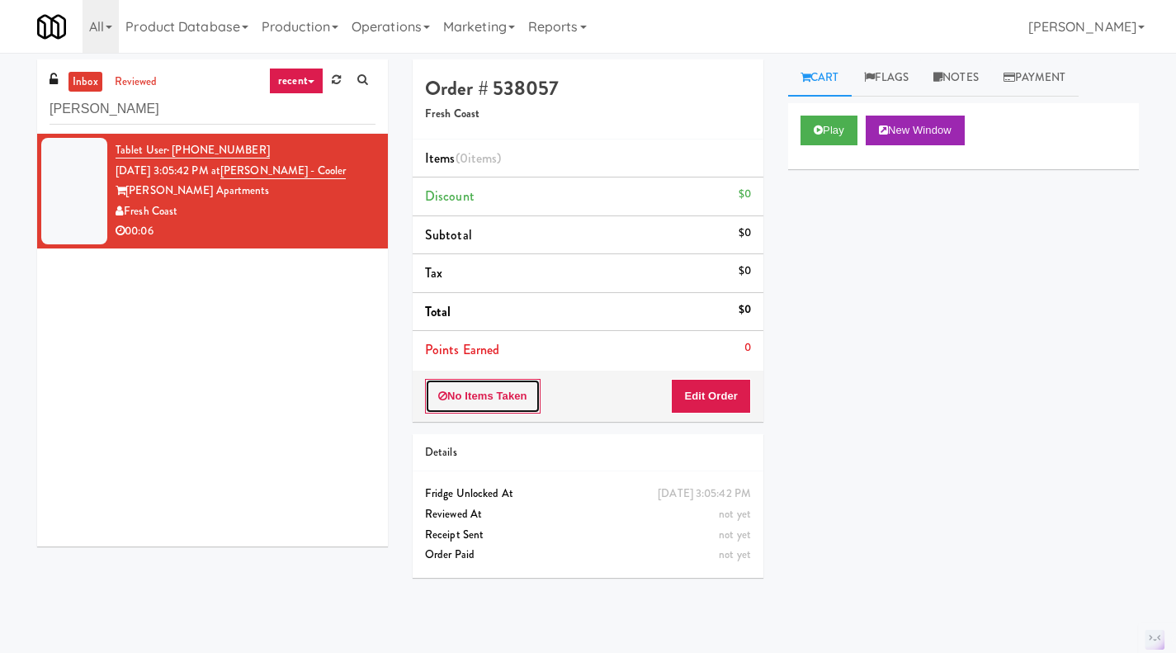
click at [466, 395] on button "No Items Taken" at bounding box center [483, 396] width 116 height 35
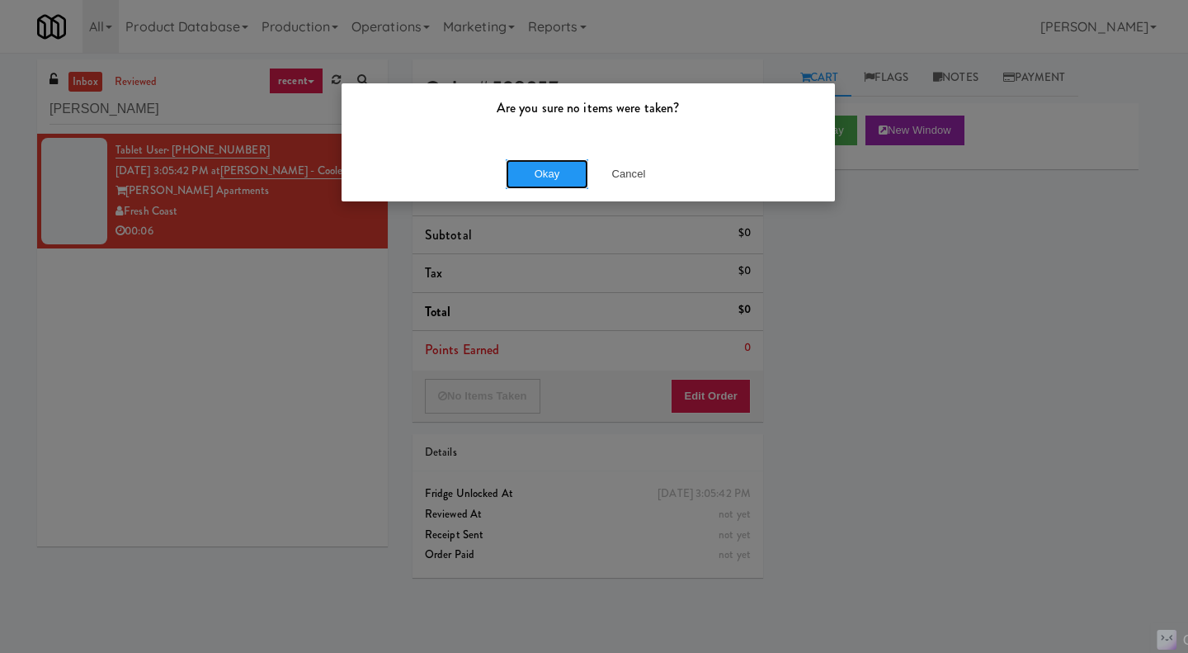
click at [556, 173] on button "Okay" at bounding box center [547, 174] width 83 height 30
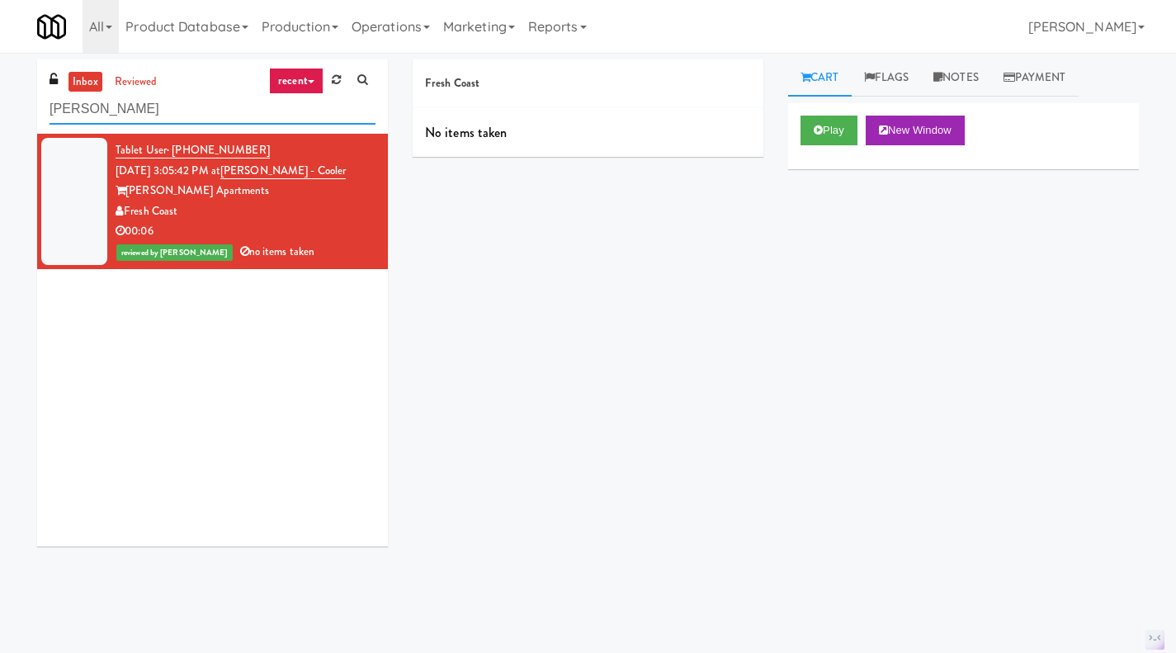
click at [158, 107] on input "[PERSON_NAME]" at bounding box center [213, 109] width 326 height 31
type input "[PERSON_NAME]"
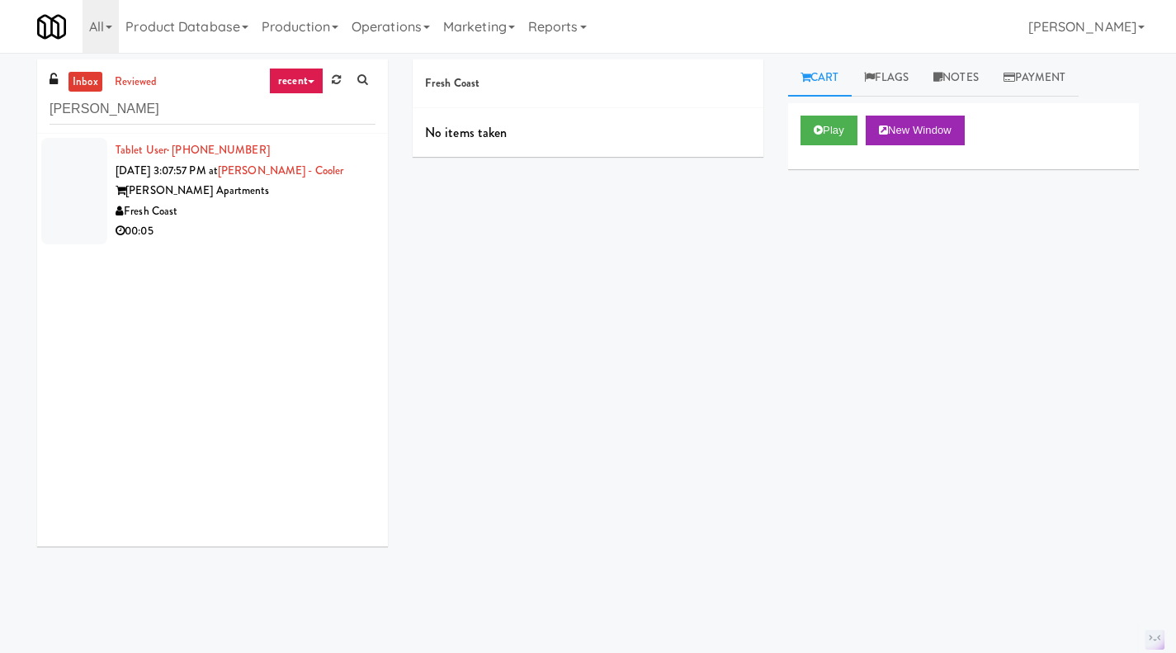
click at [262, 222] on div "00:05" at bounding box center [246, 231] width 260 height 21
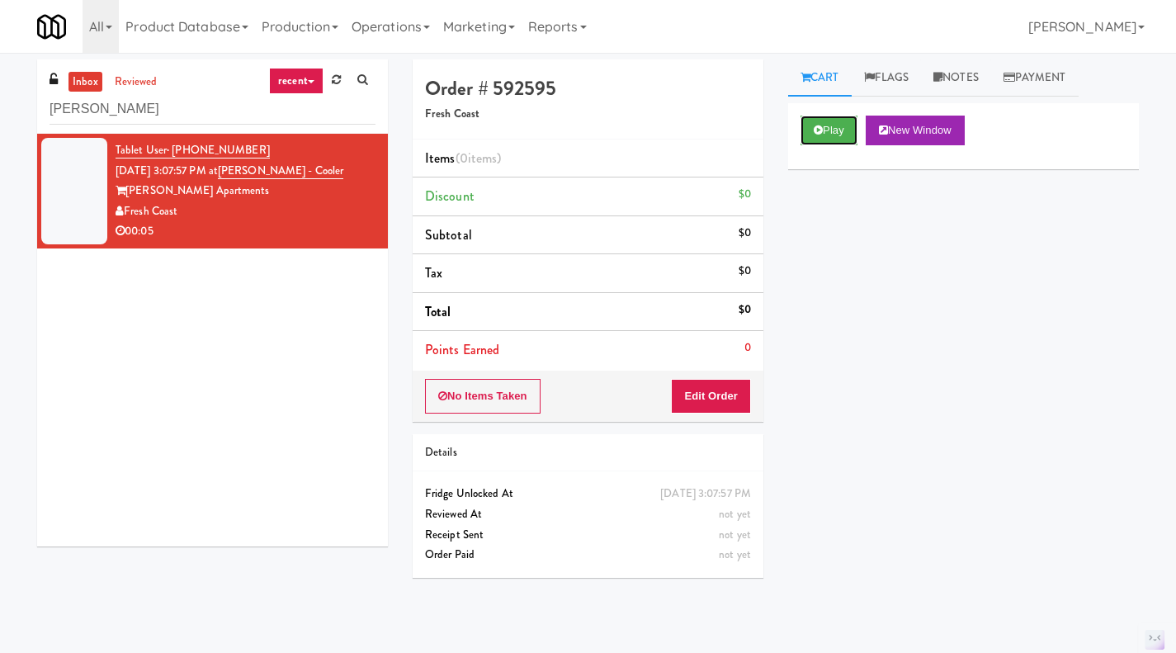
click at [826, 134] on button "Play" at bounding box center [828, 131] width 57 height 30
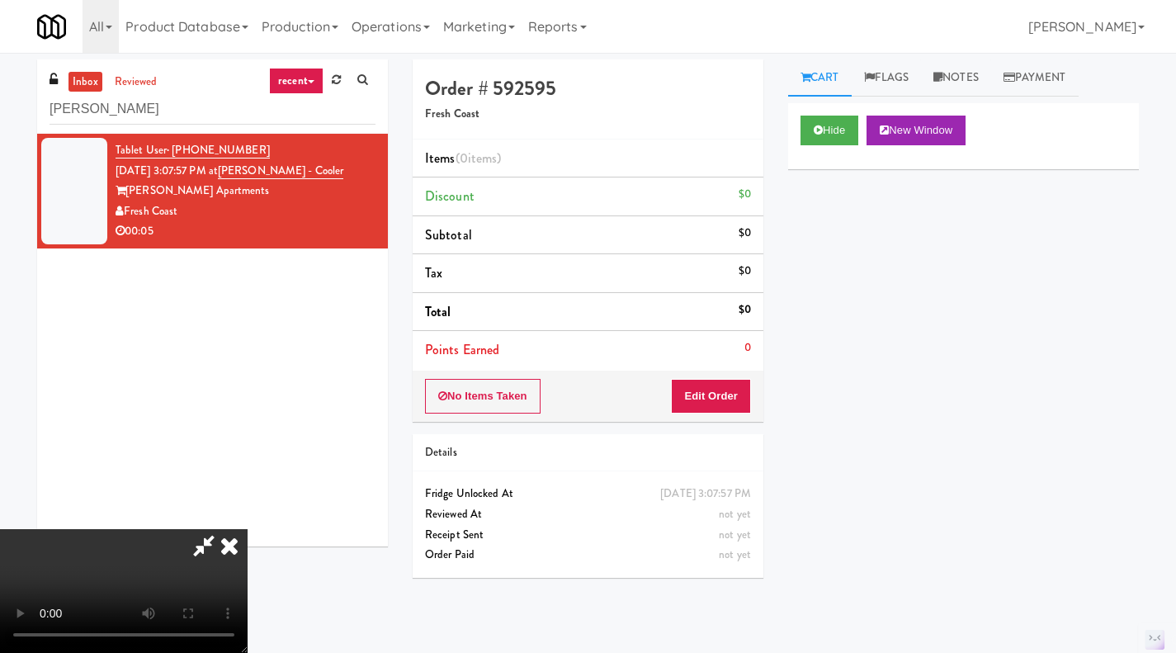
click at [248, 529] on icon at bounding box center [229, 545] width 36 height 33
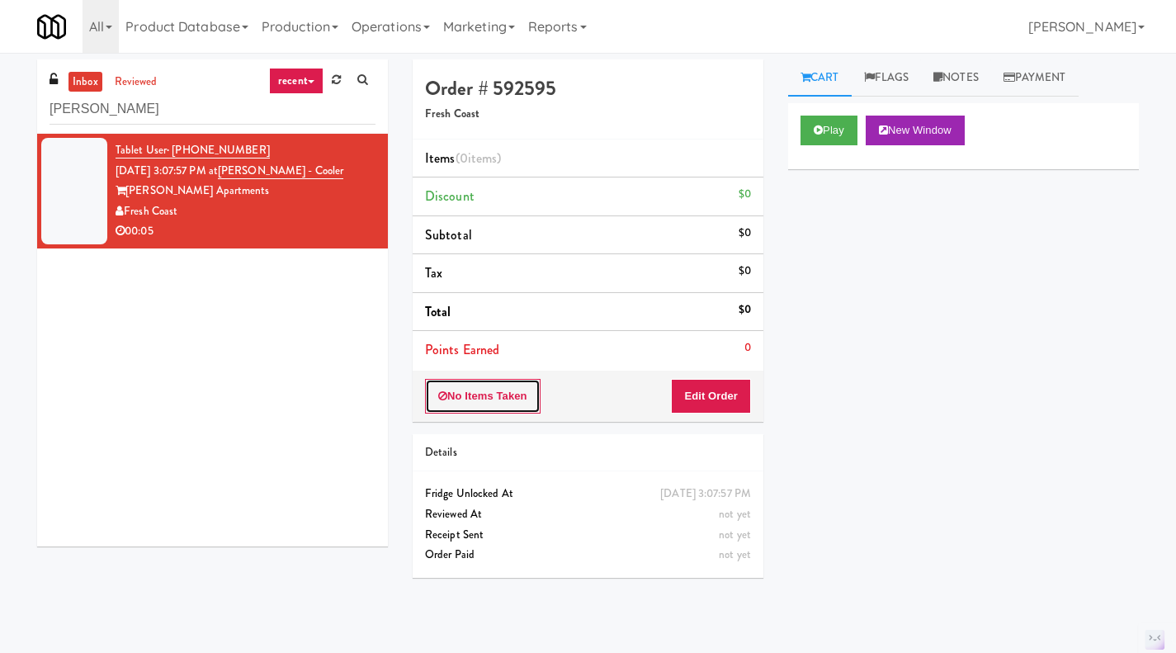
click at [474, 394] on button "No Items Taken" at bounding box center [483, 396] width 116 height 35
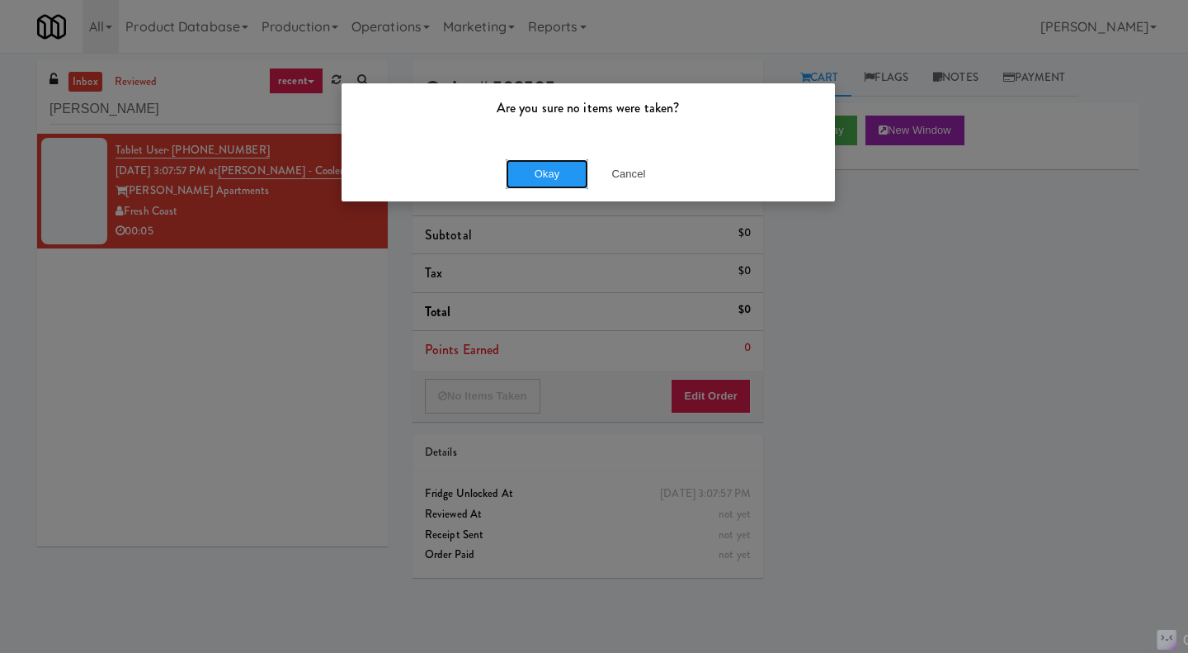
click at [536, 177] on button "Okay" at bounding box center [547, 174] width 83 height 30
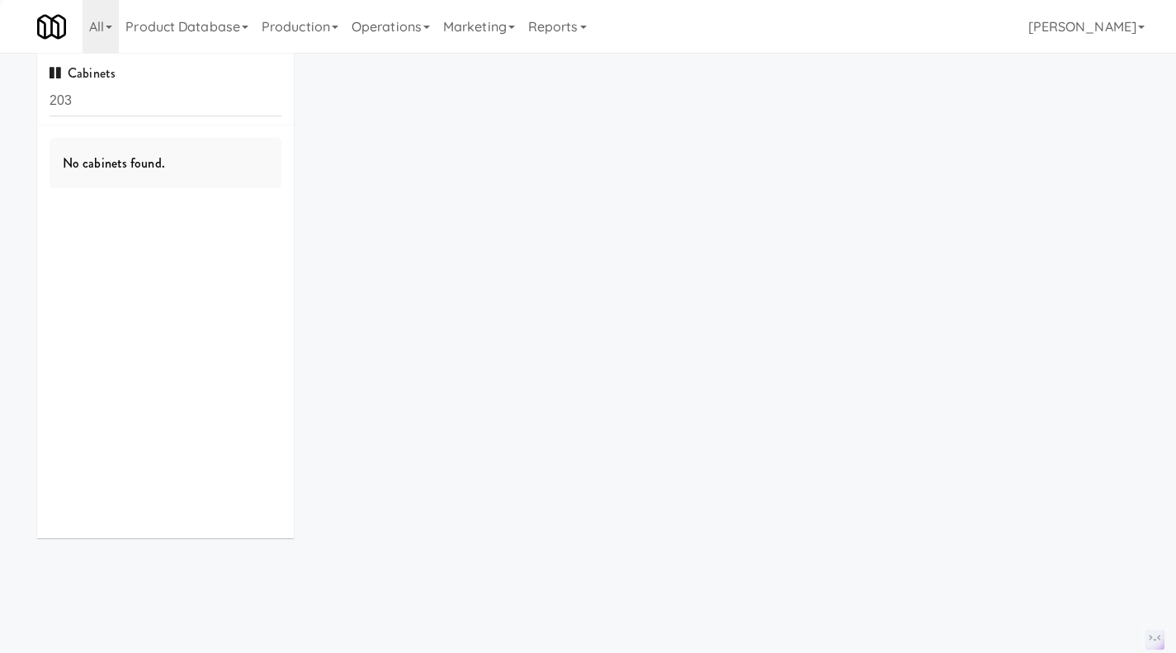
scroll to position [7, 0]
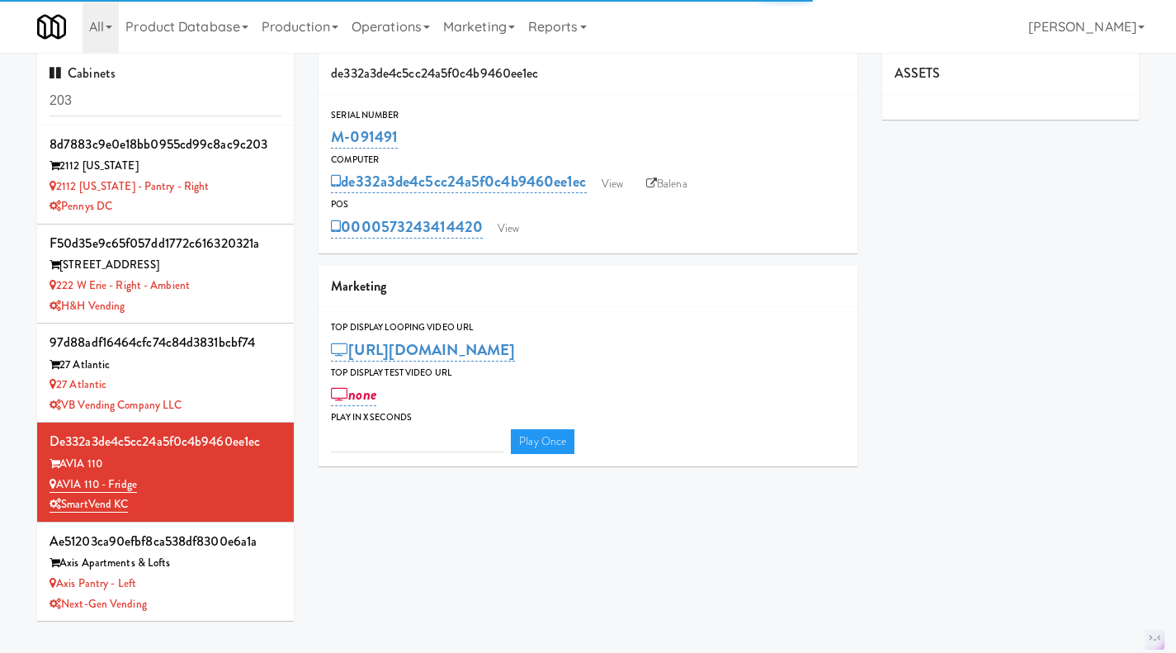
type input "3"
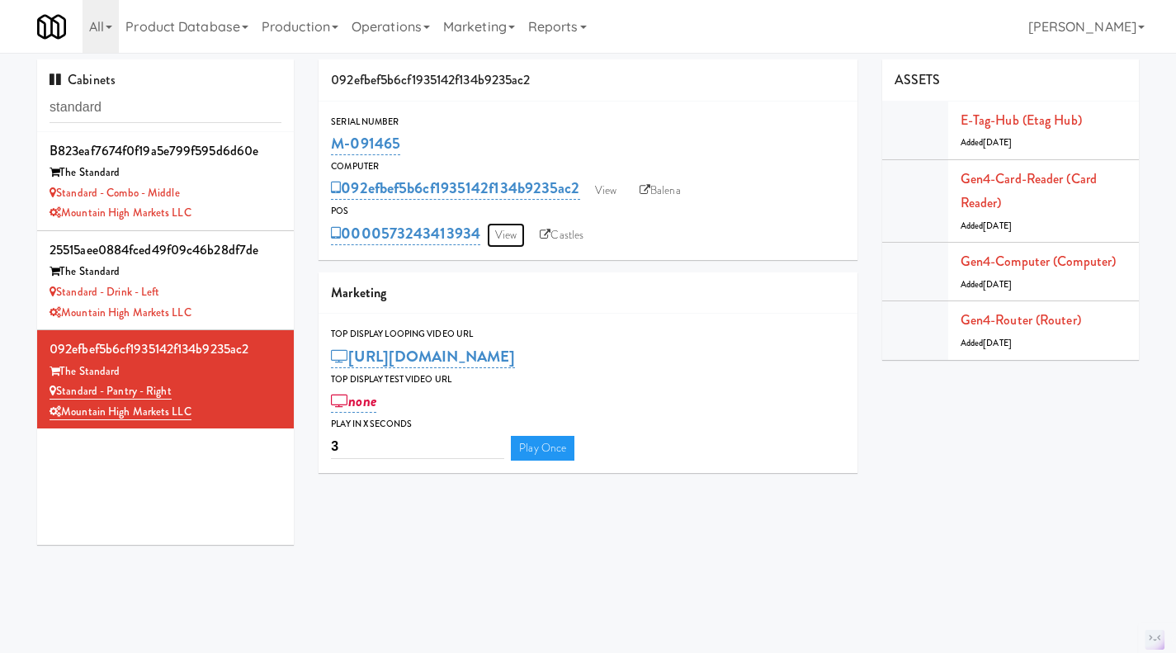
click at [506, 238] on link "View" at bounding box center [506, 235] width 38 height 25
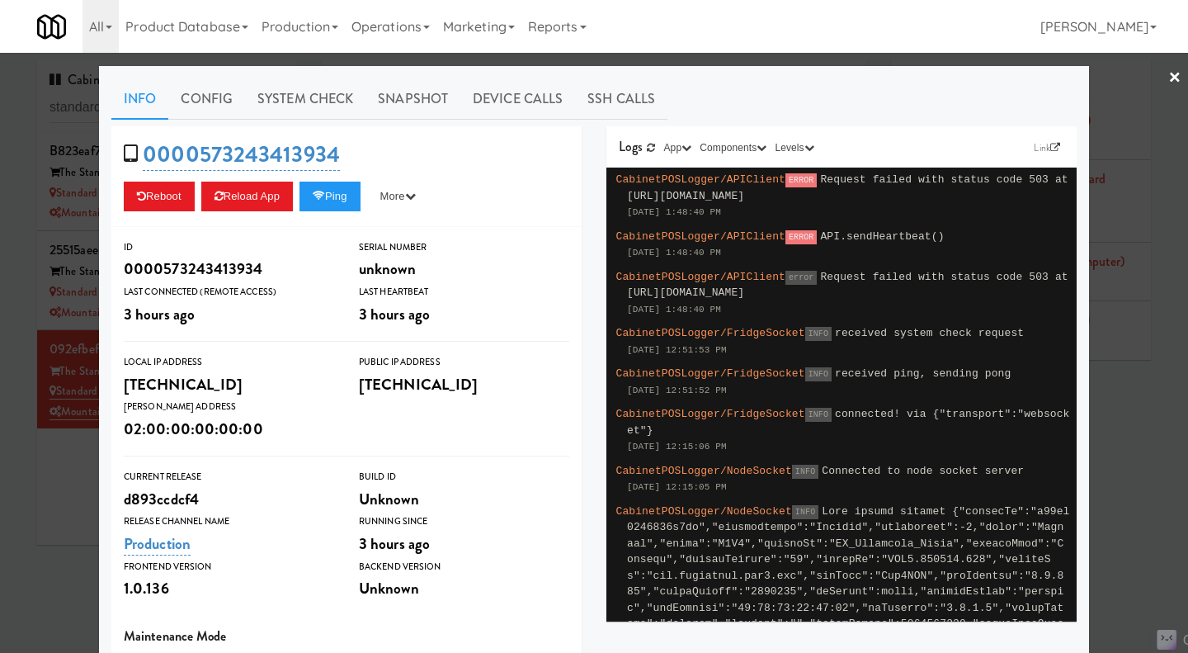
click at [1132, 432] on div at bounding box center [594, 326] width 1188 height 653
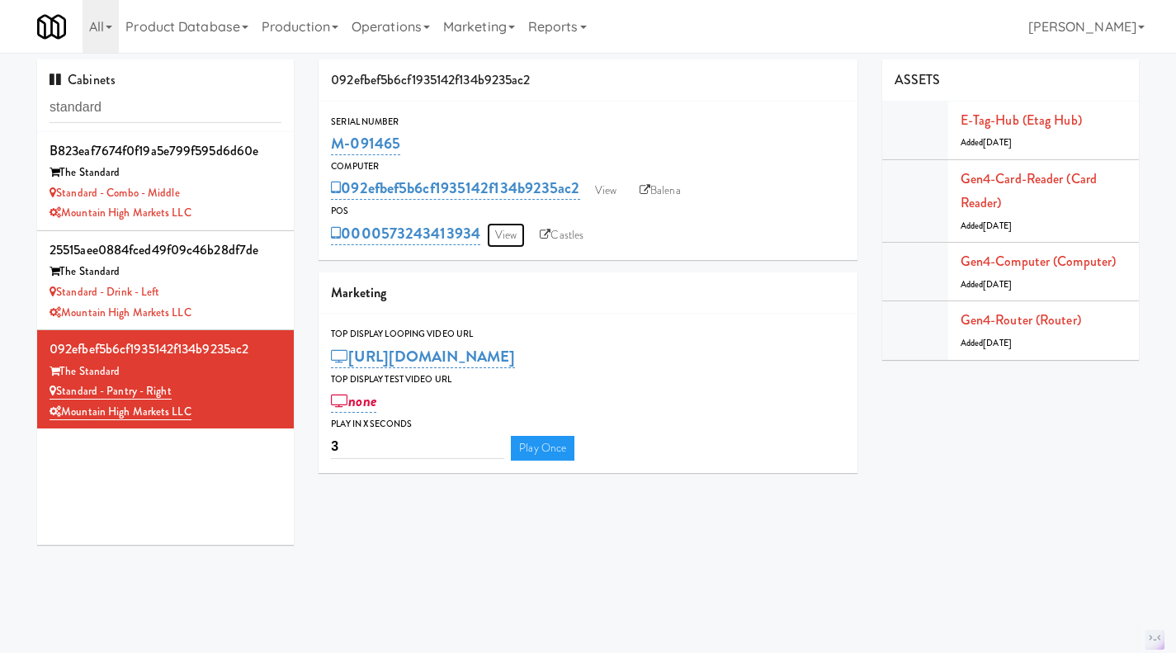
click at [500, 237] on link "View" at bounding box center [506, 235] width 38 height 25
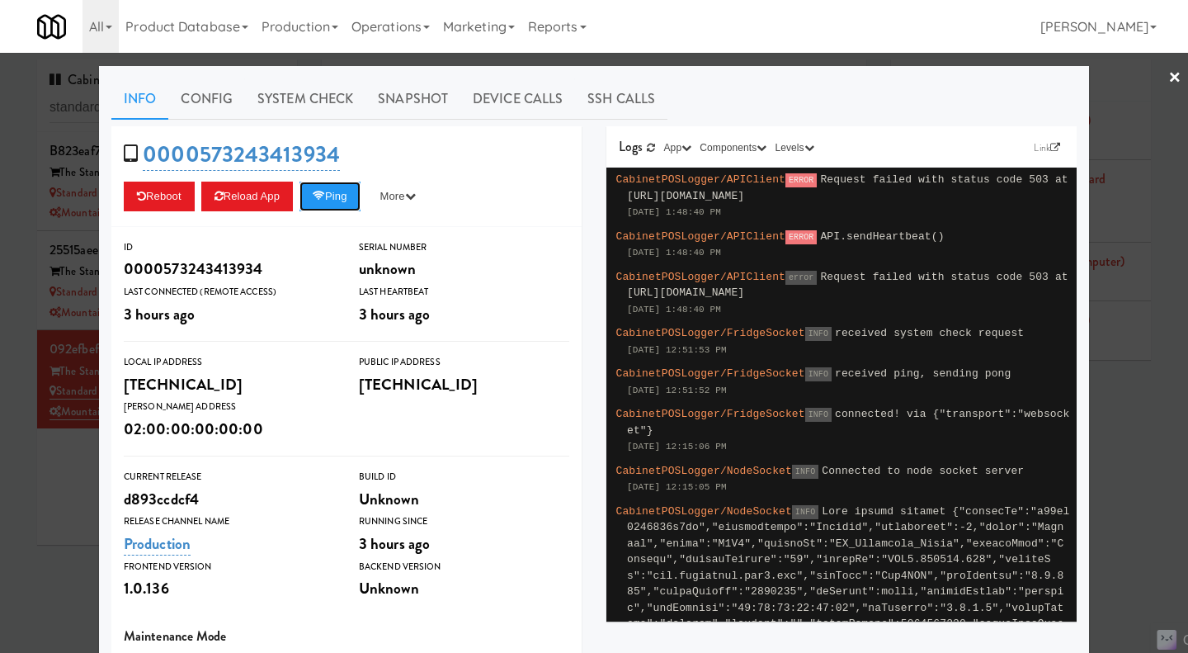
click at [343, 210] on button "Ping" at bounding box center [329, 197] width 61 height 30
drag, startPoint x: 940, startPoint y: 196, endPoint x: 805, endPoint y: 182, distance: 135.2
click at [805, 182] on div "CabinetPOSLogger/APIClient ERROR Request failed with status code 503 at https:/…" at bounding box center [841, 195] width 457 height 57
click at [1102, 389] on div at bounding box center [594, 326] width 1188 height 653
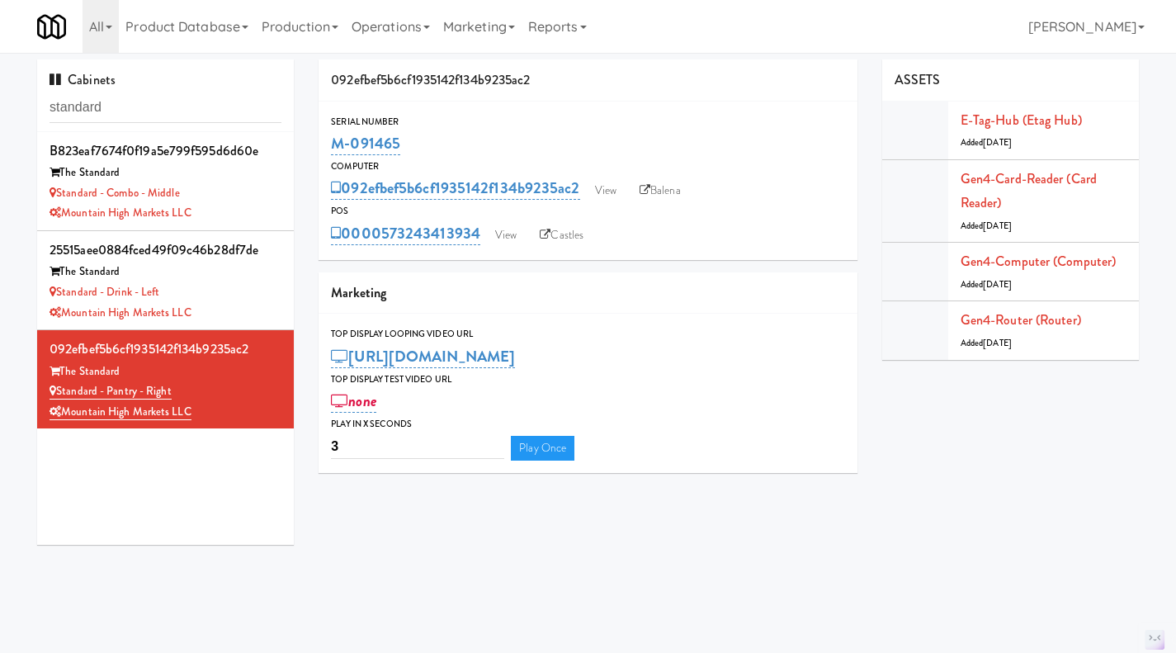
click at [676, 187] on link "Balena" at bounding box center [660, 190] width 58 height 25
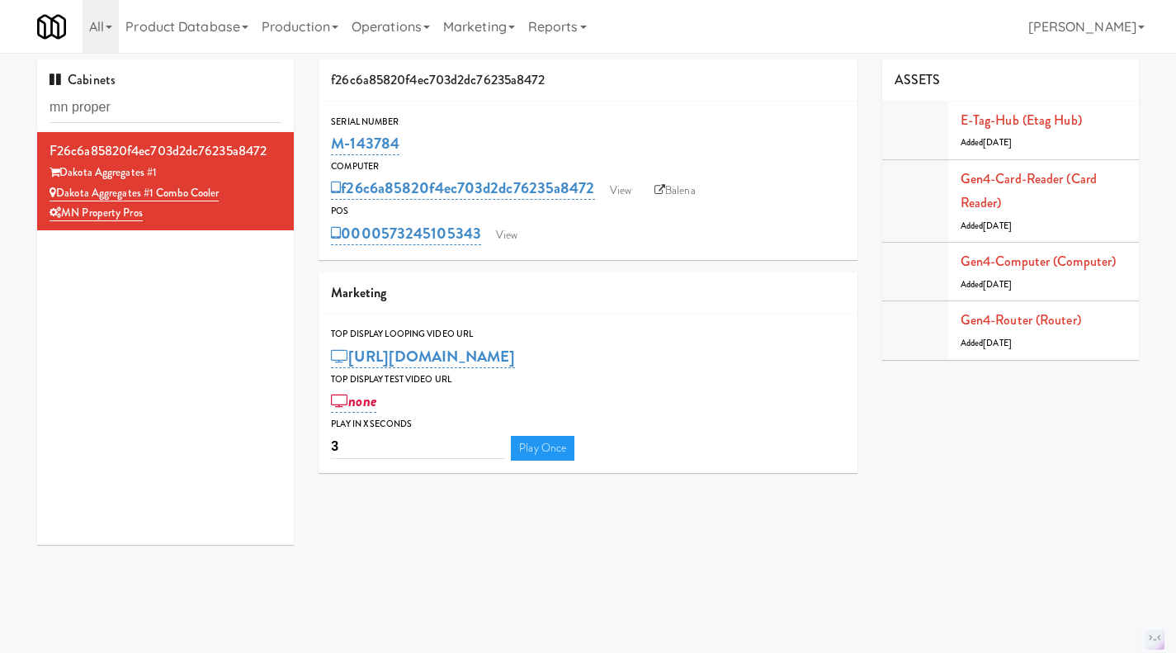
drag, startPoint x: 408, startPoint y: 139, endPoint x: 330, endPoint y: 144, distance: 78.5
click at [330, 144] on div "Serial Number M-143784" at bounding box center [587, 136] width 539 height 45
